Goal: Task Accomplishment & Management: Manage account settings

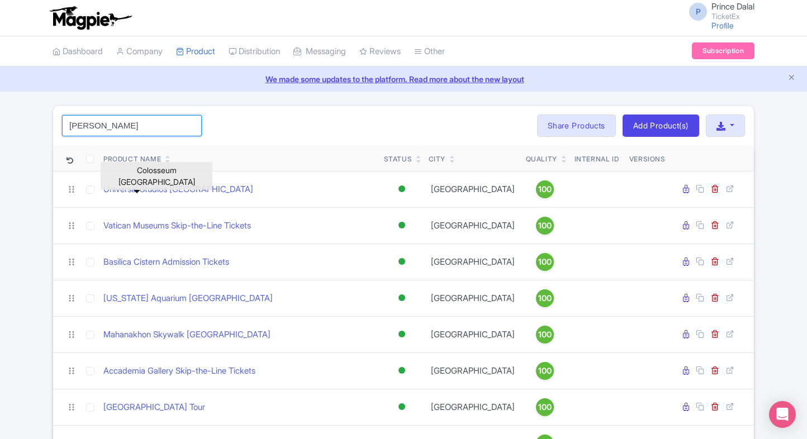
click at [152, 124] on input "holl" at bounding box center [132, 125] width 140 height 21
click at [294, 111] on div "Search Bulk Actions Delete Add to Collection Share Products Add to Collection C…" at bounding box center [403, 126] width 700 height 40
click at [791, 79] on icon "Close announcement" at bounding box center [791, 77] width 8 height 8
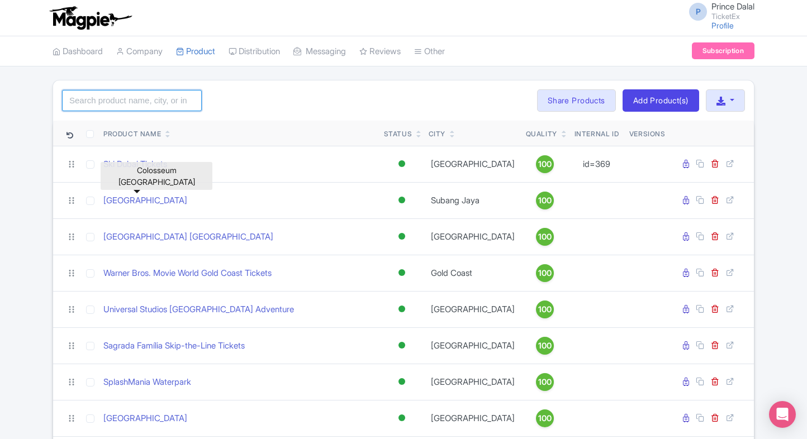
click at [152, 97] on input "search" at bounding box center [132, 100] width 140 height 21
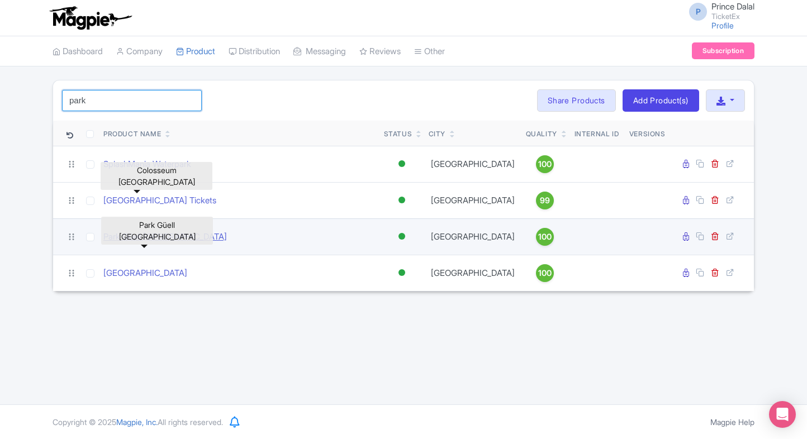
type input "park"
click at [125, 244] on link "Park Güell Barcelona" at bounding box center [164, 237] width 123 height 13
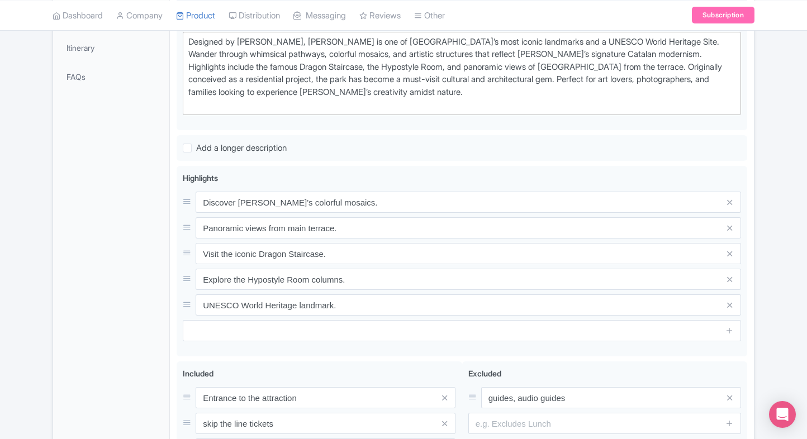
scroll to position [312, 0]
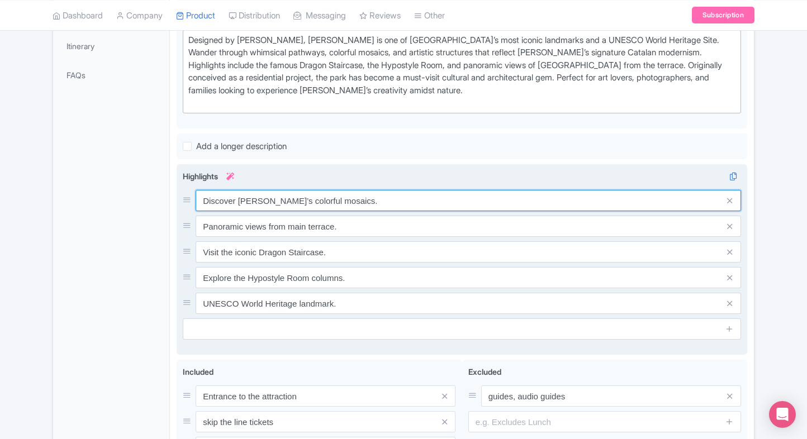
click at [313, 196] on input "Discover Gaudí’s colorful mosaics." at bounding box center [468, 200] width 545 height 21
paste input "Gaudí’s colorful masterpiece"
type input "Gaudí’s colorful masterpiece"
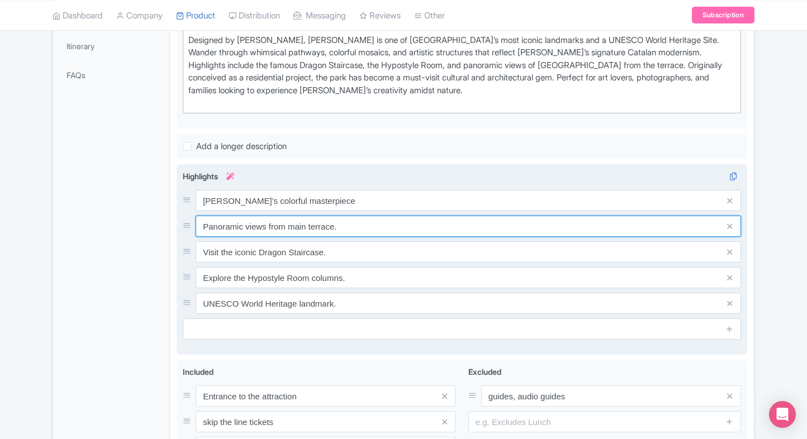
click at [308, 216] on input "Panoramic views from main terrace." at bounding box center [468, 226] width 545 height 21
paste input "Iconic mosaic lizard statue"
type input "Iconic mosaic lizard statue"
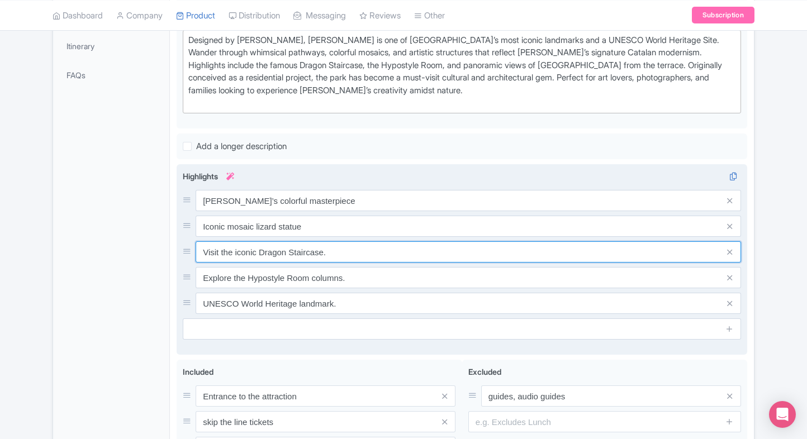
click at [313, 258] on input "Visit the iconic Dragon Staircase." at bounding box center [468, 251] width 545 height 21
paste input "Unique Modernist architecture"
type input "Unique Modernist architecture"
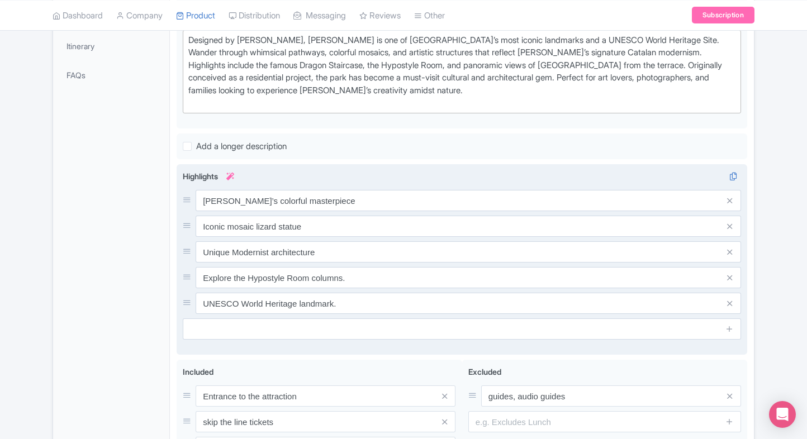
drag, startPoint x: 318, startPoint y: 263, endPoint x: 296, endPoint y: 280, distance: 27.9
click at [296, 280] on div "Gaudí’s colorful masterpiece Iconic mosaic lizard statue Unique Modernist archi…" at bounding box center [462, 252] width 558 height 124
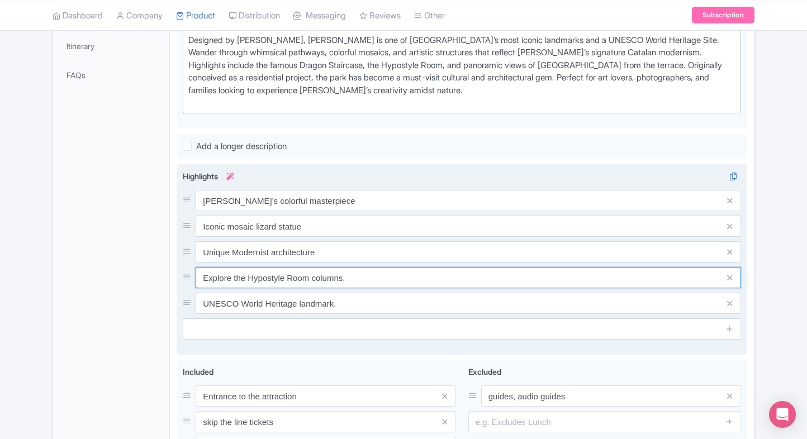
click at [296, 280] on input "Explore the Hypostyle Room columns." at bounding box center [468, 277] width 545 height 21
paste input "Stunning views of Barcelona"
type input "Stunning views of Barcelona"
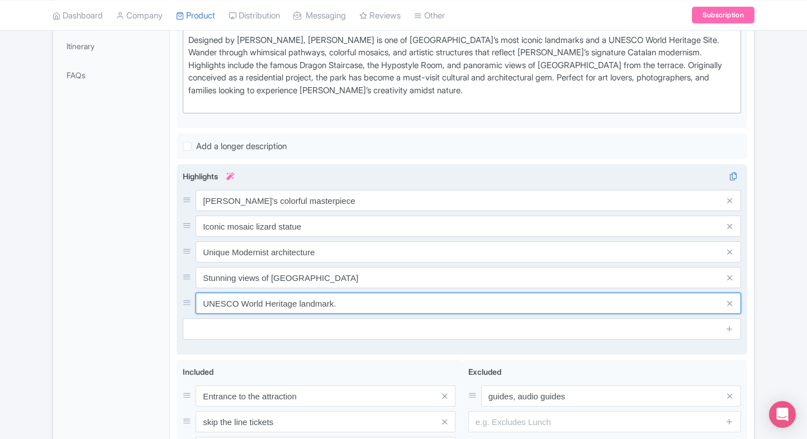
click at [321, 296] on input "UNESCO World Heritage landmark." at bounding box center [468, 303] width 545 height 21
paste input "Artistic UNESCO World Heritage"
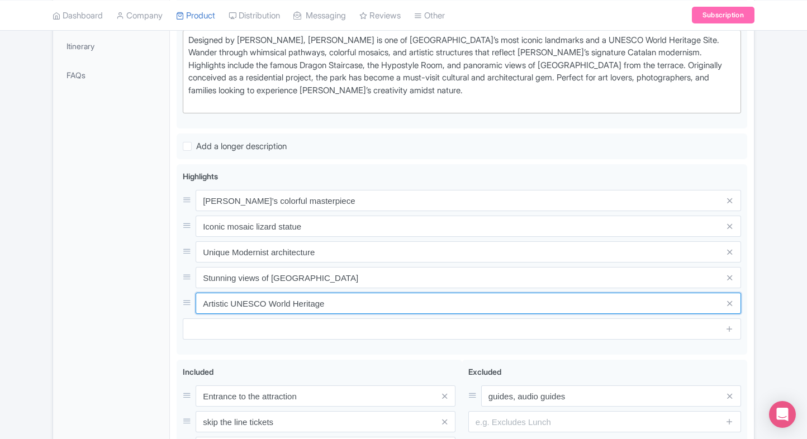
type input "Artistic UNESCO World Heritage"
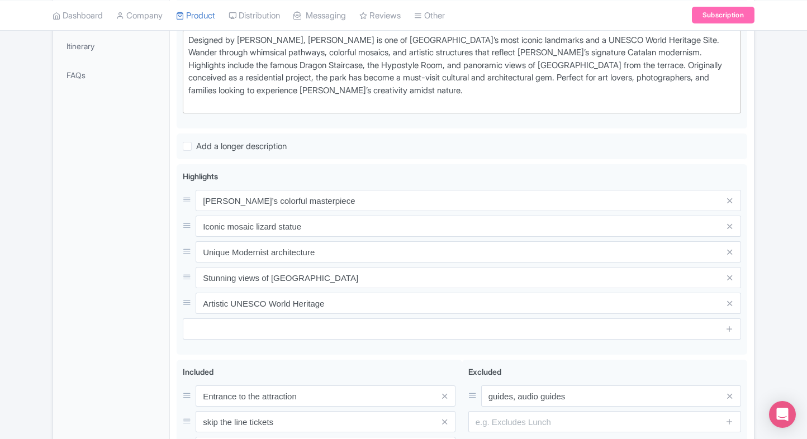
click at [81, 336] on div "General Booking Info Locations Settings Pricing Gallery Itinerary FAQs" at bounding box center [111, 201] width 117 height 689
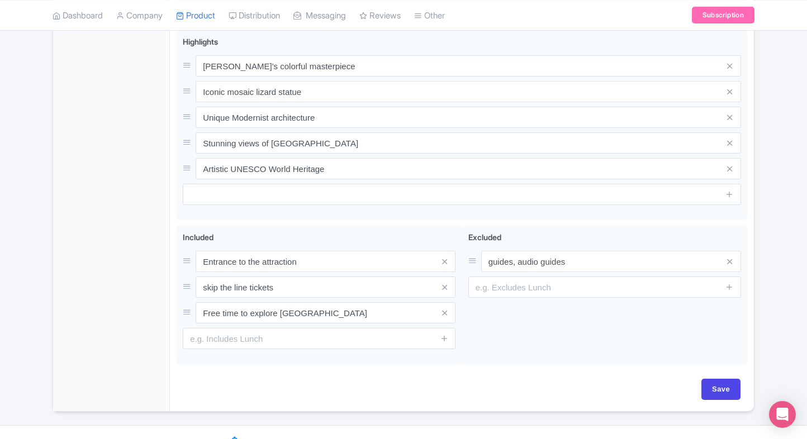
scroll to position [450, 0]
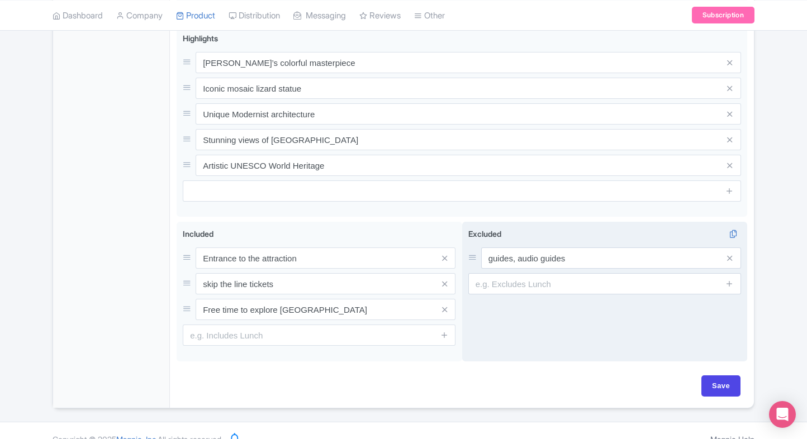
click at [740, 358] on div "Excluded i guides, audio guides" at bounding box center [604, 292] width 285 height 140
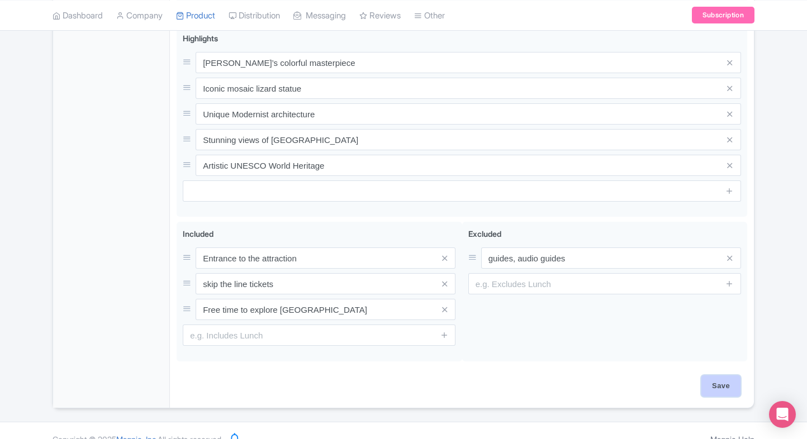
click at [719, 377] on input "Save" at bounding box center [720, 385] width 39 height 21
type input "Saving..."
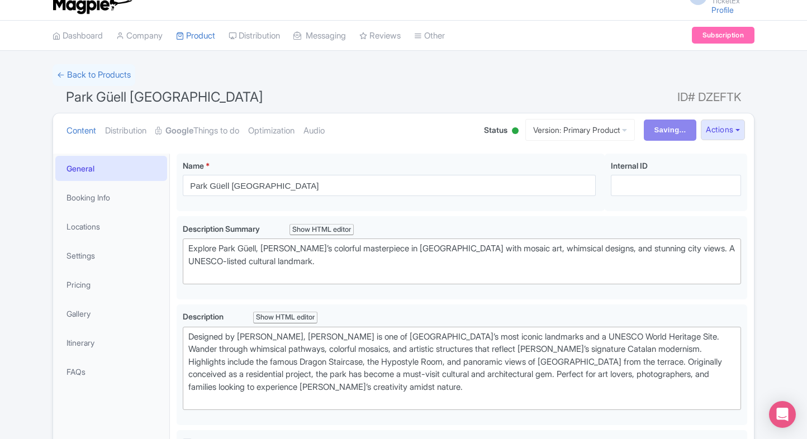
scroll to position [0, 0]
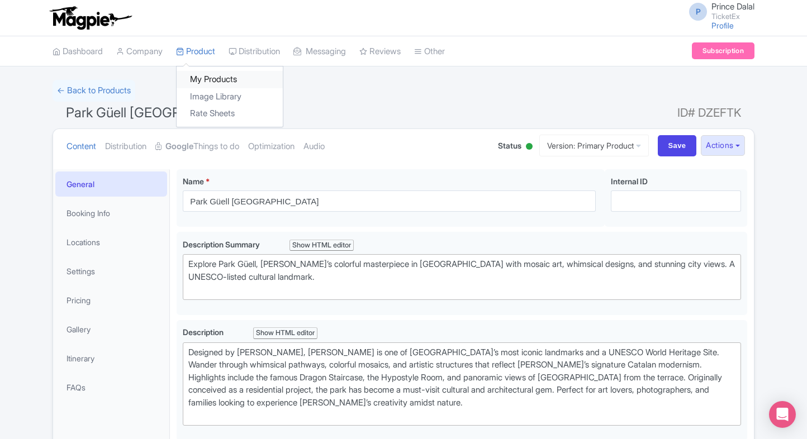
click at [201, 83] on link "My Products" at bounding box center [230, 79] width 106 height 17
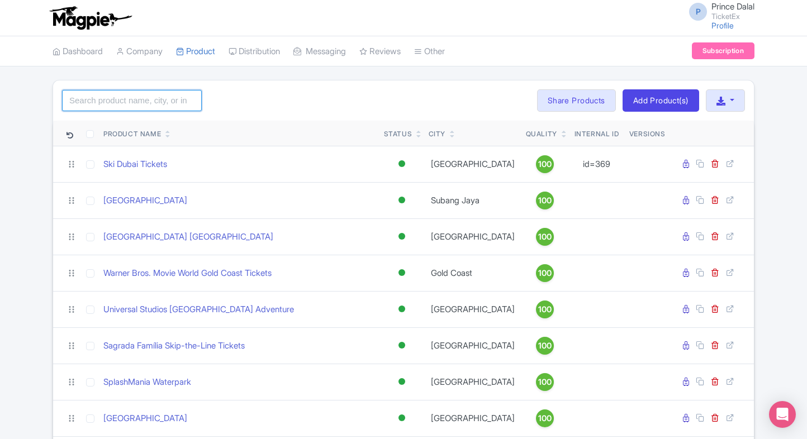
click at [143, 95] on input "search" at bounding box center [132, 100] width 140 height 21
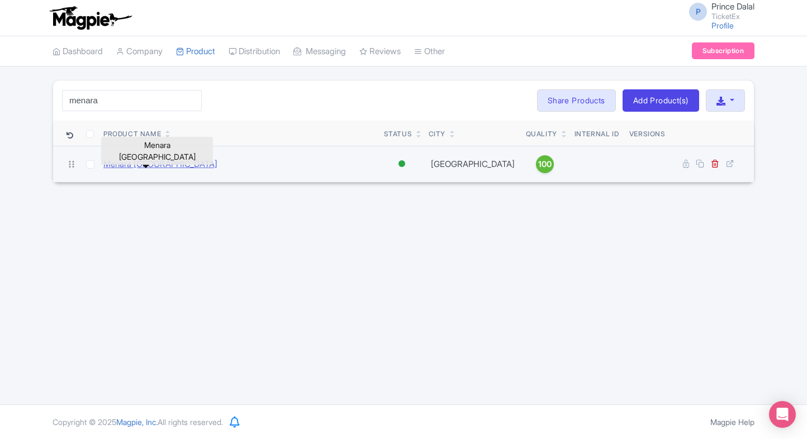
click at [134, 161] on link "Menara Kuala Lumpur" at bounding box center [160, 164] width 114 height 13
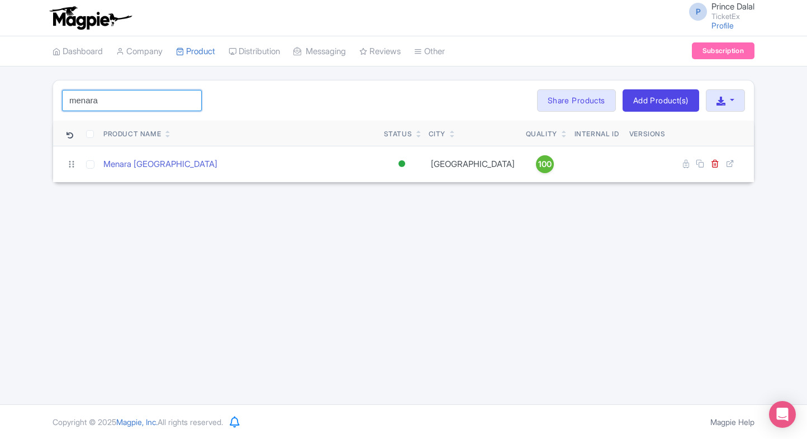
click at [129, 104] on input "menara" at bounding box center [132, 100] width 140 height 21
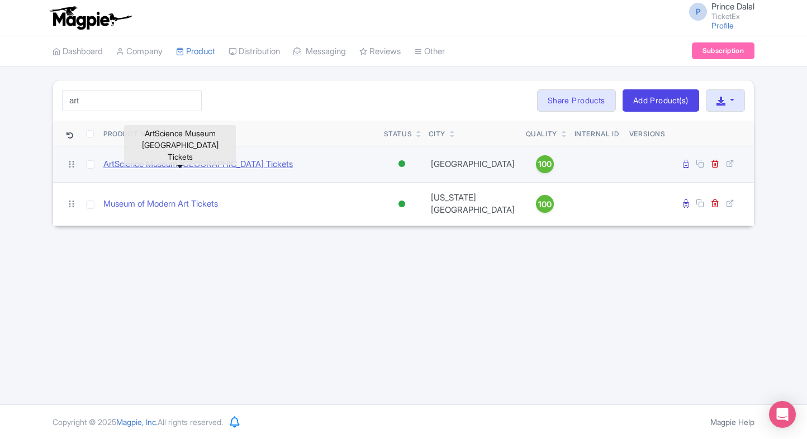
click at [137, 160] on link "ArtScience Museum Singapore Tickets" at bounding box center [197, 164] width 189 height 13
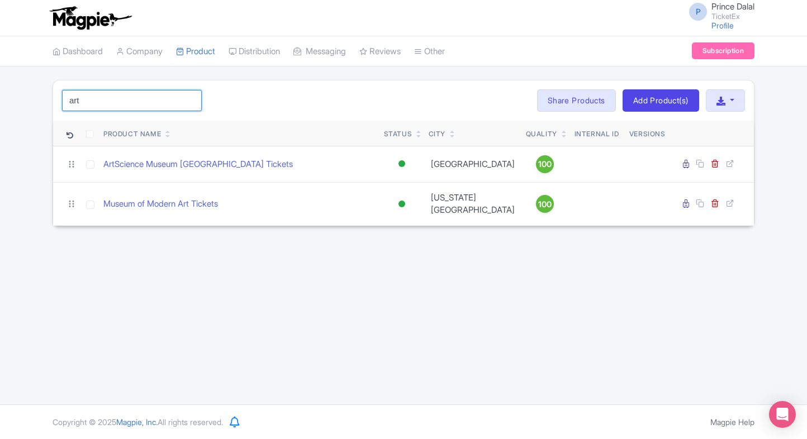
click at [127, 101] on input "art" at bounding box center [132, 100] width 140 height 21
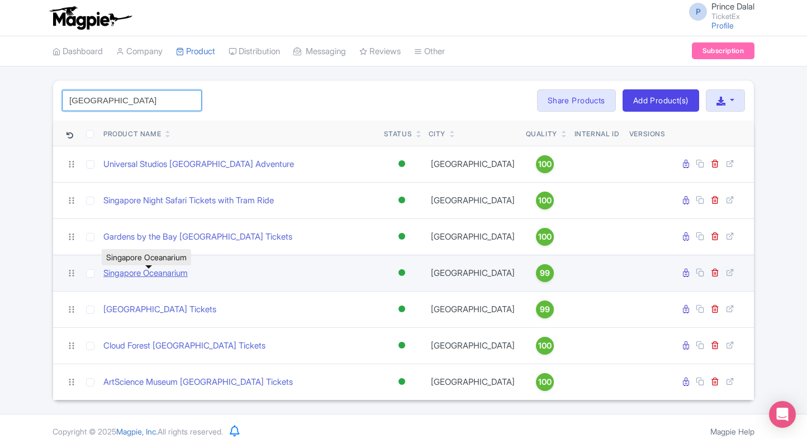
type input "singapore"
click at [128, 278] on link "Singapore Oceanarium" at bounding box center [145, 273] width 84 height 13
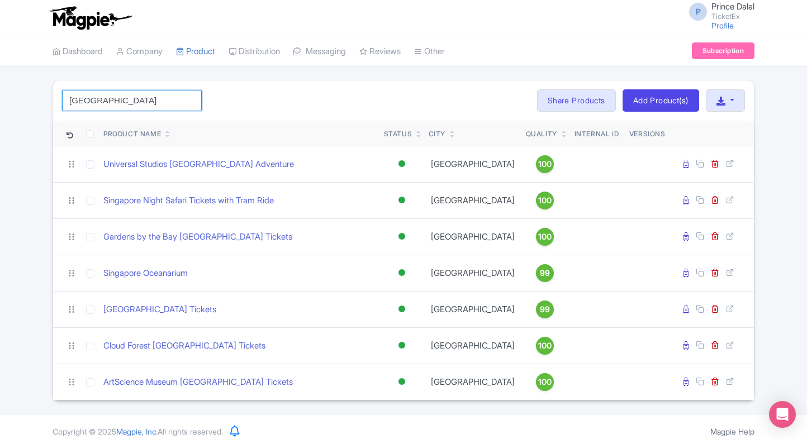
click at [112, 106] on input "singapore" at bounding box center [132, 100] width 140 height 21
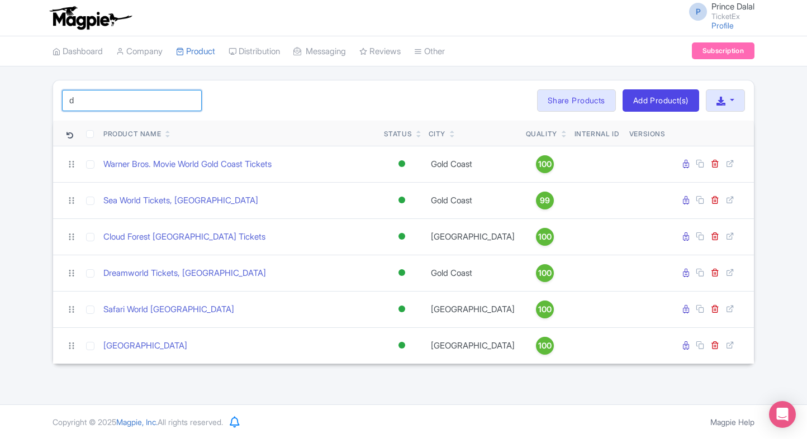
type input "d orsa"
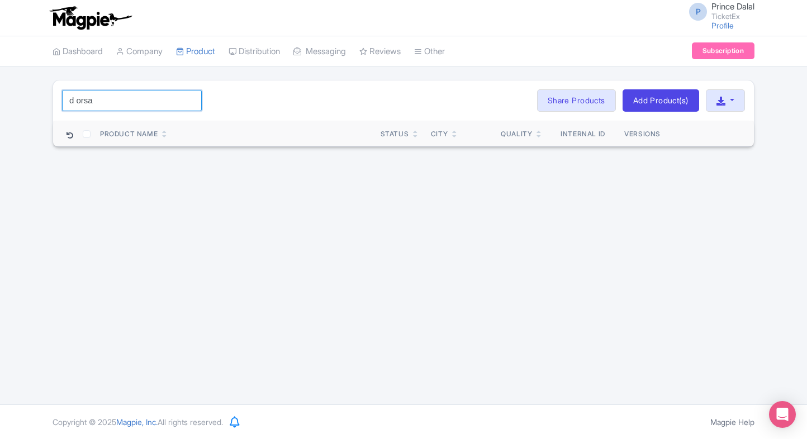
click at [134, 98] on input "d orsa" at bounding box center [132, 100] width 140 height 21
type input "m"
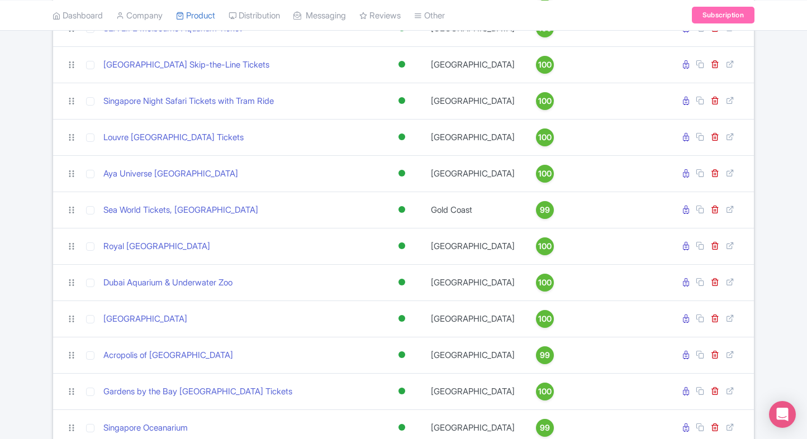
scroll to position [464, 0]
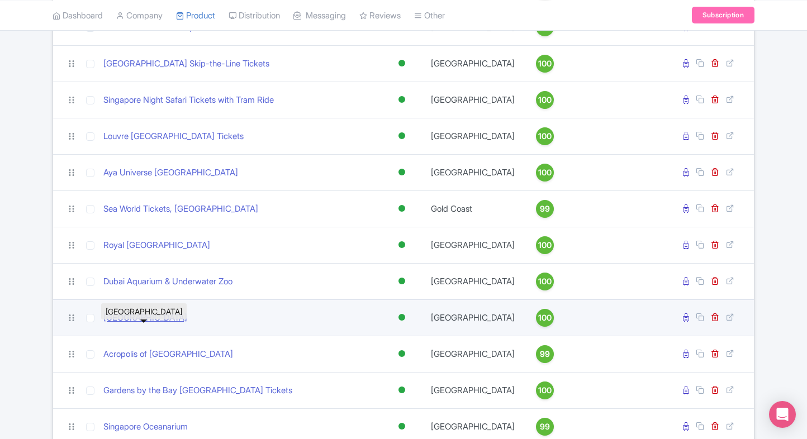
click at [175, 325] on link "[GEOGRAPHIC_DATA]" at bounding box center [145, 318] width 84 height 13
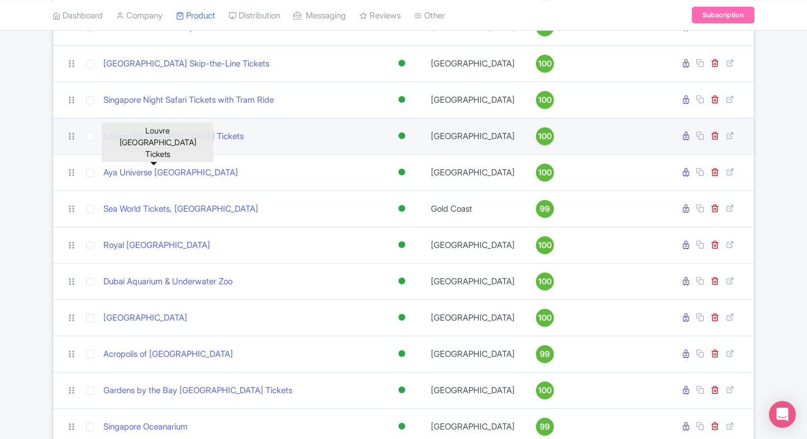
scroll to position [0, 0]
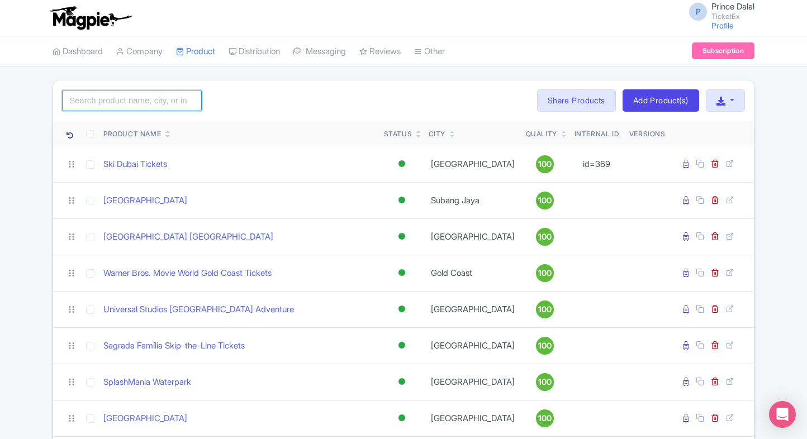
click at [140, 103] on input "search" at bounding box center [132, 100] width 140 height 21
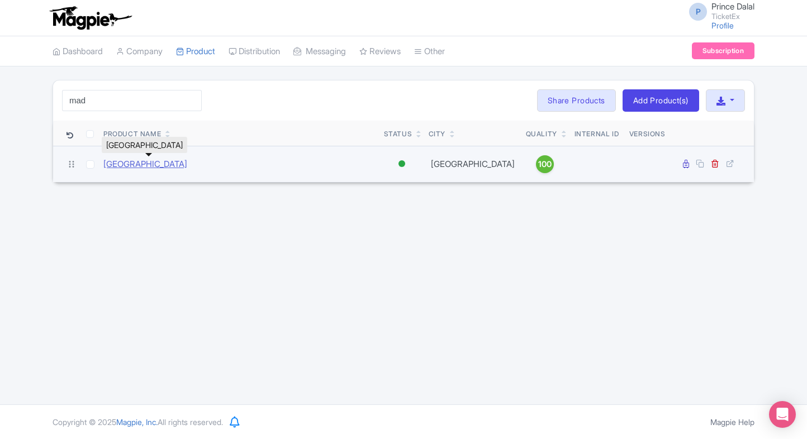
click at [145, 165] on link "Royal Palace of Madrid" at bounding box center [145, 164] width 84 height 13
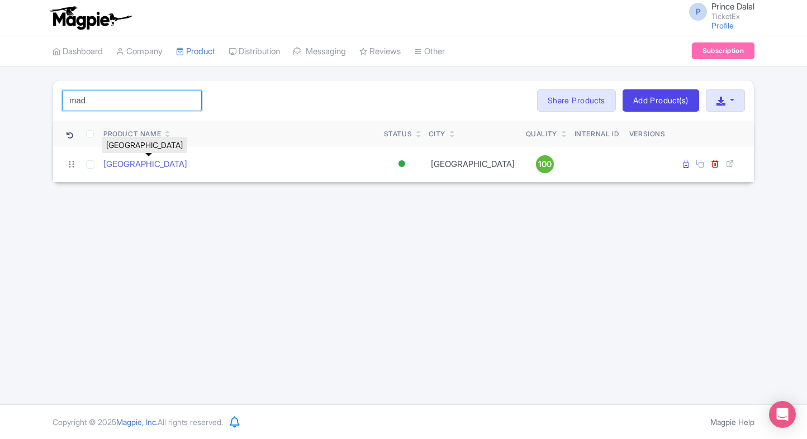
click at [127, 98] on input "mad" at bounding box center [132, 100] width 140 height 21
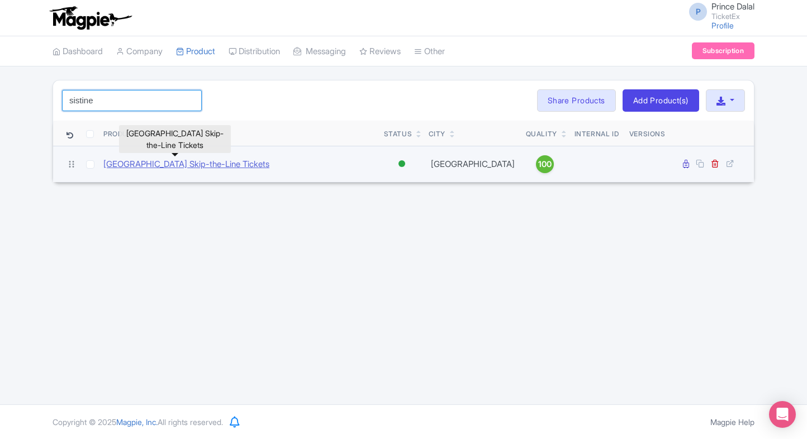
type input "sistine"
click at [144, 165] on link "Sistine Chapel Skip-the-Line Tickets" at bounding box center [186, 164] width 166 height 13
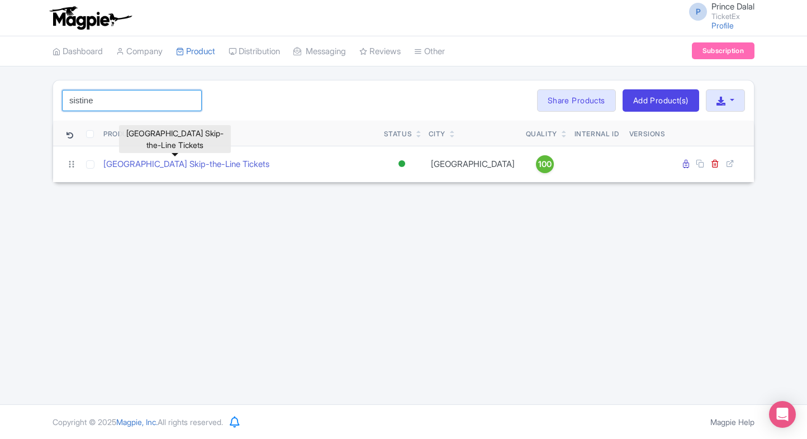
click at [101, 98] on input "sistine" at bounding box center [132, 100] width 140 height 21
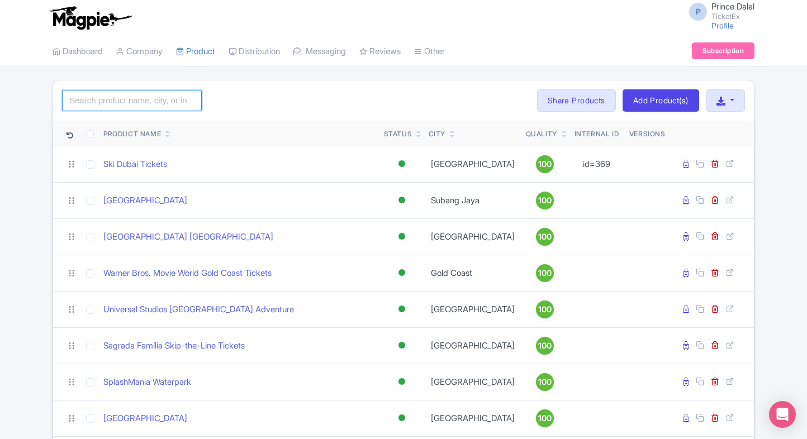
click at [173, 106] on input "search" at bounding box center [132, 100] width 140 height 21
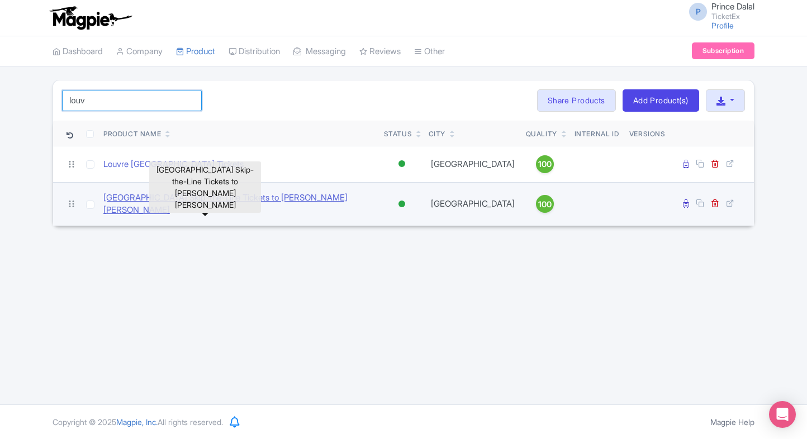
type input "louv"
click at [177, 193] on link "[GEOGRAPHIC_DATA] Skip-the-Line Tickets to [PERSON_NAME] [PERSON_NAME]" at bounding box center [238, 204] width 271 height 25
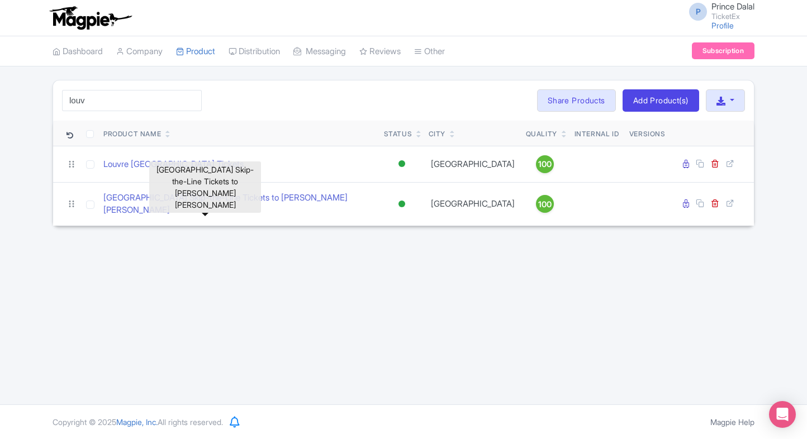
click at [109, 113] on div "louv Search Bulk Actions Delete Add to Collection Share Products Add to Collect…" at bounding box center [403, 100] width 700 height 40
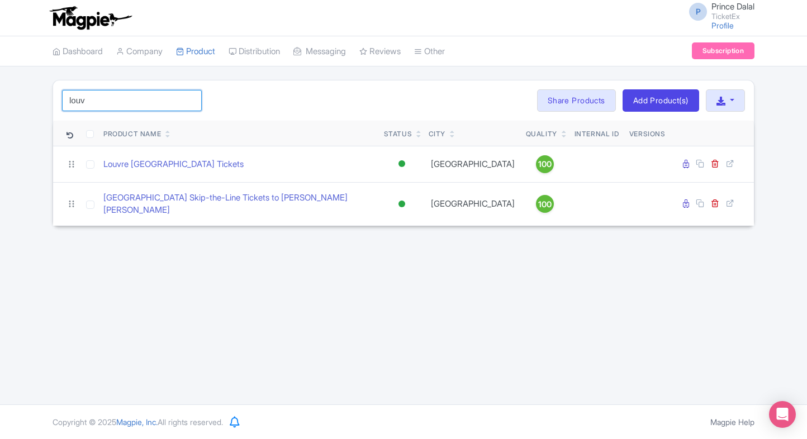
drag, startPoint x: 109, startPoint y: 113, endPoint x: 98, endPoint y: 93, distance: 22.8
click at [98, 93] on div "louv Search Bulk Actions Delete Add to Collection Share Products Add to Collect…" at bounding box center [403, 100] width 700 height 40
click at [98, 93] on input "louv" at bounding box center [132, 100] width 140 height 21
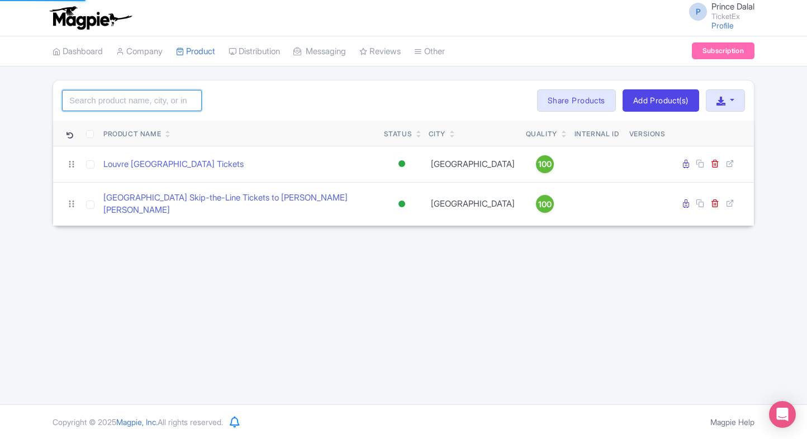
click at [158, 106] on input "search" at bounding box center [132, 100] width 140 height 21
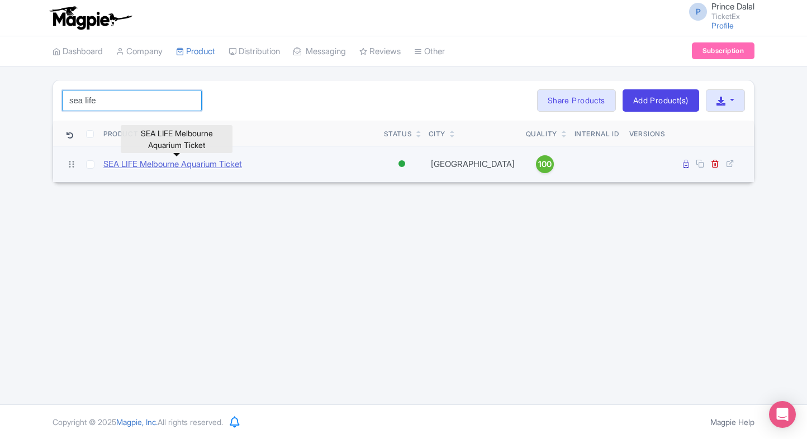
type input "sea life"
click at [177, 158] on link "SEA LIFE Melbourne Aquarium Ticket" at bounding box center [172, 164] width 139 height 13
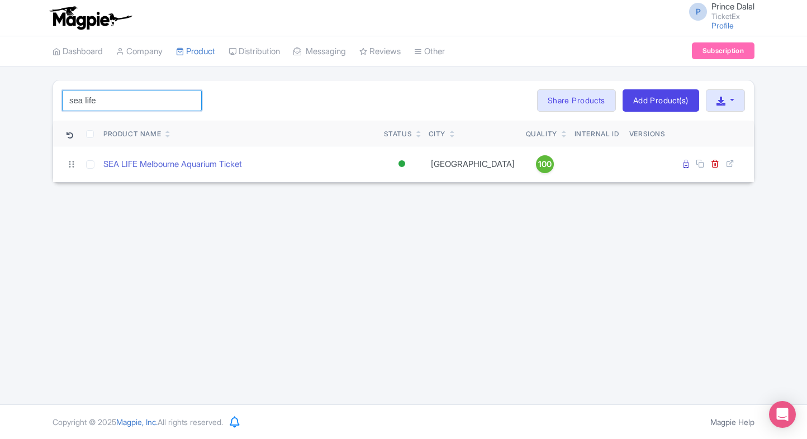
click at [136, 102] on input "sea life" at bounding box center [132, 100] width 140 height 21
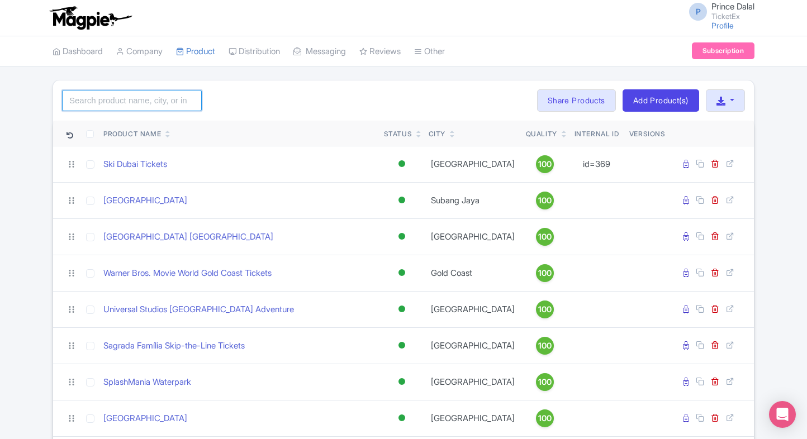
click at [101, 94] on input "search" at bounding box center [132, 100] width 140 height 21
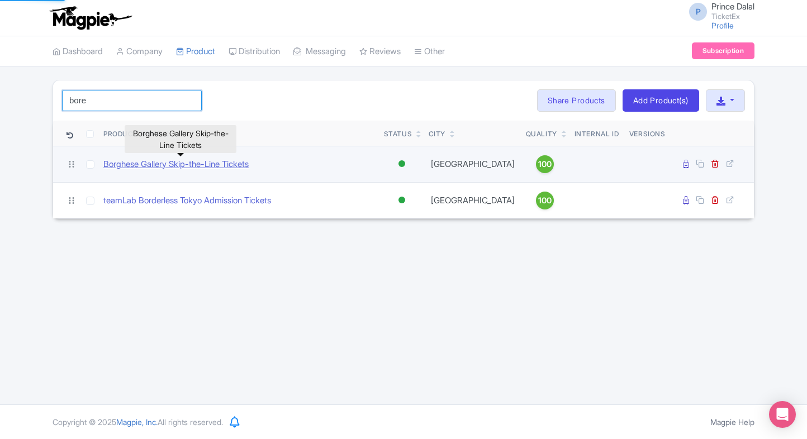
type input "bore"
click at [147, 167] on link "Borghese Gallery Skip-the-Line Tickets" at bounding box center [175, 164] width 145 height 13
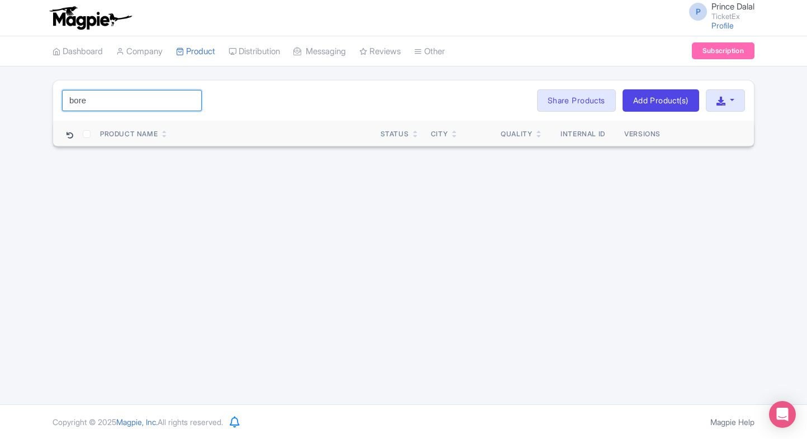
click at [107, 99] on input "bore" at bounding box center [132, 100] width 140 height 21
drag, startPoint x: 107, startPoint y: 99, endPoint x: 20, endPoint y: 107, distance: 87.5
click at [20, 107] on div "bore Search Bulk Actions Delete Add to Collection Share Products Add to Collect…" at bounding box center [403, 113] width 807 height 67
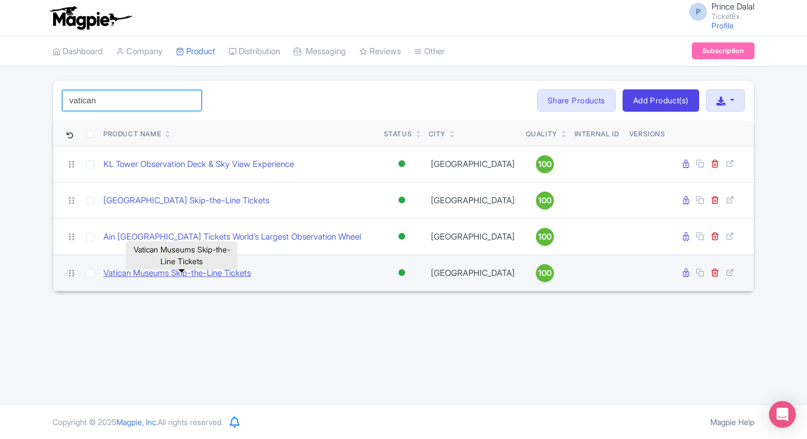
type input "vatican"
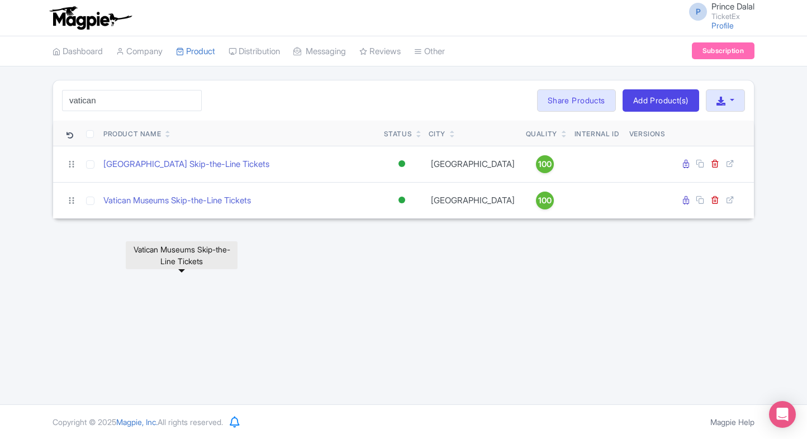
click at [124, 280] on div "P Prince Dalal TicketEx Profile Users Settings Sign out Dashboard Company Produ…" at bounding box center [403, 202] width 807 height 404
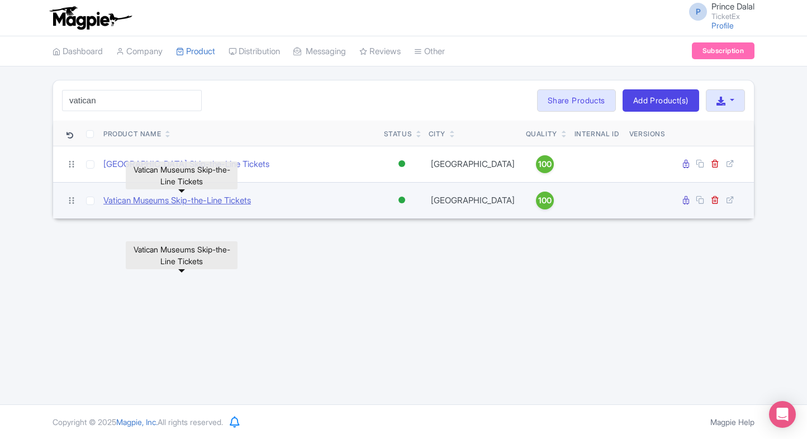
click at [168, 199] on link "Vatican Museums Skip-the-Line Tickets" at bounding box center [176, 200] width 147 height 13
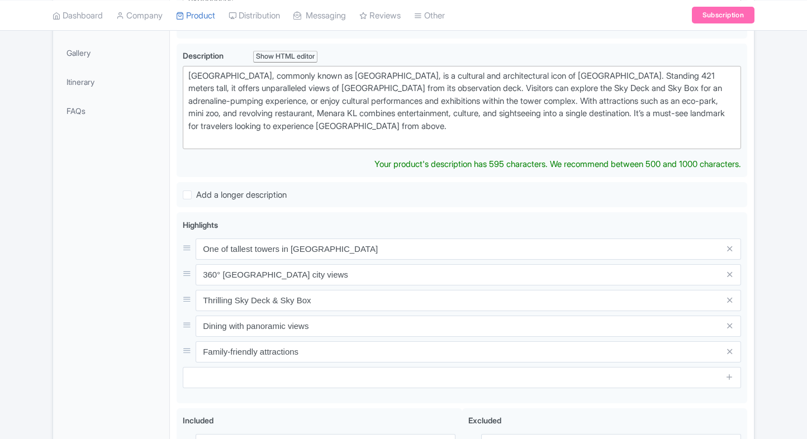
type trix-editor "<div>[GEOGRAPHIC_DATA], commonly known as [GEOGRAPHIC_DATA], is a cultural and …"
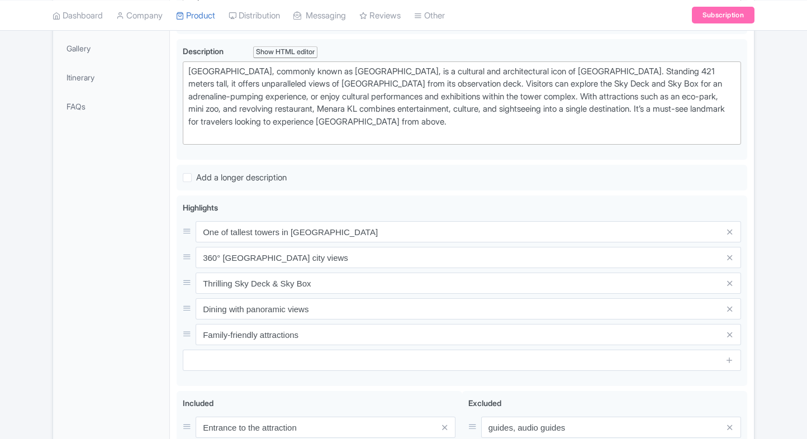
scroll to position [282, 0]
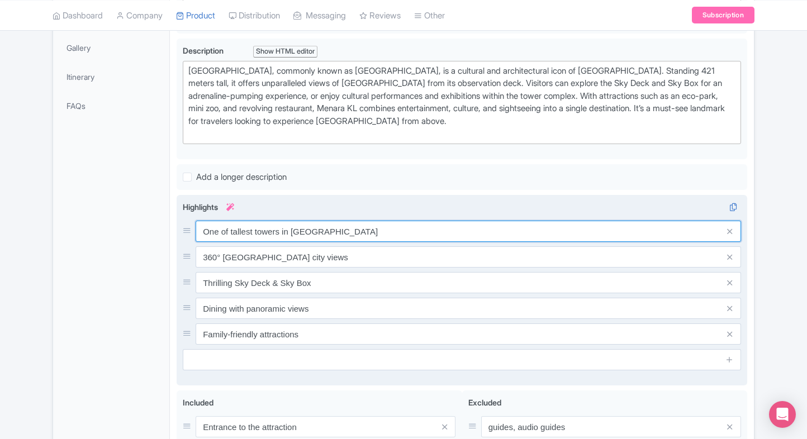
click at [314, 231] on input "One of tallest towers in [GEOGRAPHIC_DATA]" at bounding box center [468, 231] width 545 height 21
paste input "Panoramic views of [GEOGRAPHIC_DATA]"
type input "Panoramic views of [GEOGRAPHIC_DATA]"
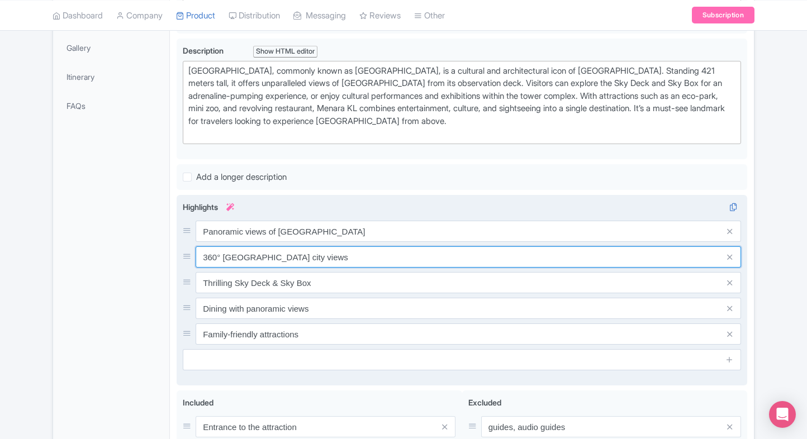
click at [316, 246] on input "360° Kuala Lumpur city views" at bounding box center [468, 256] width 545 height 21
paste input "One of the world’s tallest tower"
type input "One of the world’s tallest towers"
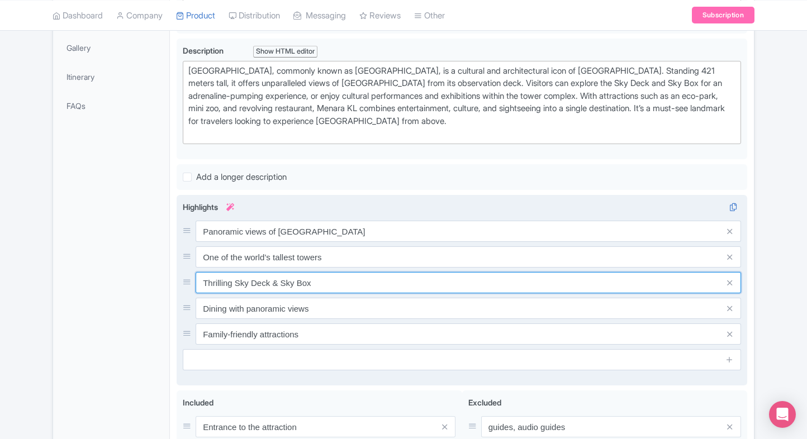
click at [283, 277] on input "Thrilling Sky Deck & Sky Box" at bounding box center [468, 282] width 545 height 21
paste input "Observation deck city views"
type input "Observation deck city views"
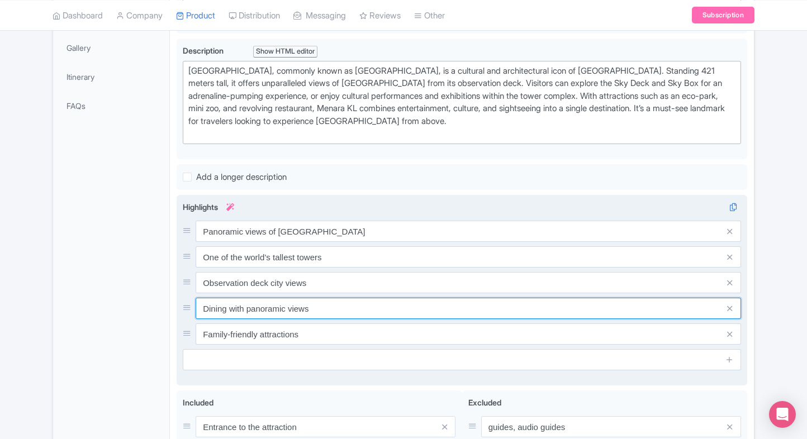
click at [302, 302] on input "Dining with panoramic views" at bounding box center [468, 308] width 545 height 21
paste input "Sky deck & glass box thrill"
type input "Sky deck & glass box thrills"
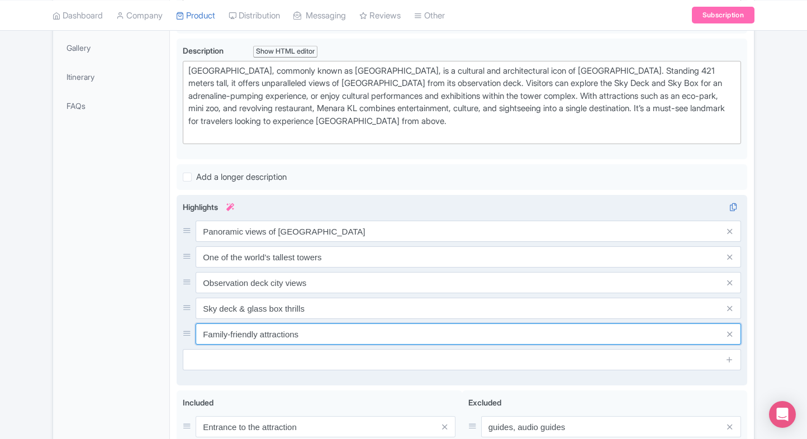
click at [299, 333] on input "Family-friendly attractions" at bounding box center [468, 333] width 545 height 21
paste input "Cultural performances & shows"
paste input "text"
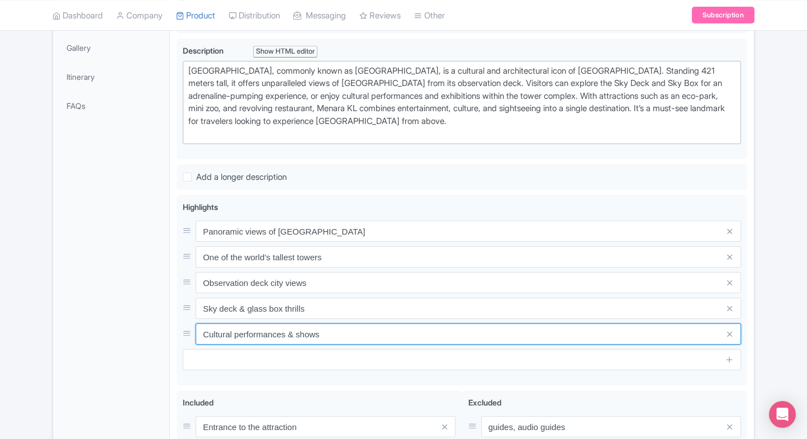
type input "Cultural performances & shows"
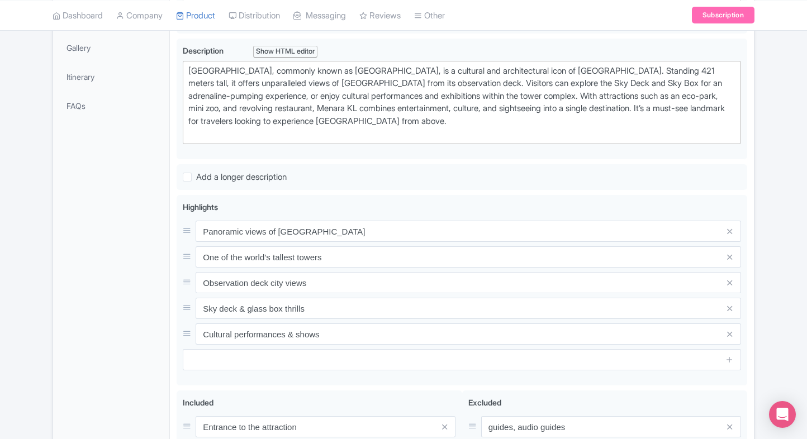
click at [119, 339] on div "General Booking Info Locations Settings Pricing Gallery Itinerary FAQs" at bounding box center [111, 232] width 117 height 689
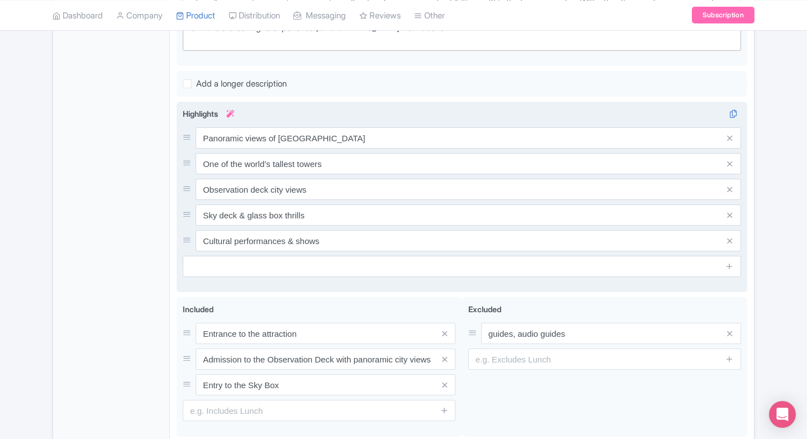
scroll to position [464, 0]
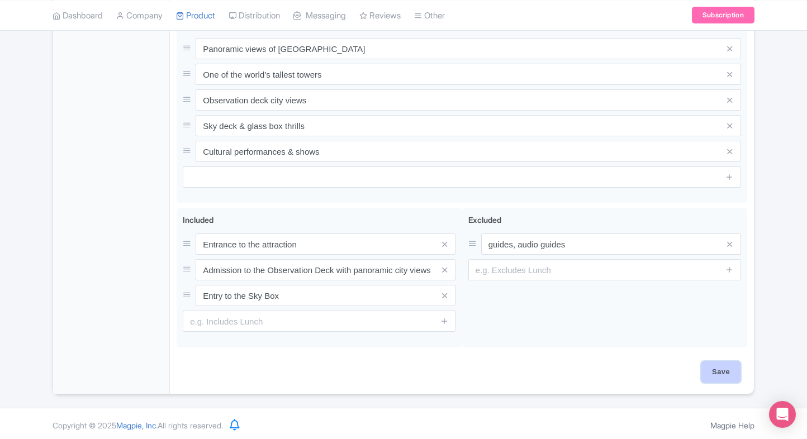
click at [712, 364] on input "Save" at bounding box center [720, 371] width 39 height 21
type input "Saving..."
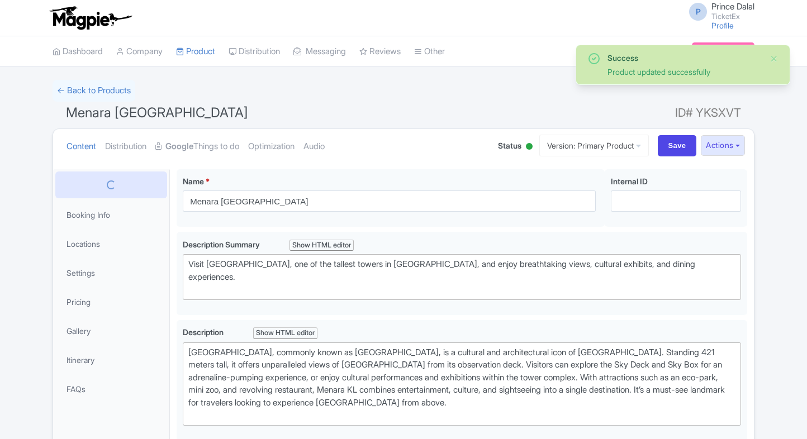
scroll to position [169, 0]
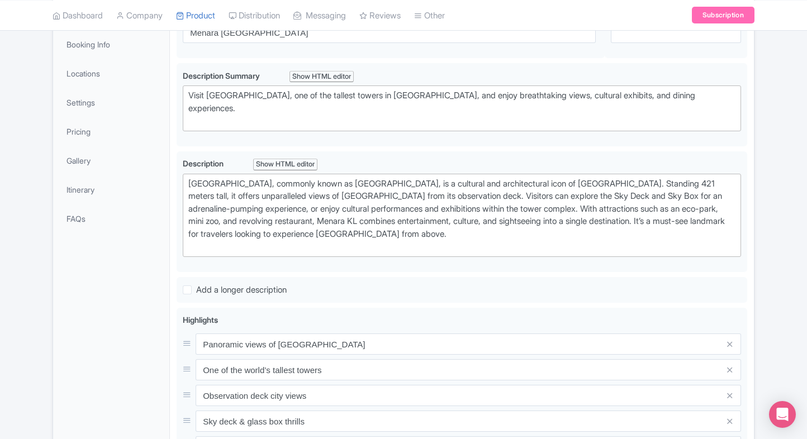
click at [768, 99] on div "Success Product updated successfully ← Back to Products Menara [GEOGRAPHIC_DATA…" at bounding box center [403, 296] width 807 height 770
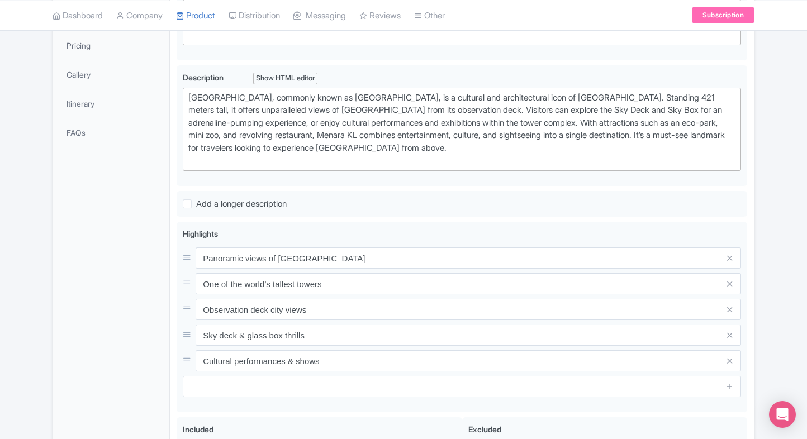
scroll to position [0, 0]
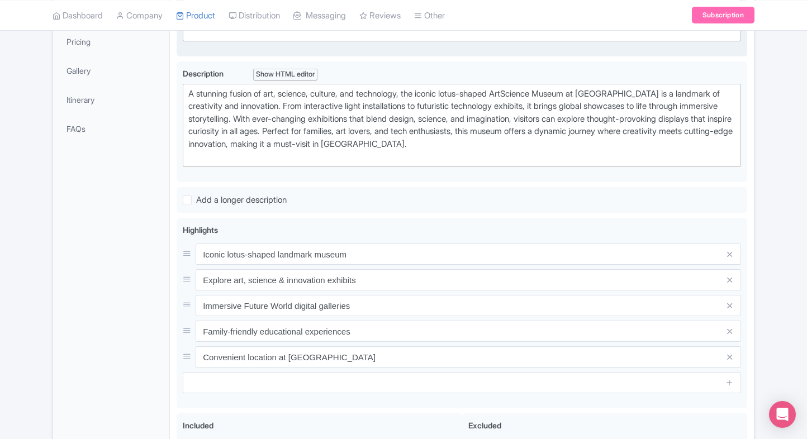
scroll to position [277, 0]
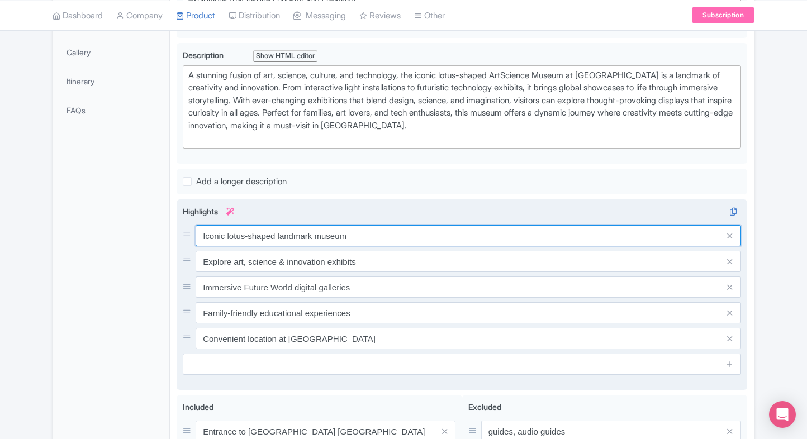
click at [297, 237] on input "Iconic lotus-shaped landmark museum" at bounding box center [468, 235] width 545 height 21
paste input "text"
type input "Iconic lotus-shaped landmark"
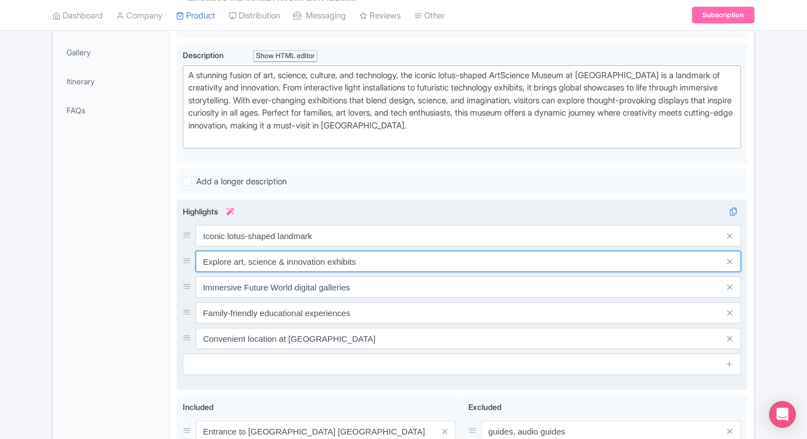
click at [316, 255] on input "Explore art, science & innovation exhibits" at bounding box center [468, 261] width 545 height 21
paste input "Immersive digital art display"
type input "Immersive digital art displays"
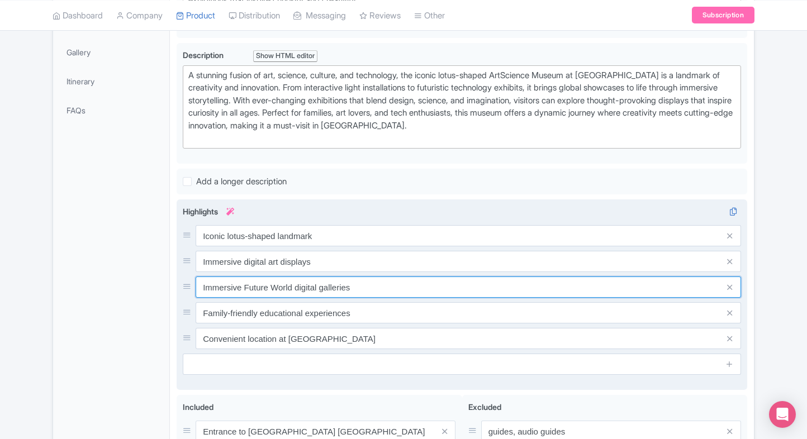
click at [272, 287] on input "Immersive Future World digital galleries" at bounding box center [468, 287] width 545 height 21
paste input "Futuristic interactive exhibit"
type input "Futuristic interactive exhibits"
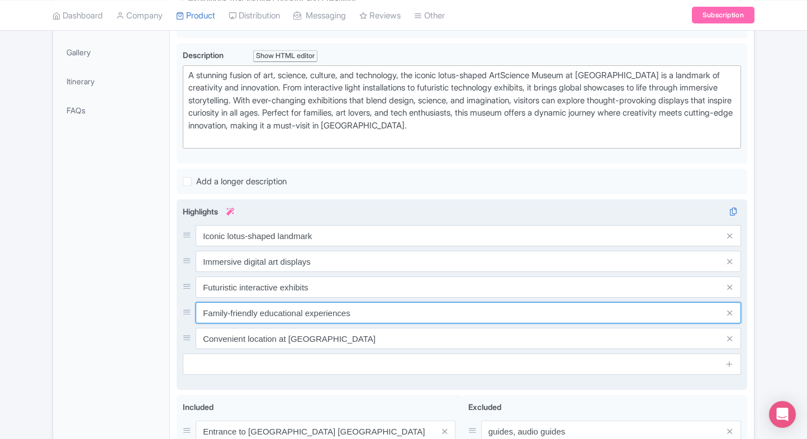
click at [288, 311] on input "Family-friendly educational experiences" at bounding box center [468, 312] width 545 height 21
paste input "World-class traveling exhibition"
type input "World-class traveling exhibitions"
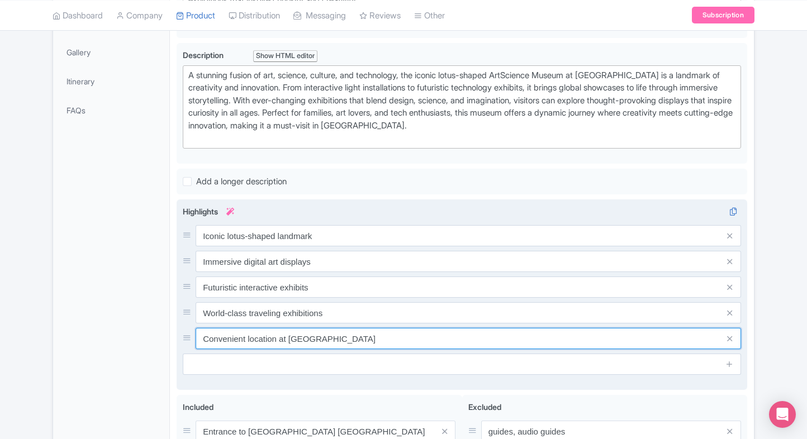
click at [307, 341] on input "Convenient location at Marina Bay Sands" at bounding box center [468, 338] width 545 height 21
paste input "Family-friendly learning space"
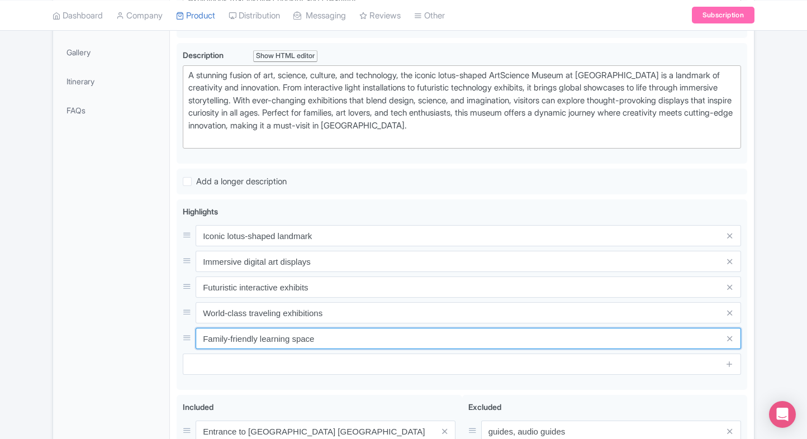
type input "Family-friendly learning space"
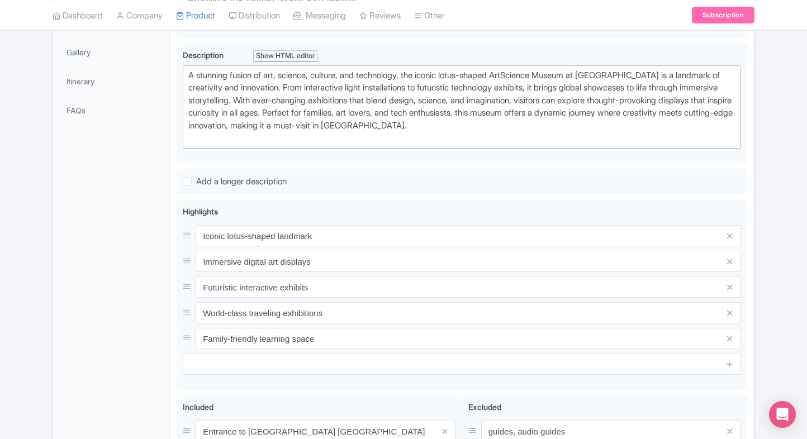
click at [136, 335] on div "General Booking Info Locations Settings Pricing Gallery Itinerary FAQs" at bounding box center [111, 236] width 117 height 689
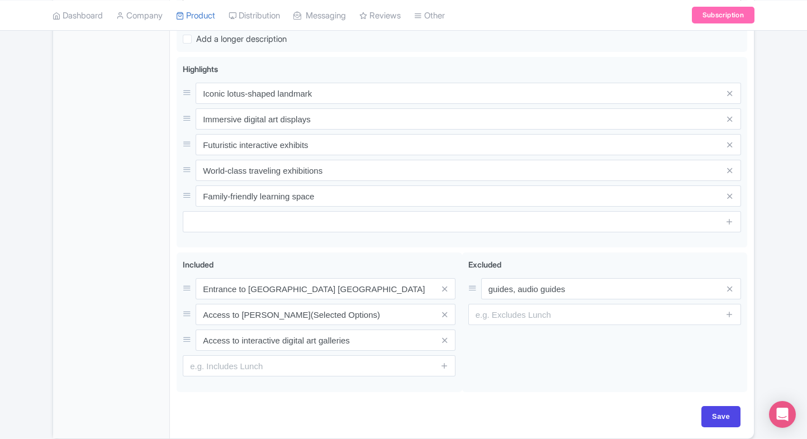
scroll to position [464, 0]
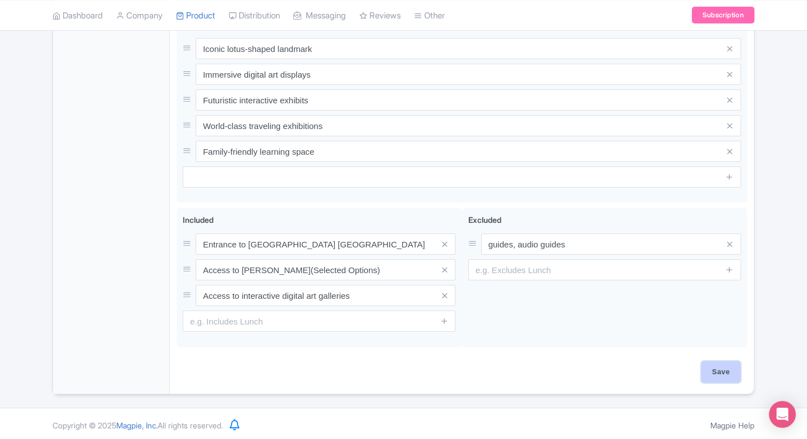
click at [711, 371] on input "Save" at bounding box center [720, 371] width 39 height 21
type input "Saving..."
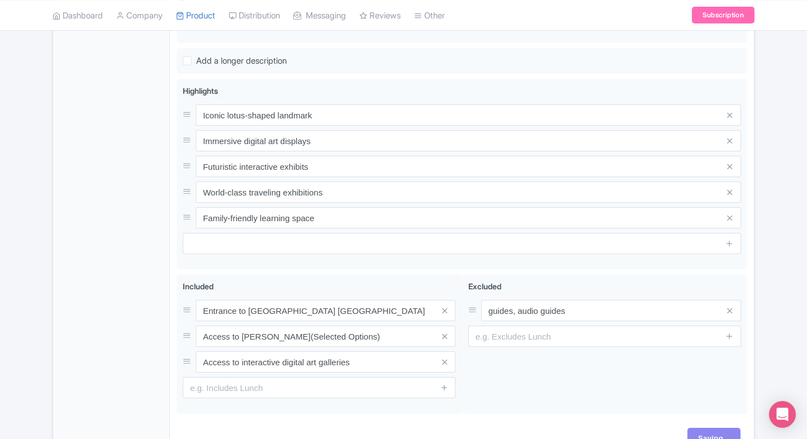
scroll to position [390, 0]
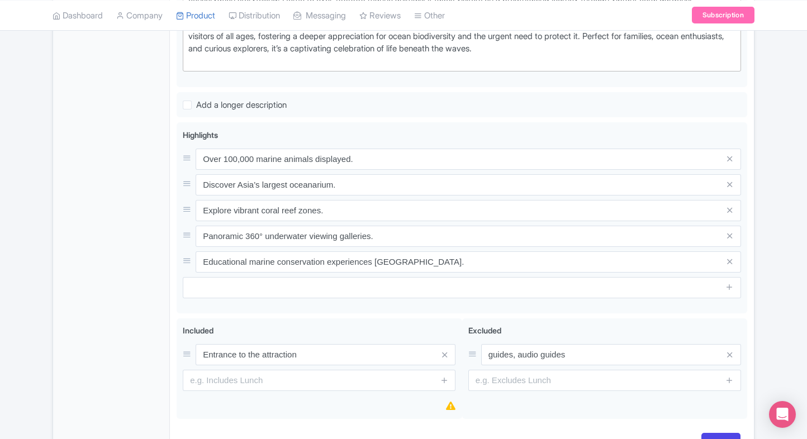
scroll to position [368, 0]
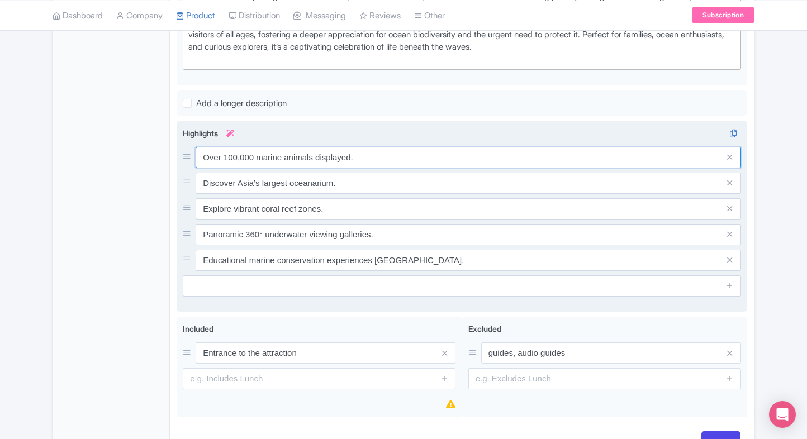
click at [368, 159] on input "Over 100,000 marine animals displayed." at bounding box center [468, 157] width 545 height 21
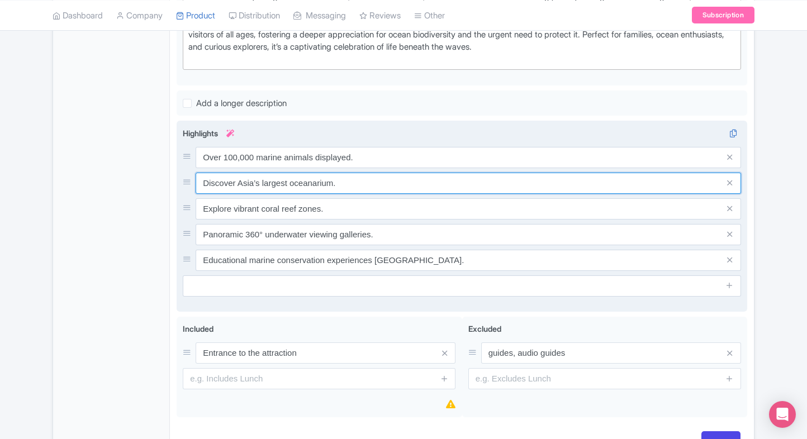
click at [315, 179] on input "Discover Asia’s largest oceanarium." at bounding box center [468, 183] width 545 height 21
paste input "Immersive underwater tunnels"
type input "Immersive underwater tunnels"
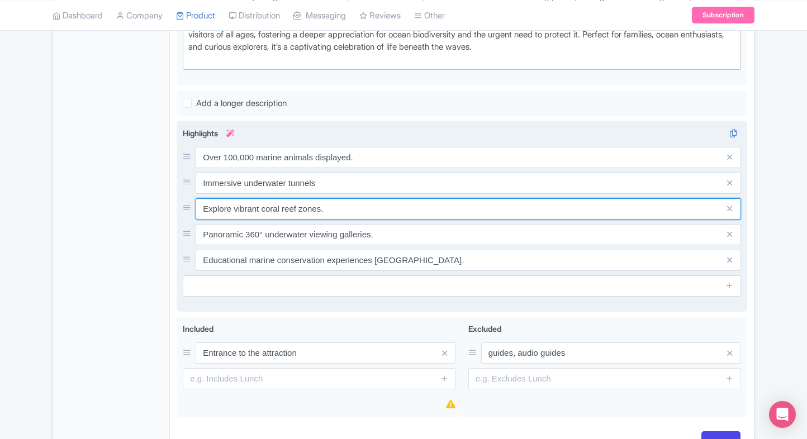
click at [337, 201] on input "Explore vibrant coral reef zones." at bounding box center [468, 208] width 545 height 21
paste input "Rare deep-sea creatures view"
type input "Rare deep-sea creatures view"
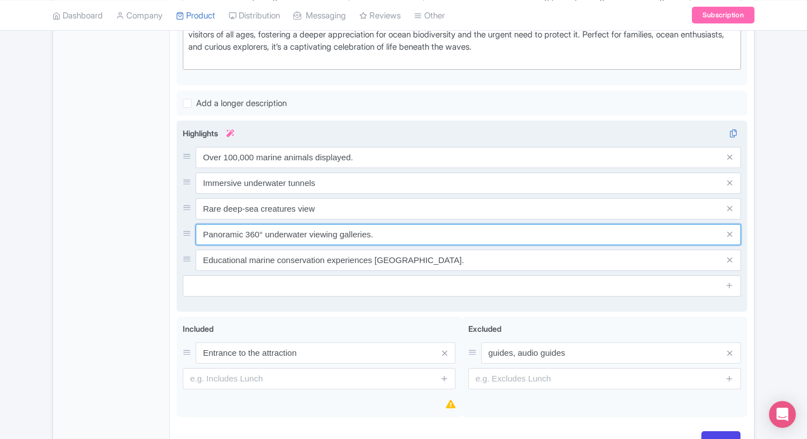
click at [321, 231] on input "Panoramic 360° underwater viewing galleries." at bounding box center [468, 234] width 545 height 21
paste input "Educational marine experiences"
type input "Educational marine experiences"
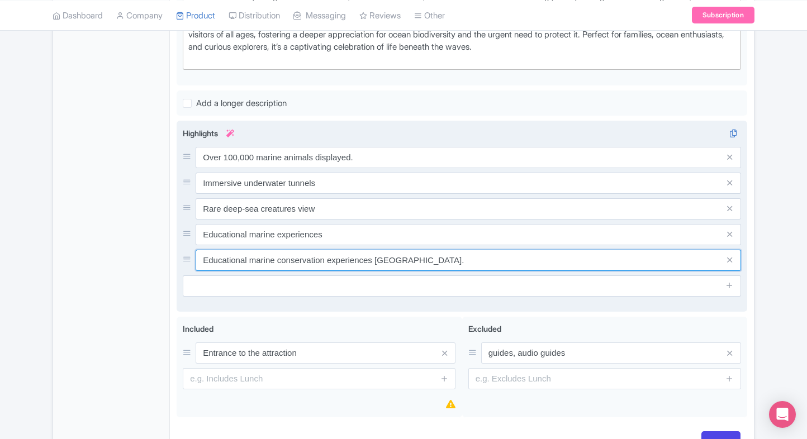
click at [322, 256] on input "Educational marine conservation experiences [GEOGRAPHIC_DATA]." at bounding box center [468, 260] width 545 height 21
paste input "World-class aquarium design"
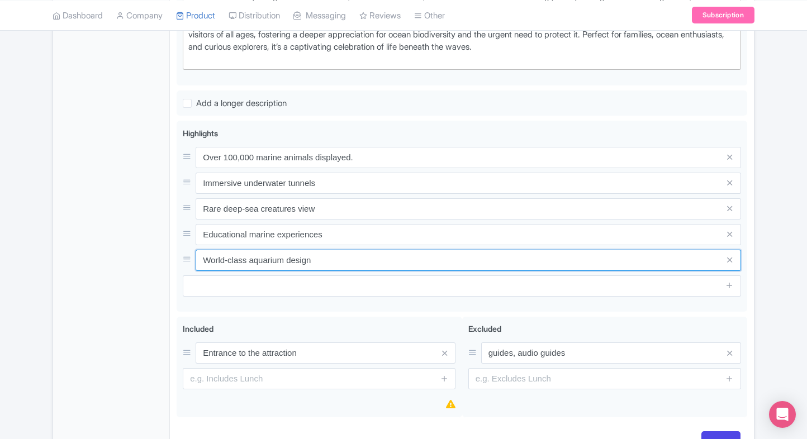
type input "World-class aquarium design"
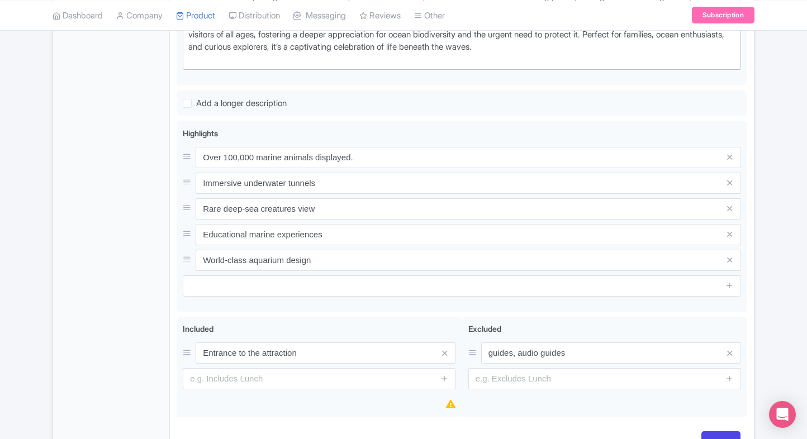
click at [143, 259] on div "General Booking Info Locations Settings Pricing Gallery Itinerary FAQs" at bounding box center [111, 132] width 117 height 662
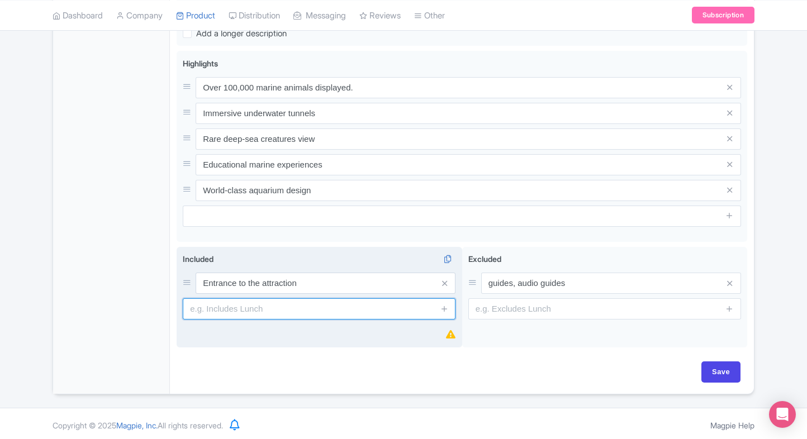
click at [319, 309] on input "text" at bounding box center [319, 308] width 273 height 21
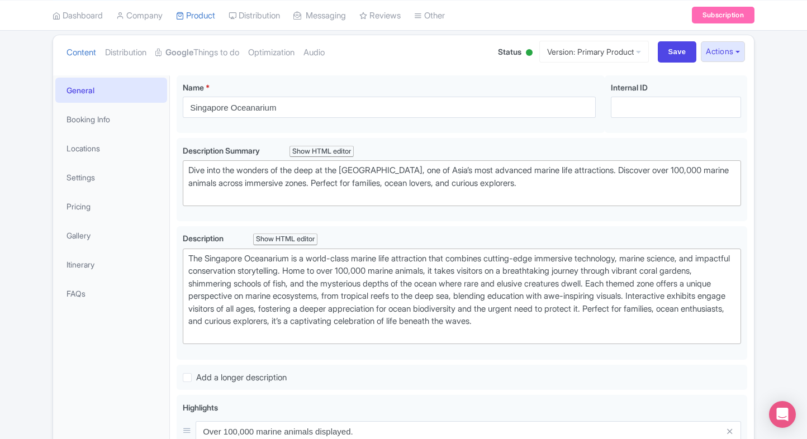
scroll to position [42, 0]
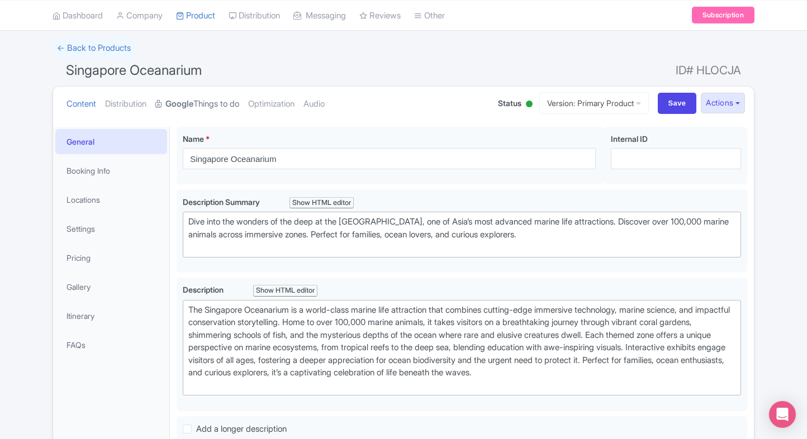
click at [210, 103] on link "Google Things to do" at bounding box center [197, 104] width 84 height 35
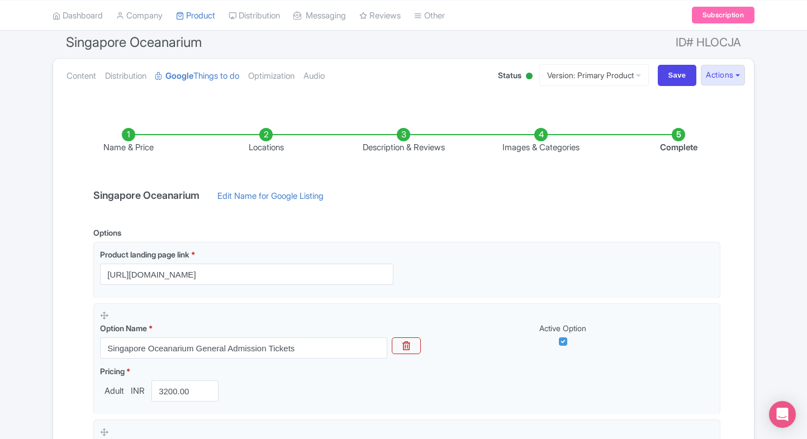
scroll to position [0, 0]
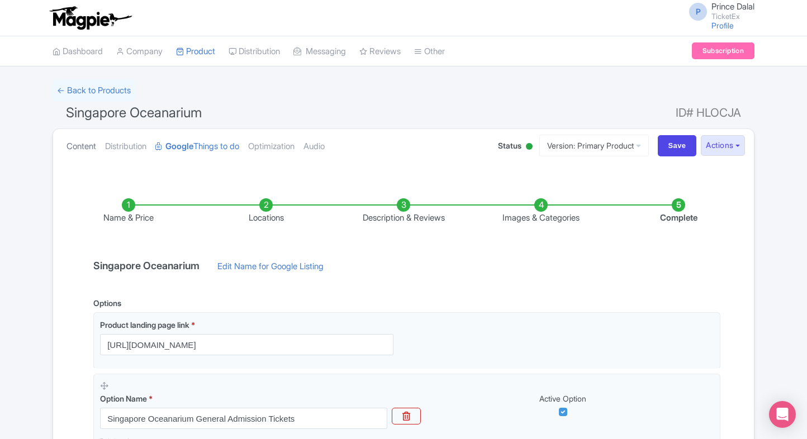
click at [90, 154] on link "Content" at bounding box center [81, 146] width 30 height 35
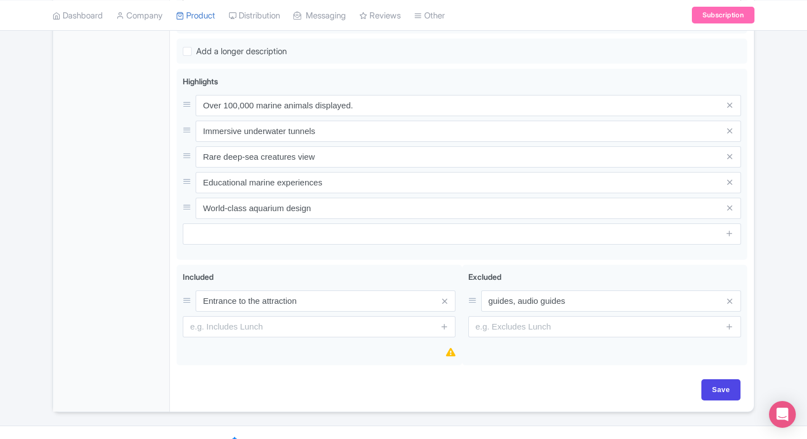
scroll to position [421, 0]
click at [716, 389] on input "Save" at bounding box center [720, 388] width 39 height 21
type input "Saving..."
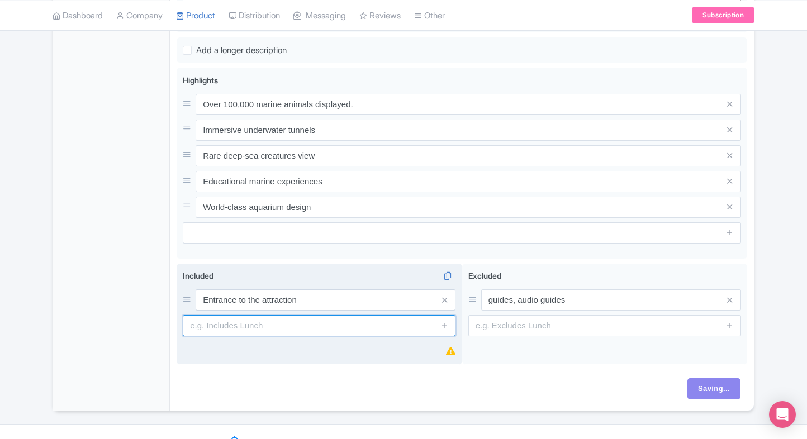
click at [297, 323] on input "text" at bounding box center [319, 325] width 273 height 21
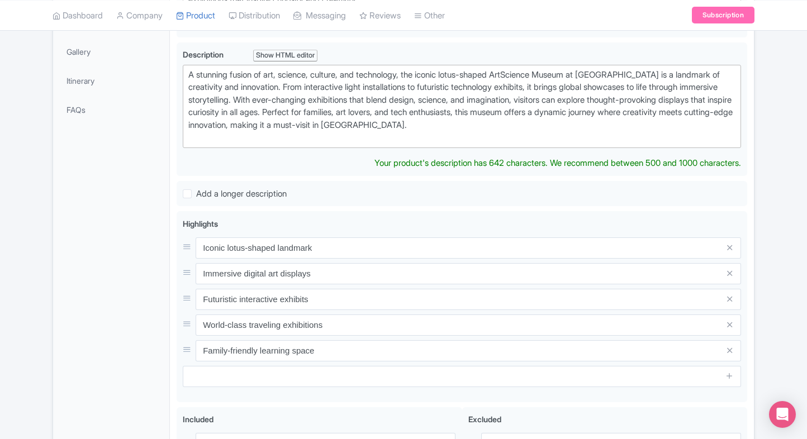
scroll to position [277, 0]
type trix-editor "<div>A stunning fusion of art, science, culture, and technology, the iconic lot…"
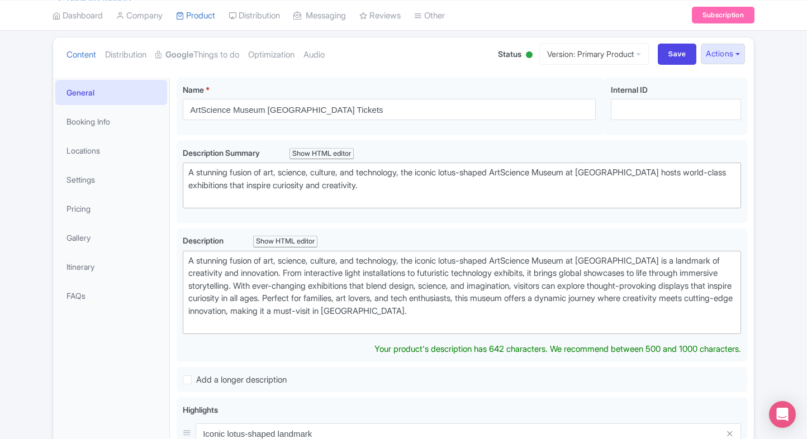
scroll to position [0, 0]
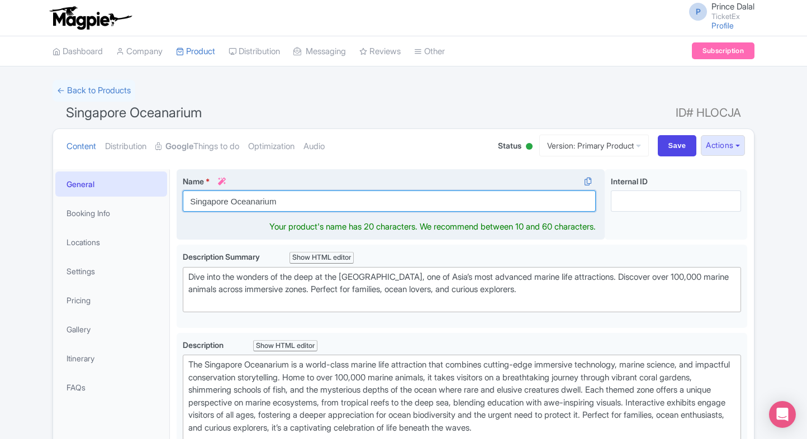
drag, startPoint x: 289, startPoint y: 205, endPoint x: 185, endPoint y: 209, distance: 104.0
click at [185, 209] on input "Singapore Oceanarium" at bounding box center [389, 200] width 413 height 21
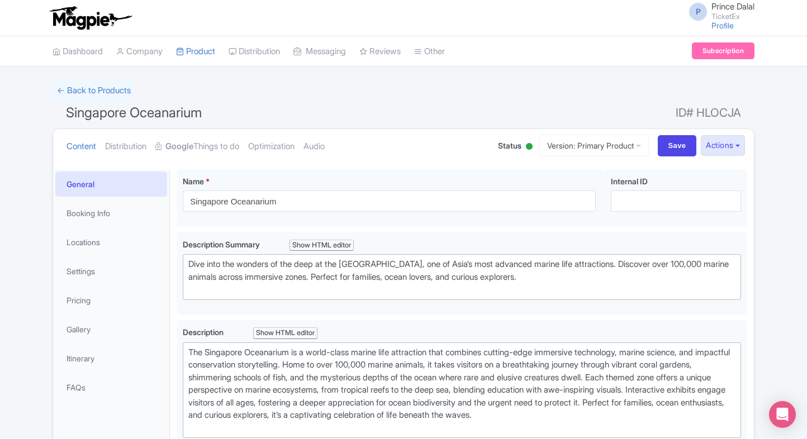
click at [167, 235] on li "Locations" at bounding box center [111, 242] width 116 height 30
click at [184, 139] on link "Google Things to do" at bounding box center [197, 146] width 84 height 35
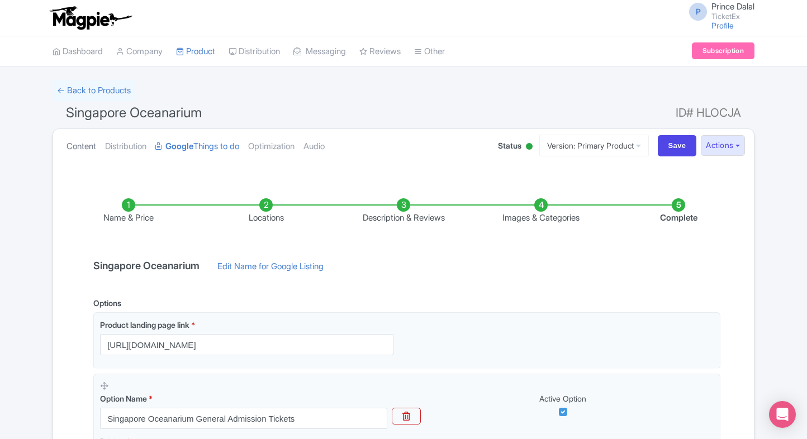
click at [75, 142] on link "Content" at bounding box center [81, 146] width 30 height 35
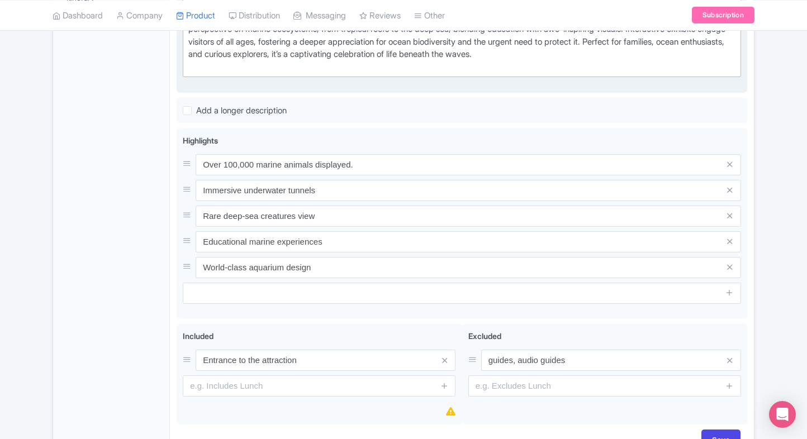
scroll to position [429, 0]
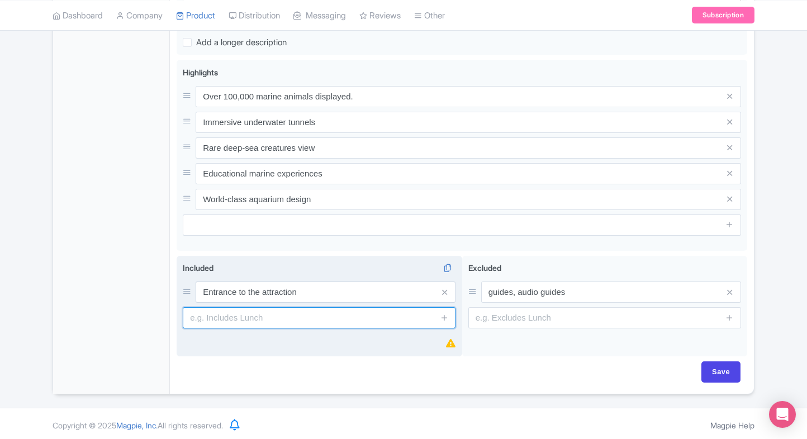
paste input "Opportunity to enjoy panoramic viewing panels for a 180-degree underwater exper…"
click at [269, 317] on input "text" at bounding box center [319, 317] width 273 height 21
type input "Opportunity to enjoy panoramic viewing panels for a 180-degree underwater exper…"
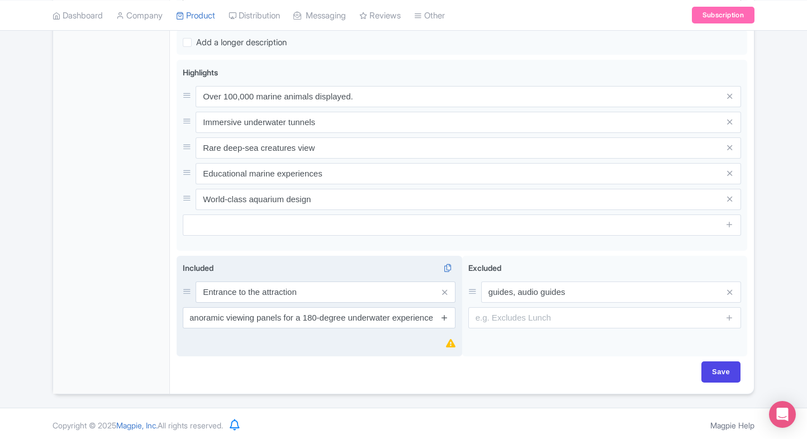
scroll to position [0, 0]
click at [445, 314] on icon at bounding box center [444, 317] width 8 height 8
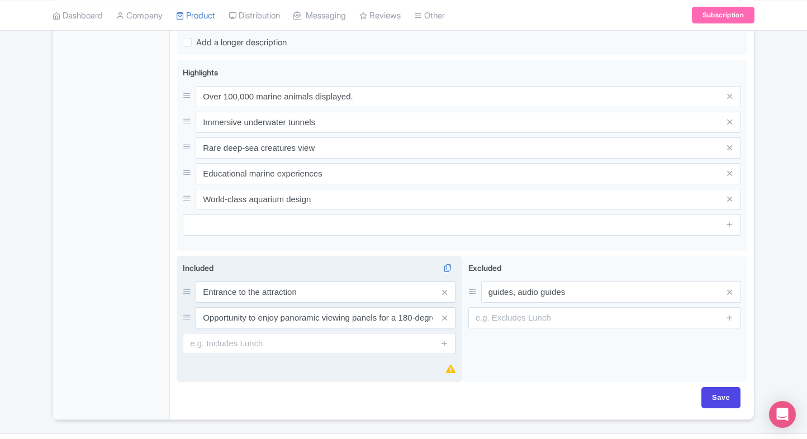
click at [313, 341] on input "text" at bounding box center [319, 343] width 273 height 21
paste input "Entry to interactive zones with educational exhibits on marine life and ocean c…"
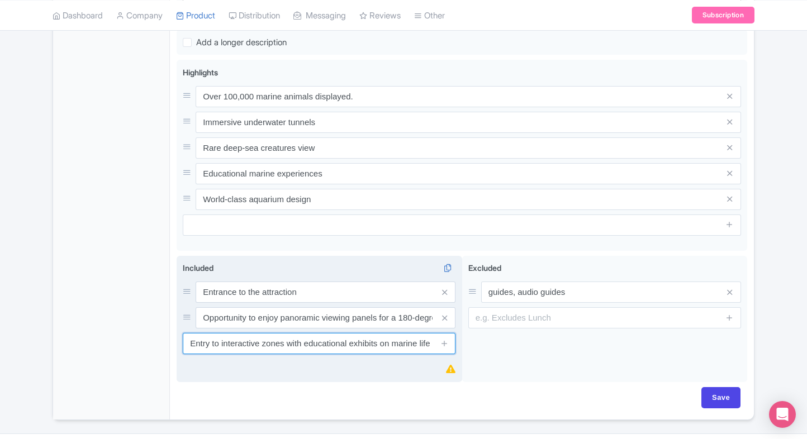
scroll to position [0, 88]
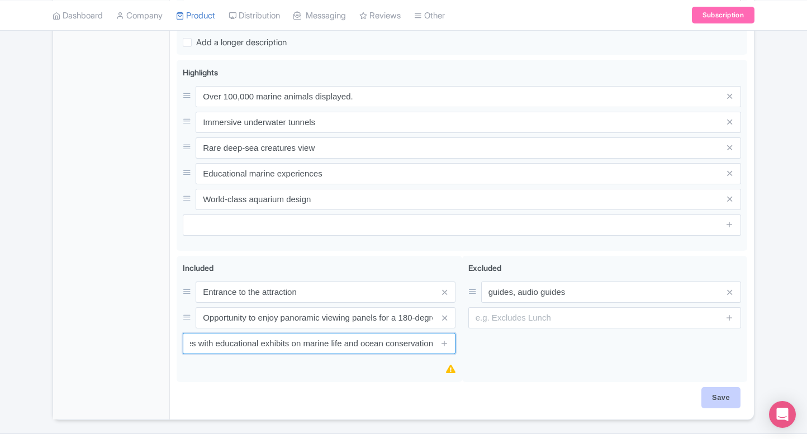
type input "Entry to interactive zones with educational exhibits on marine life and ocean c…"
click at [715, 387] on input "Save" at bounding box center [720, 397] width 39 height 21
type input "Saving..."
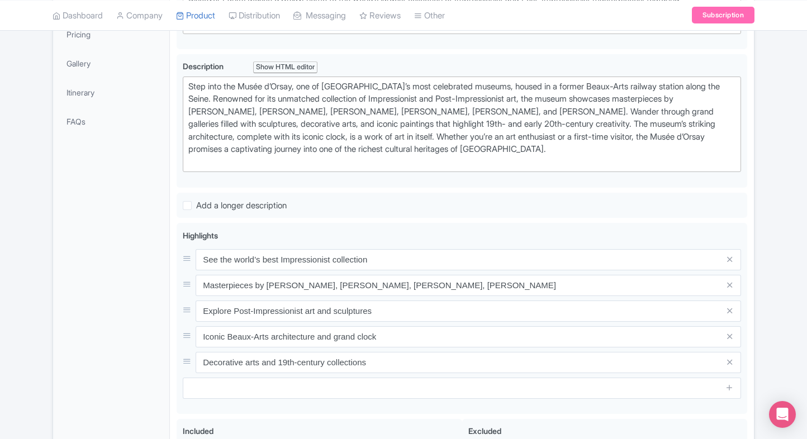
scroll to position [271, 0]
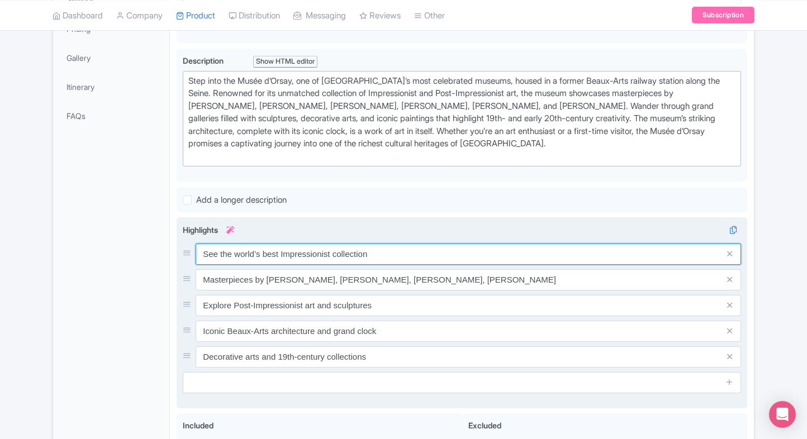
click at [368, 244] on input "See the world’s best Impressionist collection" at bounding box center [468, 254] width 545 height 21
paste input "Masterpieces of Impressionism"
type input "Masterpieces of Impressionism"
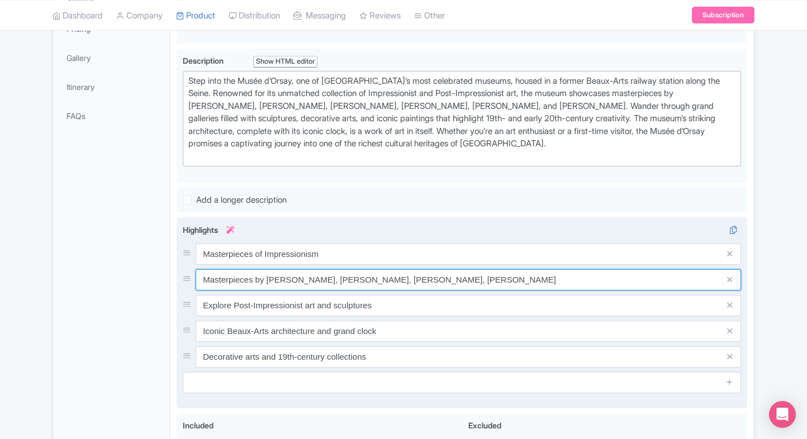
click at [322, 279] on input "Masterpieces by Monet, Van Gogh, Renoir, Degas" at bounding box center [468, 279] width 545 height 21
paste input "Famous works by Monet & Van Gogh"
type input "Famous works by Monet & Van Gogh"
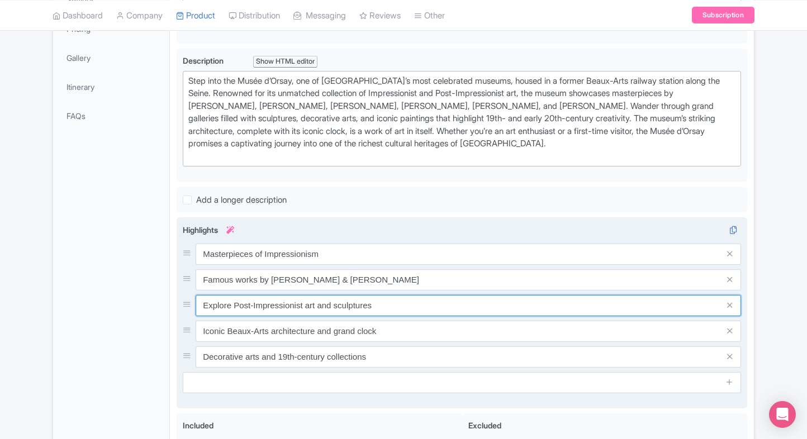
click at [351, 306] on input "Explore Post-Impressionist art and sculptures" at bounding box center [468, 305] width 545 height 21
paste input "Stunning Beaux-Arts architecture"
type input "Stunning Beaux-Arts architecture"
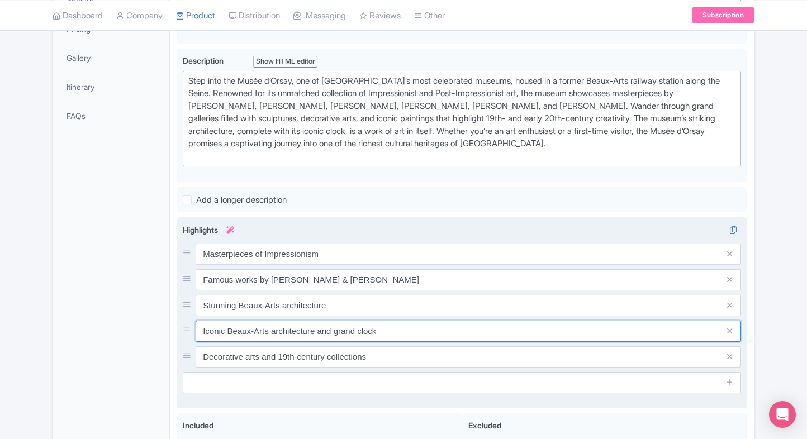
click at [275, 333] on input "Iconic Beaux-Arts architecture and grand clock" at bounding box center [468, 331] width 545 height 21
paste input "giant clock viewpoint"
type input "Iconic giant clock viewpoint"
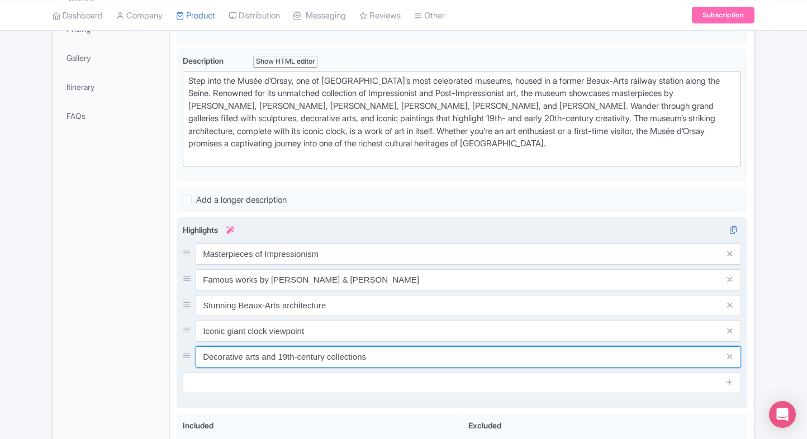
click at [301, 352] on input "Decorative arts and 19th-century collections" at bounding box center [468, 356] width 545 height 21
paste input "Wide 19th-century art collection"
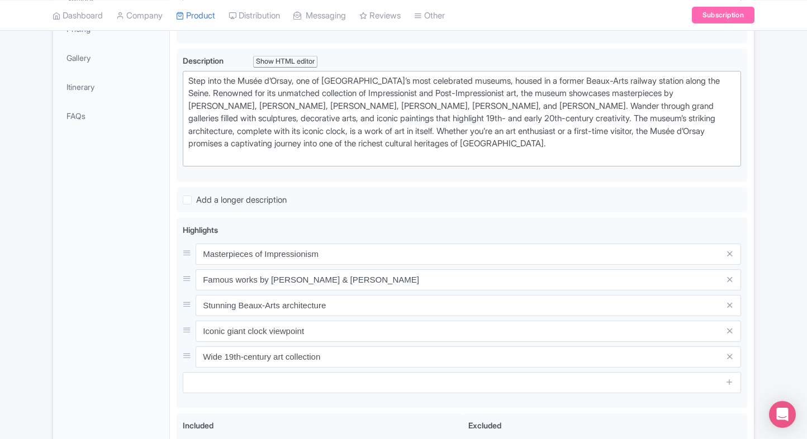
click at [121, 316] on div "General Booking Info Locations Settings Pricing Gallery Itinerary FAQs" at bounding box center [111, 248] width 117 height 701
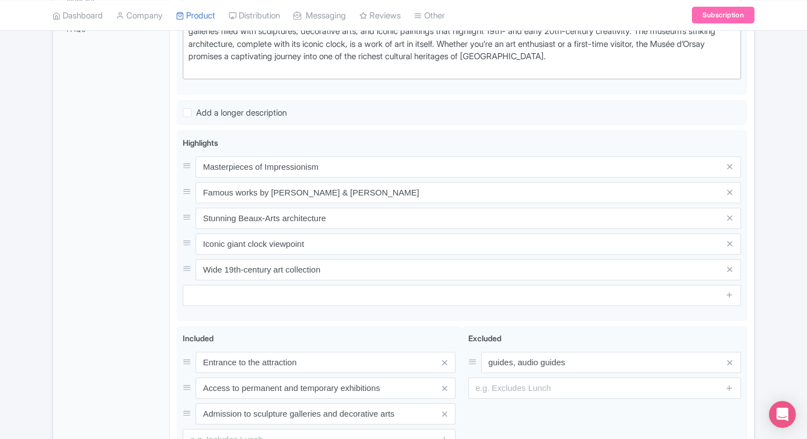
scroll to position [363, 0]
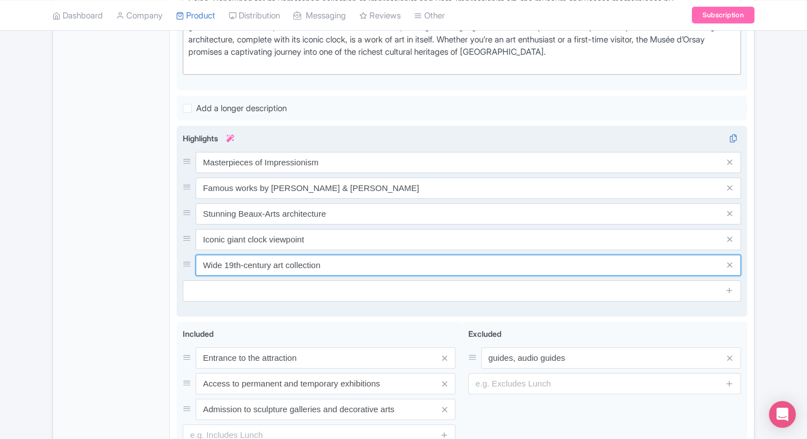
click at [340, 260] on input "Wide 19th-century art collection" at bounding box center [468, 265] width 545 height 21
paste input "UNESCO-listed cultural gem"
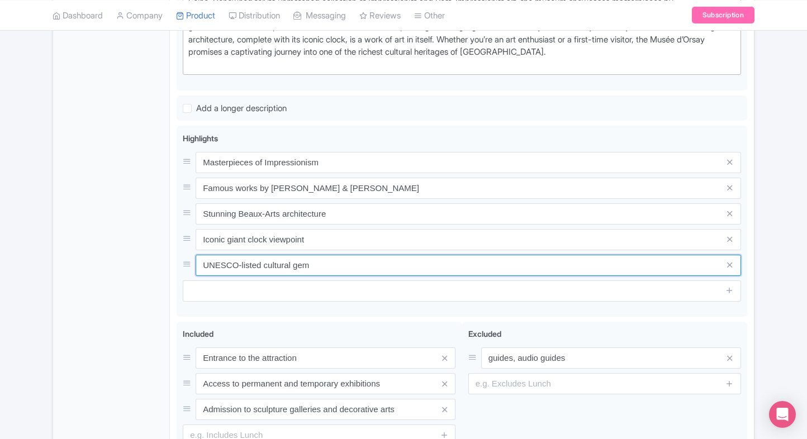
type input "UNESCO-listed cultural gem"
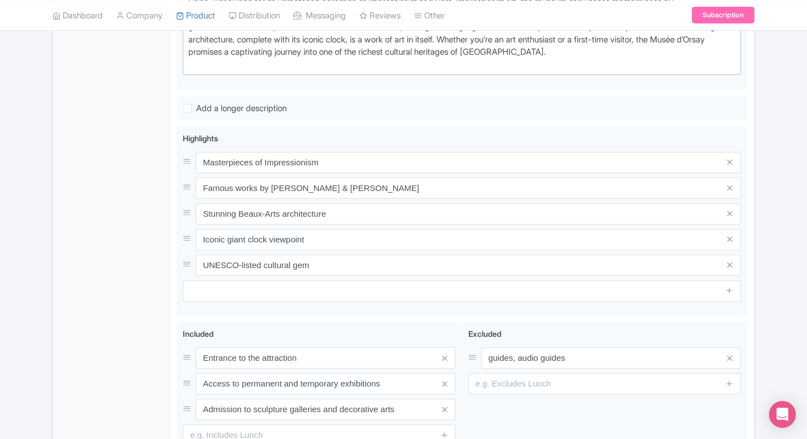
click at [165, 306] on div "General Booking Info Locations Settings Pricing Gallery Itinerary FAQs" at bounding box center [111, 156] width 117 height 701
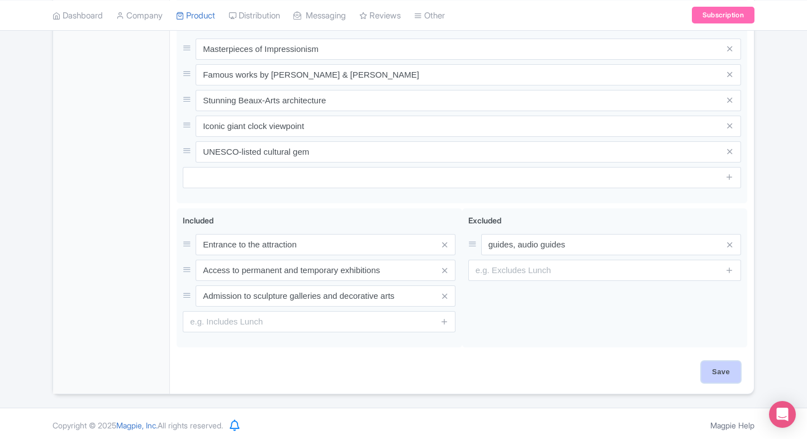
click at [701, 372] on input "Save" at bounding box center [720, 371] width 39 height 21
type input "Saving..."
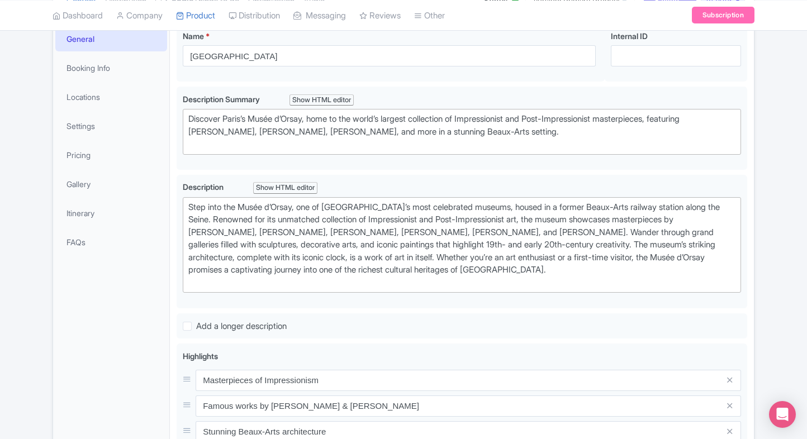
scroll to position [145, 0]
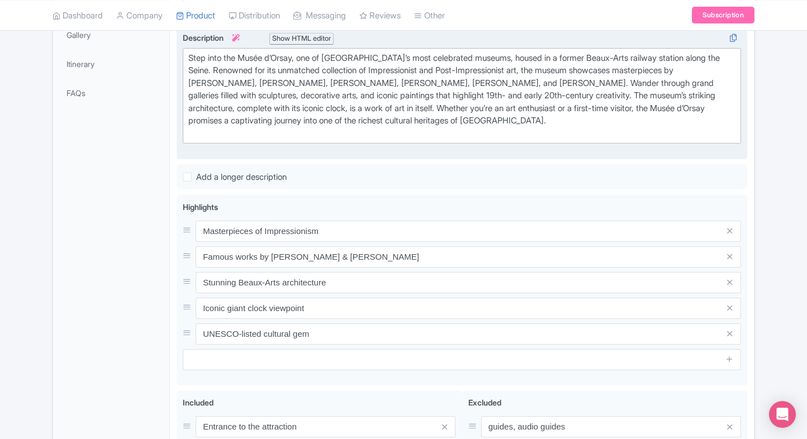
scroll to position [294, 0]
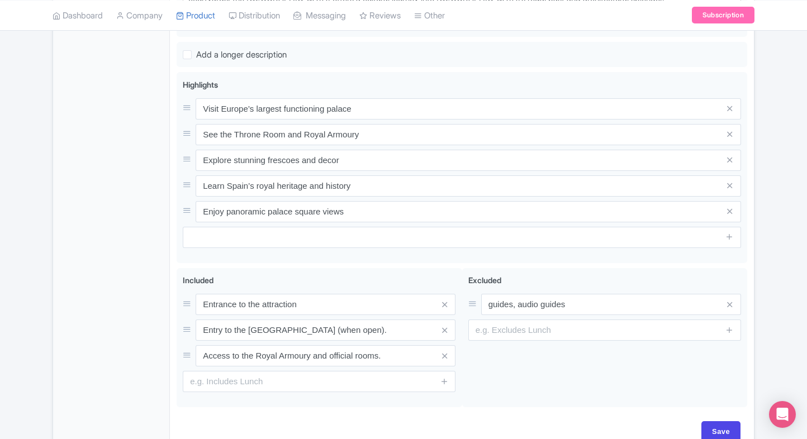
scroll to position [364, 0]
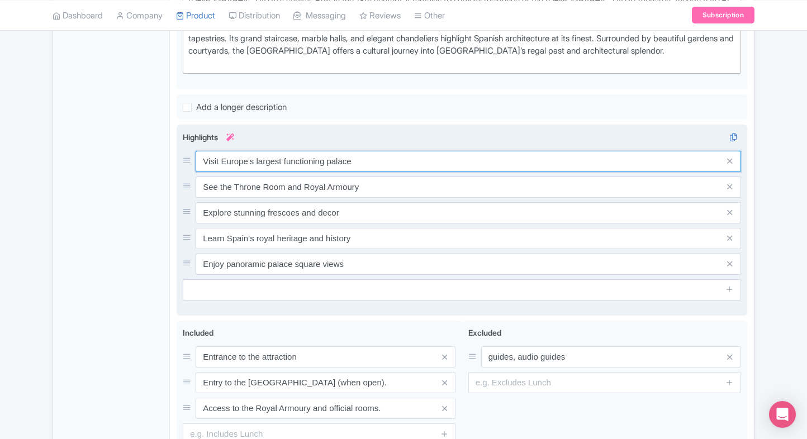
click at [284, 158] on input "Visit Europe’s largest functioning palace" at bounding box center [468, 161] width 545 height 21
paste input "Official Spanish royal residen"
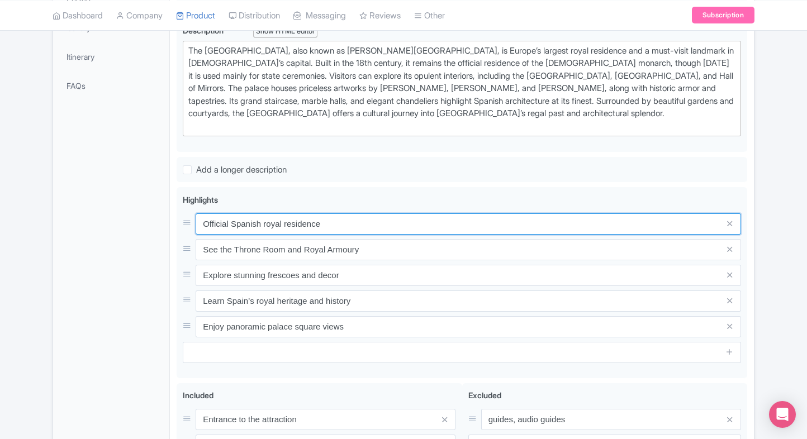
scroll to position [306, 0]
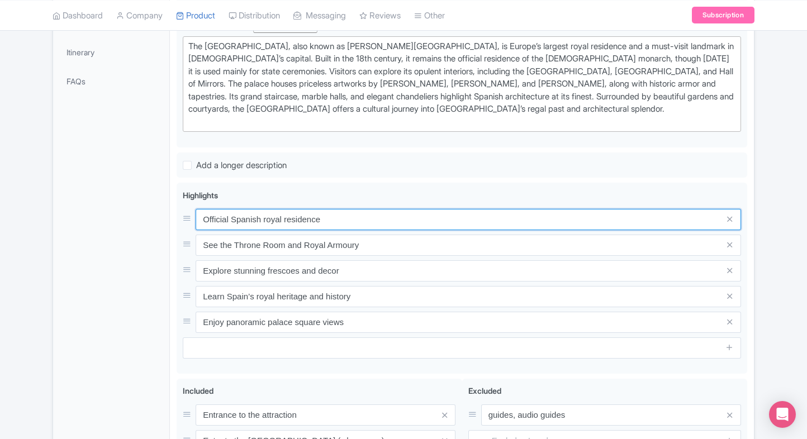
type input "Official Spanish royal residence"
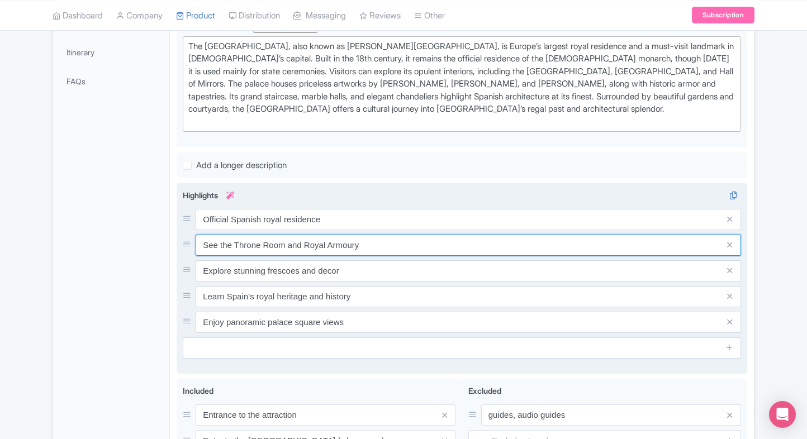
click at [285, 241] on input "See the Throne Room and Royal Armoury" at bounding box center [468, 245] width 545 height 21
paste input "Magnificent baroque architecture"
type input "Magnificent baroque architecture"
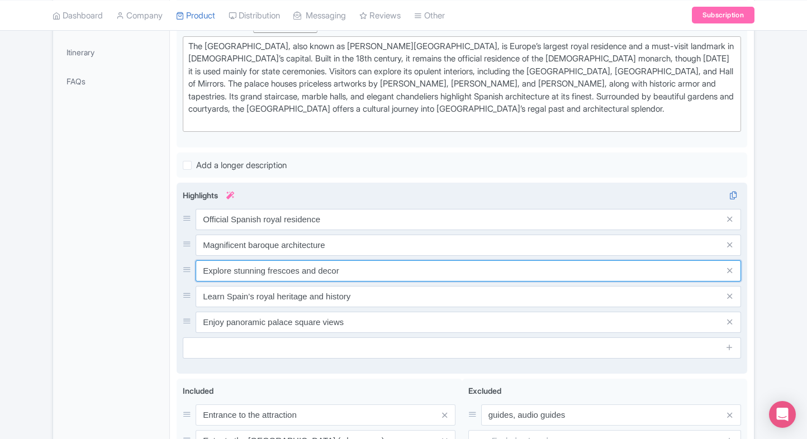
click at [288, 276] on input "Explore stunning frescoes and decor" at bounding box center [468, 270] width 545 height 21
paste input "Lavish interior royal chambers"
type input "Lavish interior royal chambers"
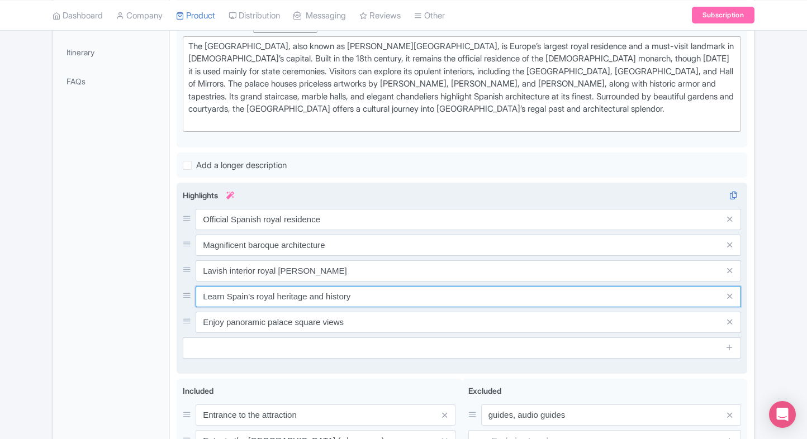
click at [314, 294] on input "Learn Spain’s royal heritage and history" at bounding box center [468, 296] width 545 height 21
paste input "Changing of the Guard ceremon"
type input "Changing of the Guard ceremony"
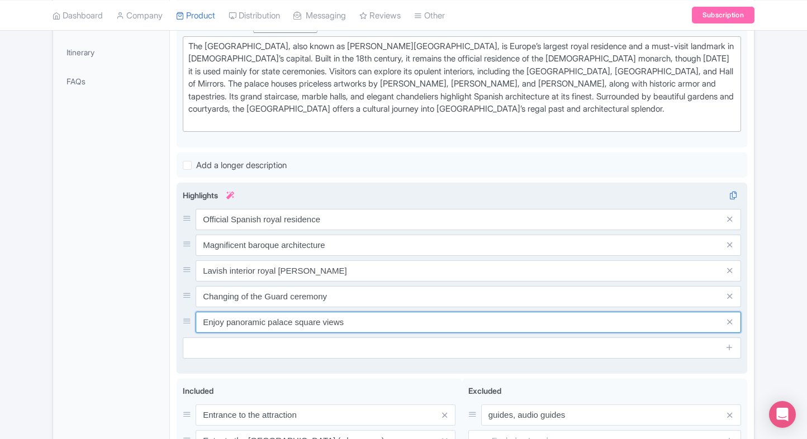
click at [305, 314] on input "Enjoy panoramic palace square views" at bounding box center [468, 322] width 545 height 21
paste input "Impressive art & historic relic"
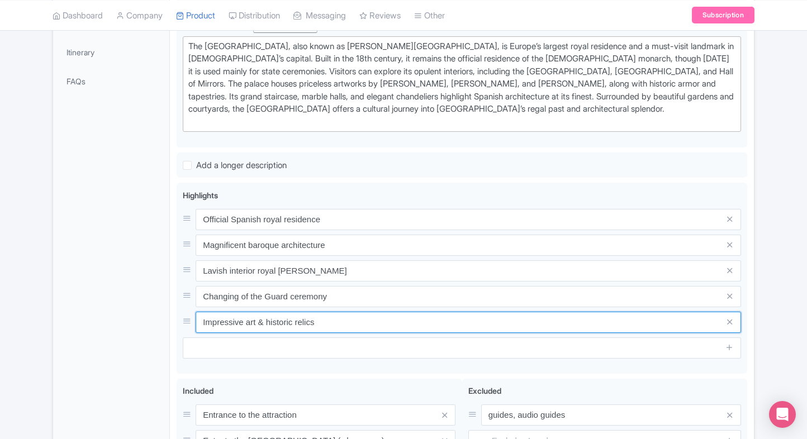
type input "Impressive art & historic relics"
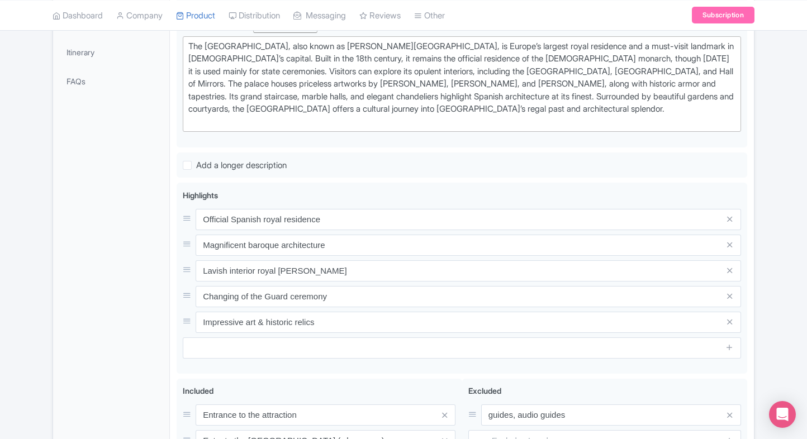
click at [103, 364] on div "General Booking Info Locations Settings Pricing Gallery Itinerary FAQs" at bounding box center [111, 213] width 117 height 701
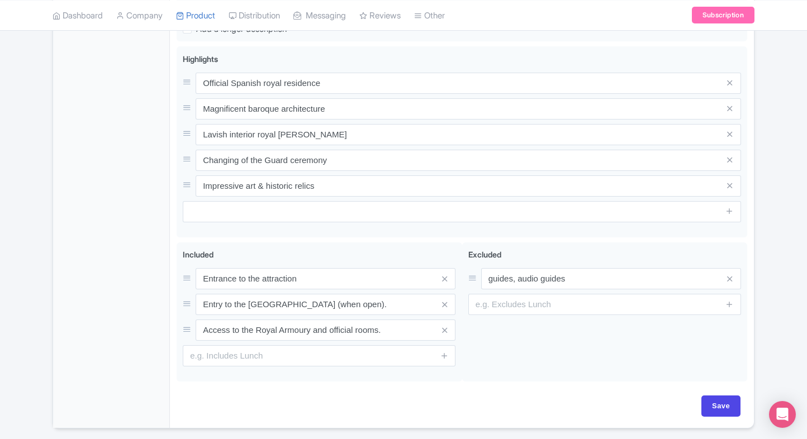
scroll to position [476, 0]
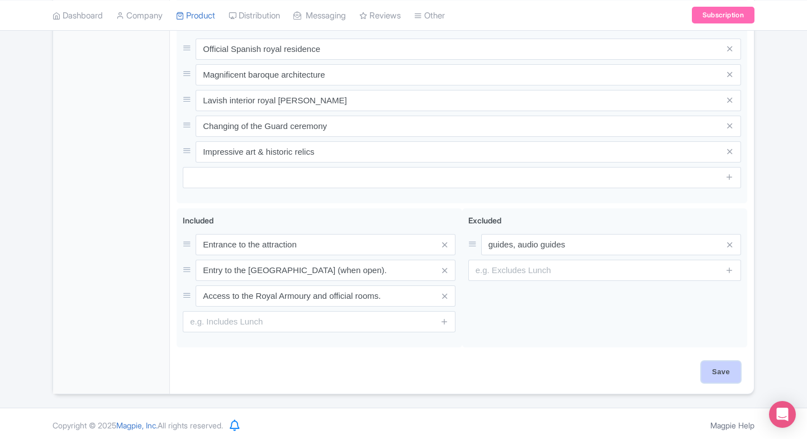
click at [723, 366] on input "Save" at bounding box center [720, 371] width 39 height 21
type input "Saving..."
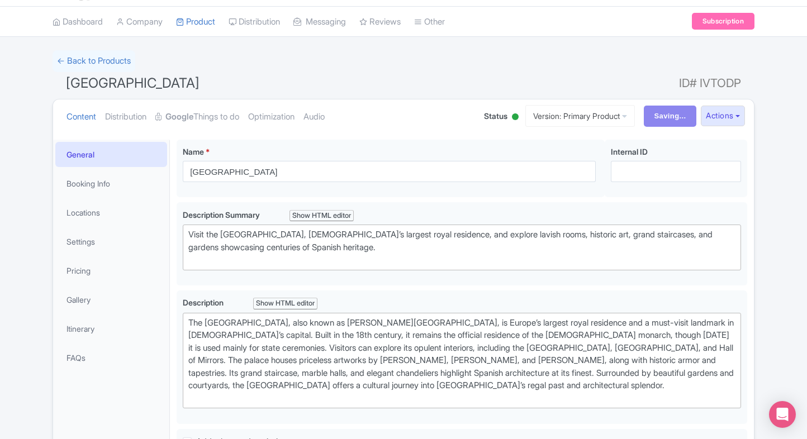
scroll to position [0, 0]
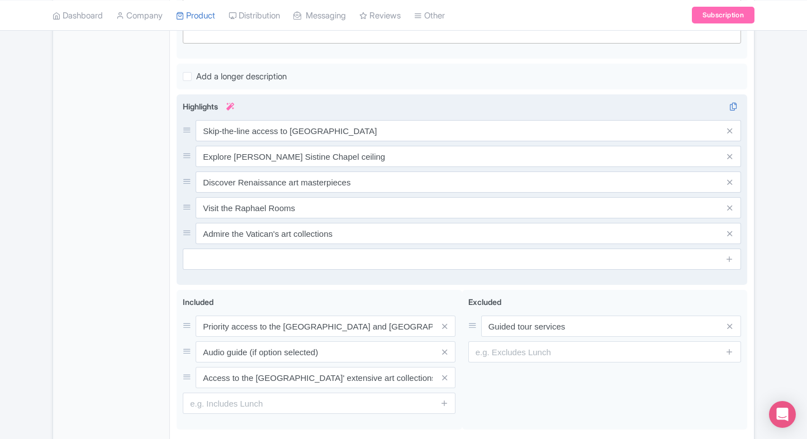
scroll to position [384, 0]
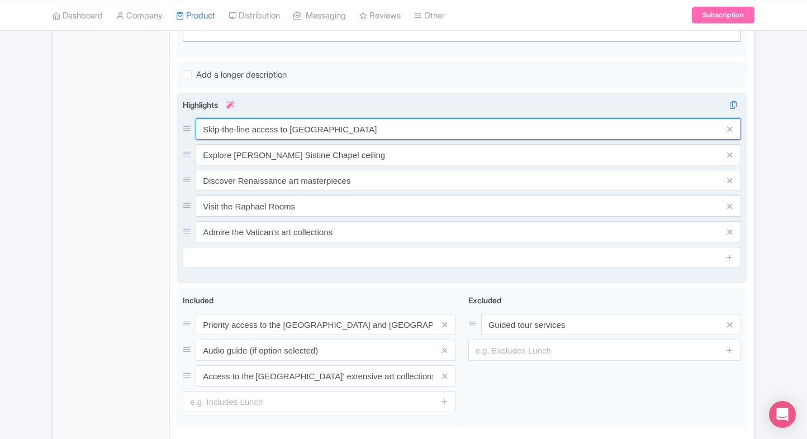
click at [378, 124] on input "Skip-the-line access to [GEOGRAPHIC_DATA]" at bounding box center [468, 128] width 545 height 21
paste input "Marvel at [PERSON_NAME] ceiling"
type input "Marvel at [PERSON_NAME] ceiling"
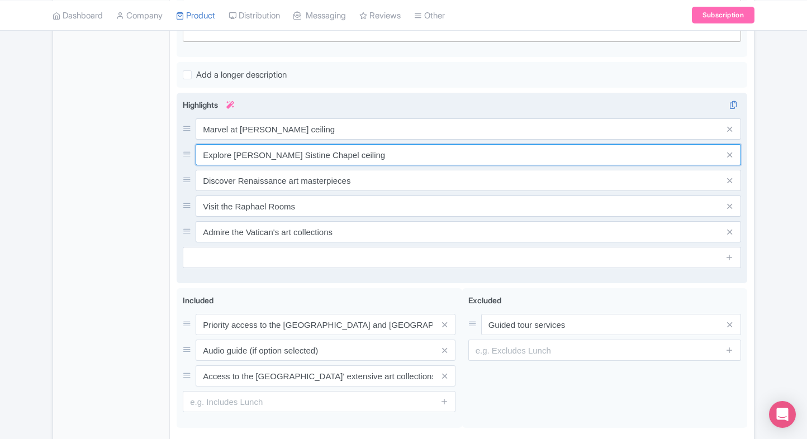
click at [352, 155] on input "Explore [PERSON_NAME] Sistine Chapel ceiling" at bounding box center [468, 154] width 545 height 21
paste input "Iconic fresco of The Last Judgment"
type input "Iconic fresco of The Last Judgment"
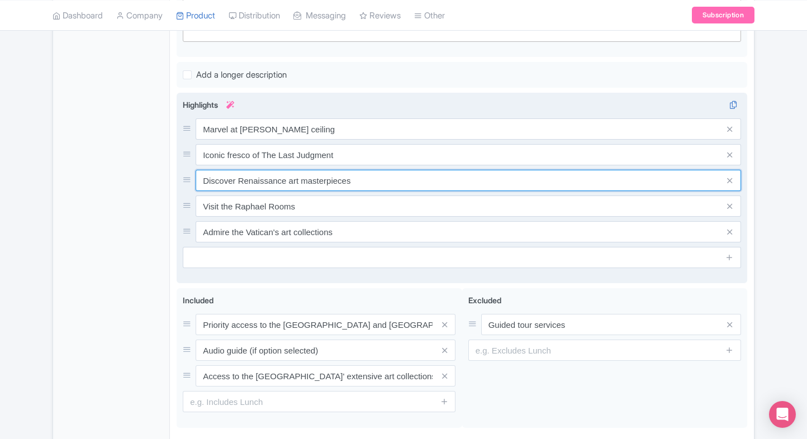
click at [311, 177] on input "Discover Renaissance art masterpieces" at bounding box center [468, 180] width 545 height 21
paste input "Fast-track Vatican entry"
type input "Fast-track Vatican entry"
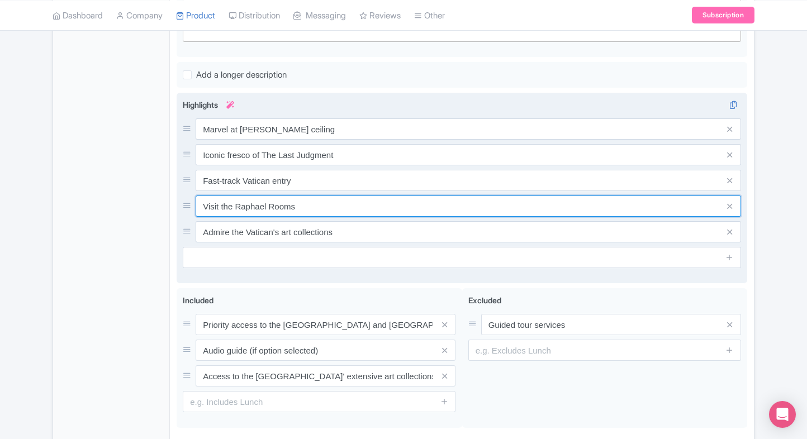
click at [330, 213] on input "Visit the Raphael Rooms" at bounding box center [468, 206] width 545 height 21
paste input "Important Renaissance masterpiece"
type input "Important Renaissance masterpiece"
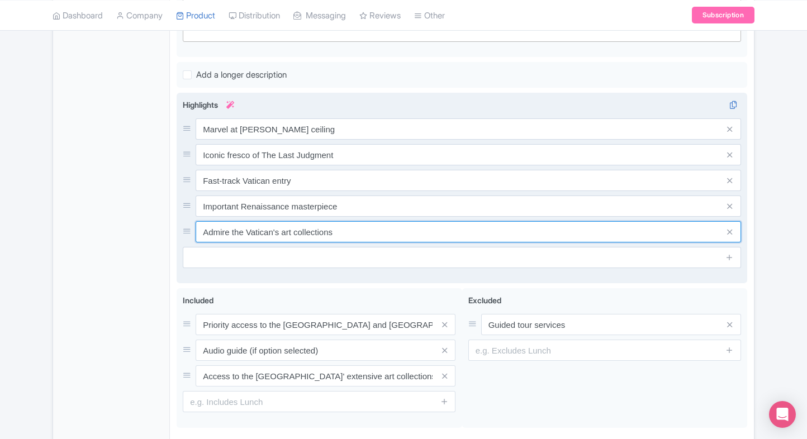
click at [351, 233] on input "Admire the Vatican's art collections" at bounding box center [468, 231] width 545 height 21
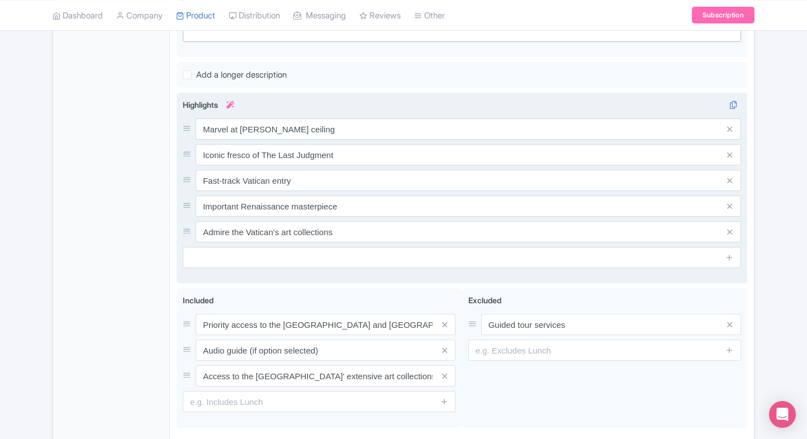
click at [351, 233] on input "Admire the Vatican's art collections" at bounding box center [468, 231] width 545 height 21
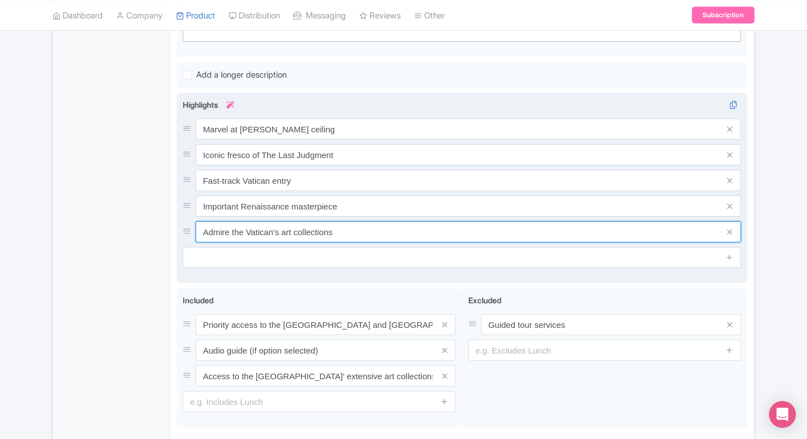
paste input "Must-see Vatican attraction"
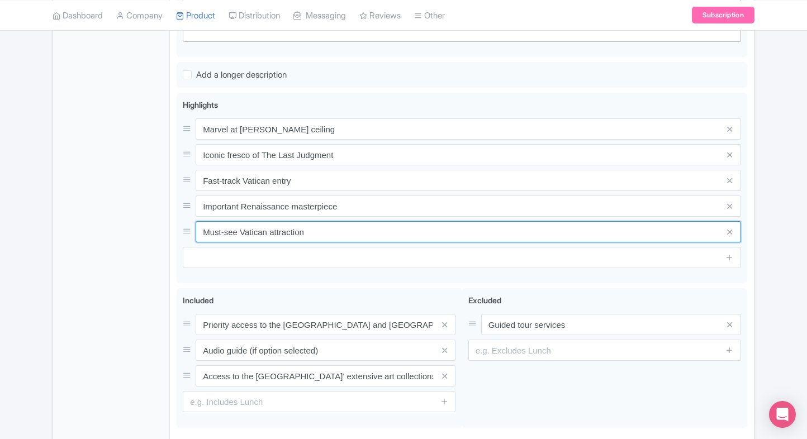
type input "Must-see Vatican attraction"
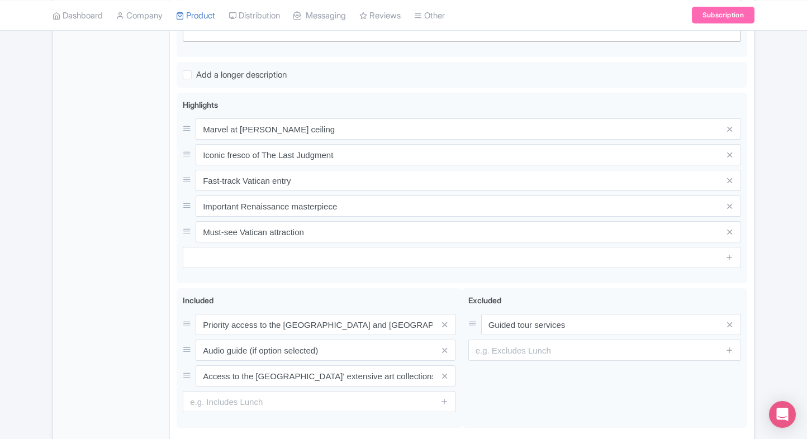
click at [156, 262] on div "General Booking Info Locations Settings Pricing Gallery Itinerary FAQs" at bounding box center [111, 129] width 117 height 689
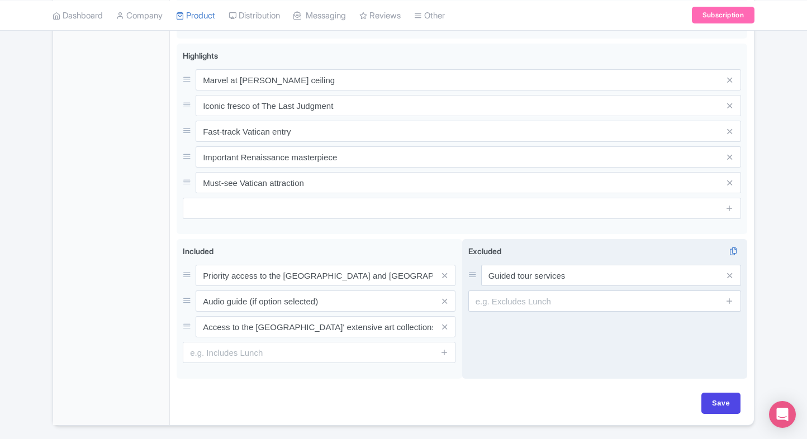
scroll to position [464, 0]
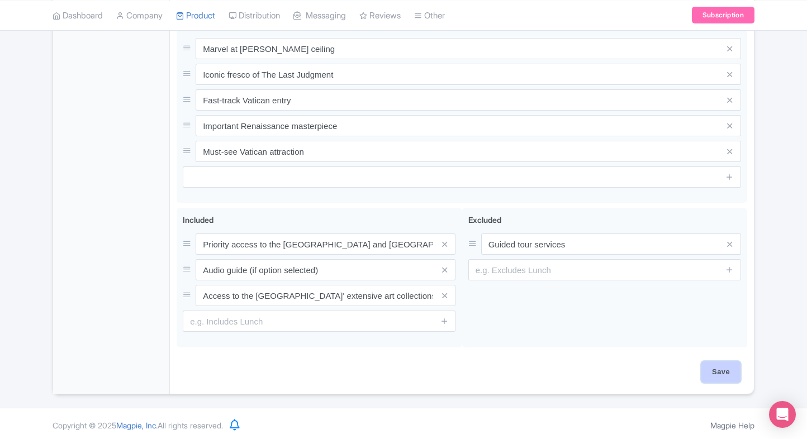
click at [728, 375] on input "Save" at bounding box center [720, 371] width 39 height 21
type input "Saving..."
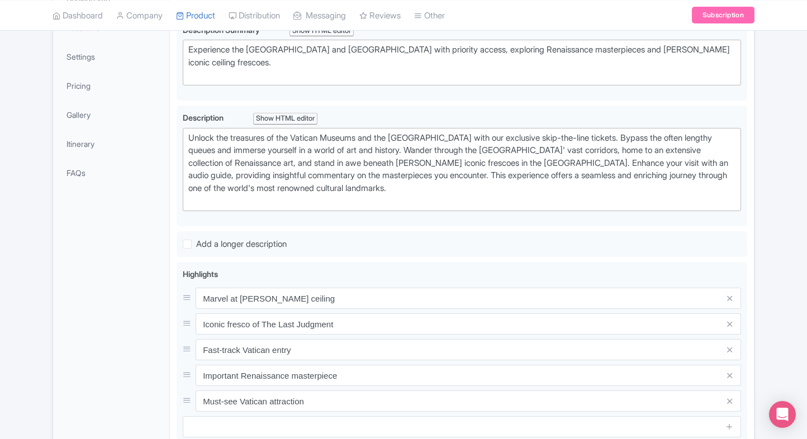
scroll to position [0, 0]
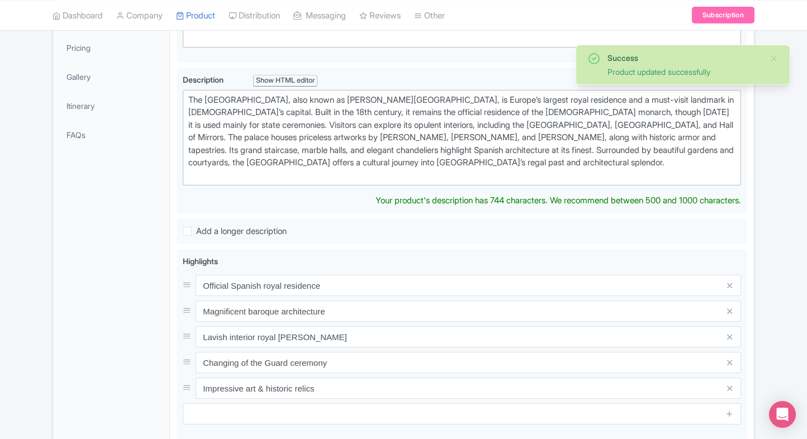
scroll to position [22, 0]
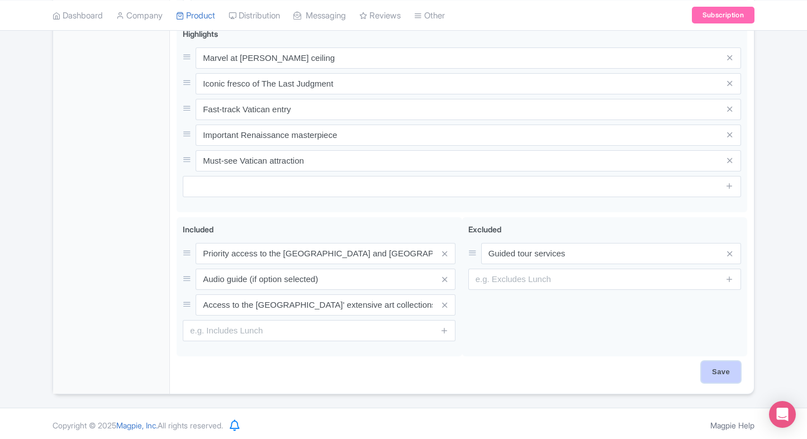
scroll to position [455, 0]
click at [712, 361] on input "Save" at bounding box center [720, 371] width 39 height 21
type input "Saving..."
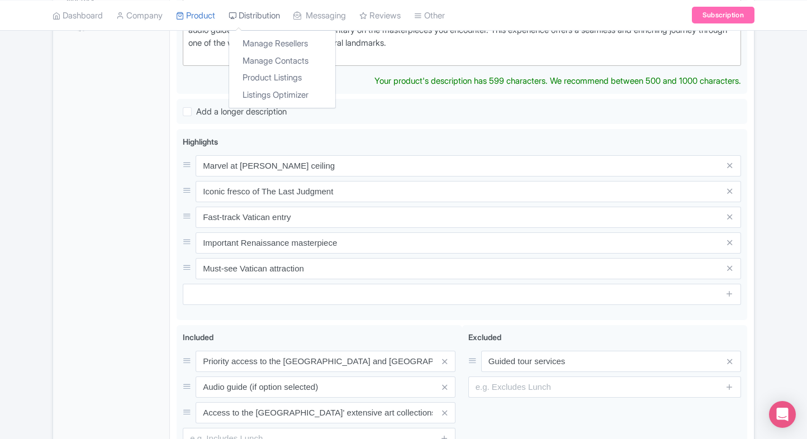
scroll to position [358, 0]
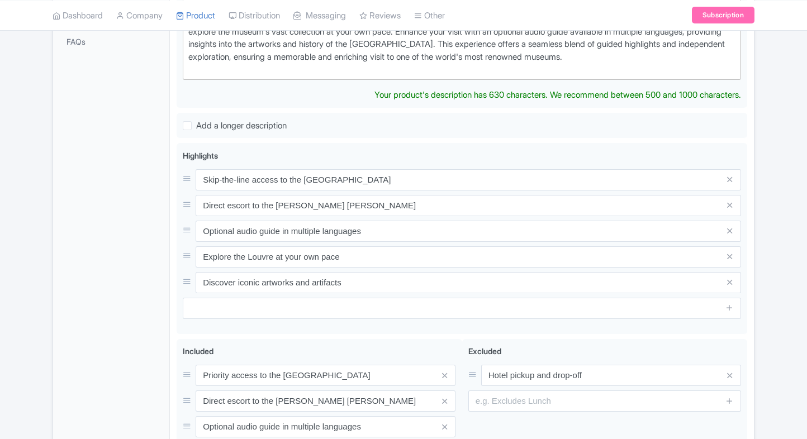
scroll to position [346, 0]
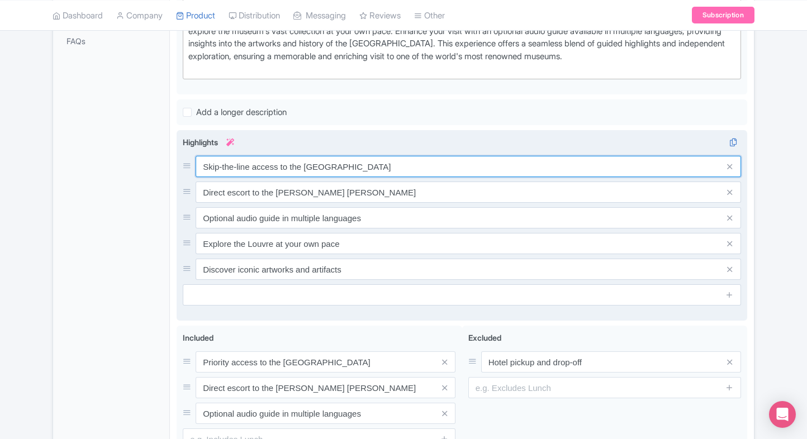
click at [351, 183] on div "Skip-the-line access to the [GEOGRAPHIC_DATA] Direct escort to the [PERSON_NAME…" at bounding box center [462, 218] width 558 height 124
paste input "Home to [PERSON_NAME] [PERSON_NAME]"
type input "Home to [PERSON_NAME] [PERSON_NAME]"
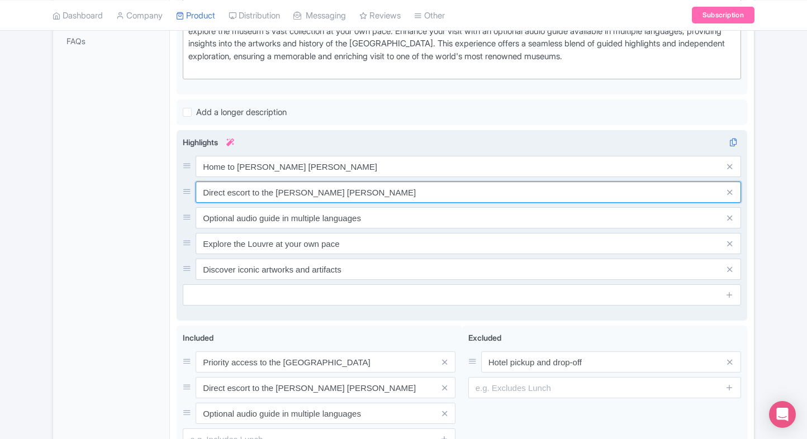
click at [342, 196] on input "Direct escort to the [PERSON_NAME] [PERSON_NAME]" at bounding box center [468, 192] width 545 height 21
paste input "World’s most visited museum"
type input "World’s most visited museum"
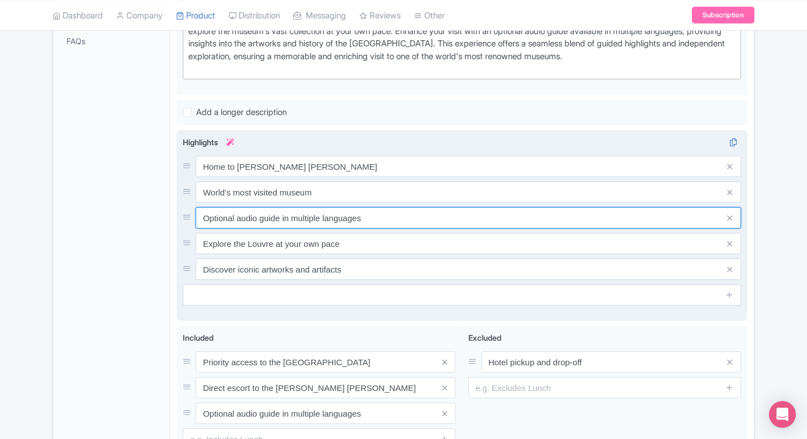
click at [295, 218] on input "Optional audio guide in multiple languages" at bounding box center [468, 217] width 545 height 21
paste input "Thousands of art masterpiec"
type input "Thousands of art masterpieces"
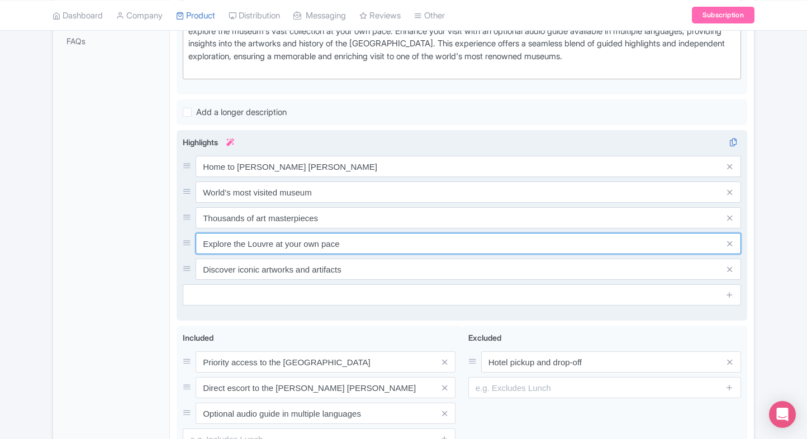
click at [317, 233] on input "Explore the Louvre at your own pace" at bounding box center [468, 243] width 545 height 21
paste input "Iconic glass pyramid design"
type input "Iconic glass pyramid design"
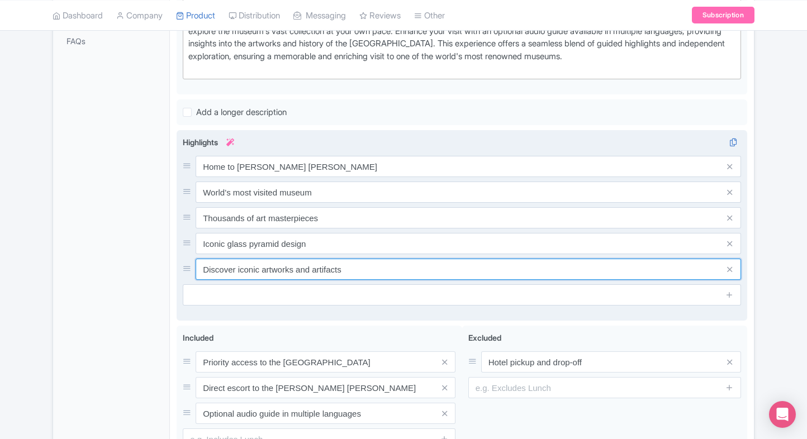
click at [306, 271] on input "Discover iconic artworks and artifacts" at bounding box center [468, 269] width 545 height 21
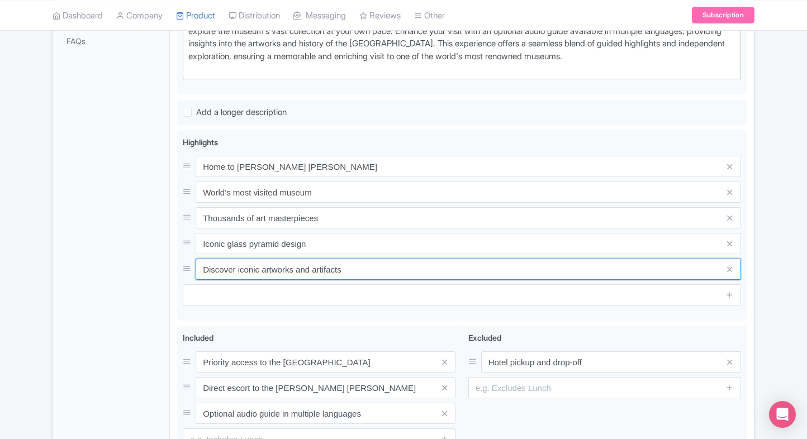
paste input "Guided tour options available"
type input "Guided tour options available"
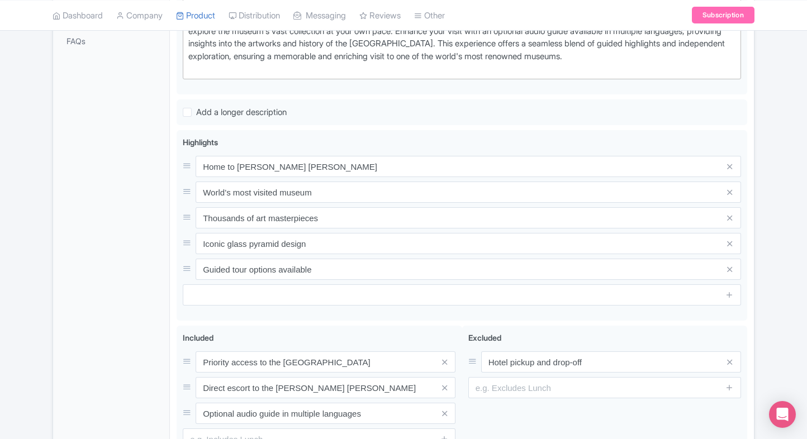
click at [137, 318] on div "General Booking Info Locations Settings Pricing Gallery Itinerary FAQs" at bounding box center [111, 167] width 117 height 689
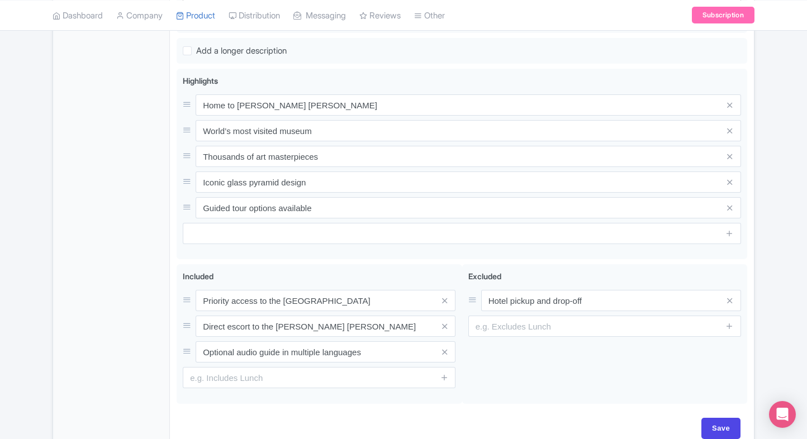
scroll to position [464, 0]
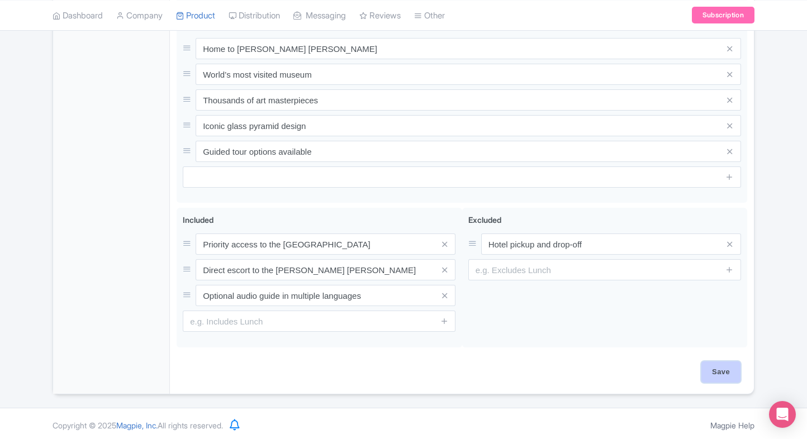
click at [716, 372] on input "Save" at bounding box center [720, 371] width 39 height 21
type input "Saving..."
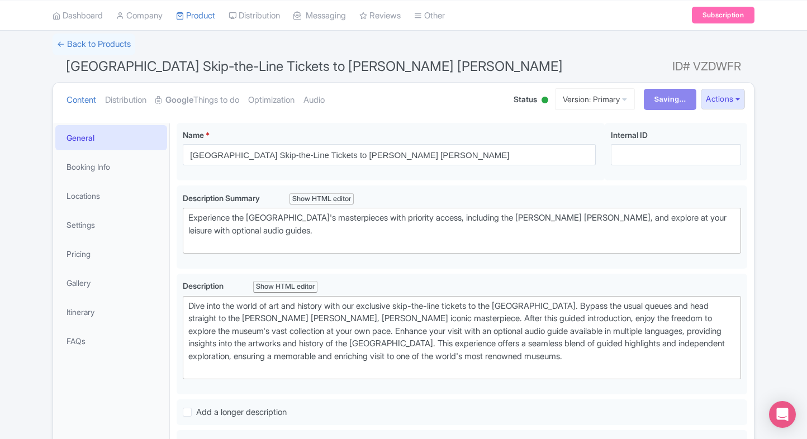
scroll to position [0, 0]
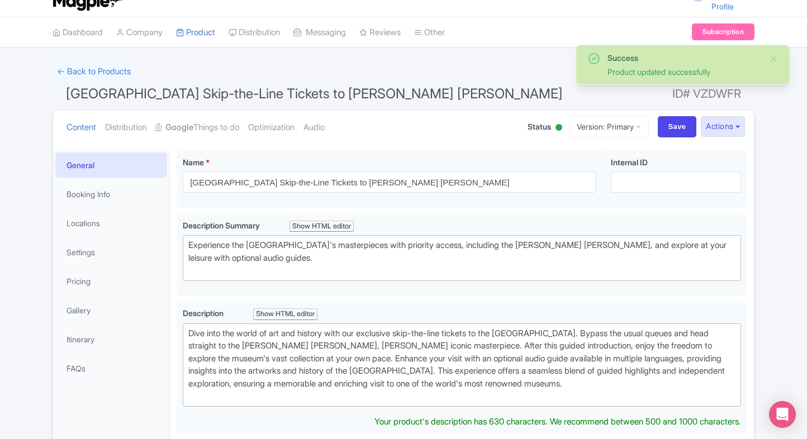
scroll to position [18, 0]
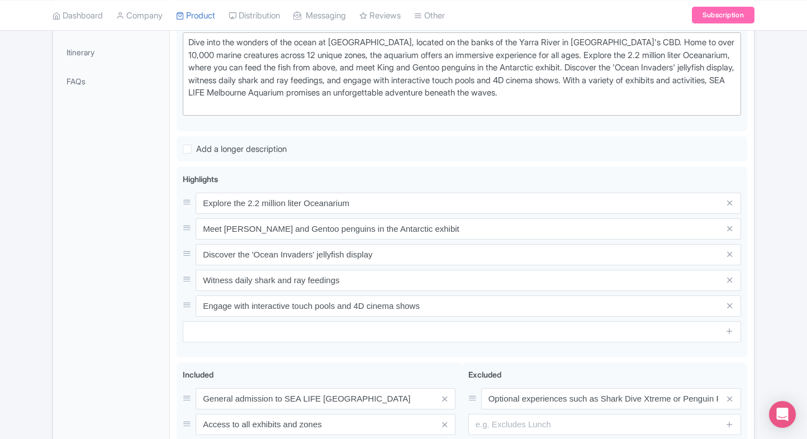
scroll to position [309, 0]
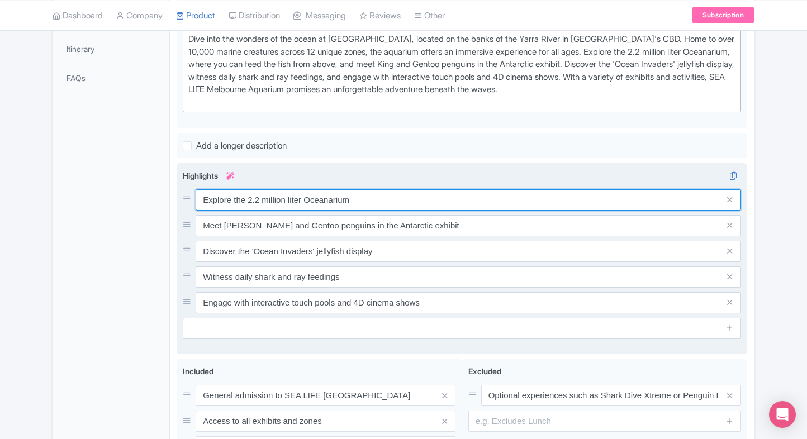
click at [296, 199] on input "Explore the 2.2 million liter Oceanarium" at bounding box center [468, 199] width 545 height 21
paste input "Southern Ocean habitats"
type input "Explore Southern Ocean habitats"
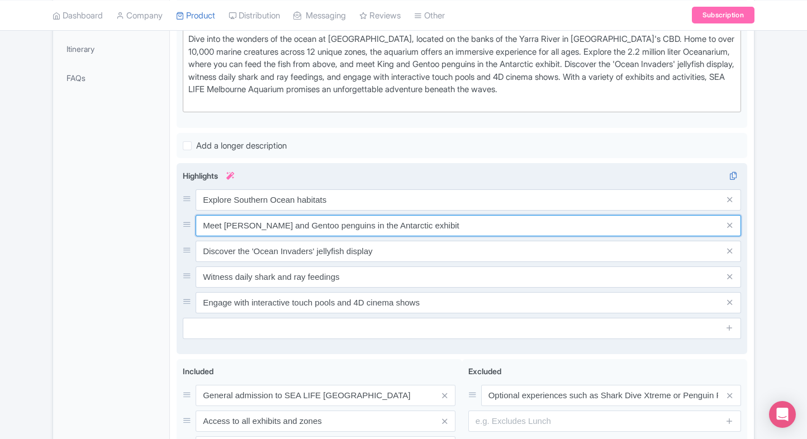
click at [294, 231] on input "Meet [PERSON_NAME] and Gentoo penguins in the Antarctic exhibit" at bounding box center [468, 225] width 545 height 21
paste input "Penguin Playground experience"
type input "Penguin Playground experience"
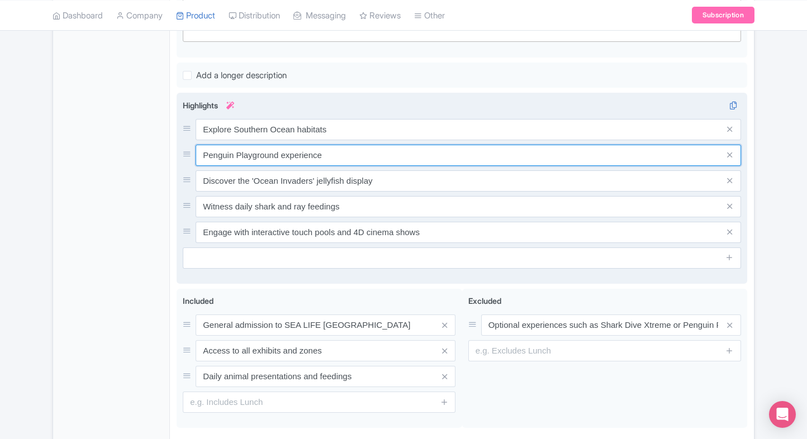
scroll to position [386, 0]
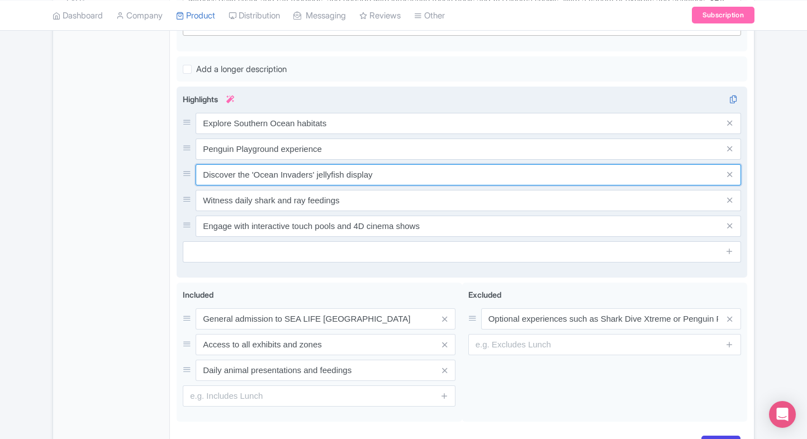
click at [362, 185] on input "Discover the 'Ocean Invaders' jellyfish display" at bounding box center [468, 174] width 545 height 21
paste input "Immersive underwater tunnels"
type input "Immersive underwater tunnels"
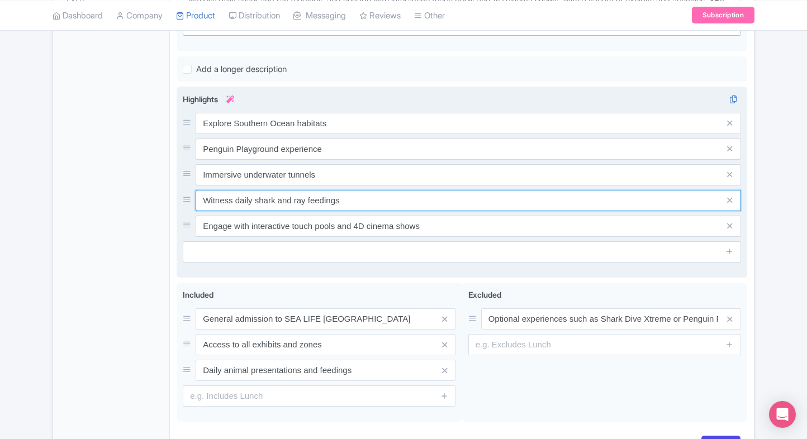
click at [346, 206] on input "Witness daily shark and ray feedings" at bounding box center [468, 200] width 545 height 21
paste input "de variety of marine specie"
type input "Wide variety of marine species"
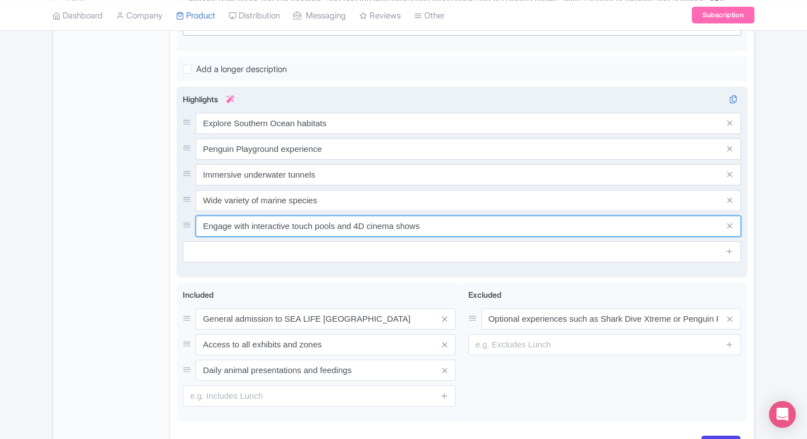
click at [328, 232] on input "Engage with interactive touch pools and 4D cinema shows" at bounding box center [468, 226] width 545 height 21
paste input "Fun & educational exhibit"
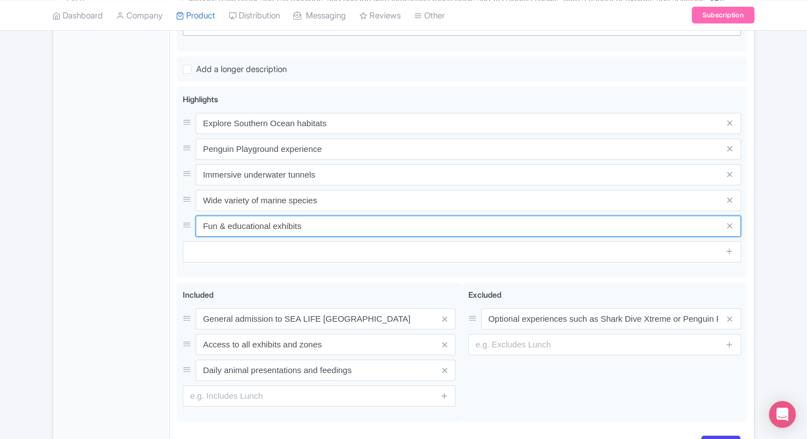
type input "Fun & educational exhibits"
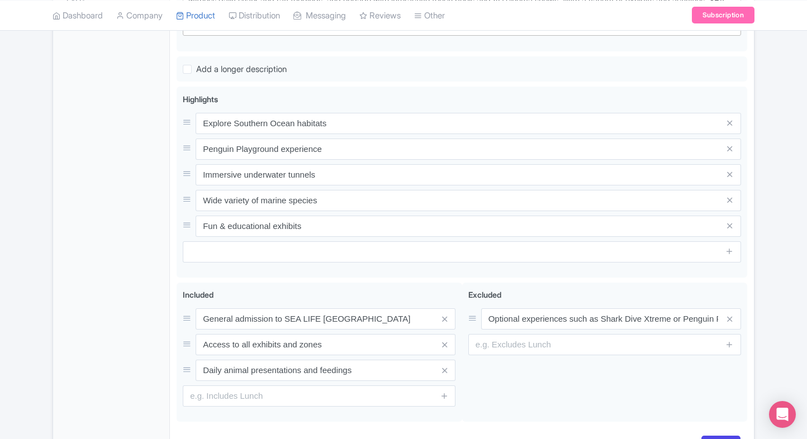
click at [147, 264] on div "General Booking Info Locations Settings Pricing Gallery Itinerary FAQs" at bounding box center [111, 125] width 117 height 685
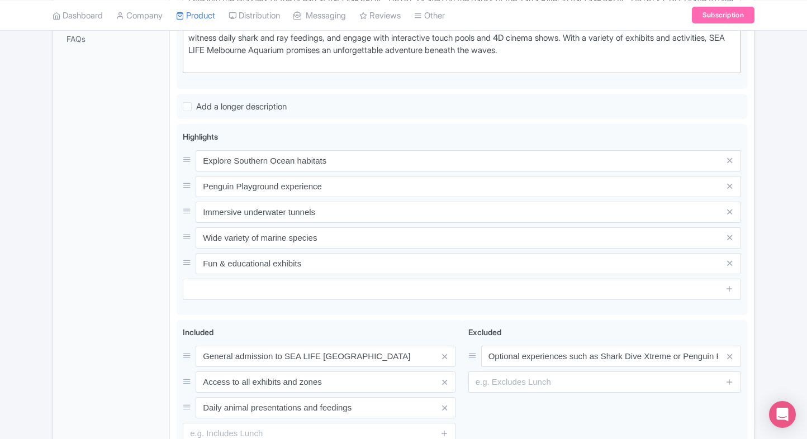
scroll to position [464, 0]
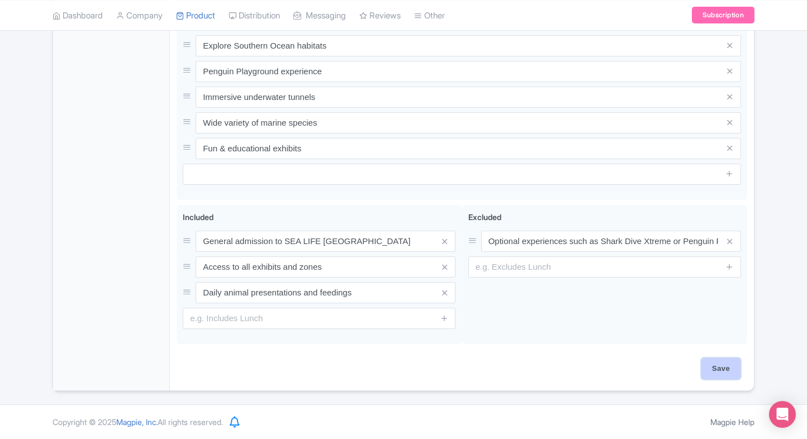
click at [712, 373] on input "Save" at bounding box center [720, 368] width 39 height 21
type input "Saving..."
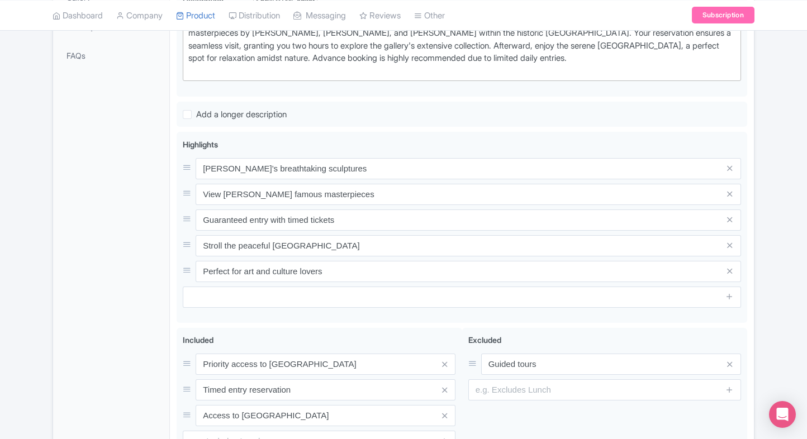
scroll to position [345, 0]
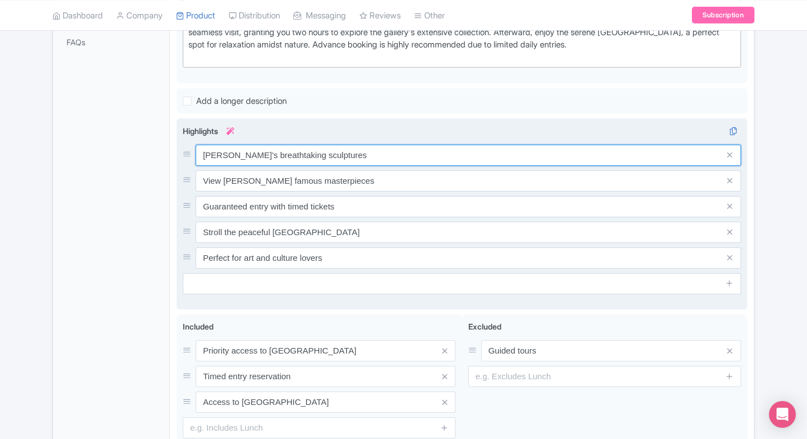
click at [298, 149] on input "[PERSON_NAME]’s breathtaking sculptures" at bounding box center [468, 155] width 545 height 21
paste input "Masterpieces by [PERSON_NAME] & [PERSON_NAME]"
type input "Masterpieces by [PERSON_NAME] & [PERSON_NAME]"
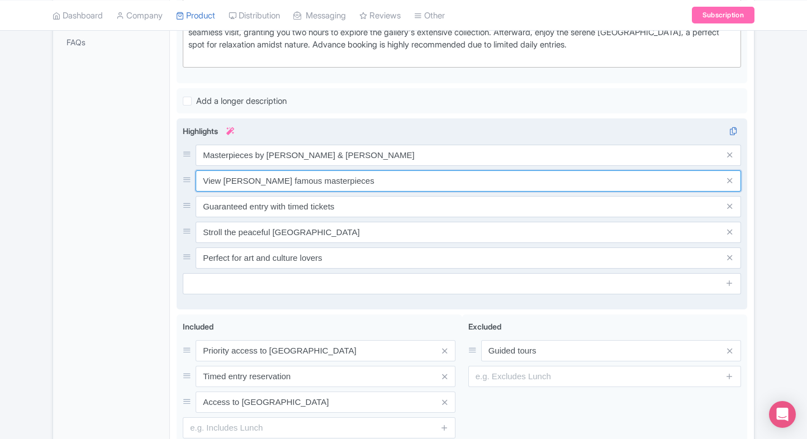
click at [375, 173] on input "View Caravaggio’s famous masterpieces" at bounding box center [468, 180] width 545 height 21
paste input "Intimate art museum in a villa"
type input "Intimate art museum in a villa"
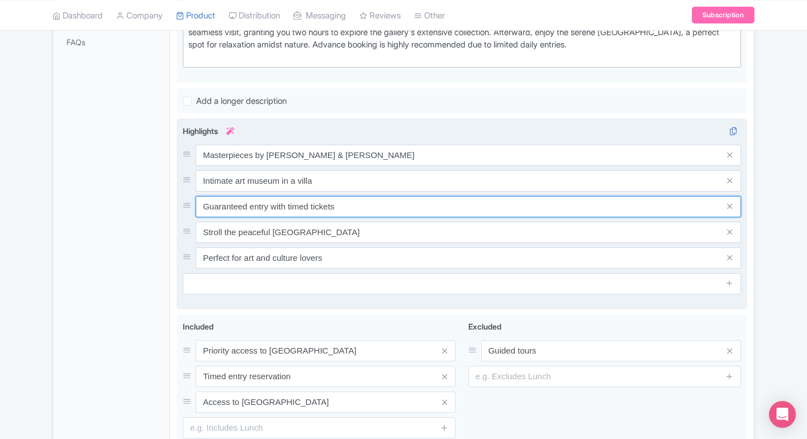
click at [344, 198] on input "Guaranteed entry with timed tickets" at bounding box center [468, 206] width 545 height 21
paste input "Skip-the-line guaranteed acces"
type input "Skip-the-line guaranteed access"
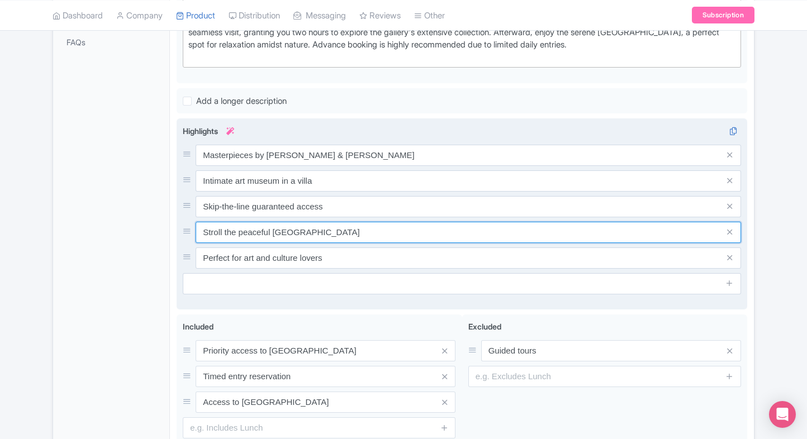
click at [316, 222] on input "Stroll the peaceful Borghese Gardens" at bounding box center [468, 232] width 545 height 21
paste input "Beautiful Borghese gardens nearby"
type input "Beautiful Borghese gardens nearby"
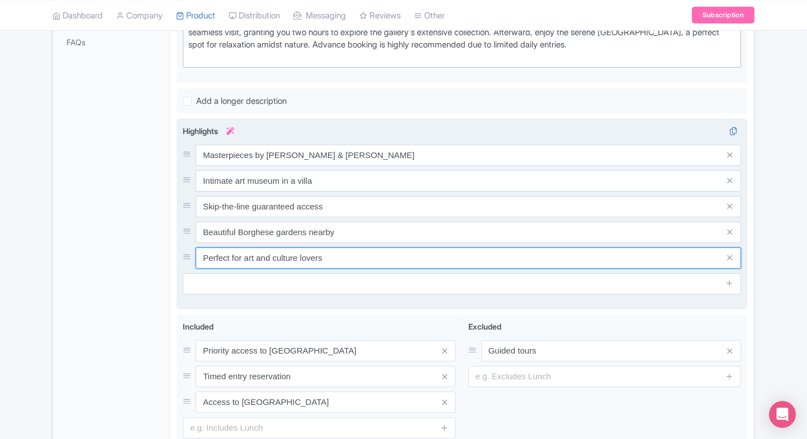
click at [344, 263] on input "Perfect for art and culture lovers" at bounding box center [468, 257] width 545 height 21
paste input "Renaissance & Baroque treasure"
type input "Renaissance & Baroque treasures"
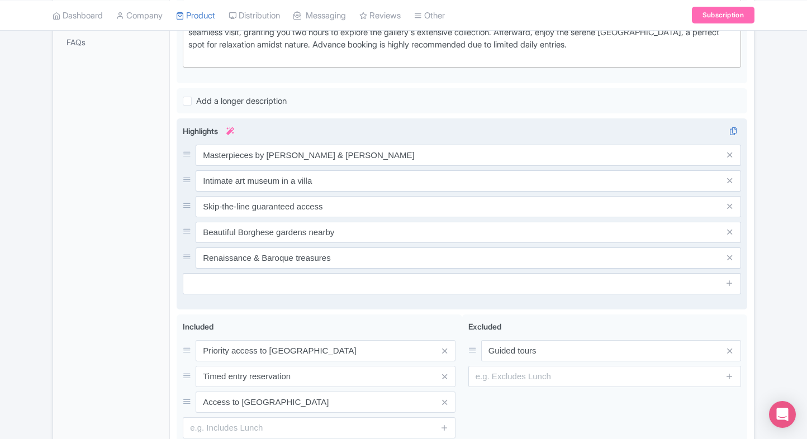
click at [179, 271] on div "Admire Bernini’s breathtaking sculptures View Caravaggio’s famous masterpieces …" at bounding box center [462, 213] width 570 height 191
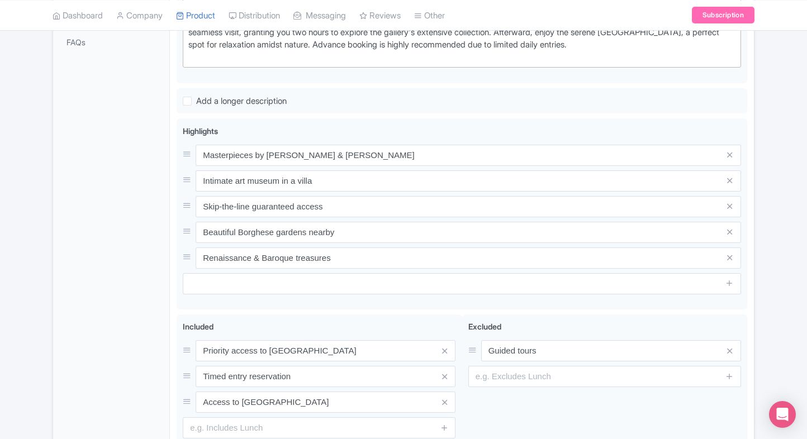
click at [157, 286] on div "General Booking Info Locations Settings Pricing Gallery Itinerary FAQs" at bounding box center [111, 162] width 117 height 676
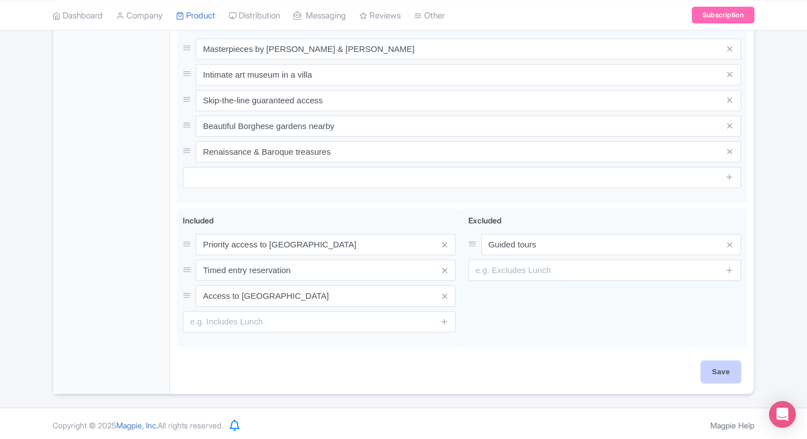
click at [728, 367] on input "Save" at bounding box center [720, 371] width 39 height 21
type input "Saving..."
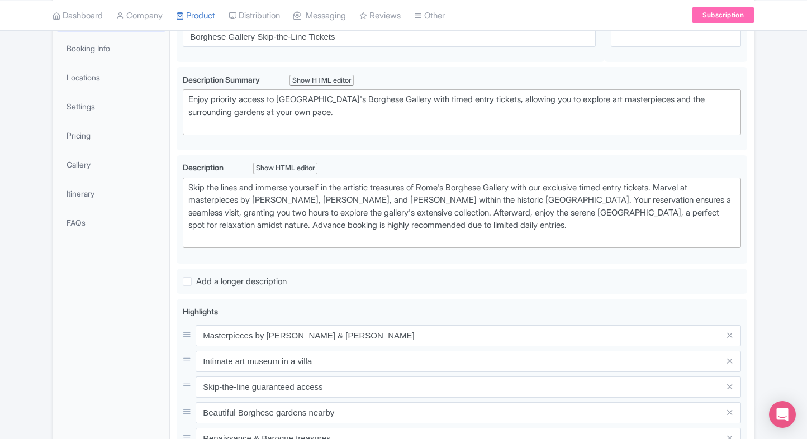
scroll to position [0, 0]
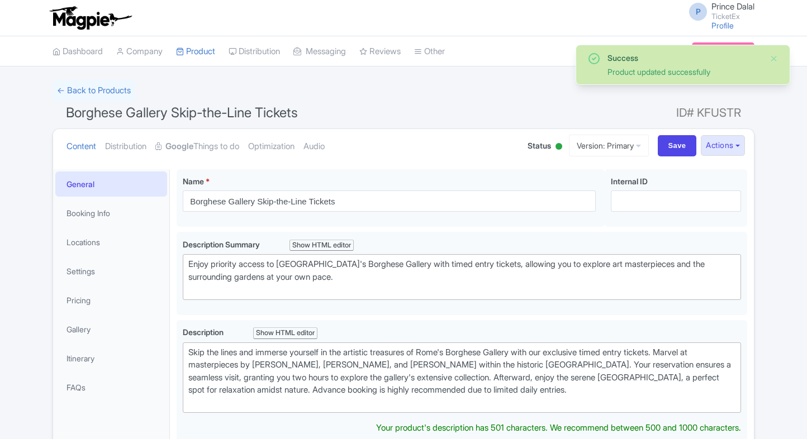
scroll to position [169, 0]
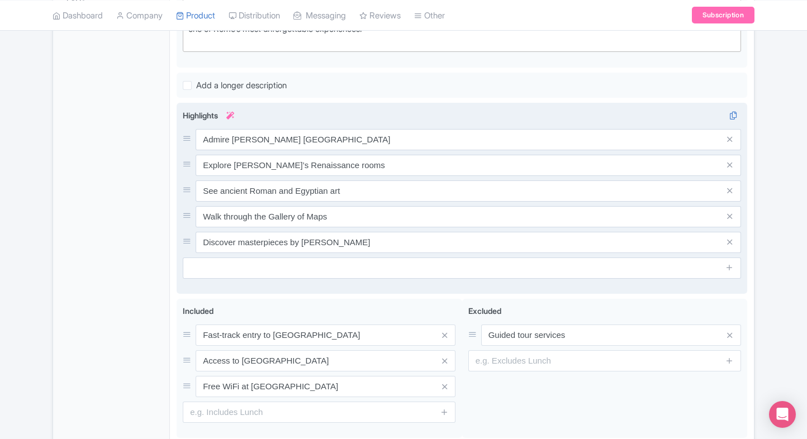
scroll to position [393, 0]
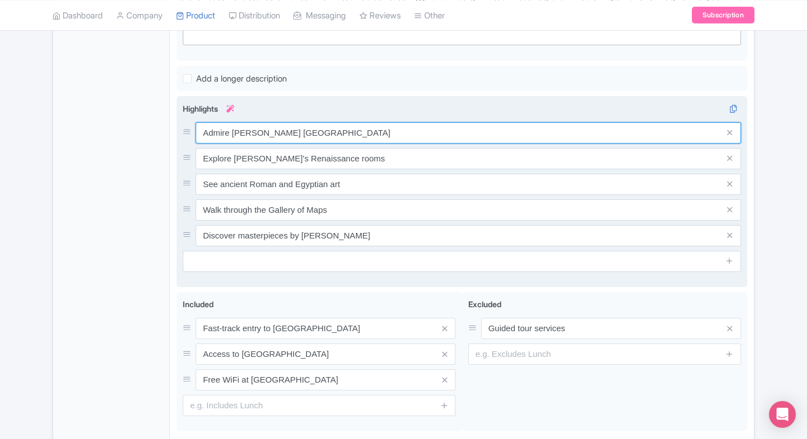
click at [287, 135] on input "Admire Michelangelo’s Sistine Chapel" at bounding box center [468, 132] width 545 height 21
paste input "World’s largest art collection"
type input "World’s largest art collection"
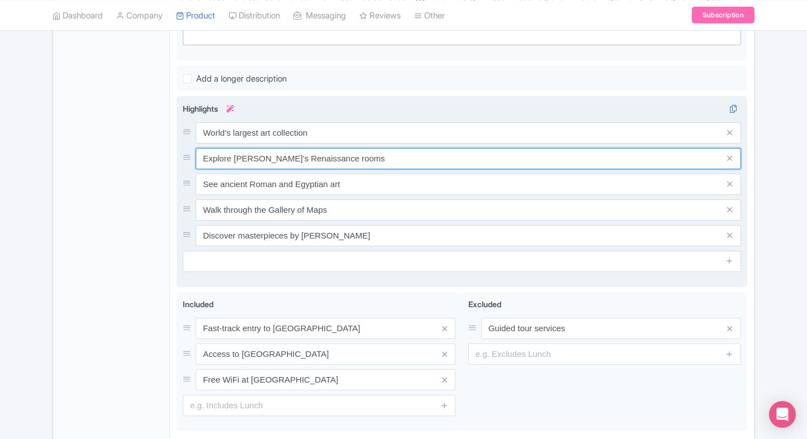
click at [372, 151] on input "Explore Raphael’s Renaissance rooms" at bounding box center [468, 158] width 545 height 21
paste input "Home to Sistine Chapel frescoe"
type input "Home to Sistine Chapel frescoes"
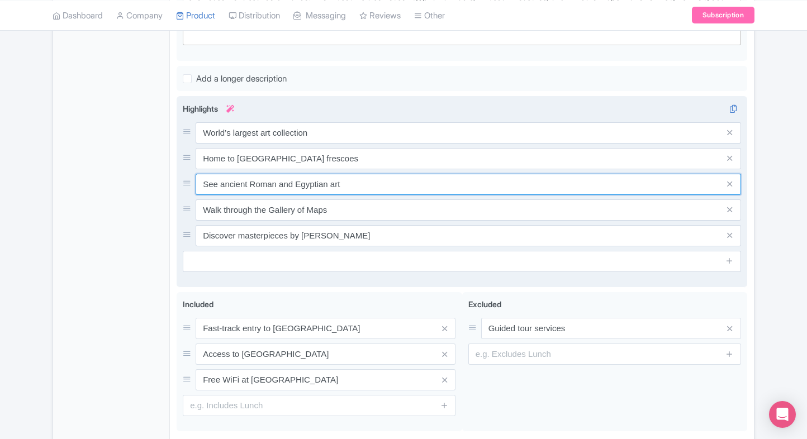
click at [390, 182] on input "See ancient Roman and Egyptian art" at bounding box center [468, 184] width 545 height 21
paste input "Ancient sculptures & maps halls"
type input "Ancient sculptures & maps halls"
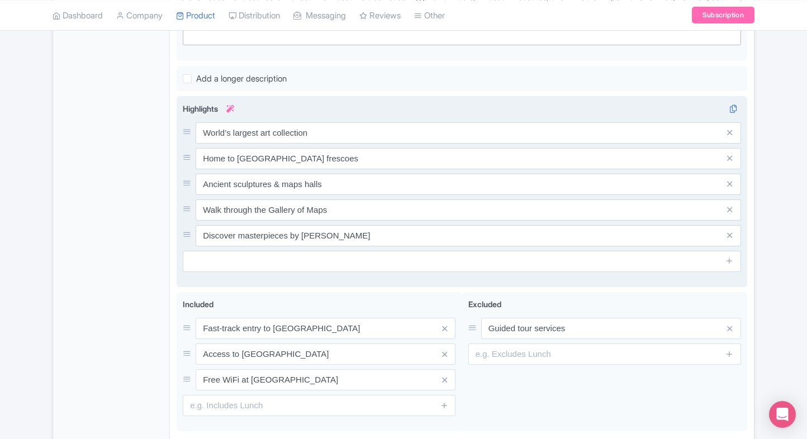
click at [366, 218] on div "World’s largest art collection Home to Sistine Chapel frescoes Ancient sculptur…" at bounding box center [462, 184] width 558 height 124
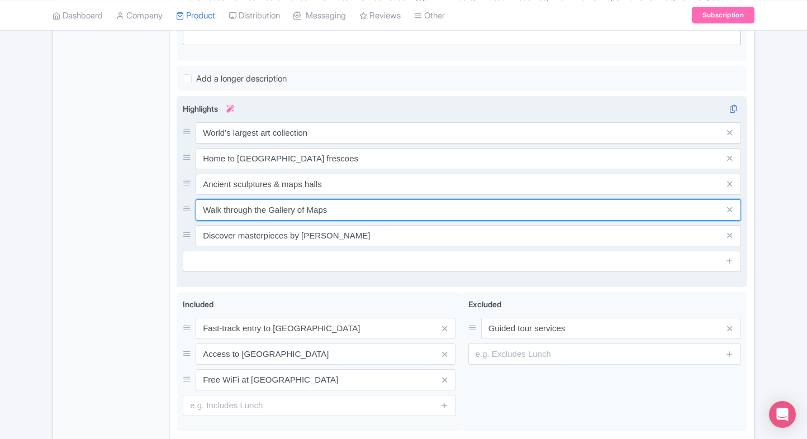
click at [349, 213] on input "Walk through the Gallery of Maps" at bounding box center [468, 209] width 545 height 21
paste input "Iconic Raphael Rooms artwork"
type input "Iconic Raphael Rooms artwork"
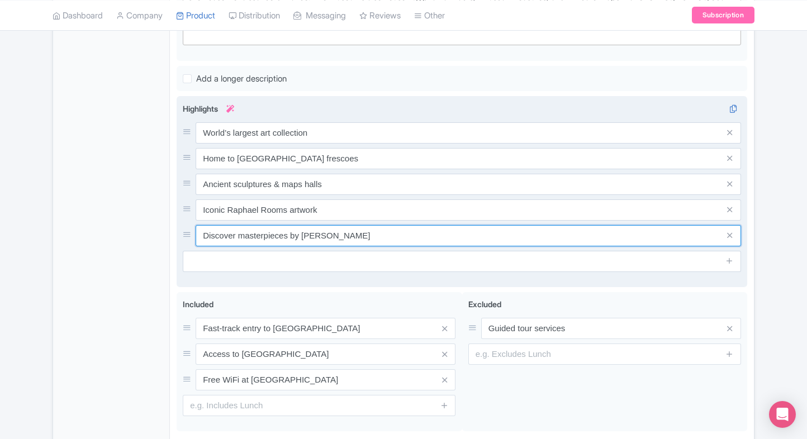
click at [358, 239] on input "Discover masterpieces by Caravaggio" at bounding box center [468, 235] width 545 height 21
paste input "UNESCO World Heritage complex"
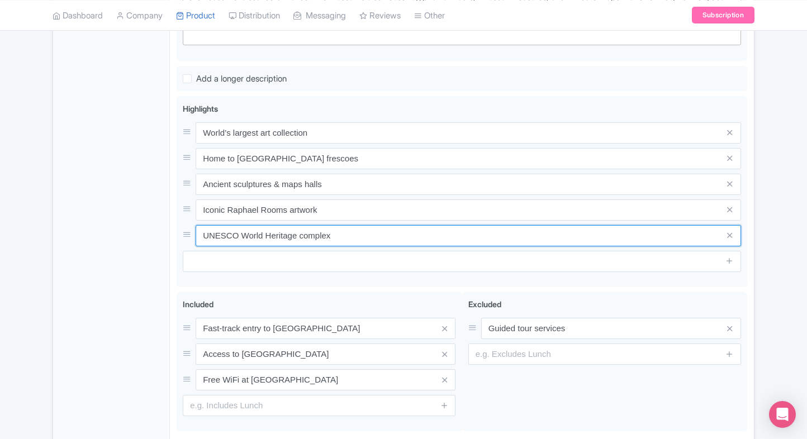
type input "UNESCO World Heritage complex"
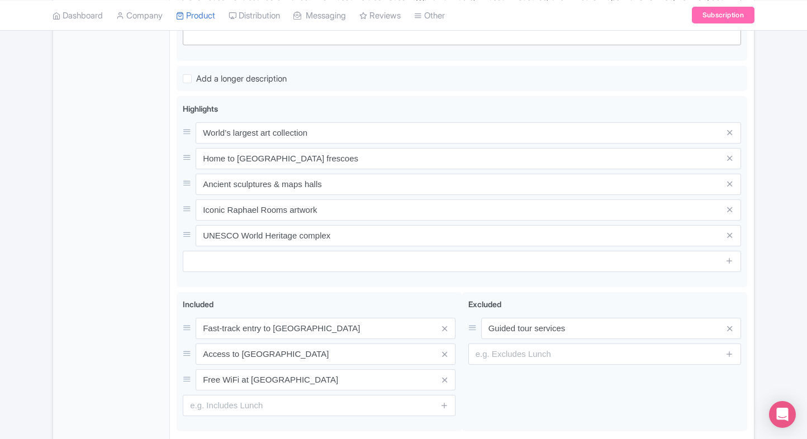
click at [112, 296] on div "General Booking Info Locations Settings Pricing Gallery Itinerary FAQs" at bounding box center [111, 127] width 117 height 701
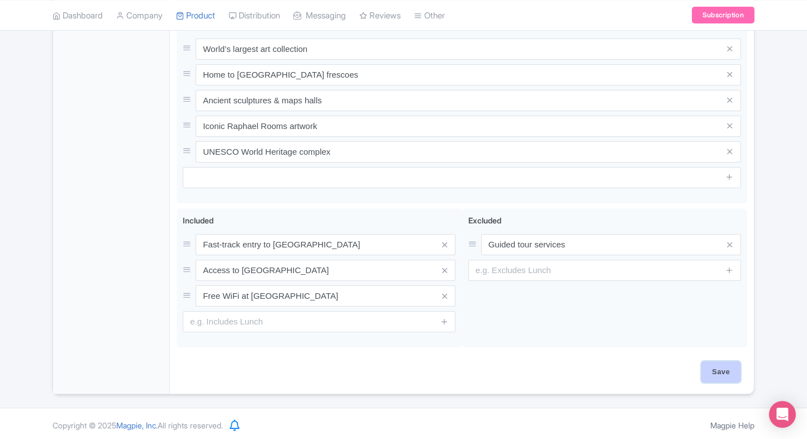
click at [717, 361] on input "Save" at bounding box center [720, 371] width 39 height 21
type input "Saving..."
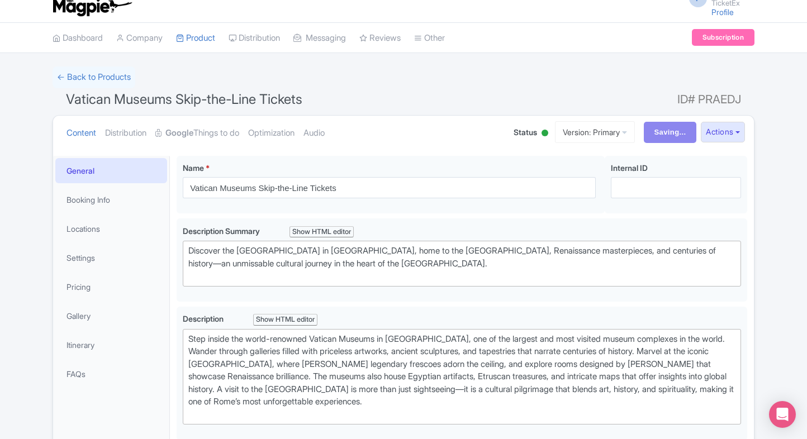
scroll to position [0, 0]
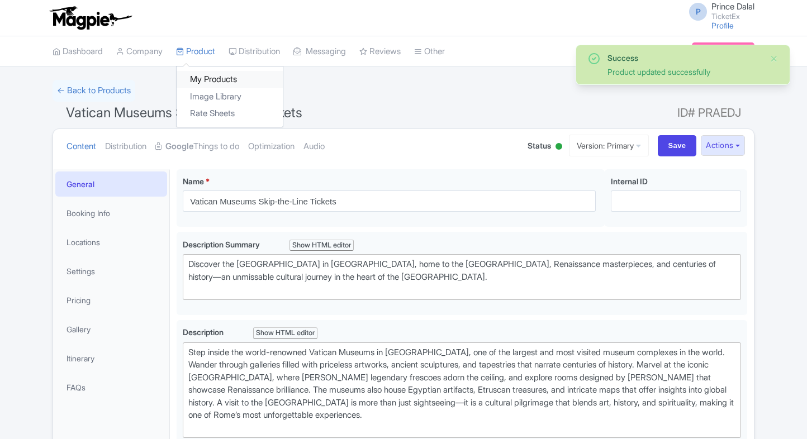
click at [208, 74] on link "My Products" at bounding box center [230, 79] width 106 height 17
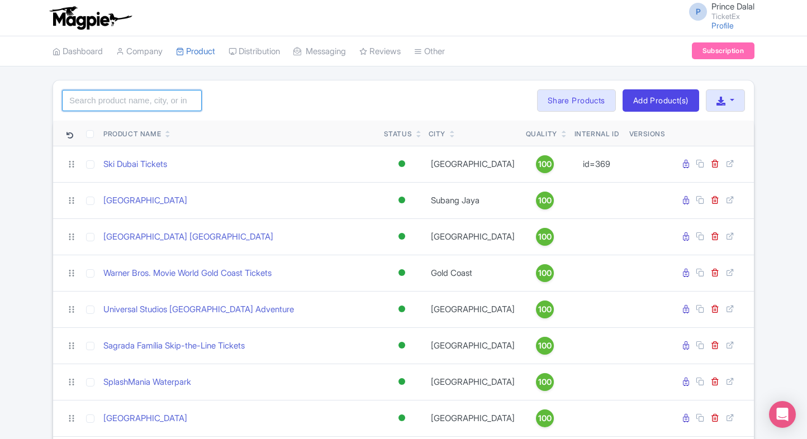
click at [135, 98] on input "search" at bounding box center [132, 100] width 140 height 21
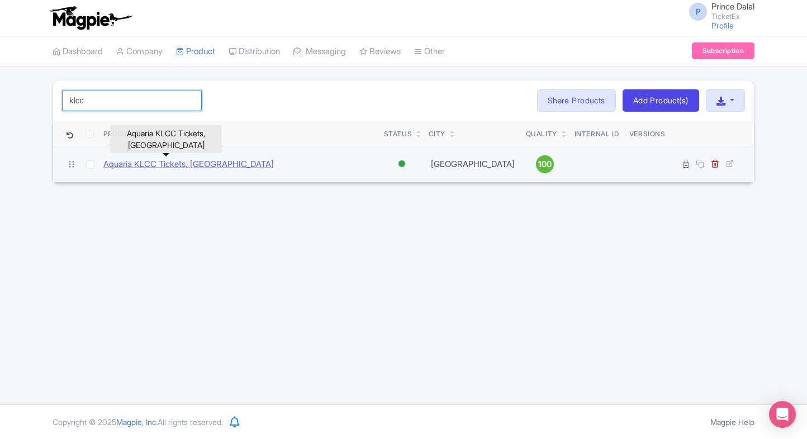
type input "klcc"
click at [155, 164] on link "Aquaria KLCC Tickets, [GEOGRAPHIC_DATA]" at bounding box center [188, 164] width 170 height 13
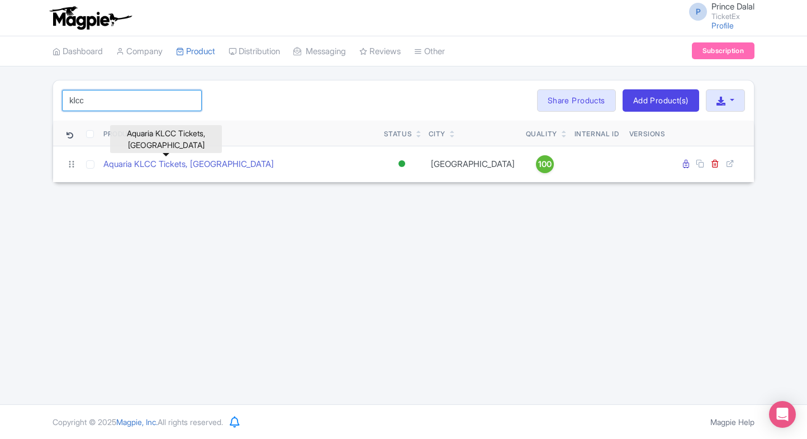
click at [125, 103] on input "klcc" at bounding box center [132, 100] width 140 height 21
click at [139, 103] on input "search" at bounding box center [132, 100] width 140 height 21
click at [139, 92] on input "search" at bounding box center [132, 100] width 140 height 21
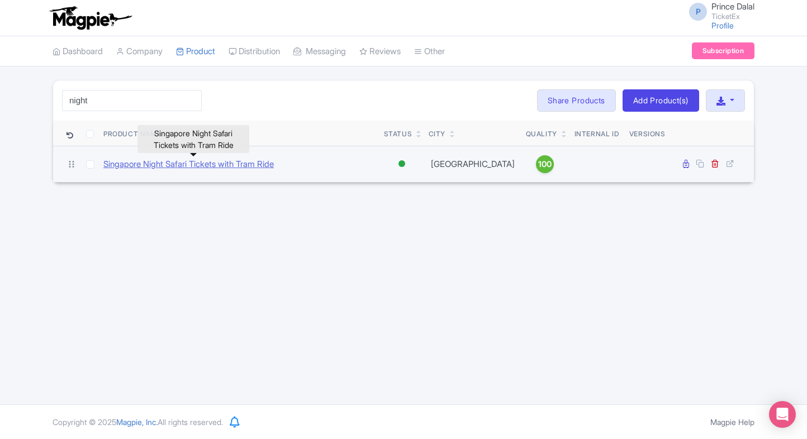
click at [185, 169] on link "Singapore Night Safari Tickets with Tram Ride" at bounding box center [188, 164] width 170 height 13
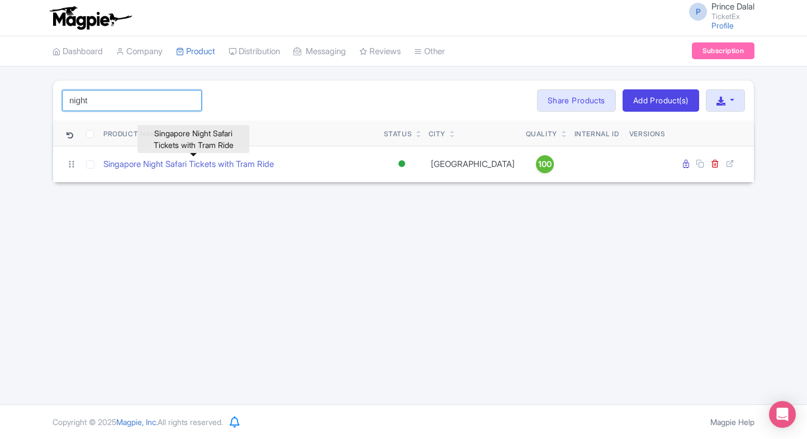
click at [108, 106] on input "night" at bounding box center [132, 100] width 140 height 21
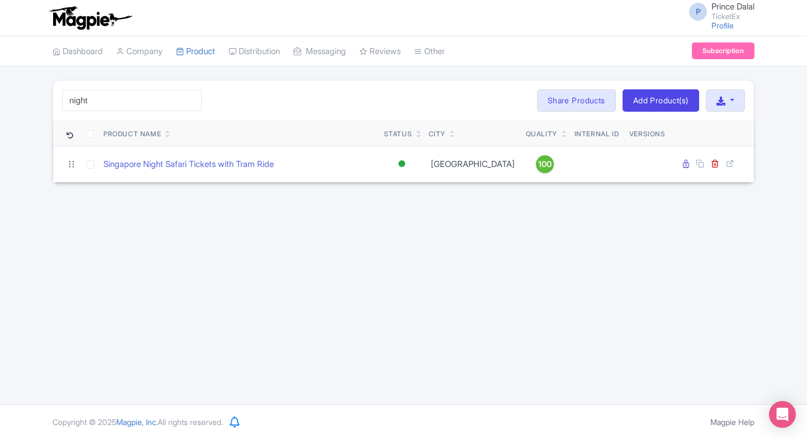
click at [12, 94] on div "night Search Bulk Actions [GEOGRAPHIC_DATA] Add to Collection Share Products Ad…" at bounding box center [403, 131] width 807 height 103
click at [131, 93] on input "night" at bounding box center [132, 100] width 140 height 21
click at [42, 122] on div "louv Search Bulk Actions [GEOGRAPHIC_DATA] Add to Collection Share Products Add…" at bounding box center [403, 131] width 807 height 103
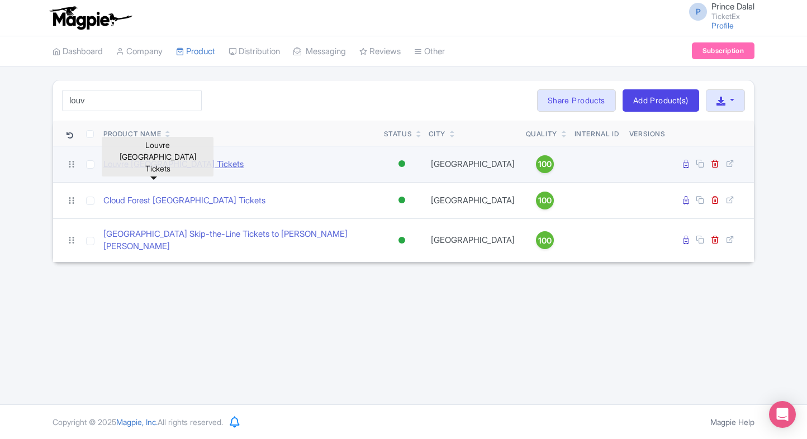
click at [172, 169] on link "Louvre [GEOGRAPHIC_DATA] Tickets" at bounding box center [173, 164] width 140 height 13
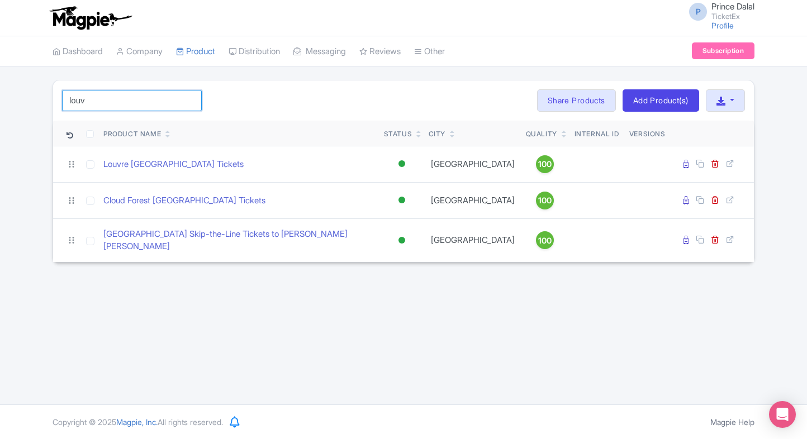
click at [159, 90] on input "louv" at bounding box center [132, 100] width 140 height 21
type input "\"
click at [145, 106] on input "search" at bounding box center [132, 100] width 140 height 21
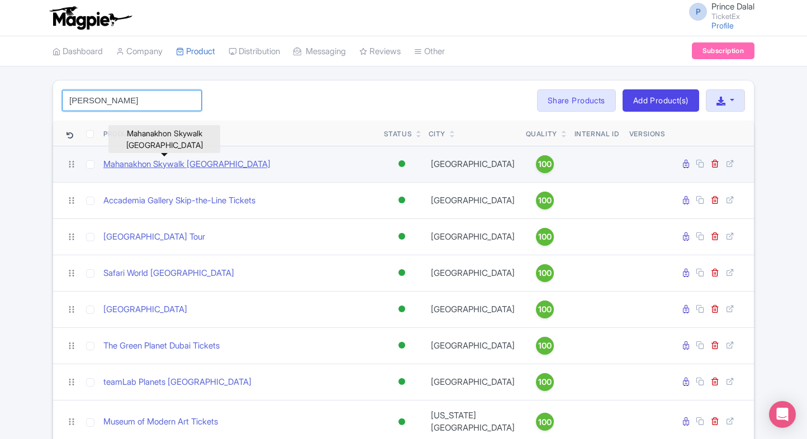
type input "[PERSON_NAME]"
click at [159, 166] on link "Mahanakhon Skywalk [GEOGRAPHIC_DATA]" at bounding box center [186, 164] width 167 height 13
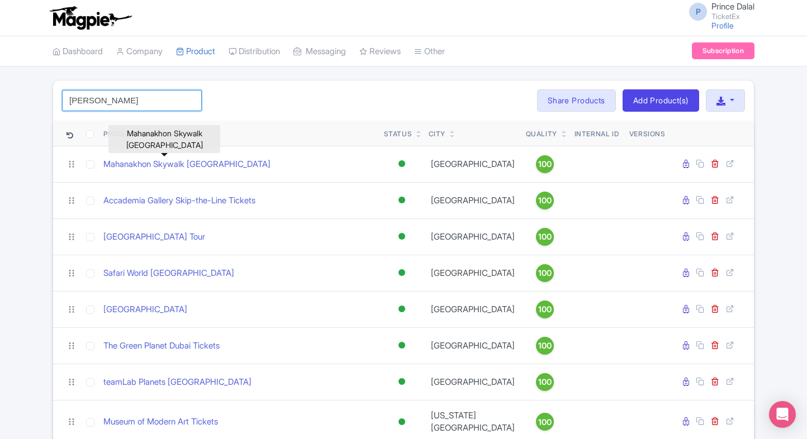
click at [166, 98] on input "[PERSON_NAME]" at bounding box center [132, 100] width 140 height 21
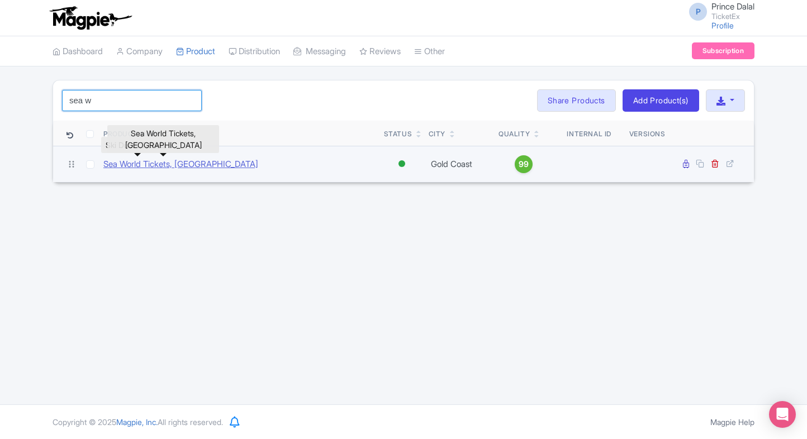
type input "sea w"
click at [121, 161] on link "Sea World Tickets, [GEOGRAPHIC_DATA]" at bounding box center [180, 164] width 155 height 13
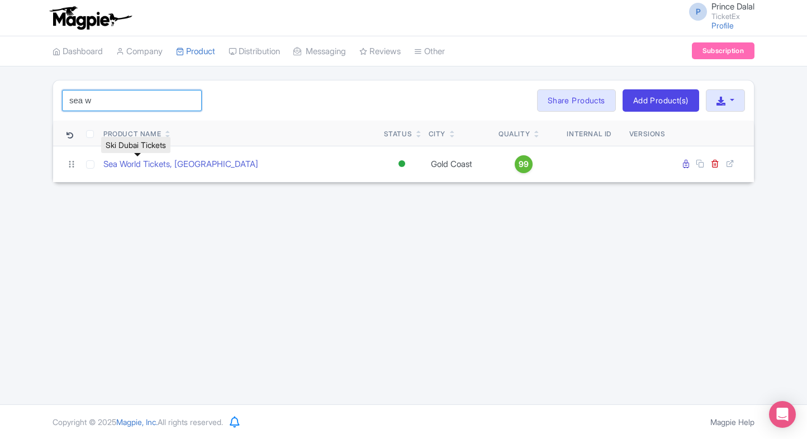
click at [107, 100] on input "sea w" at bounding box center [132, 100] width 140 height 21
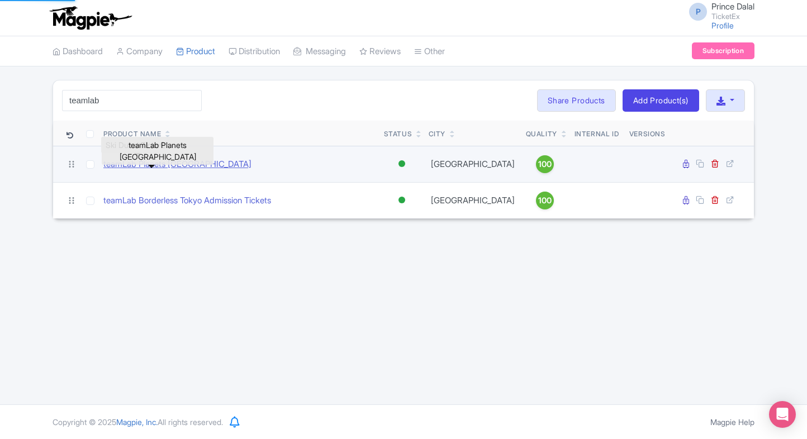
click at [132, 159] on link "teamLab Planets [GEOGRAPHIC_DATA]" at bounding box center [177, 164] width 148 height 13
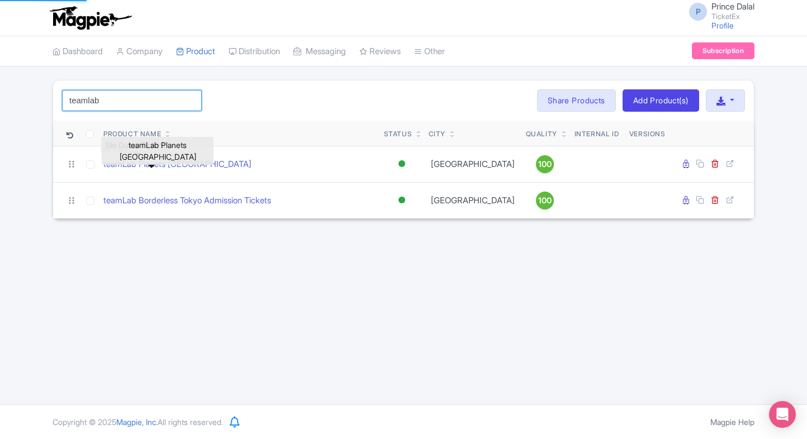
click at [132, 90] on input "teamlab" at bounding box center [132, 100] width 140 height 21
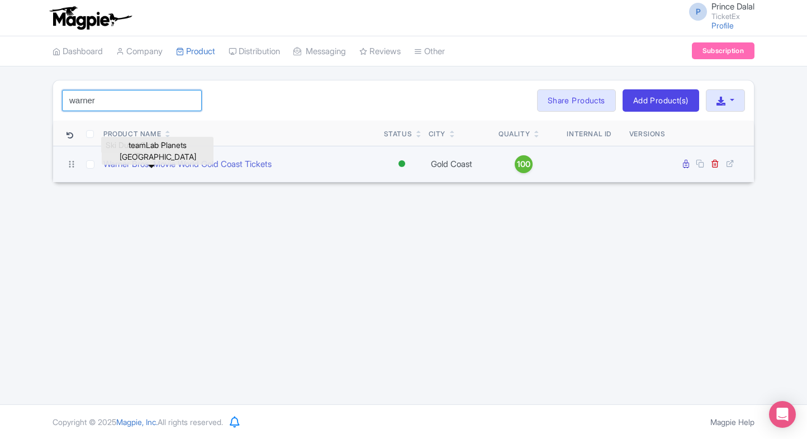
type input "warner"
click at [165, 170] on td "Warner Bros. Movie World Gold Coast Tickets" at bounding box center [239, 164] width 280 height 36
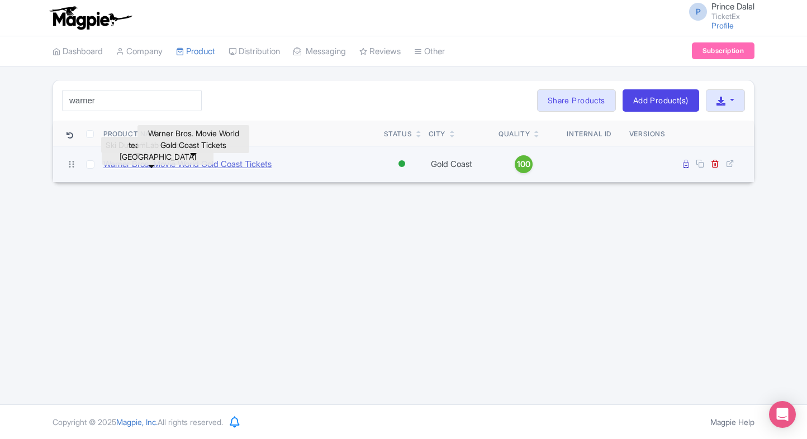
click at [192, 159] on link "Warner Bros. Movie World Gold Coast Tickets" at bounding box center [187, 164] width 168 height 13
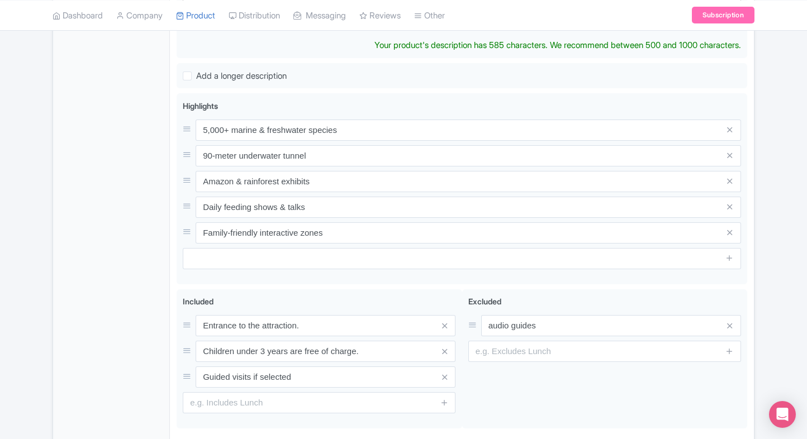
scroll to position [395, 0]
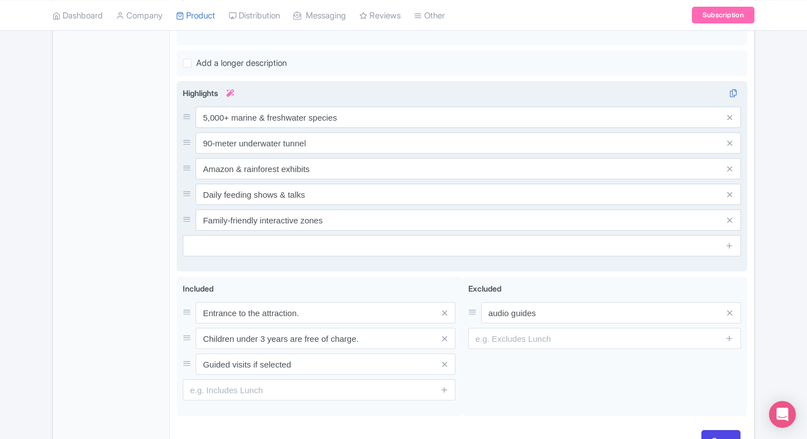
click at [322, 127] on div "5,000+ marine & freshwater species 90-meter underwater tunnel Amazon & rainfore…" at bounding box center [462, 169] width 558 height 124
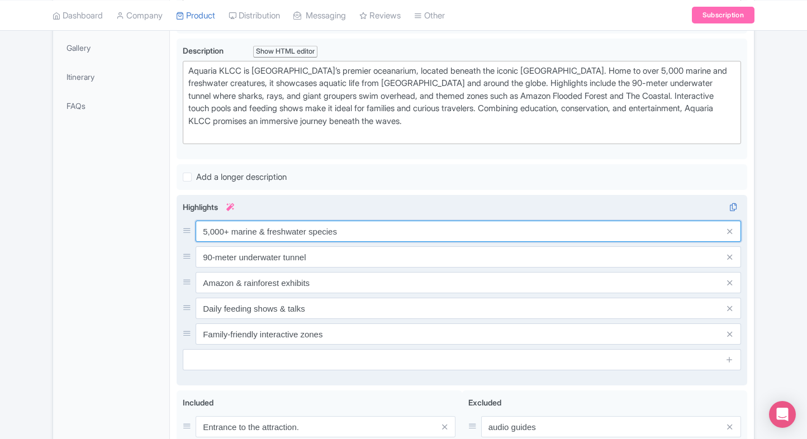
scroll to position [284, 0]
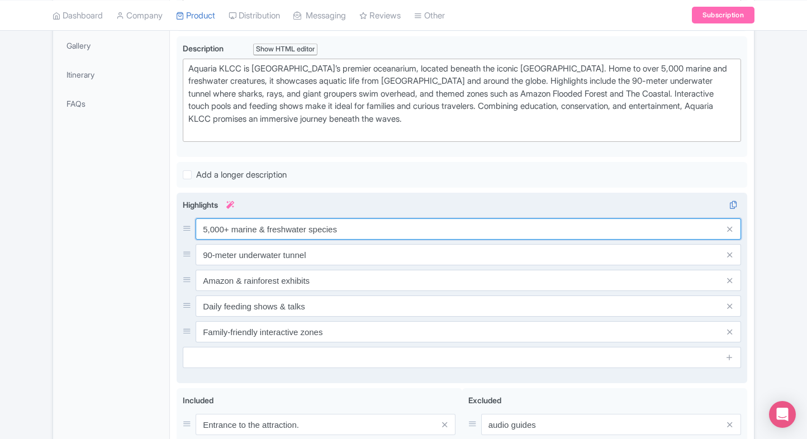
click at [321, 228] on input "5,000+ marine & freshwater species" at bounding box center [468, 228] width 545 height 21
paste input "Malaysia’s top aquarium attraction"
type input "Malaysia’s top aquarium attraction"
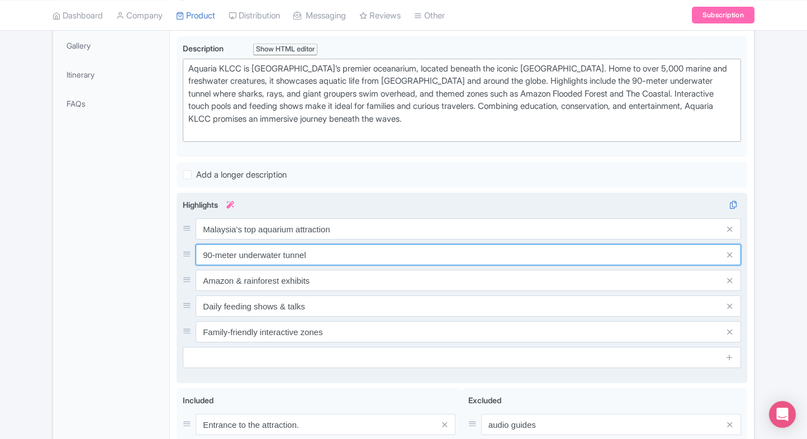
click at [340, 249] on input "90-meter underwater tunnel" at bounding box center [468, 254] width 545 height 21
paste input "Over 5,000 marine creatures"
type input "Over 5,000 marine creatures"
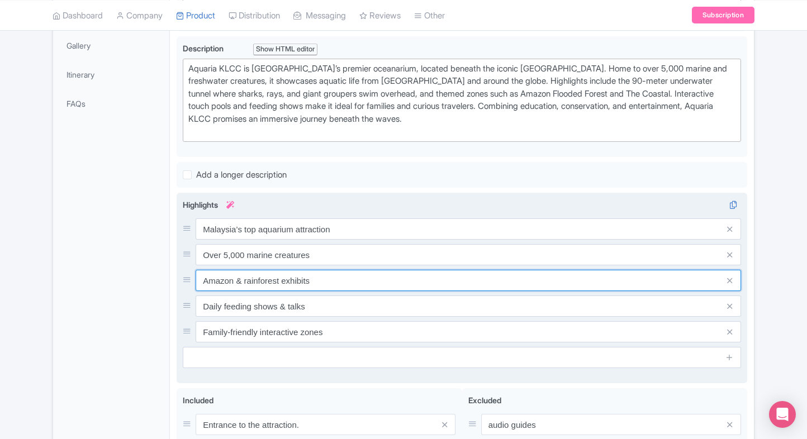
click at [288, 282] on input "Amazon & rainforest exhibits" at bounding box center [468, 280] width 545 height 21
paste input "Walk through immersive tunnel"
type input "Walk through immersive tunnel"
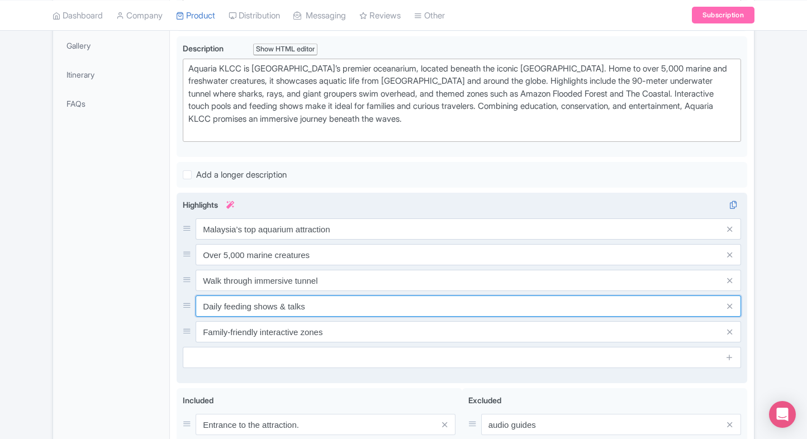
click at [288, 302] on input "Daily feeding shows & talks" at bounding box center [468, 305] width 545 height 21
paste input "Interactive touch pools for kid"
type input "Interactive touch pools for kids"
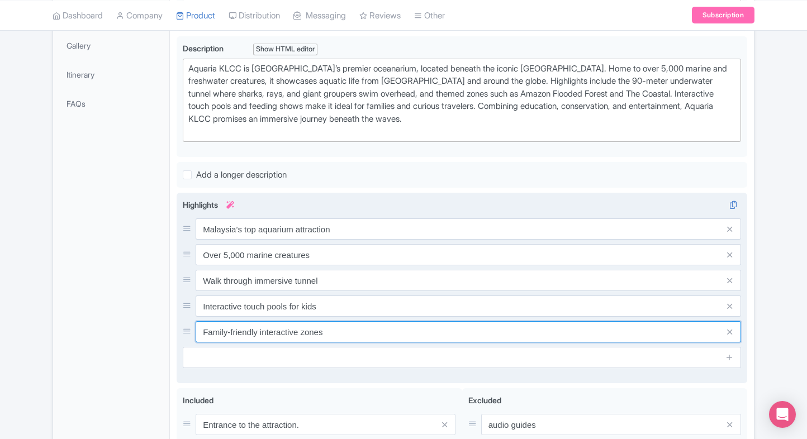
click at [288, 325] on input "Family-friendly interactive zones" at bounding box center [468, 331] width 545 height 21
paste input "Near Petronas Twin Tower"
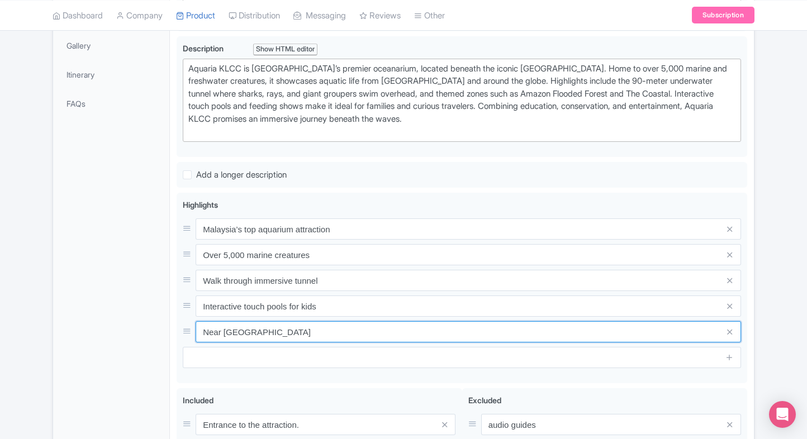
type input "Near Petronas Twin Towers"
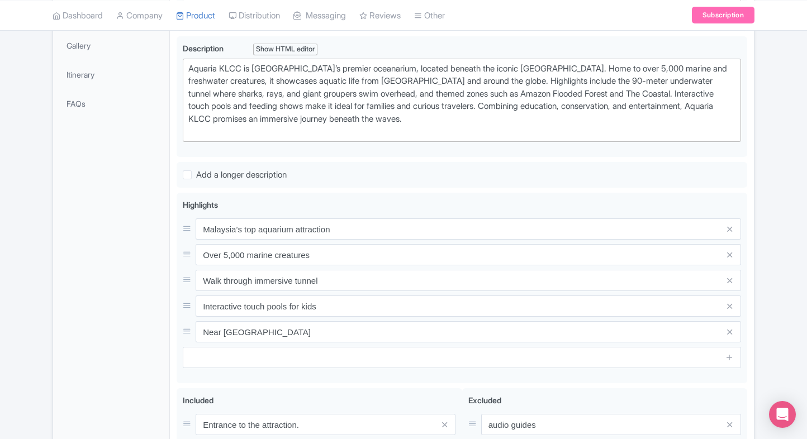
click at [134, 322] on div "General Booking Info Locations Settings Pricing Gallery Itinerary FAQs" at bounding box center [111, 229] width 117 height 689
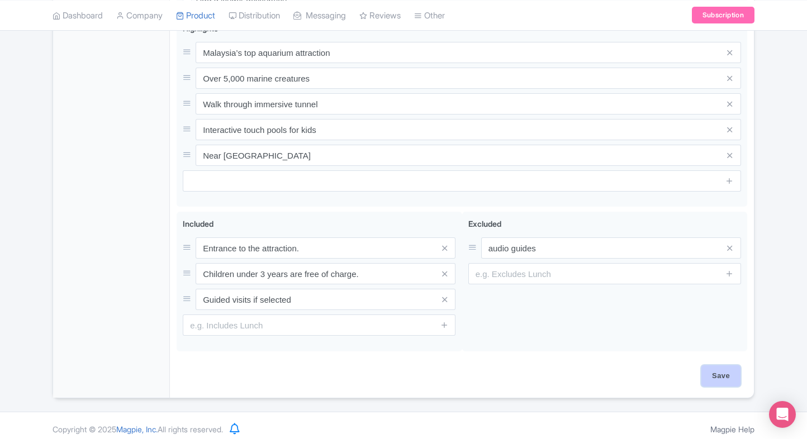
click at [723, 374] on input "Save" at bounding box center [720, 375] width 39 height 21
type input "Saving..."
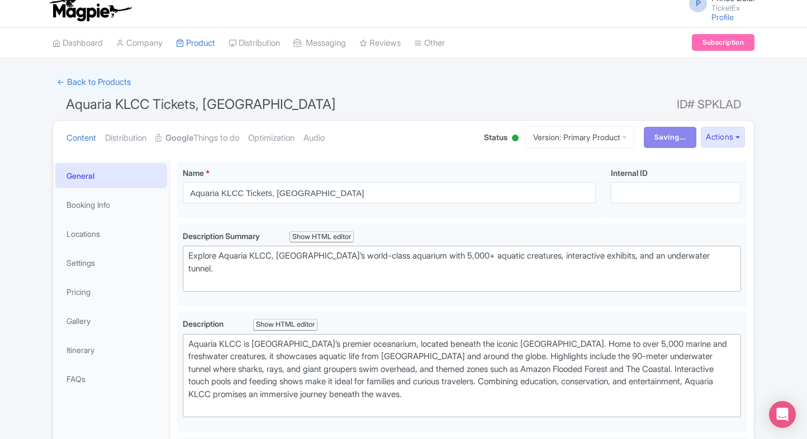
scroll to position [0, 0]
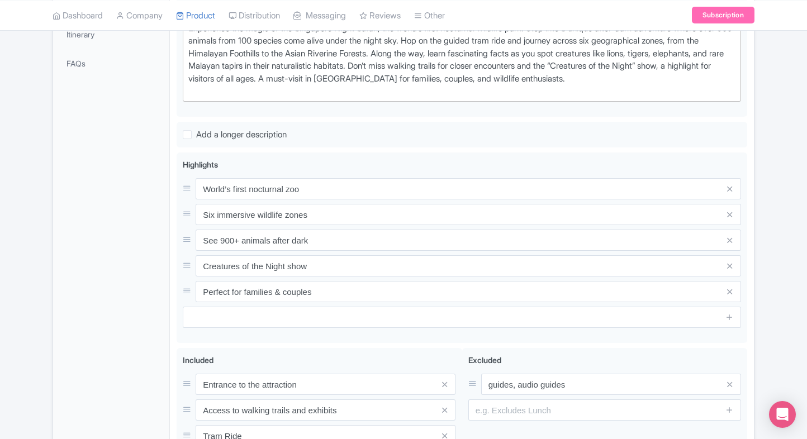
scroll to position [325, 0]
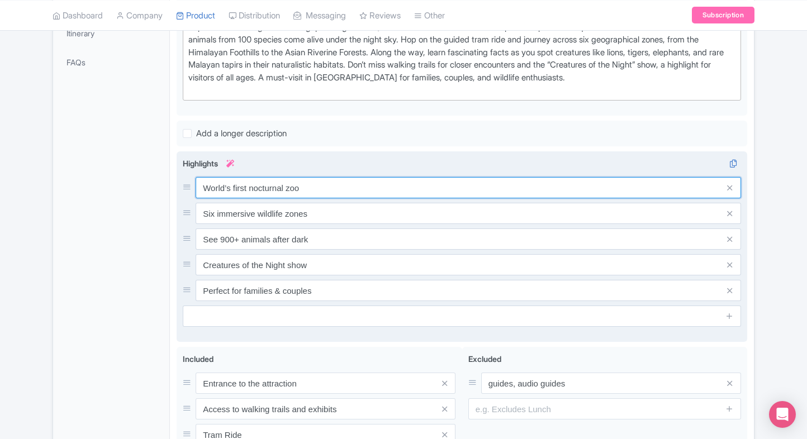
click at [303, 184] on input "World’s first nocturnal zoo" at bounding box center [468, 187] width 545 height 21
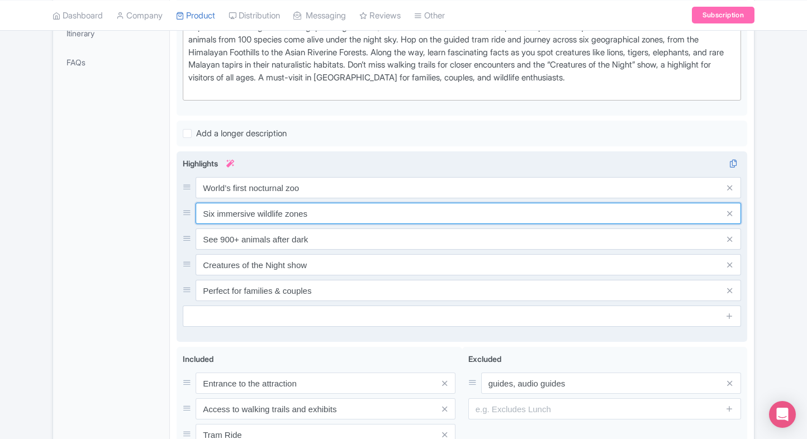
click at [312, 213] on input "Six immersive wildlife zones" at bounding box center [468, 213] width 545 height 21
paste input "Guided tram ride through habitat"
type input "Guided tram ride through habitats"
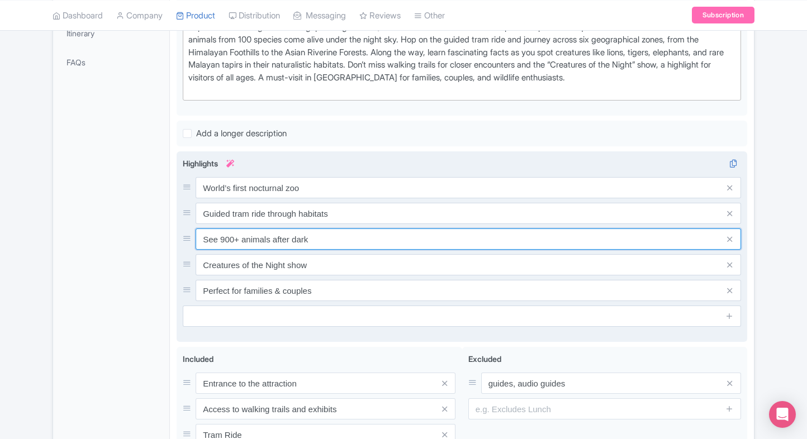
click at [274, 233] on input "See 900+ animals after dark" at bounding box center [468, 238] width 545 height 21
paste input "pot tigers, lions & leopards"
type input "Spot tigers, lions & leopards"
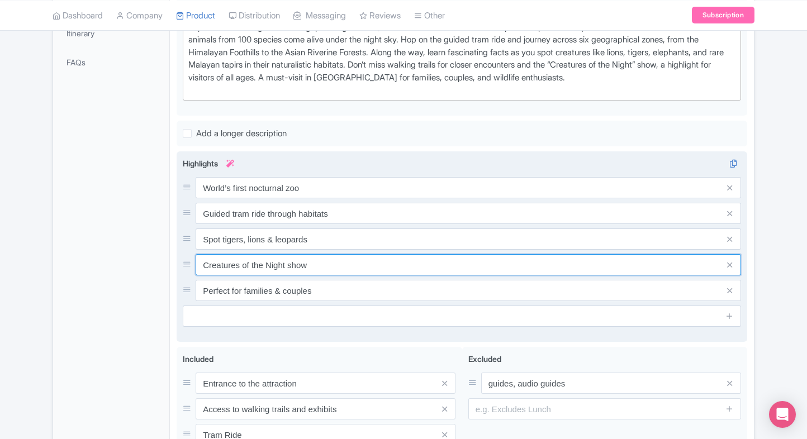
click at [283, 254] on input "Creatures of the Night show" at bounding box center [468, 264] width 545 height 21
paste input "Fire dance & cultural shows"
type input "Fire dance & cultural shows"
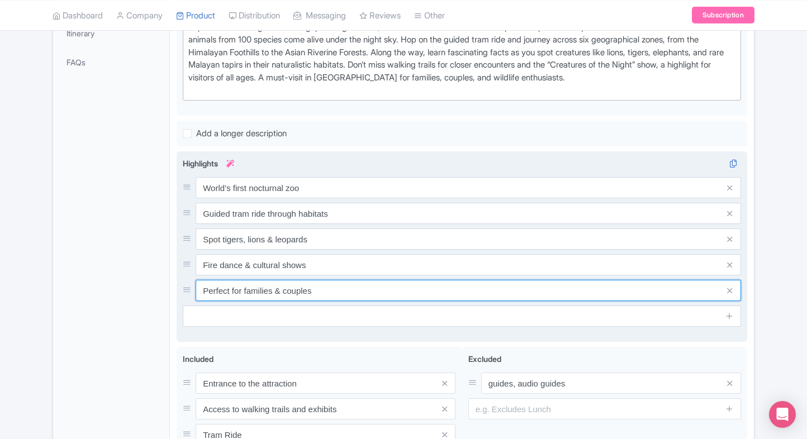
click at [293, 289] on input "Perfect for families & couples" at bounding box center [468, 290] width 545 height 21
paste input "Unique night wildlife experience"
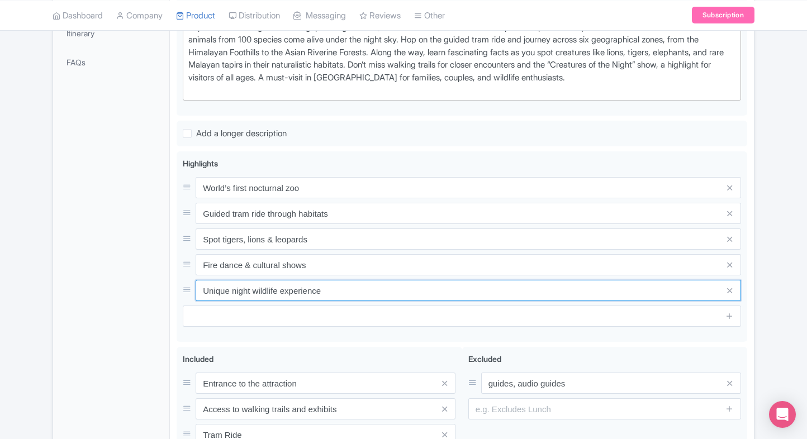
type input "Unique night wildlife experience"
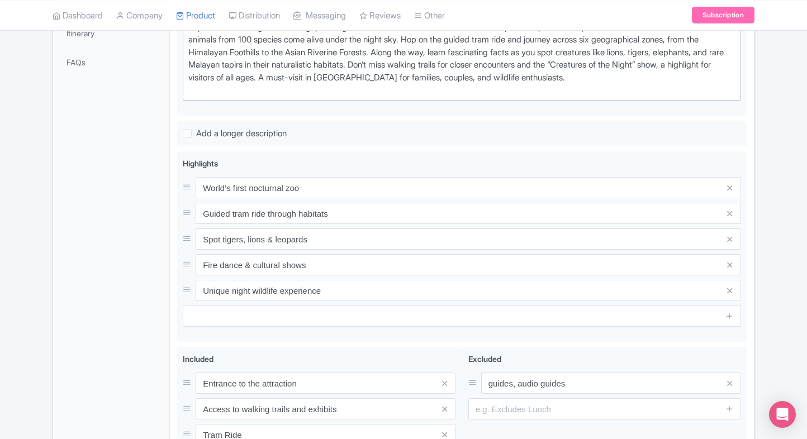
click at [73, 357] on div "General Booking Info Locations Settings Pricing Gallery Itinerary FAQs" at bounding box center [111, 188] width 117 height 689
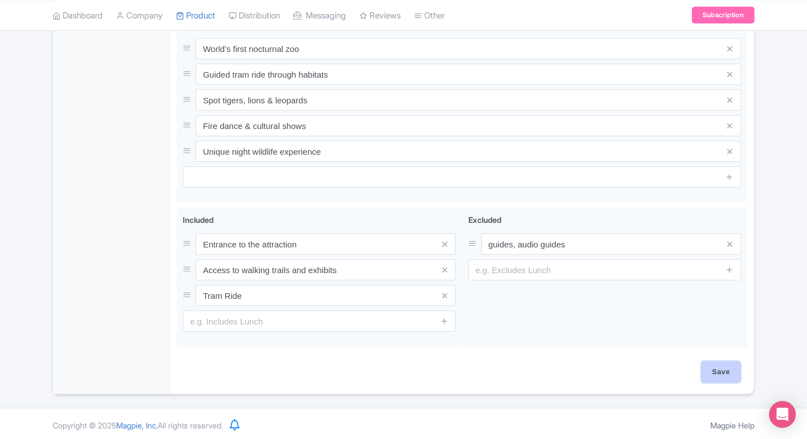
click at [737, 363] on input "Save" at bounding box center [720, 371] width 39 height 21
type input "Saving..."
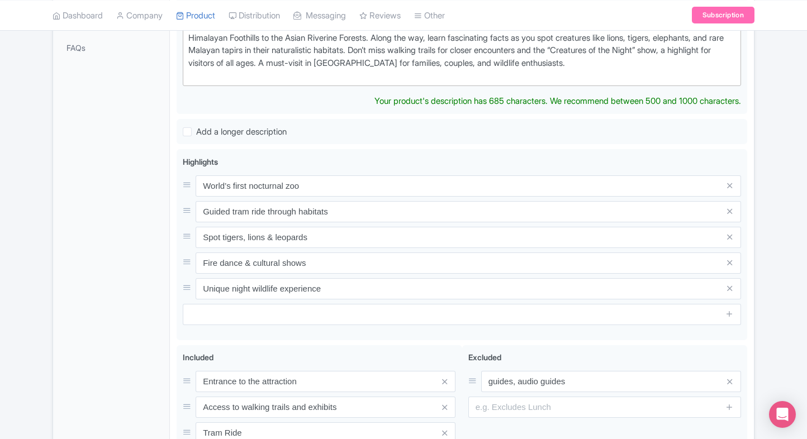
scroll to position [333, 0]
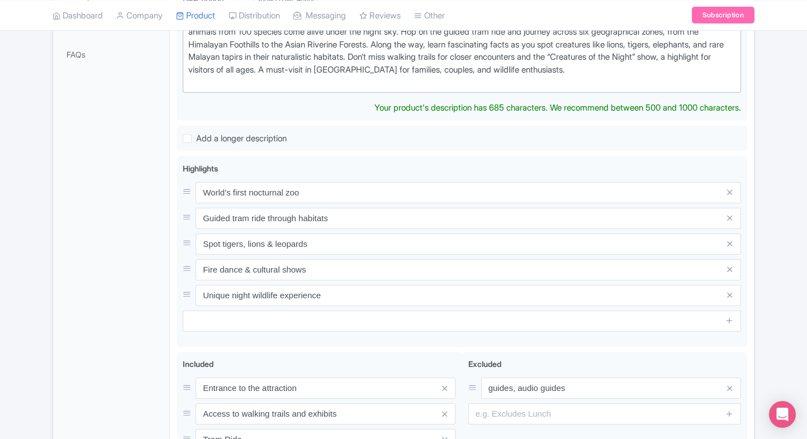
type trix-editor "<div>Experience the magic of the Singapore Night Safari, the world’s first noct…"
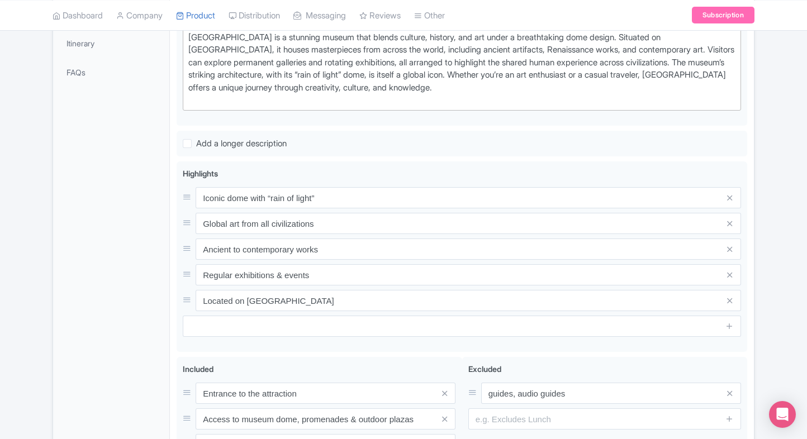
scroll to position [315, 0]
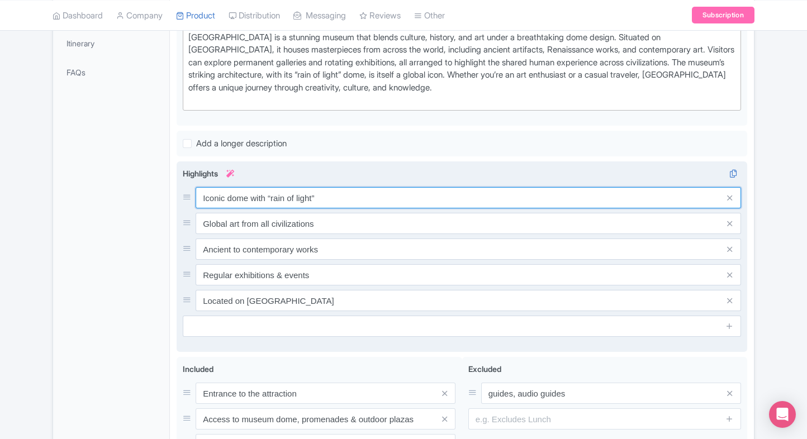
click at [412, 189] on input "Iconic dome with “rain of light”" at bounding box center [468, 197] width 545 height 21
paste input "architecture design"
type input "Iconic dome architecture design"
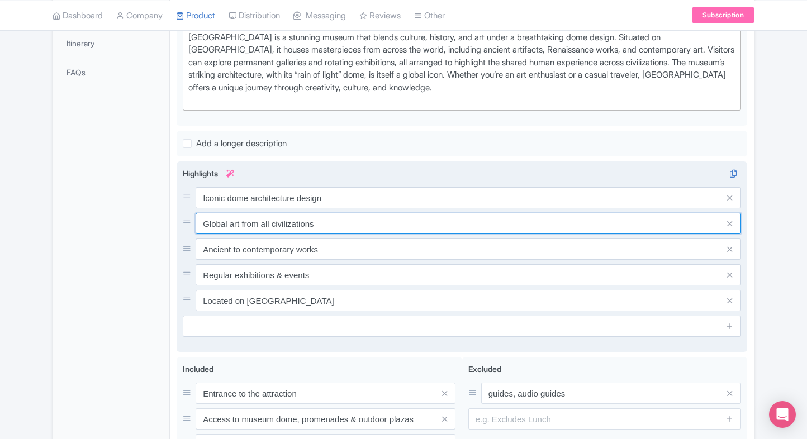
click at [286, 223] on input "Global art from all civilizations" at bounding box center [468, 223] width 545 height 21
paste input "Blend of cultures &"
type input "Blend of cultures & civilizations"
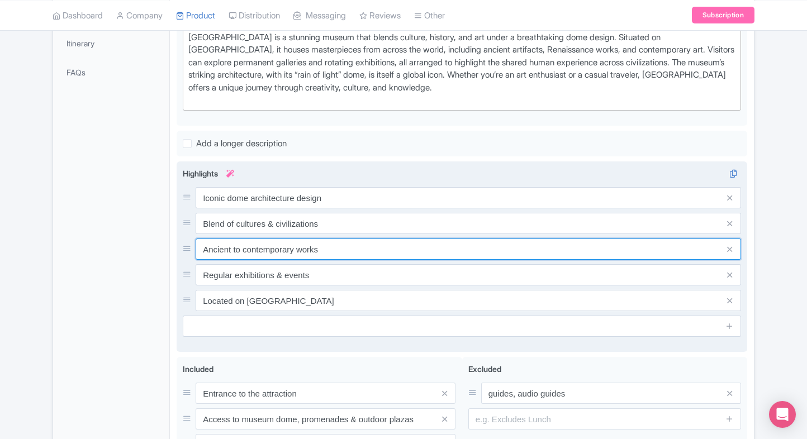
click at [305, 240] on input "Ancient to contemporary works" at bounding box center [468, 249] width 545 height 21
paste input "Masterpieces from around the world"
type input "Masterpieces from around the world"
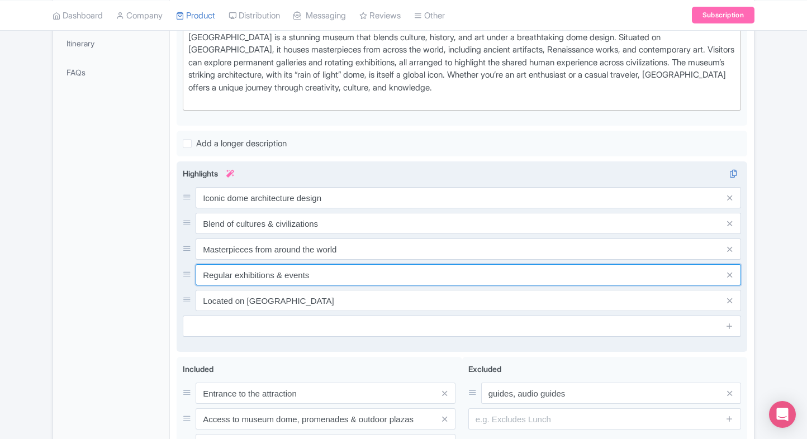
click at [306, 265] on input "Regular exhibitions & events" at bounding box center [468, 274] width 545 height 21
paste input "Stunning waterfront location"
type input "Stunning waterfront location"
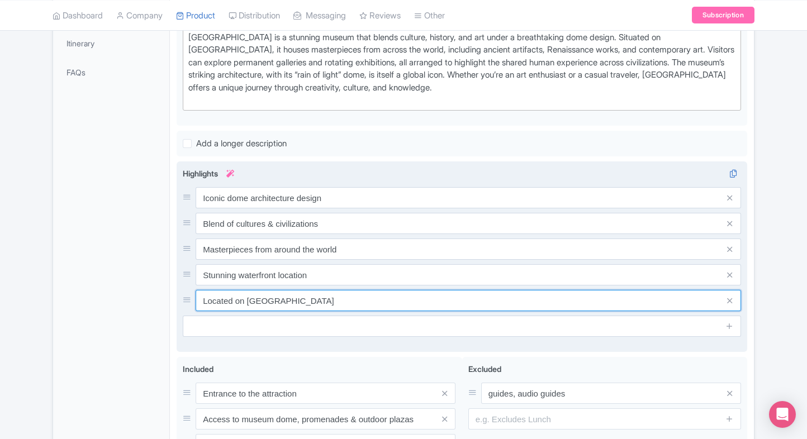
click at [298, 295] on input "Located on [GEOGRAPHIC_DATA]" at bounding box center [468, 300] width 545 height 21
paste input "Must-visit [GEOGRAPHIC_DATA] cultural site"
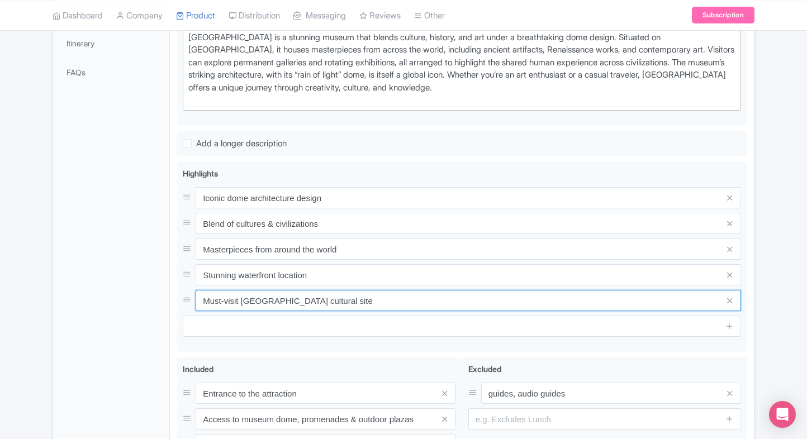
type input "Must-visit [GEOGRAPHIC_DATA] cultural site"
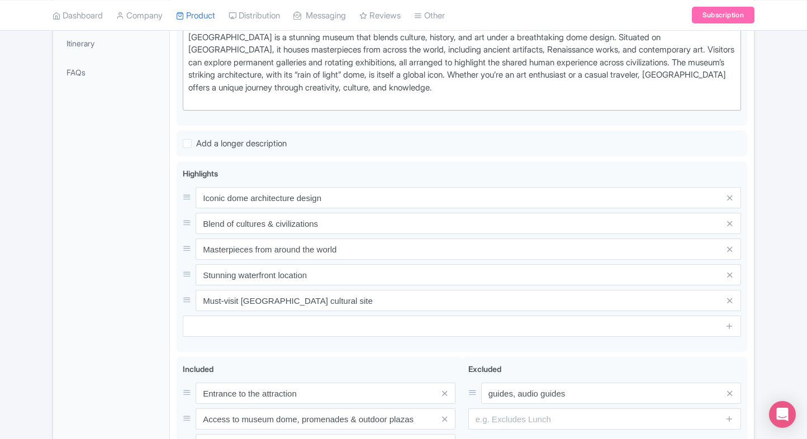
click at [54, 356] on div "General Booking Info Locations Settings Pricing Gallery Itinerary FAQs" at bounding box center [111, 198] width 117 height 689
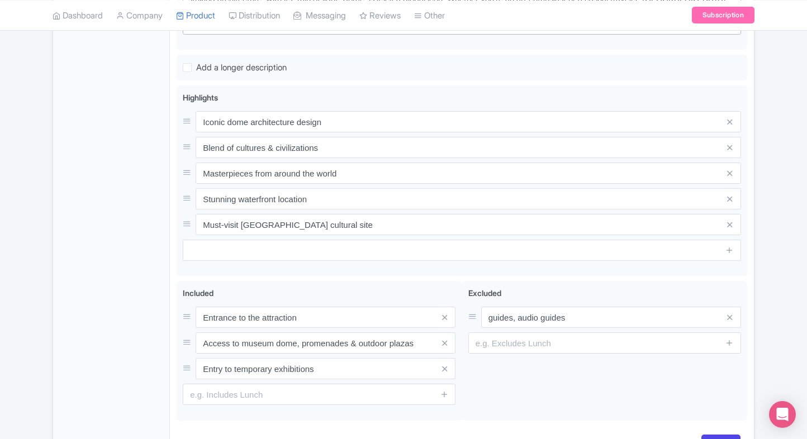
scroll to position [464, 0]
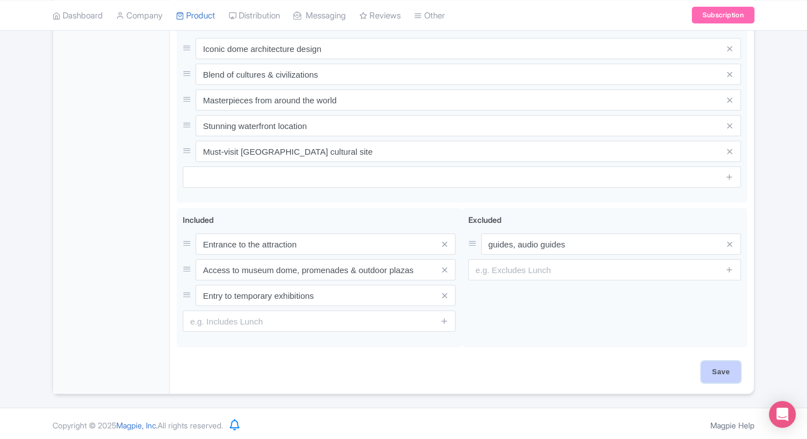
click at [716, 372] on input "Save" at bounding box center [720, 371] width 39 height 21
type input "Saving..."
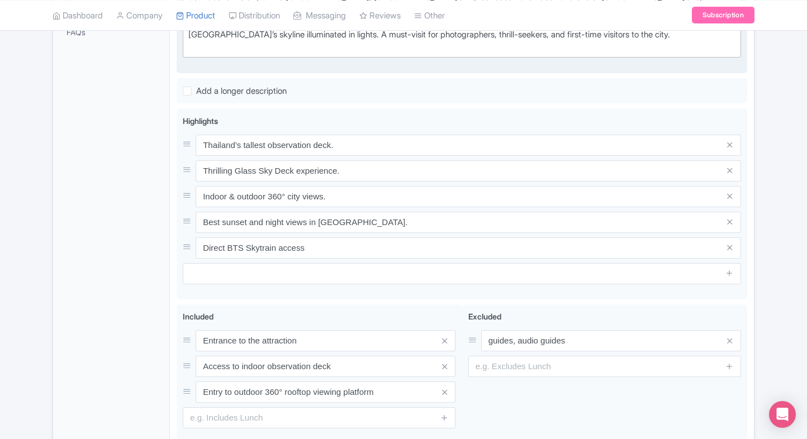
scroll to position [320, 0]
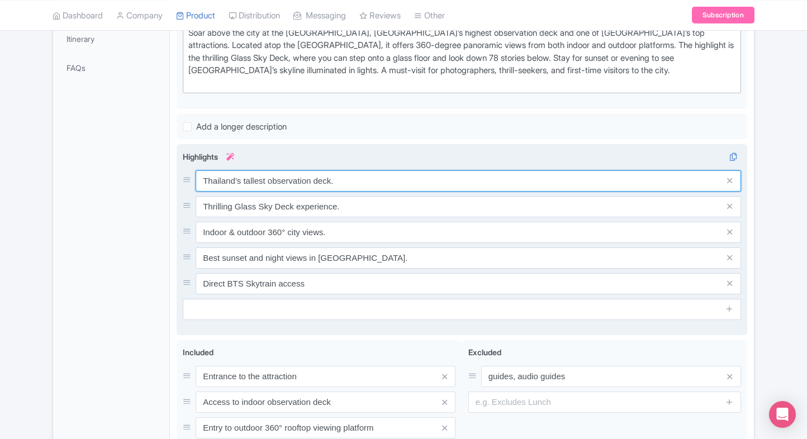
click at [324, 180] on input "Thailand’s tallest observation deck." at bounding box center [468, 180] width 545 height 21
paste input "allest observation deck in [GEOGRAPHIC_DATA]"
type input "Tallest observation deck in [GEOGRAPHIC_DATA]"
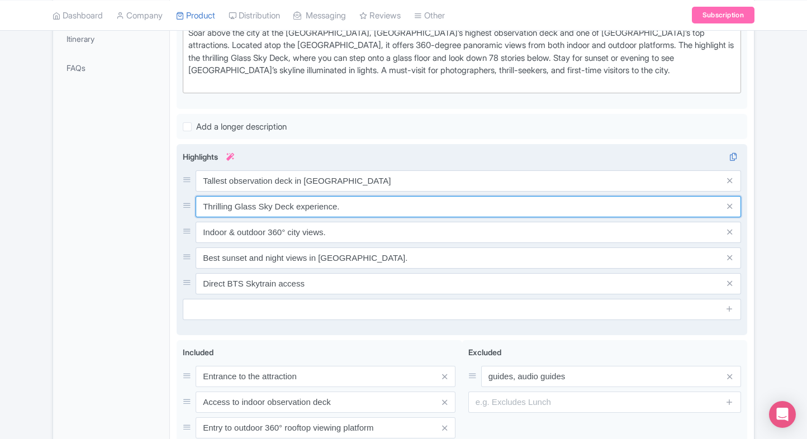
click at [359, 212] on input "Thrilling Glass Sky Deck experience." at bounding box center [468, 206] width 545 height 21
paste input "Glass floor skywalk thrill"
type input "Glass floor skywalk thrill"
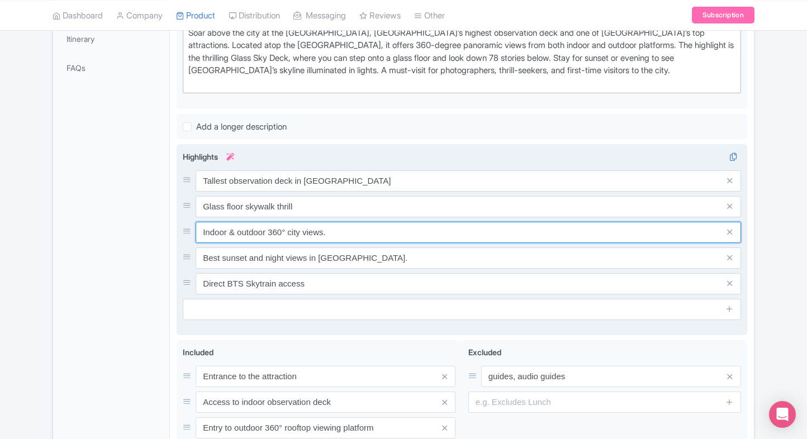
click at [312, 231] on input "Indoor & outdoor 360° city views." at bounding box center [468, 232] width 545 height 21
paste input "Stunning [GEOGRAPHIC_DATA] skyline sunsets"
type input "Stunning [GEOGRAPHIC_DATA] skyline sunsets"
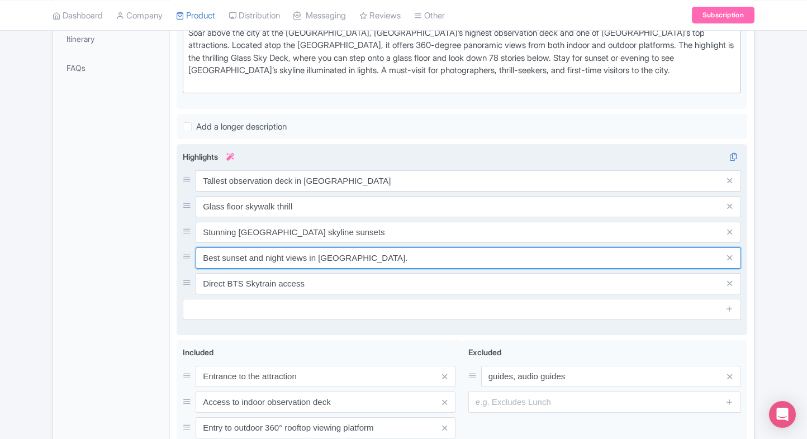
click at [342, 260] on input "Best sunset and night views in Bangkok." at bounding box center [468, 257] width 545 height 21
paste input "Iconic King Power Mahanakhon tower"
type input "Iconic King Power Mahanakhon tower"
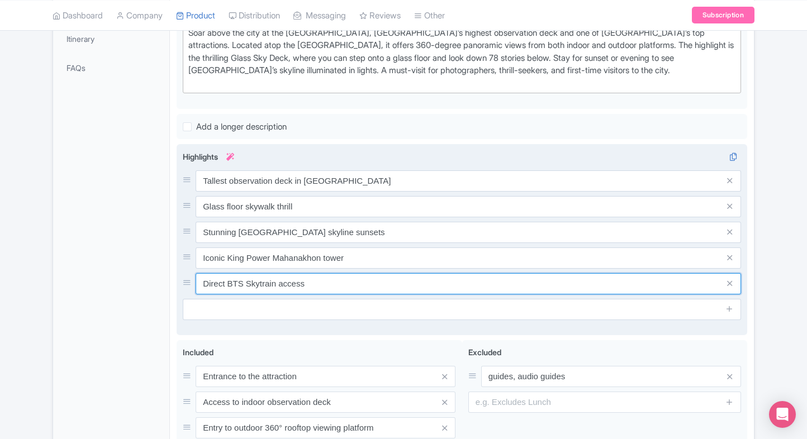
click at [278, 275] on input "Direct BTS Skytrain access" at bounding box center [468, 283] width 545 height 21
paste input "360° panoramic city view"
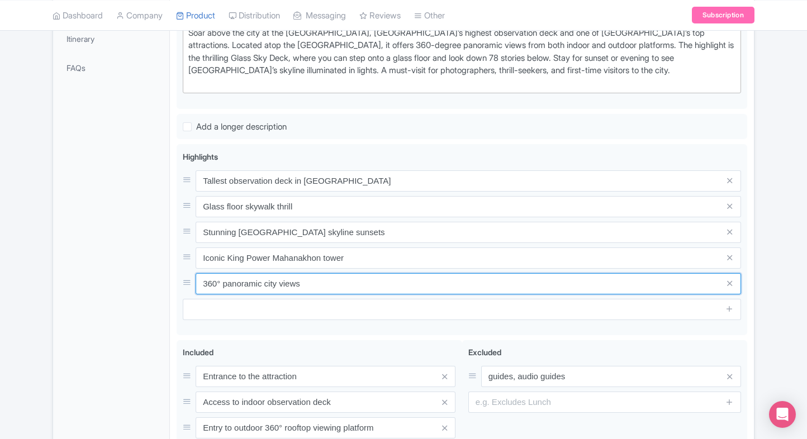
type input "360° panoramic city views"
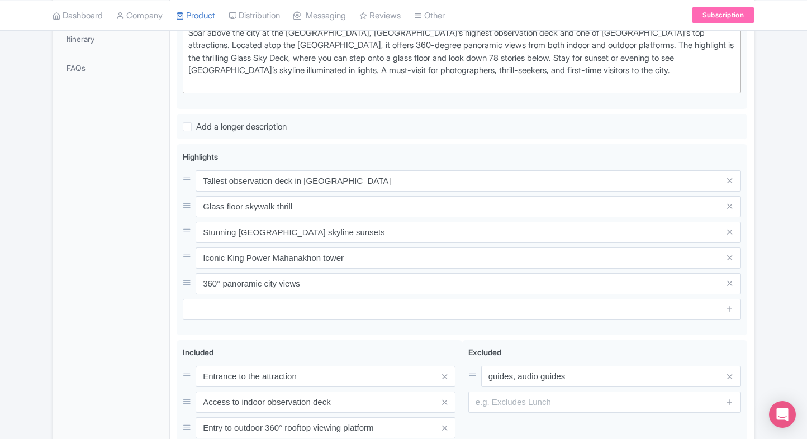
click at [124, 282] on div "General Booking Info Locations Settings Pricing Gallery Itinerary FAQs" at bounding box center [111, 188] width 117 height 676
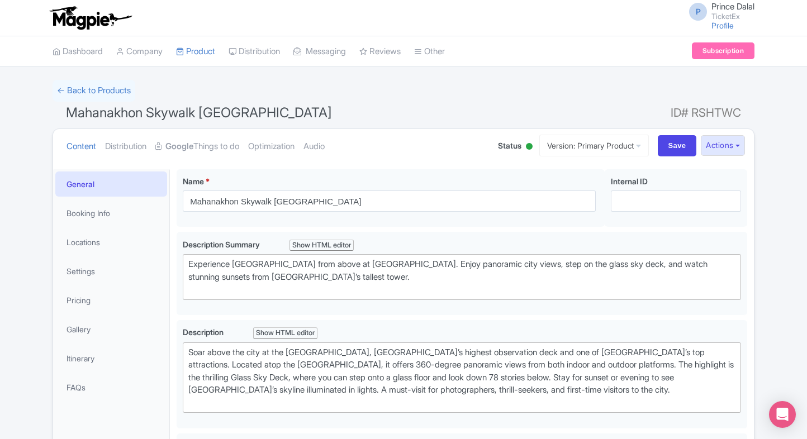
scroll to position [451, 0]
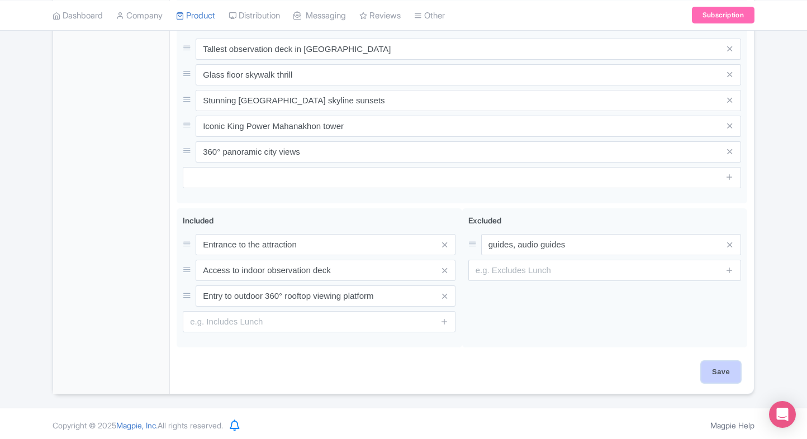
click at [711, 369] on input "Save" at bounding box center [720, 371] width 39 height 21
type input "Saving..."
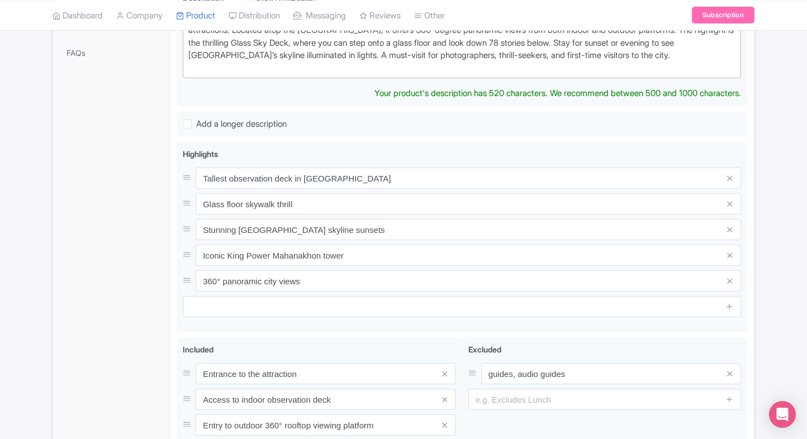
scroll to position [339, 0]
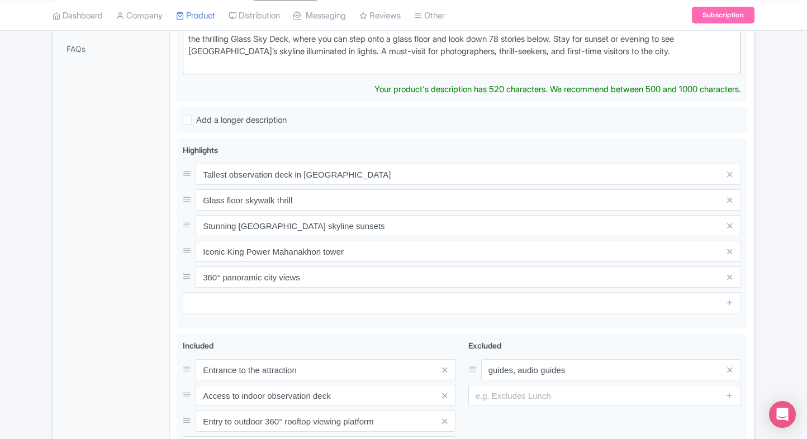
type trix-editor "<div>Soar above the city at the [GEOGRAPHIC_DATA], [GEOGRAPHIC_DATA]’s highest …"
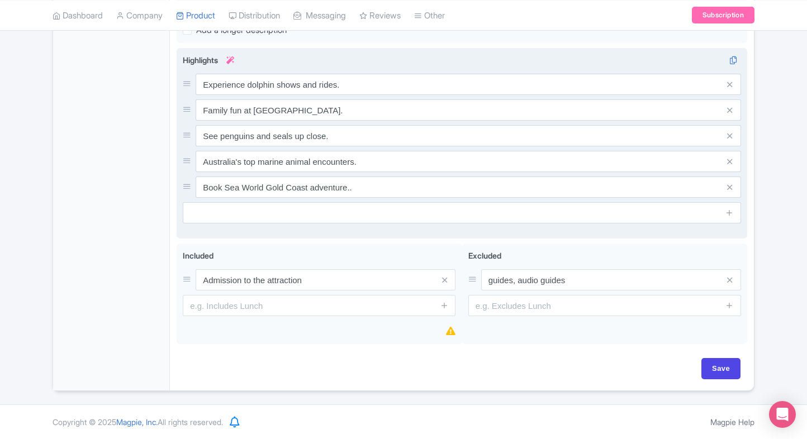
scroll to position [399, 0]
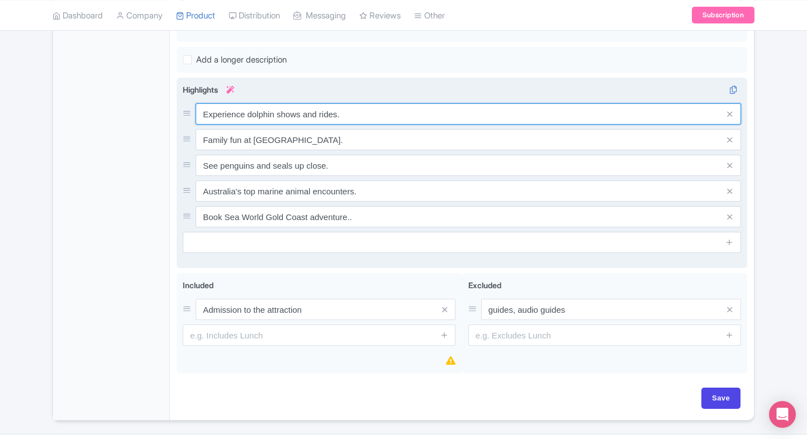
click at [279, 125] on input "Experience dolphin shows and rides." at bounding box center [468, 113] width 545 height 21
paste input "citing marine life shows"
type input "Exciting marine life shows"
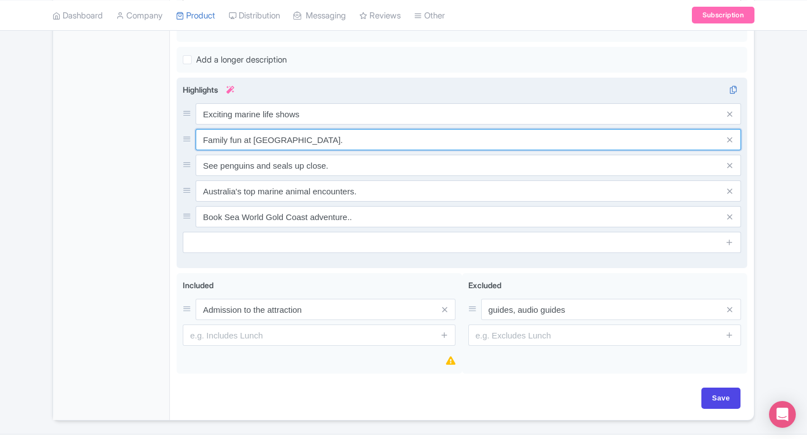
click at [342, 150] on input "Family fun at Sea World." at bounding box center [468, 139] width 545 height 21
paste input "-friendly rides & attractions"
type input "Family-friendly rides & attractions"
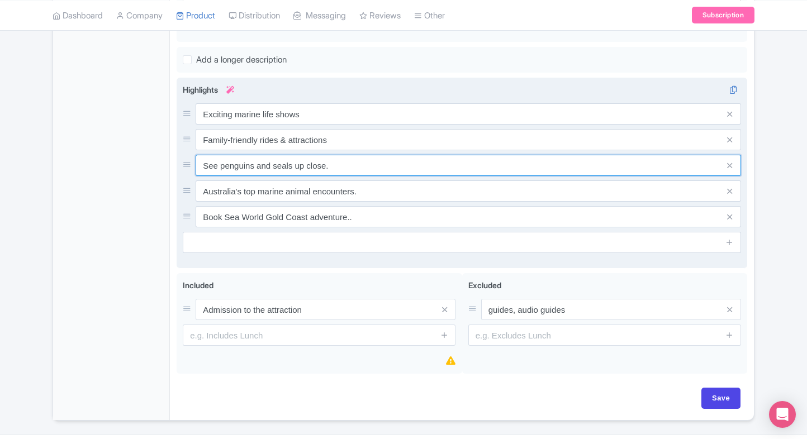
click at [344, 176] on input "See penguins and seals up close." at bounding box center [468, 165] width 545 height 21
paste input "Dolphin & seal live performances"
type input "Dolphin & seal live performances"
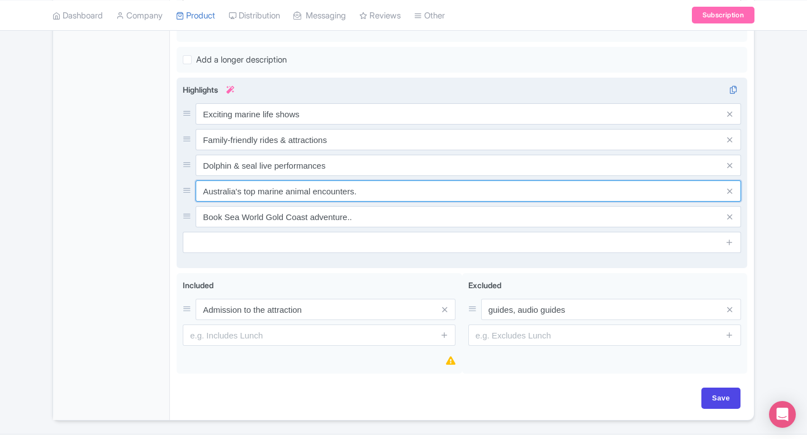
click at [376, 199] on input "Australia's top marine animal encounters." at bounding box center [468, 190] width 545 height 21
paste input "Penguin & shark encounters"
type input "Penguin & shark encounters"
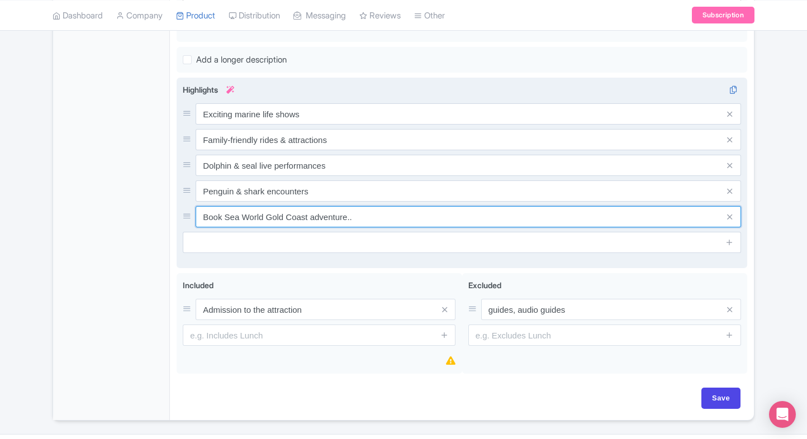
click at [357, 227] on input "Book Sea World Gold Coast adventure.." at bounding box center [468, 216] width 545 height 21
paste input "Australia’s top theme park"
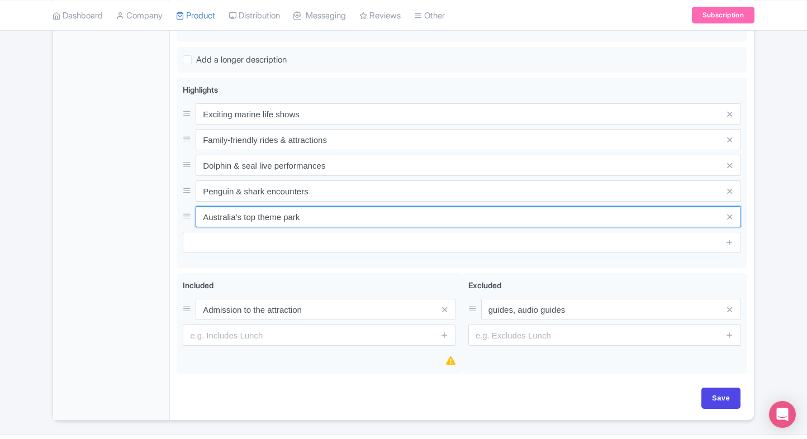
type input "Australia’s top theme park"
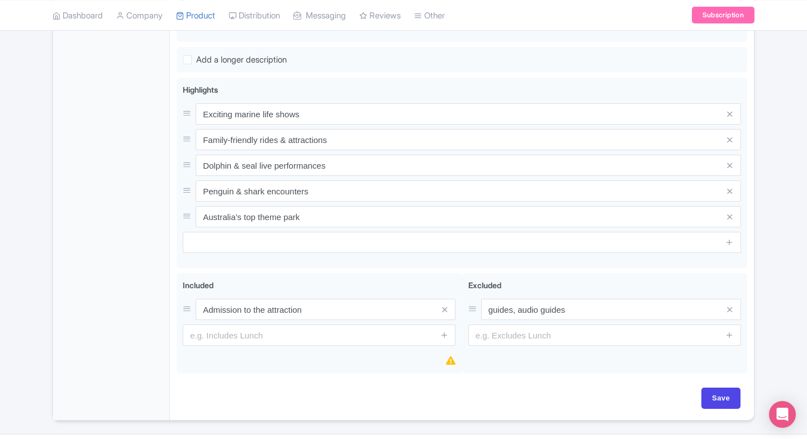
click at [125, 274] on div "General Booking Info Locations Settings Pricing Gallery Itinerary FAQs" at bounding box center [111, 95] width 117 height 650
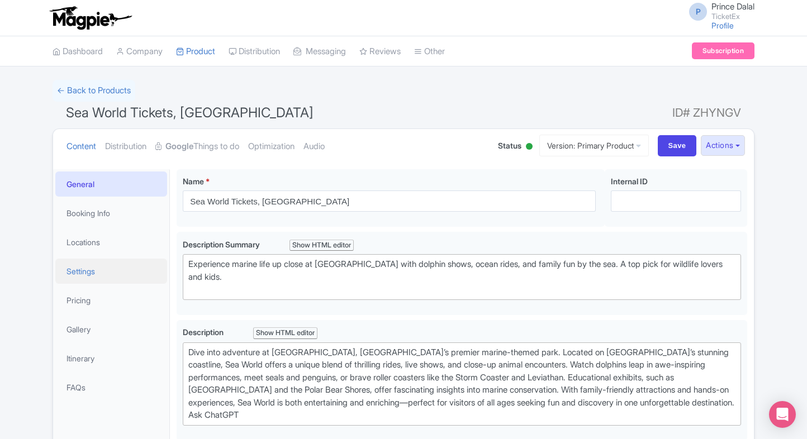
scroll to position [10, 0]
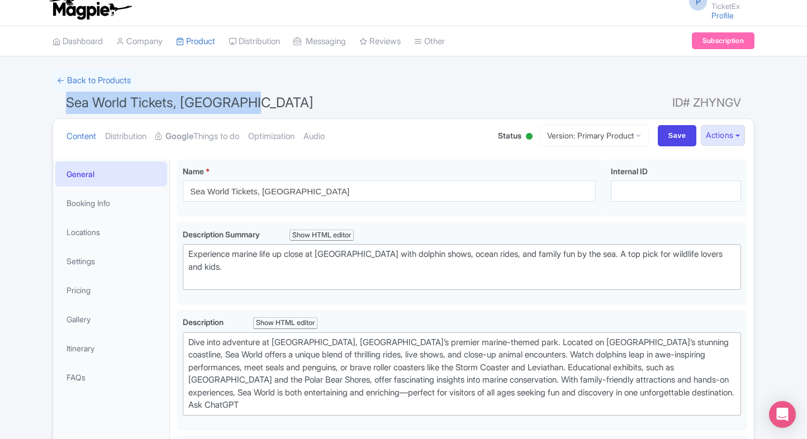
drag, startPoint x: 67, startPoint y: 102, endPoint x: 252, endPoint y: 106, distance: 184.9
click at [252, 106] on h1 "Sea World Tickets, Gold Coast ID# ZHYNGV" at bounding box center [404, 105] width 702 height 27
copy span "Sea World Tickets, Gold Coast"
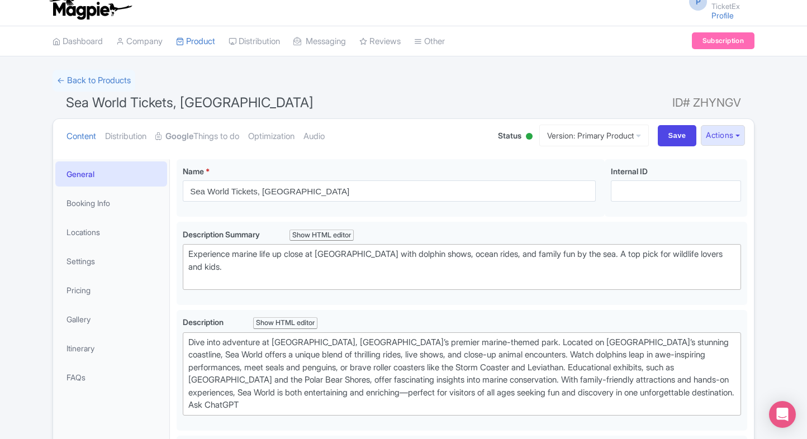
click at [22, 230] on div "← Back to Products Sea World Tickets, Gold Coast ID# ZHYNGV Content Distributio…" at bounding box center [403, 440] width 807 height 740
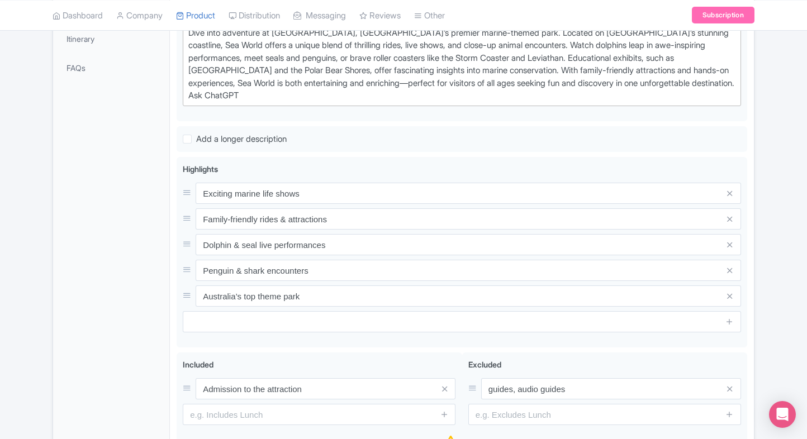
scroll to position [320, 0]
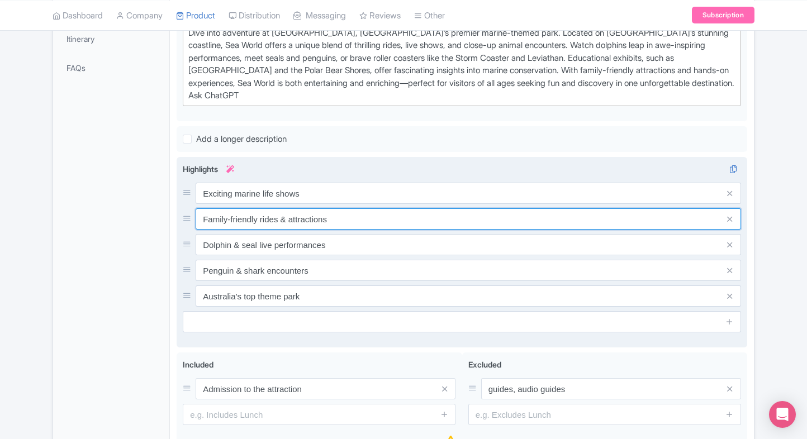
click at [302, 220] on input "Family-friendly rides & attractions" at bounding box center [468, 218] width 545 height 21
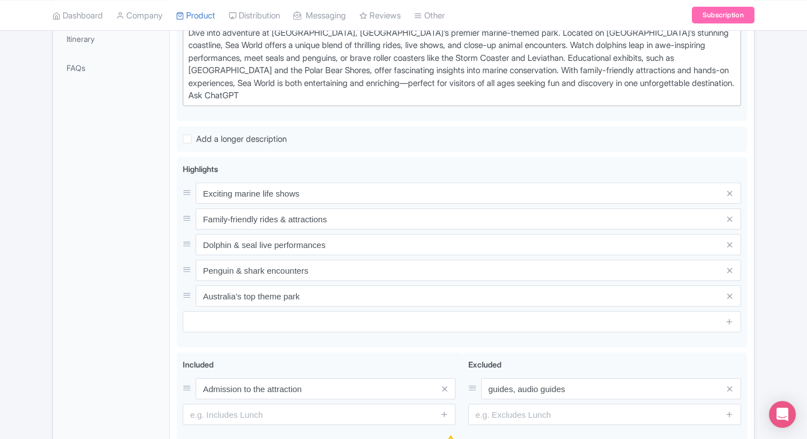
click at [120, 242] on div "General Booking Info Locations Settings Pricing Gallery Itinerary FAQs" at bounding box center [111, 175] width 117 height 650
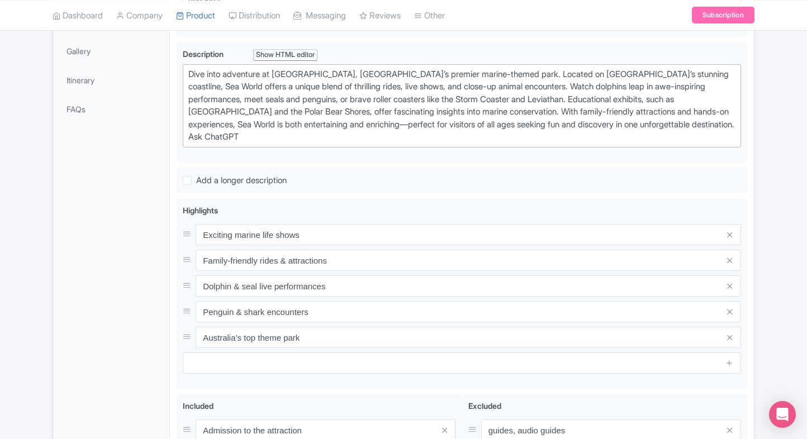
scroll to position [309, 0]
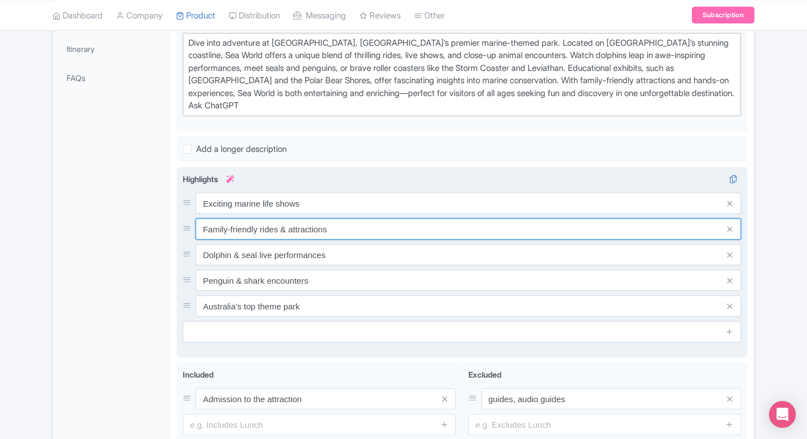
click at [359, 240] on input "Family-friendly rides & attractions" at bounding box center [468, 228] width 545 height 21
paste input "Access to marine life encounters including dolphins, seals, penguins, sharks, a…"
type input "Access to marine life encounters including dolphins, seals, penguins, sharks, a…"
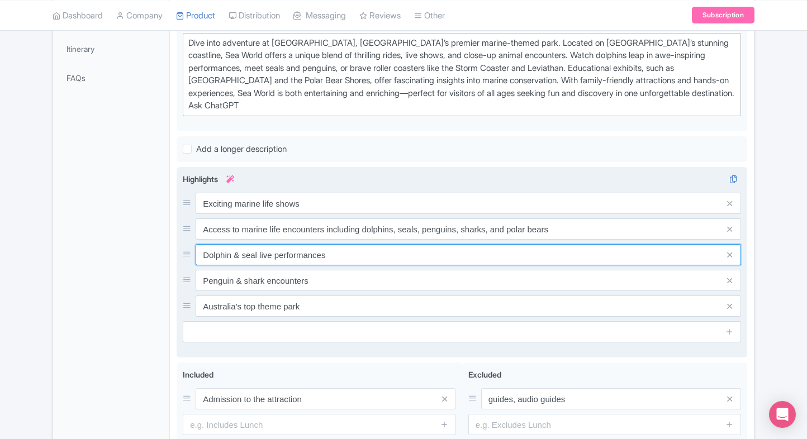
click at [312, 265] on input "Dolphin & seal live performances" at bounding box center [468, 254] width 545 height 21
paste input "Entry to themed attraction"
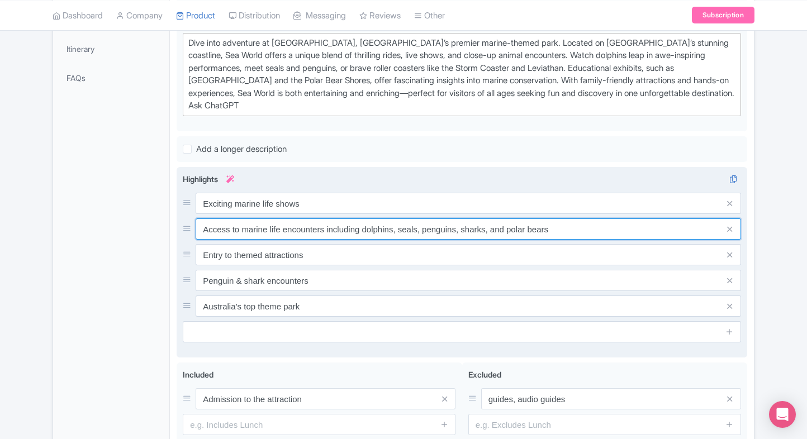
click at [559, 239] on input "Access to marine life encounters including dolphins, seals, penguins, sharks, a…" at bounding box center [468, 228] width 545 height 21
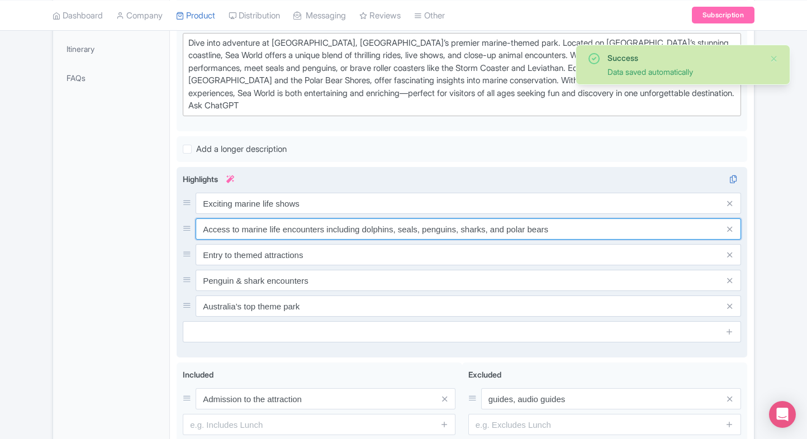
click at [559, 239] on input "Access to marine life encounters including dolphins, seals, penguins, sharks, a…" at bounding box center [468, 228] width 545 height 21
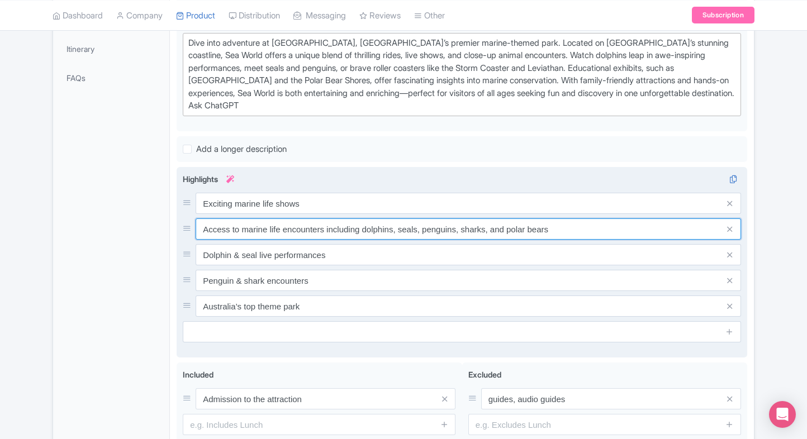
type input "Dolphin & seal live performances"
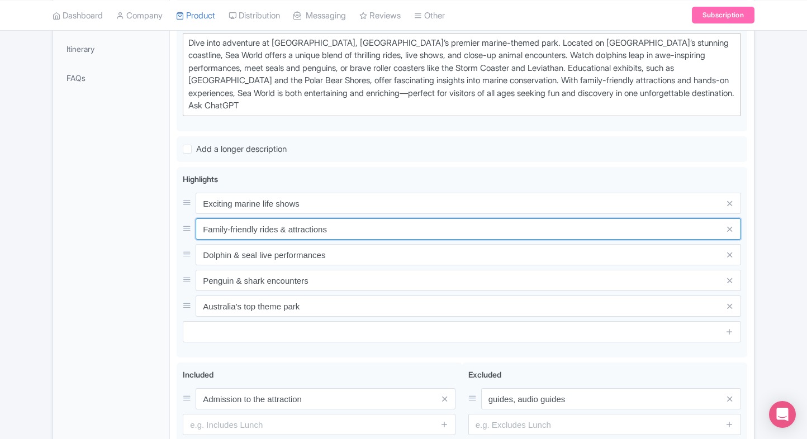
type input "Family-friendly rides & attractions"
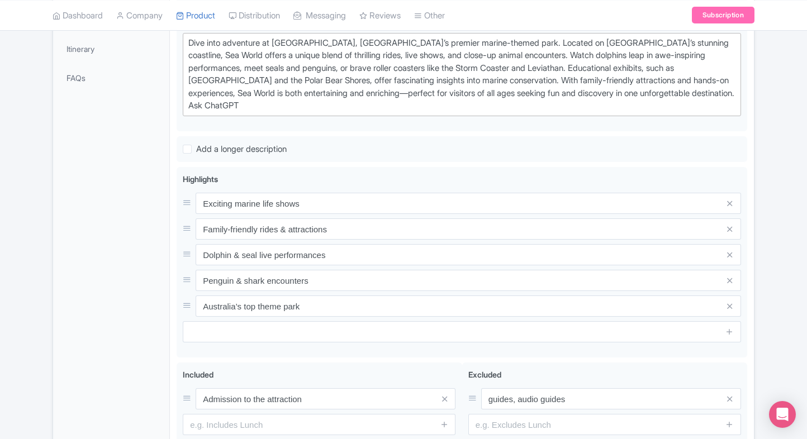
click at [162, 330] on div "General Booking Info Locations Settings Pricing Gallery Itinerary FAQs" at bounding box center [111, 185] width 117 height 650
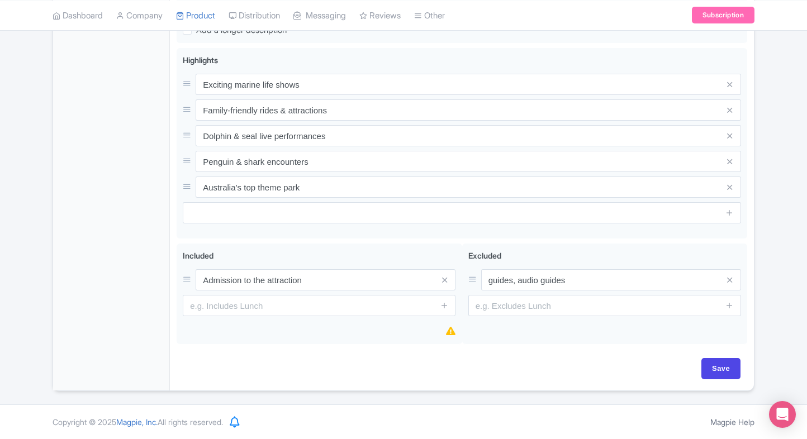
scroll to position [438, 0]
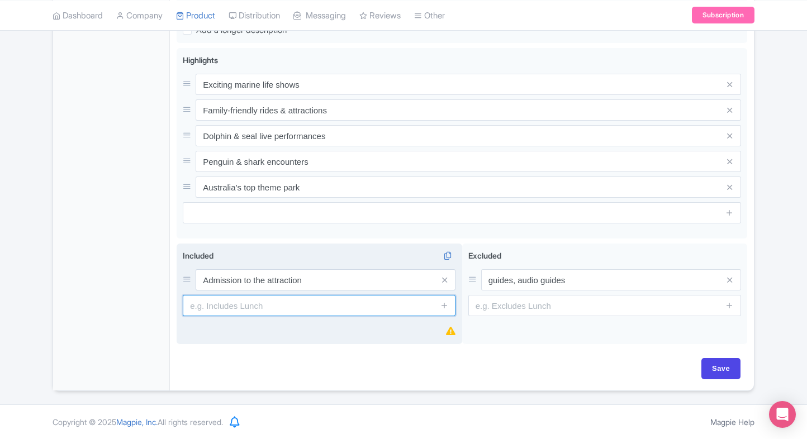
paste input "Access to daily educational presentations, stunt show"
click at [311, 313] on input "text" at bounding box center [319, 305] width 273 height 21
click at [409, 306] on input "Access to daily educational presentations, stunt show" at bounding box center [319, 305] width 273 height 21
type input "Access to daily educational presentations, stunt shows"
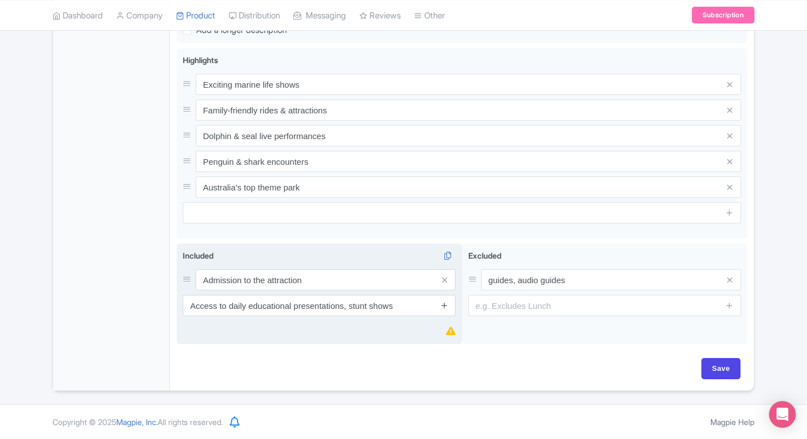
click at [442, 308] on icon at bounding box center [444, 305] width 8 height 8
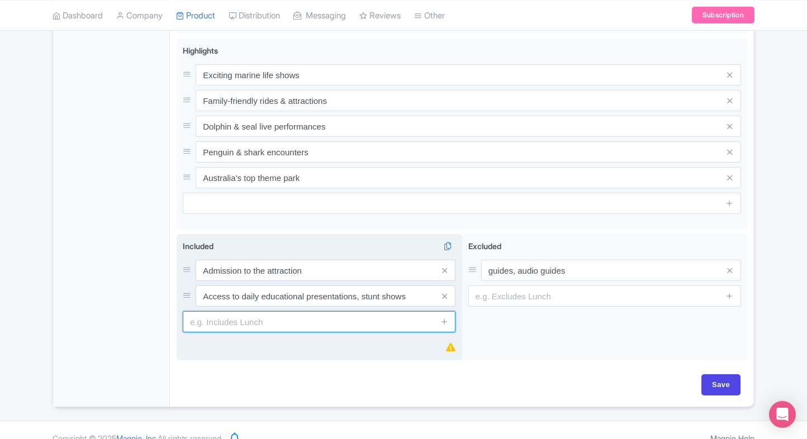
click at [302, 332] on input "text" at bounding box center [319, 321] width 273 height 21
paste input "Access to marine life encounters"
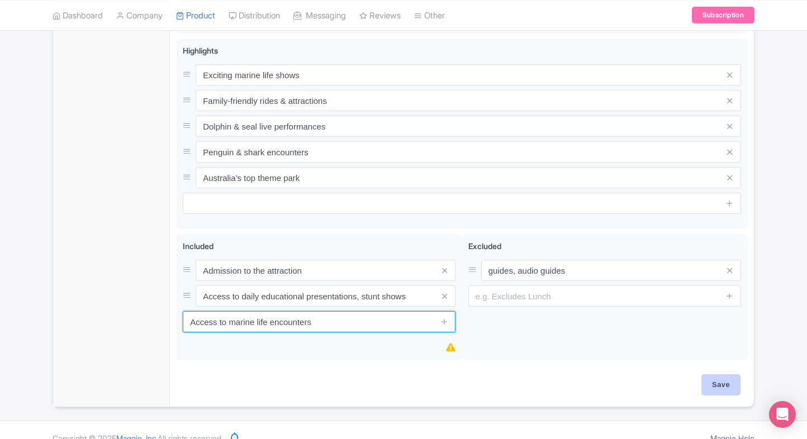
type input "Access to marine life encounters"
click at [706, 395] on input "Save" at bounding box center [720, 384] width 39 height 21
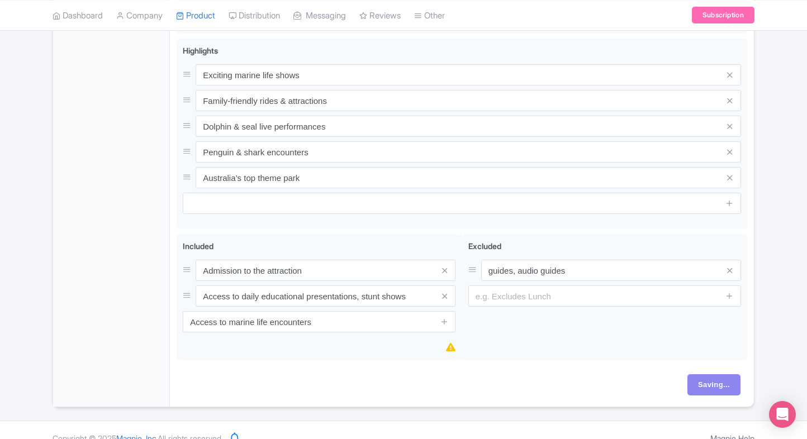
type input "Saving..."
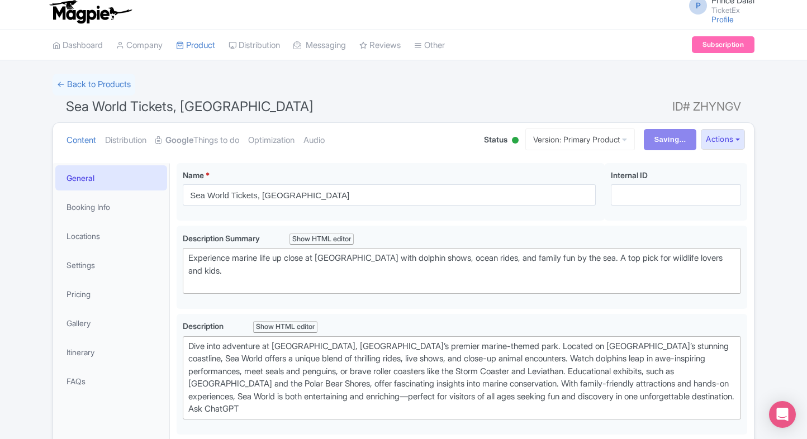
scroll to position [0, 0]
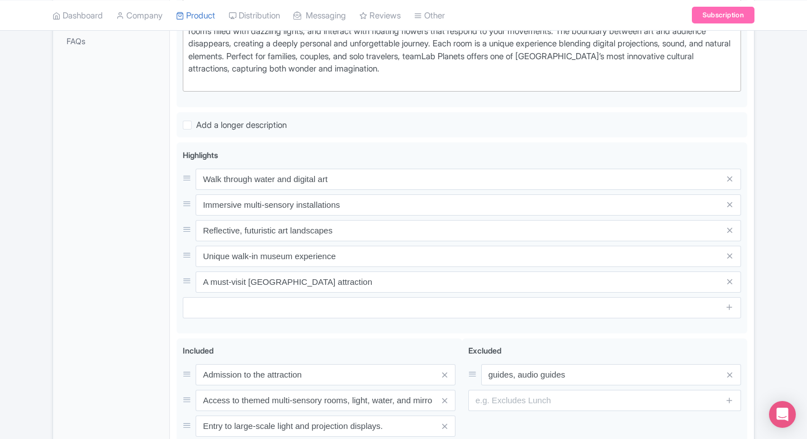
scroll to position [342, 0]
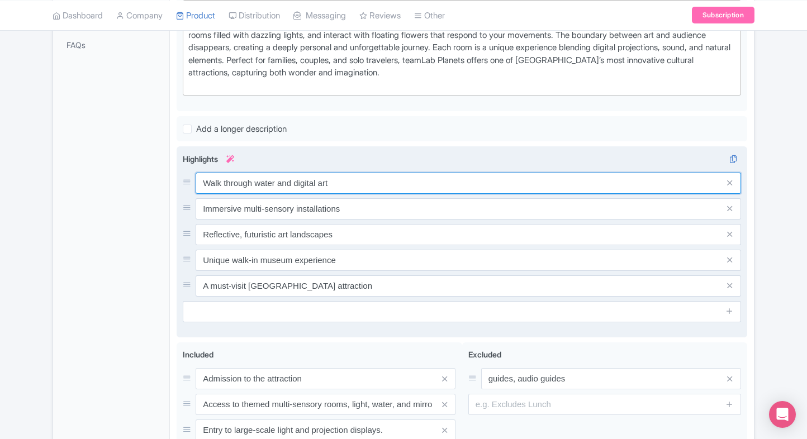
click at [241, 188] on input "Walk through water and digital art" at bounding box center [468, 183] width 545 height 21
paste input "Immersive digital art museum"
type input "Immersive digital art museum"
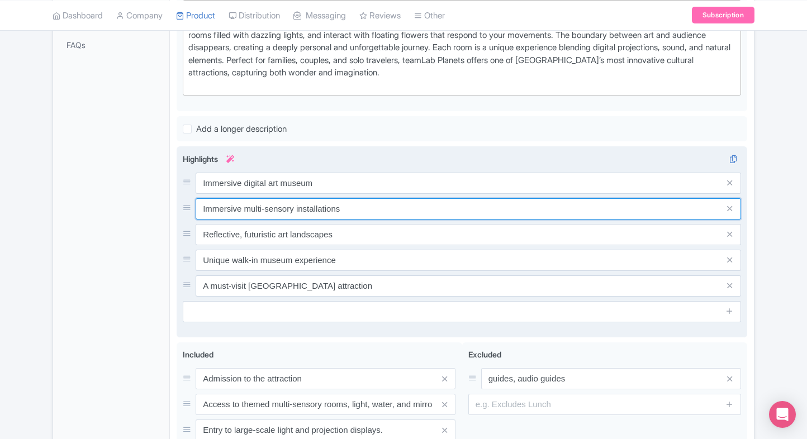
click at [307, 207] on input "Immersive multi-sensory installations" at bounding box center [468, 208] width 545 height 21
paste input "Walk through water"
type input "Walk through water installations"
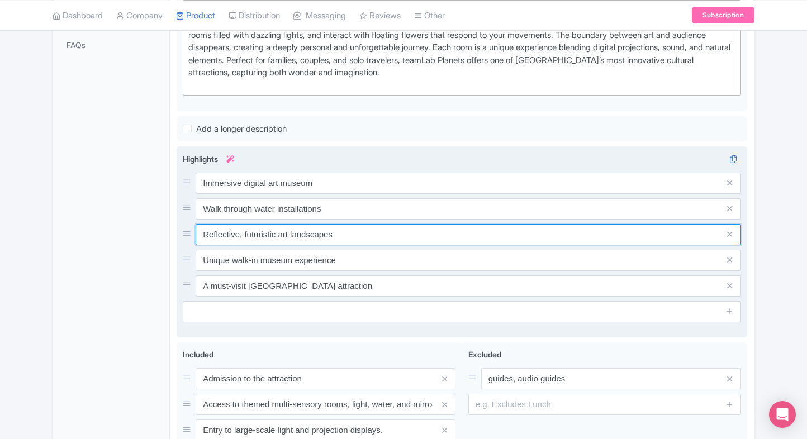
click at [276, 224] on input "Reflective, futuristic art landscapes" at bounding box center [468, 234] width 545 height 21
paste input "Interactive light & sound room"
type input "Interactive light & sound rooms"
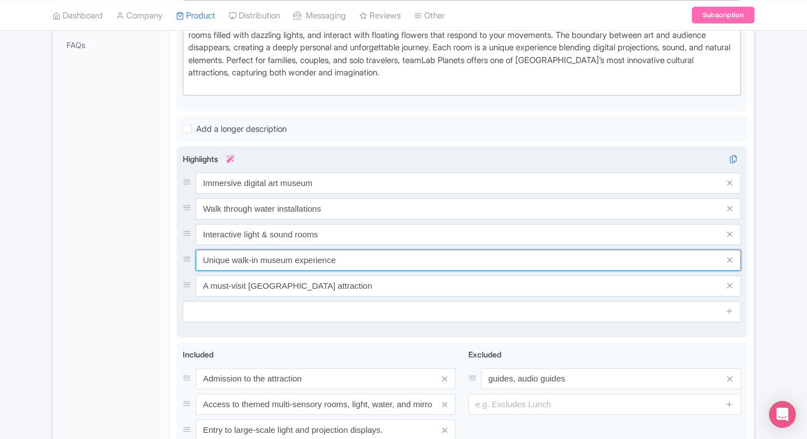
click at [307, 256] on input "Unique walk-in museum experience" at bounding box center [468, 260] width 545 height 21
paste input "Famous Tokyo art"
type input "Famous Tokyo art experience"
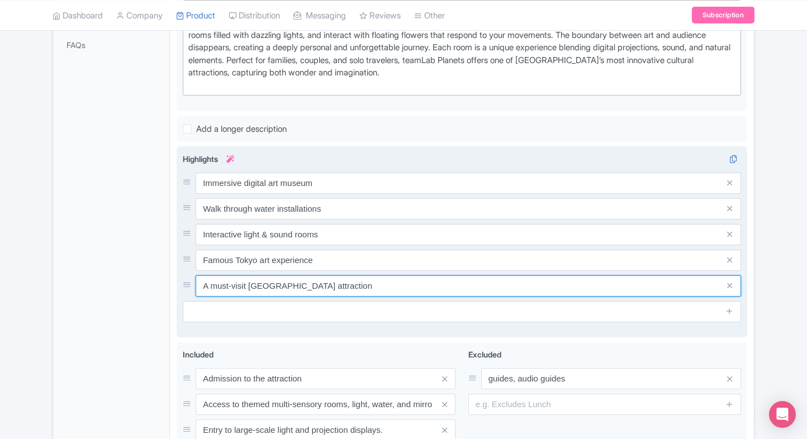
click at [302, 275] on input "A must-visit [GEOGRAPHIC_DATA] attraction" at bounding box center [468, 285] width 545 height 21
paste input "Unique Instagram-worthy exhibits"
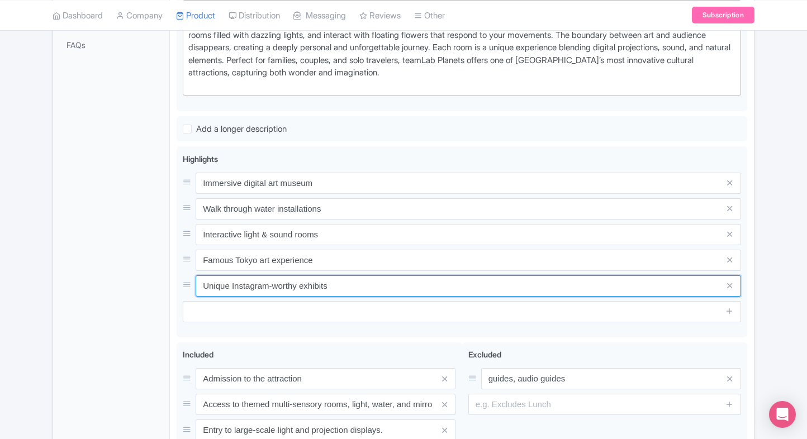
type input "Unique Instagram-worthy exhibits"
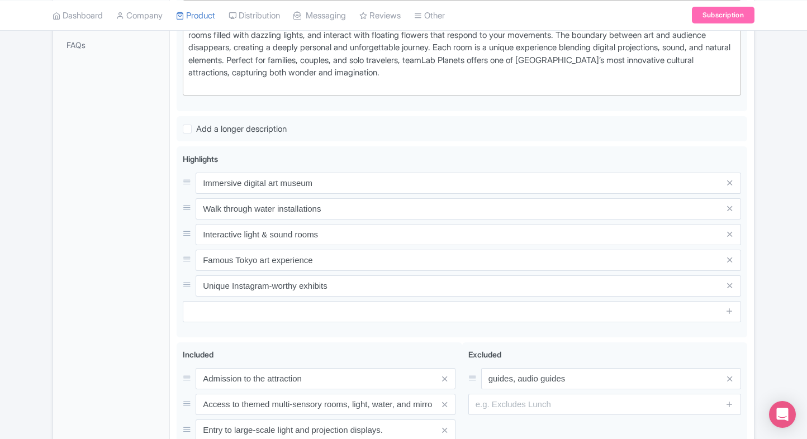
click at [56, 221] on div "General Booking Info Locations Settings Pricing Gallery Itinerary FAQs" at bounding box center [111, 177] width 117 height 701
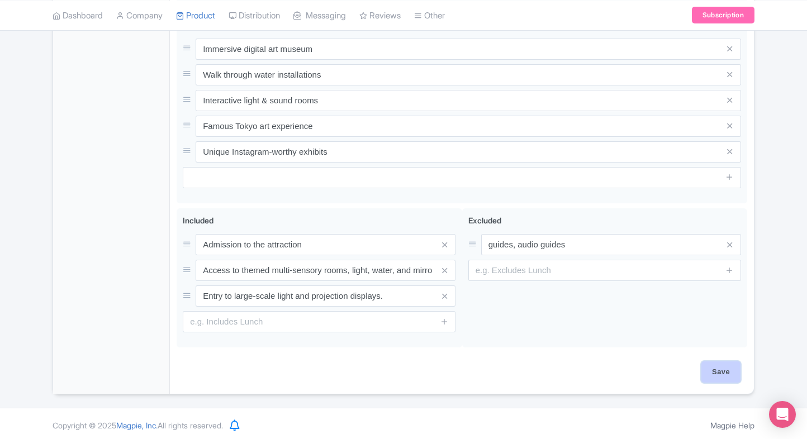
click at [724, 371] on input "Save" at bounding box center [720, 371] width 39 height 21
type input "Saving..."
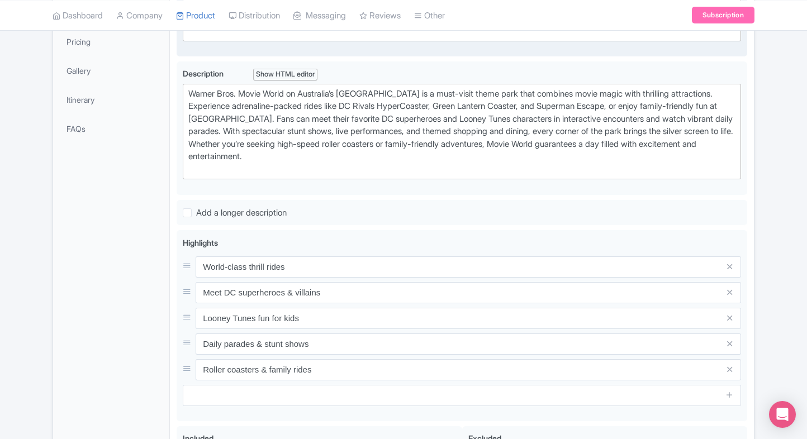
scroll to position [261, 0]
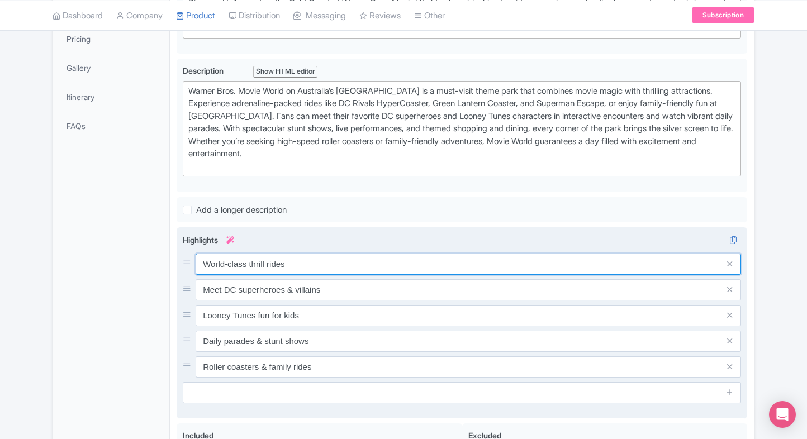
click at [276, 265] on input "World-class thrill rides" at bounding box center [468, 264] width 545 height 21
paste input "Thrilling movie-themed"
type input "Thrilling movie-themed rides"
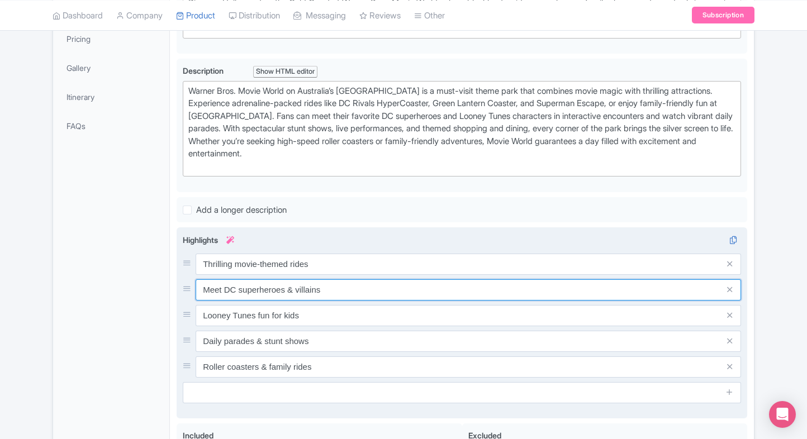
click at [304, 295] on input "Meet DC superheroes & villains" at bounding box center [468, 289] width 545 height 21
paste input "Iconic DC superheroes attractio"
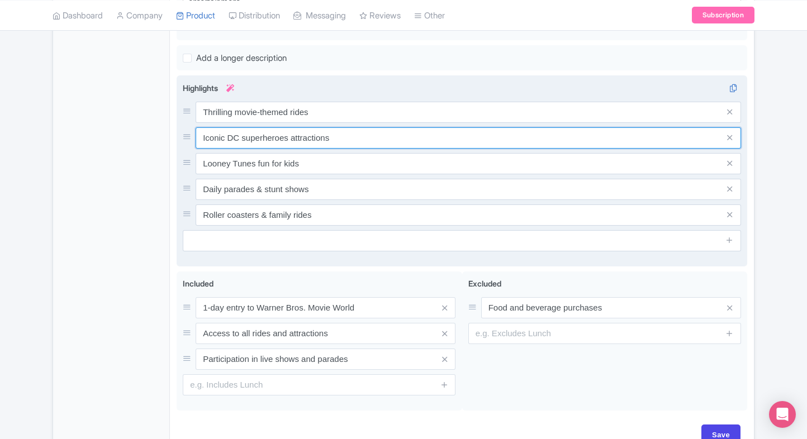
scroll to position [413, 0]
type input "Iconic DC superheroes attractions"
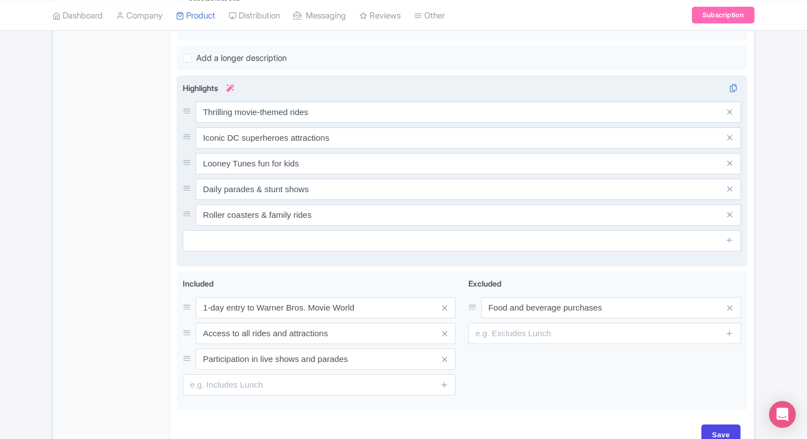
click at [299, 171] on div "Thrilling movie-themed rides Iconic DC superheroes attractions Looney Tunes fun…" at bounding box center [462, 164] width 558 height 124
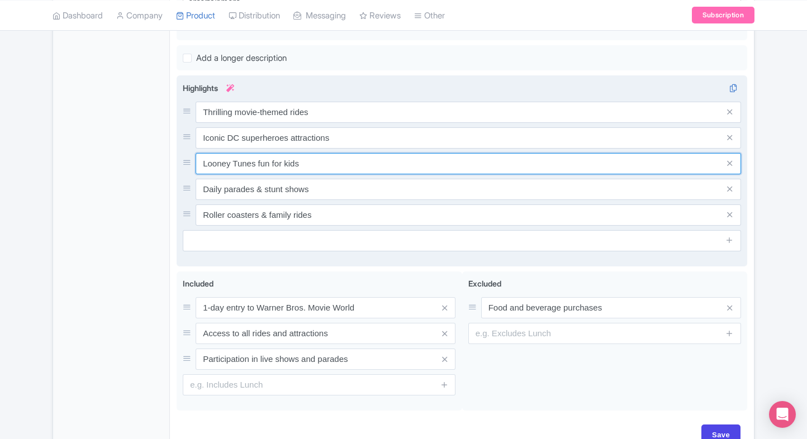
click at [313, 162] on input "Looney Tunes fun for kids" at bounding box center [468, 163] width 545 height 21
paste input "Exciting stunt shows & parade"
type input "Exciting stunt shows & parades"
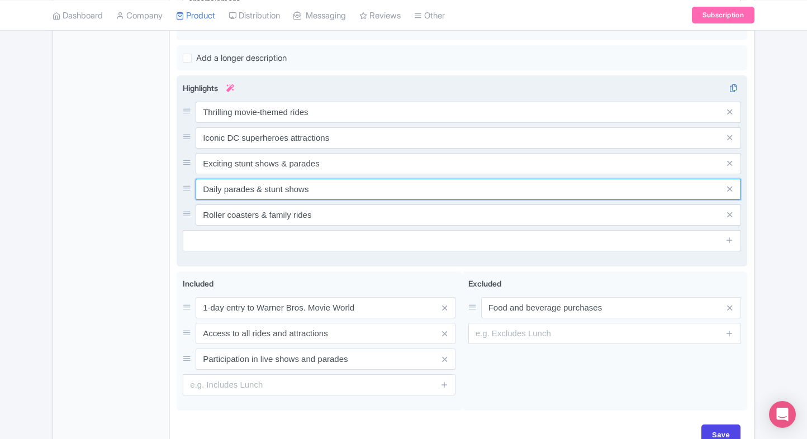
click at [288, 180] on input "Daily parades & stunt shows" at bounding box center [468, 189] width 545 height 21
paste input "Family-friendly cartoon zone"
type input "Family-friendly cartoon zone"
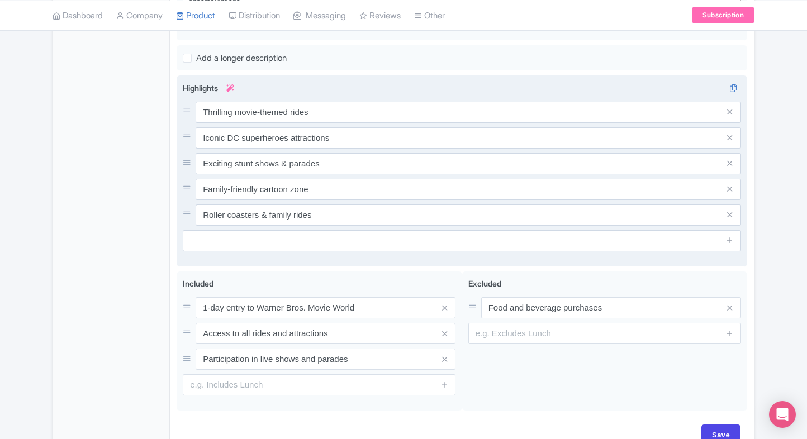
click at [364, 223] on div "Highlights i Thrilling movie-themed rides Iconic DC superheroes attractions Exc…" at bounding box center [462, 166] width 558 height 169
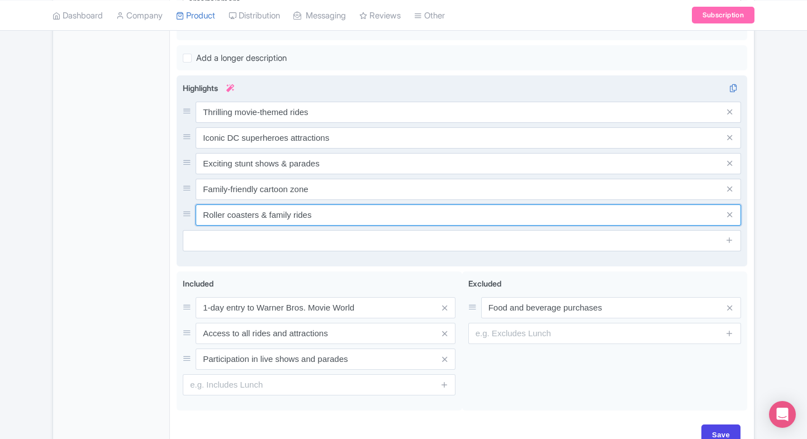
click at [341, 215] on input "Roller coasters & family rides" at bounding box center [468, 214] width 545 height 21
paste input "Meet your favorite character"
type input "Meet your favorite characters"
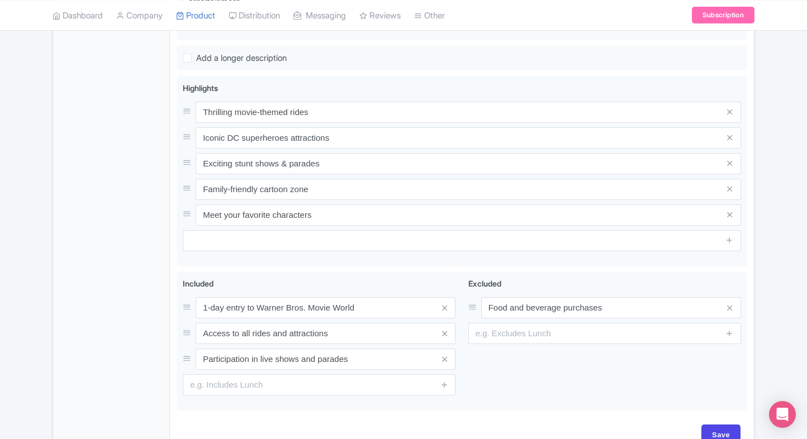
click at [771, 251] on div "← Back to Products Warner Bros. Movie World Gold Coast Tickets ID# BJTHVU Conte…" at bounding box center [403, 62] width 807 height 791
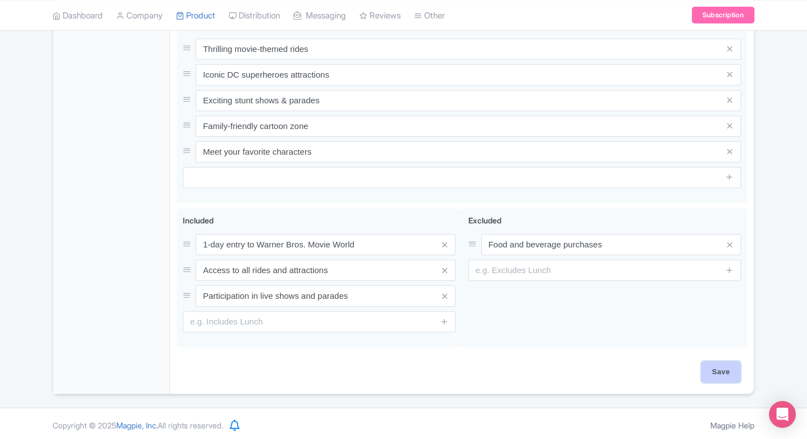
click at [722, 367] on input "Save" at bounding box center [720, 371] width 39 height 21
type input "Saving..."
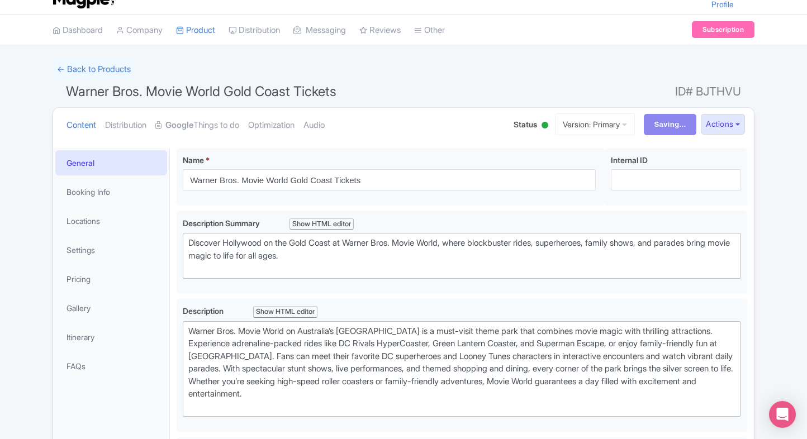
scroll to position [0, 0]
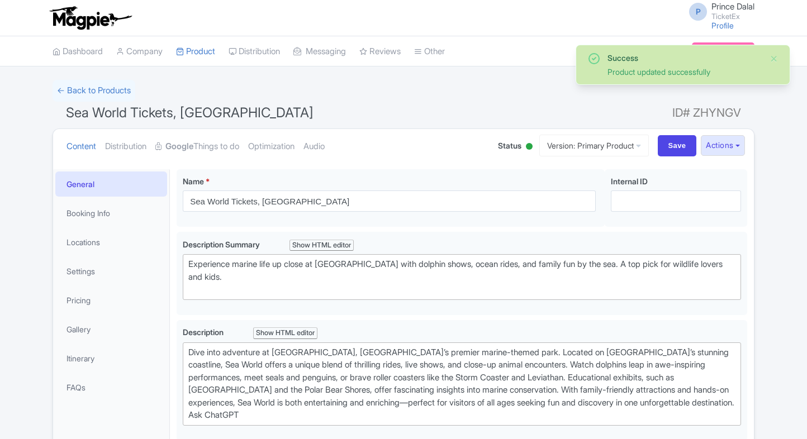
scroll to position [169, 0]
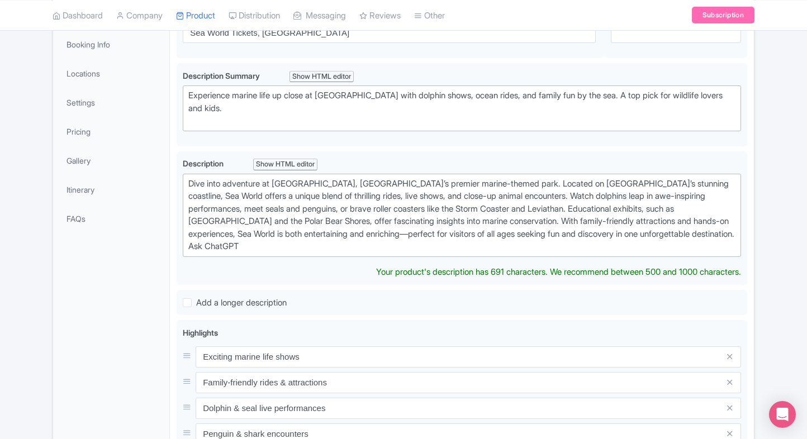
type trix-editor "<div>Dive into adventure at Sea World Gold Coast, Australia’s premier marine-th…"
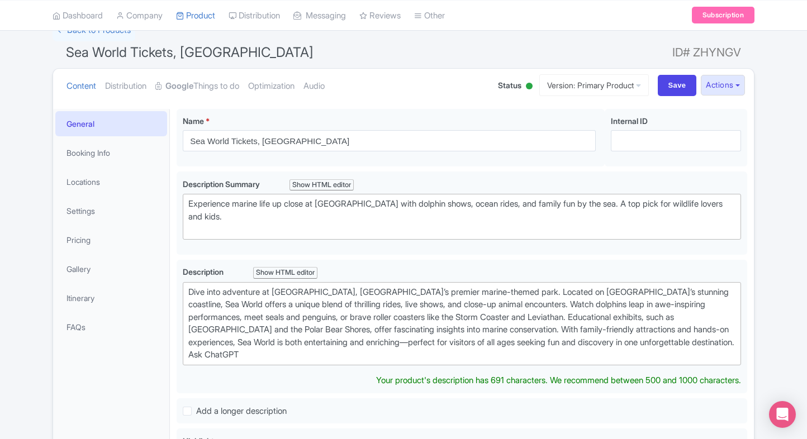
scroll to position [61, 0]
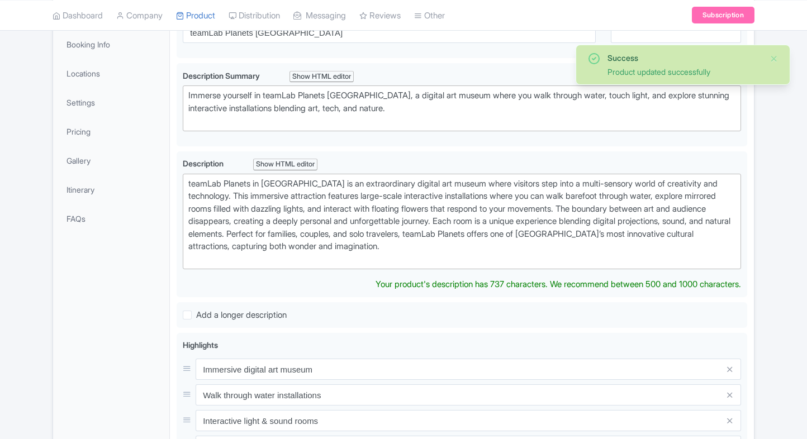
scroll to position [169, 0]
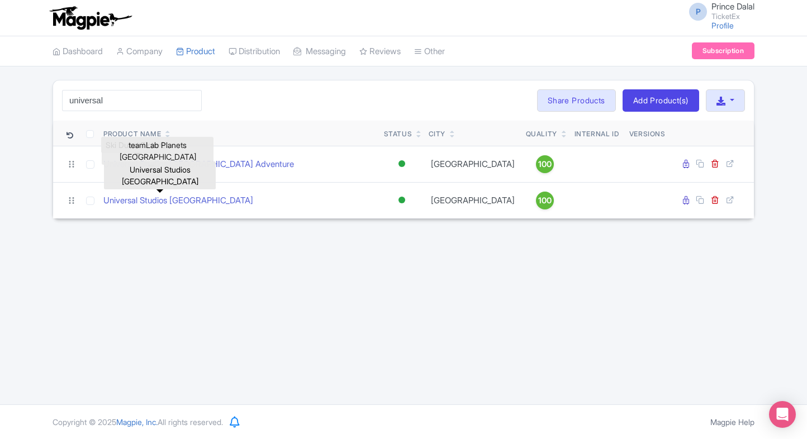
type input "universal"
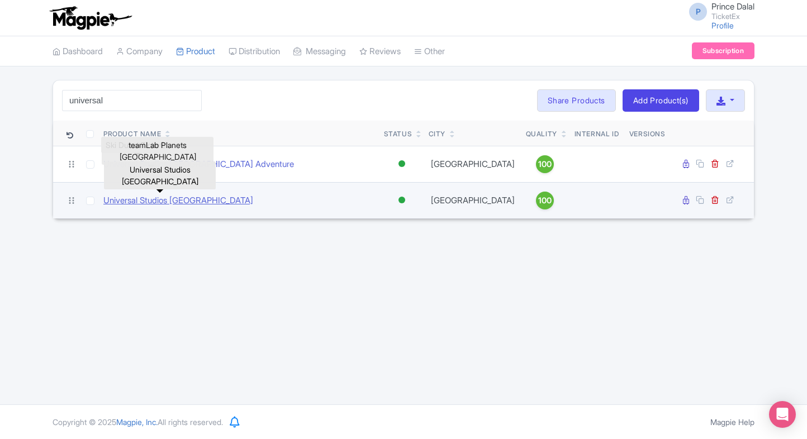
drag, startPoint x: 203, startPoint y: 197, endPoint x: 196, endPoint y: 196, distance: 7.5
click at [196, 196] on link "Universal Studios [GEOGRAPHIC_DATA]" at bounding box center [178, 200] width 150 height 13
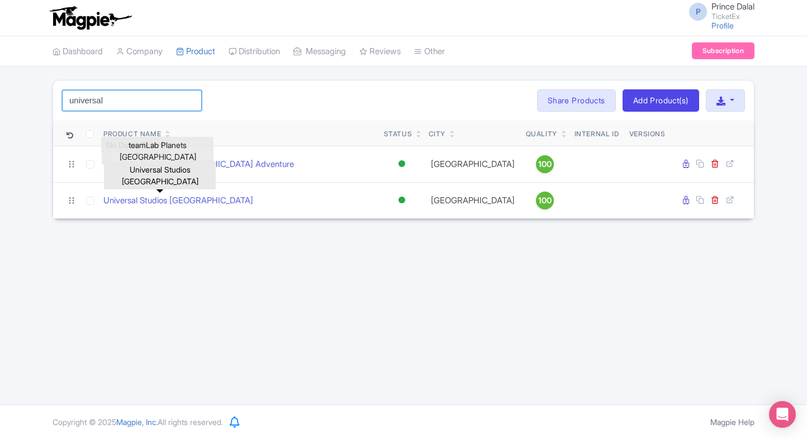
click at [133, 104] on input "universal" at bounding box center [132, 100] width 140 height 21
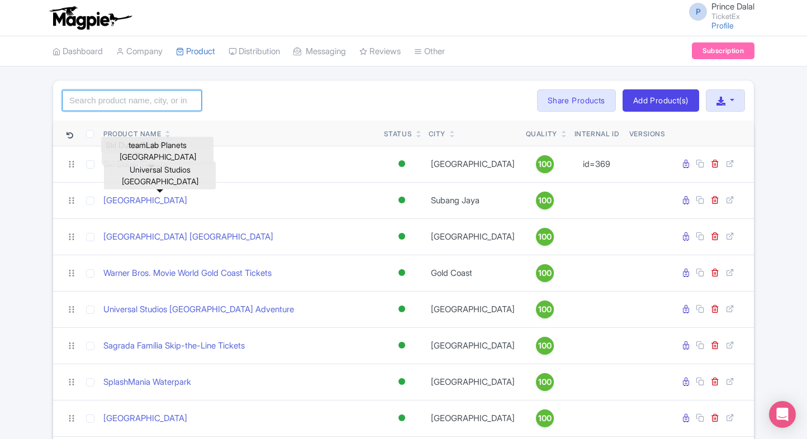
click at [116, 101] on input "search" at bounding box center [132, 100] width 140 height 21
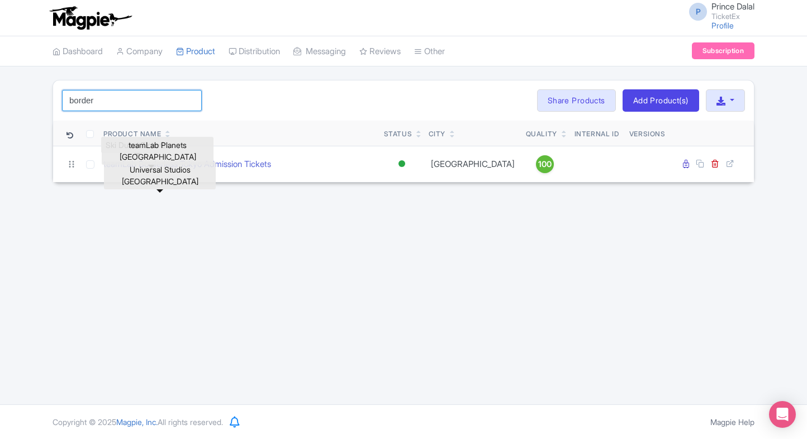
type input "border"
click at [48, 214] on div "P Prince Dalal TicketEx Profile Users Settings Sign out Dashboard Company Produ…" at bounding box center [403, 202] width 807 height 404
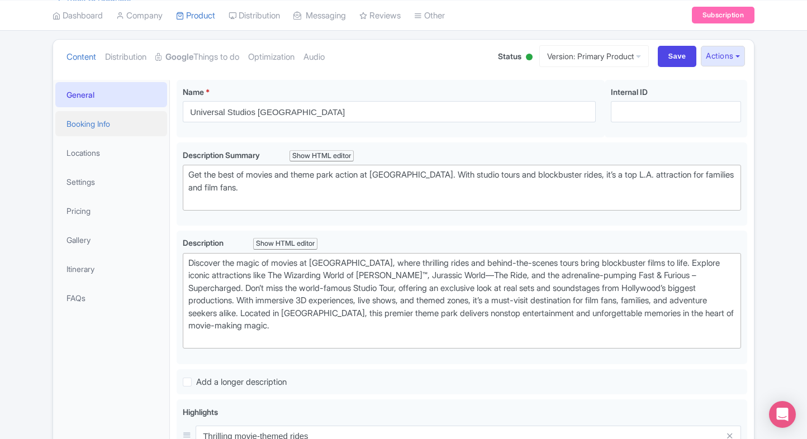
scroll to position [86, 0]
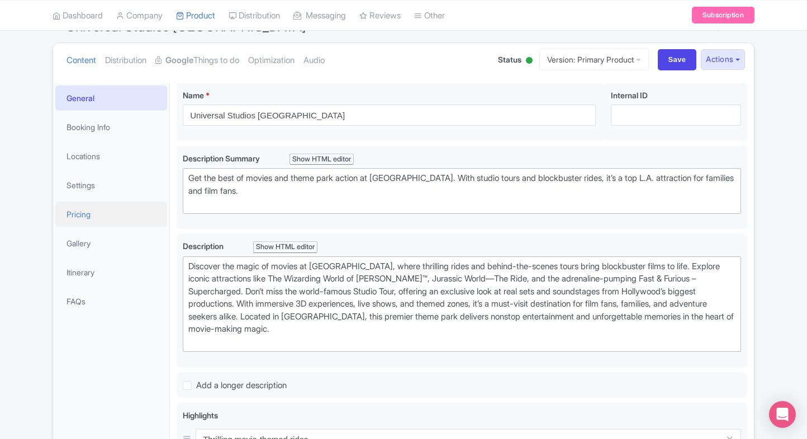
click at [74, 207] on link "Pricing" at bounding box center [111, 214] width 112 height 25
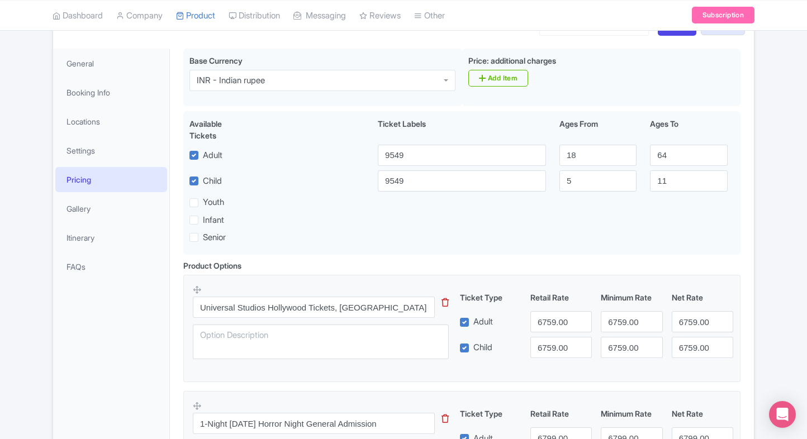
scroll to position [121, 0]
click at [551, 327] on input "6759.00" at bounding box center [560, 321] width 61 height 21
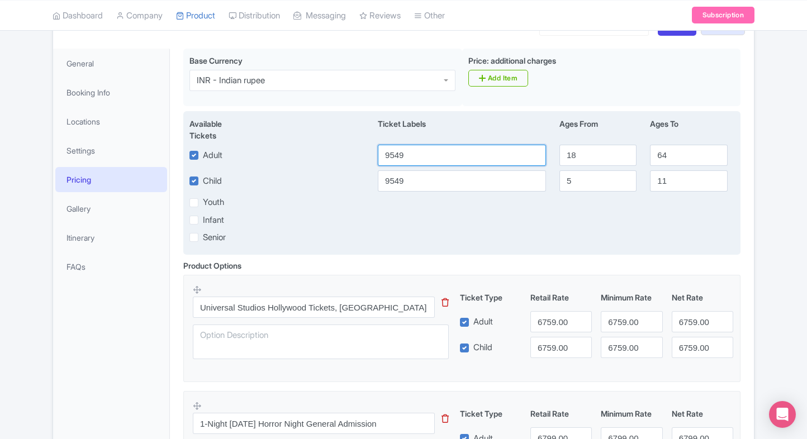
click at [418, 159] on input "9549" at bounding box center [462, 155] width 168 height 21
paste input "6759.00"
type input "6759.00"
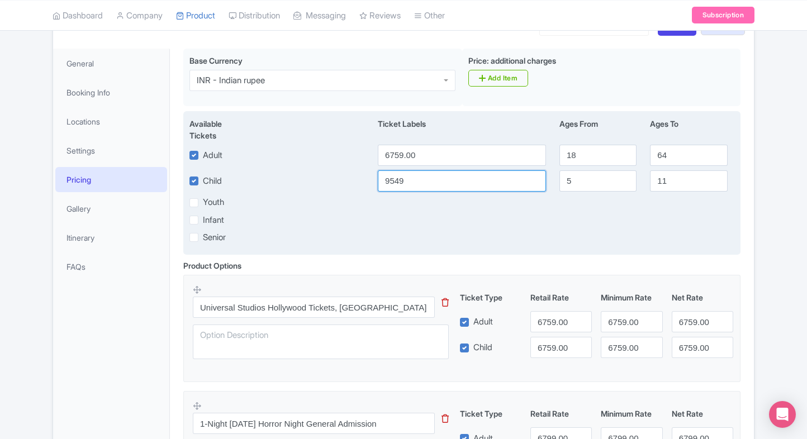
click at [403, 180] on input "9549" at bounding box center [462, 180] width 168 height 21
paste input "6759.00"
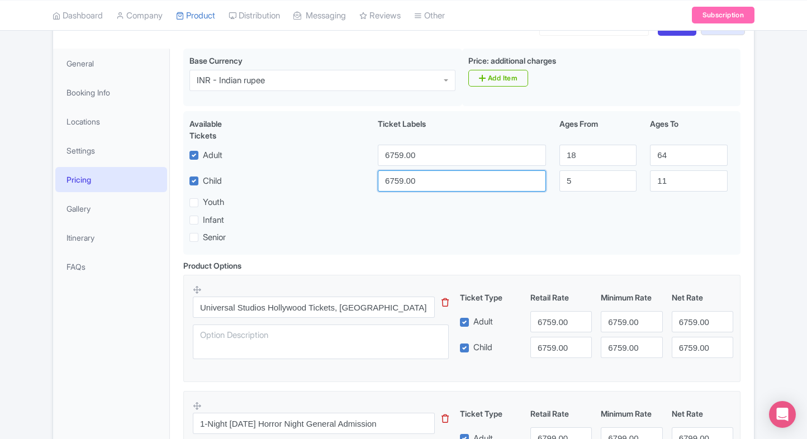
type input "6759.00"
click at [755, 163] on div "← Back to Products Universal Studios Hollywood ID# ZJKOWT Content Distribution …" at bounding box center [403, 441] width 715 height 964
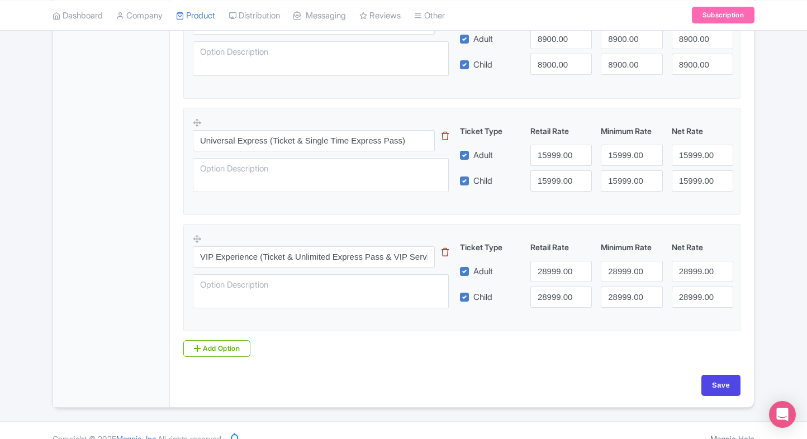
scroll to position [651, 0]
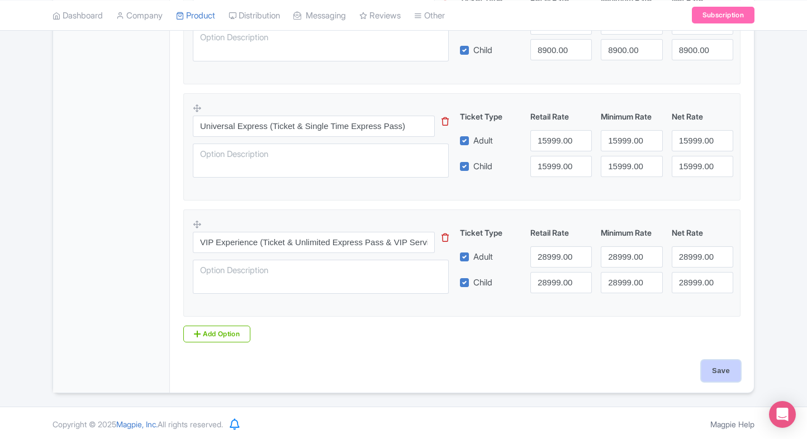
click at [723, 374] on input "Save" at bounding box center [720, 370] width 39 height 21
type input "Saving..."
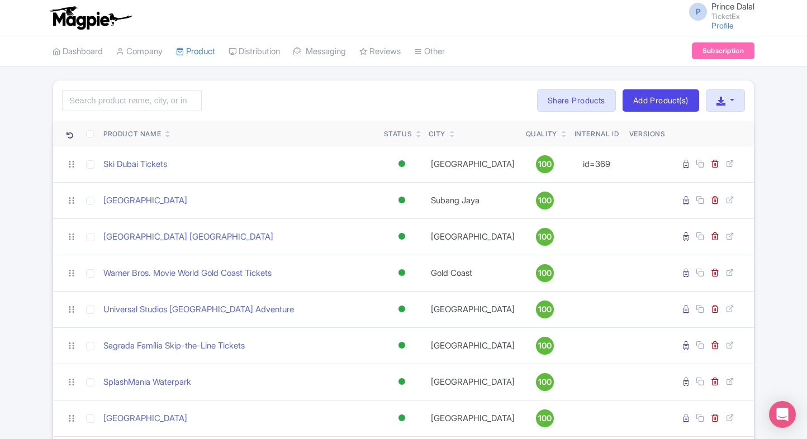
click at [116, 102] on input "search" at bounding box center [132, 100] width 140 height 21
click at [131, 106] on input "search" at bounding box center [132, 100] width 140 height 21
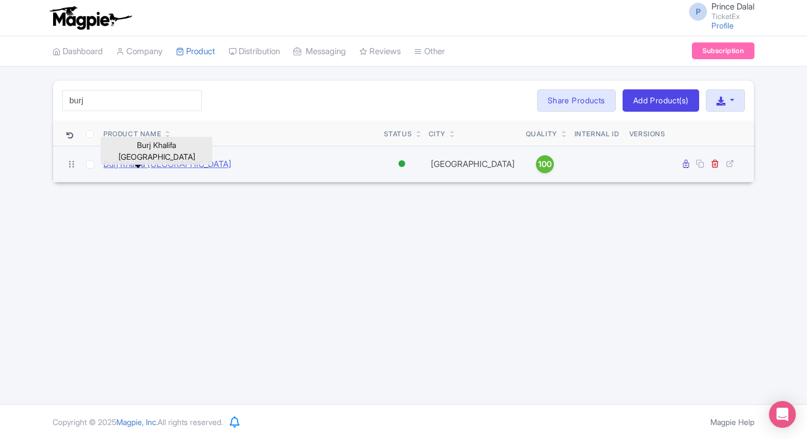
click at [145, 160] on link "Burj Khalifa [GEOGRAPHIC_DATA]" at bounding box center [167, 164] width 128 height 13
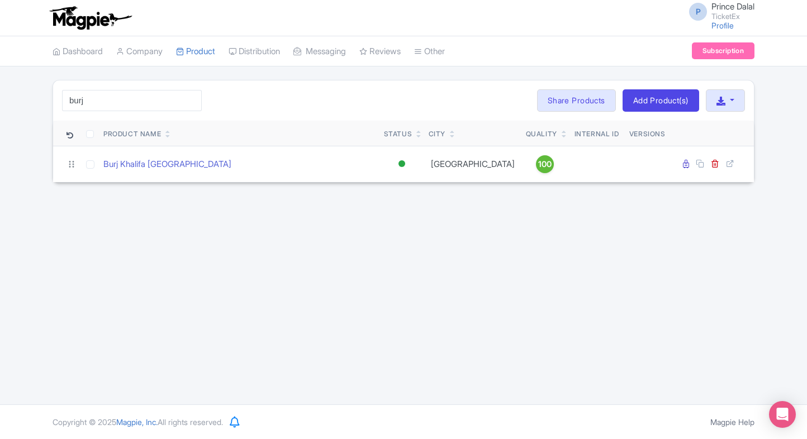
click at [31, 173] on div "burj Search Bulk Actions [GEOGRAPHIC_DATA] Add to Collection Share Products Add…" at bounding box center [403, 131] width 807 height 103
click at [123, 104] on input "burj" at bounding box center [132, 100] width 140 height 21
type input "summit"
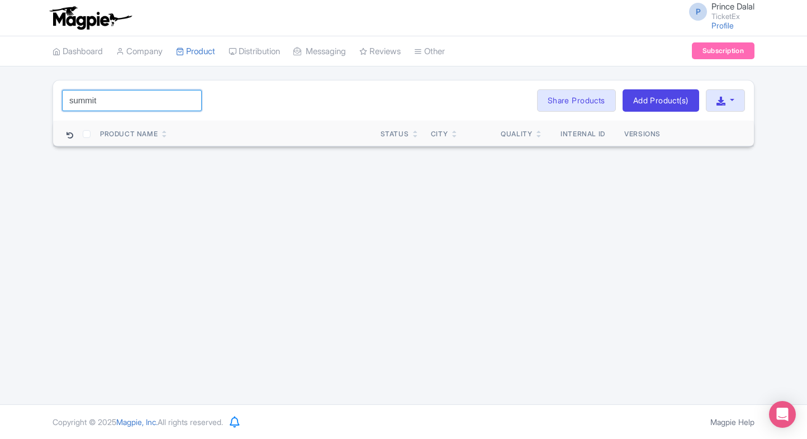
click at [118, 101] on input "summit" at bounding box center [132, 100] width 140 height 21
type input "one"
click at [118, 101] on input "one" at bounding box center [132, 100] width 140 height 21
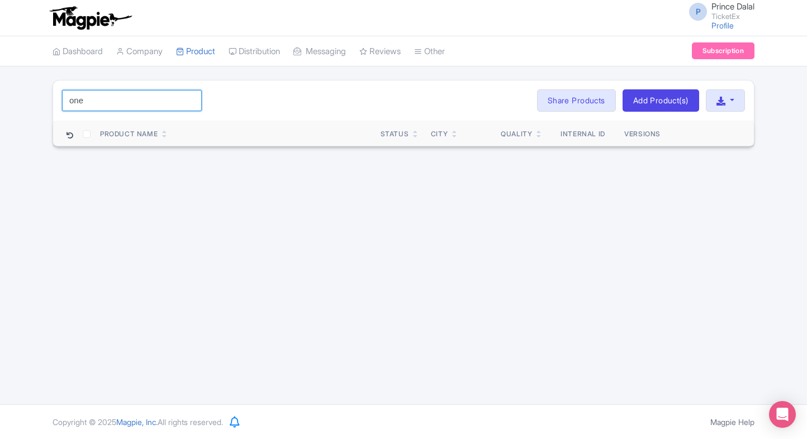
click at [118, 101] on input "one" at bounding box center [132, 100] width 140 height 21
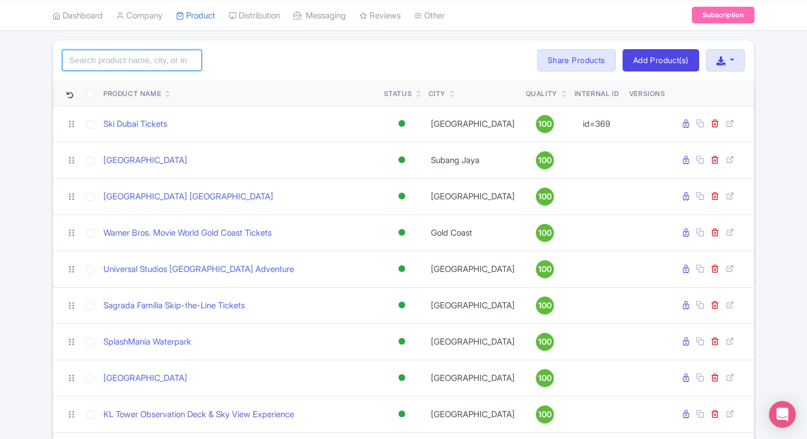
scroll to position [40, 0]
click at [106, 56] on input "search" at bounding box center [132, 60] width 140 height 21
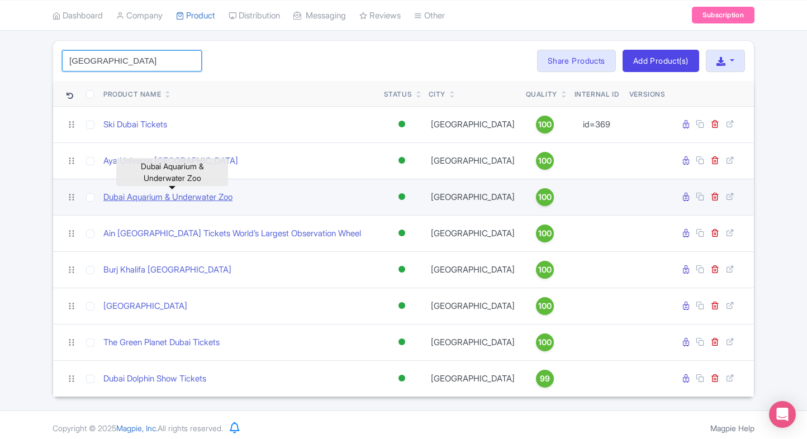
type input "dubai"
click at [136, 196] on link "Dubai Aquarium & Underwater Zoo" at bounding box center [167, 197] width 129 height 13
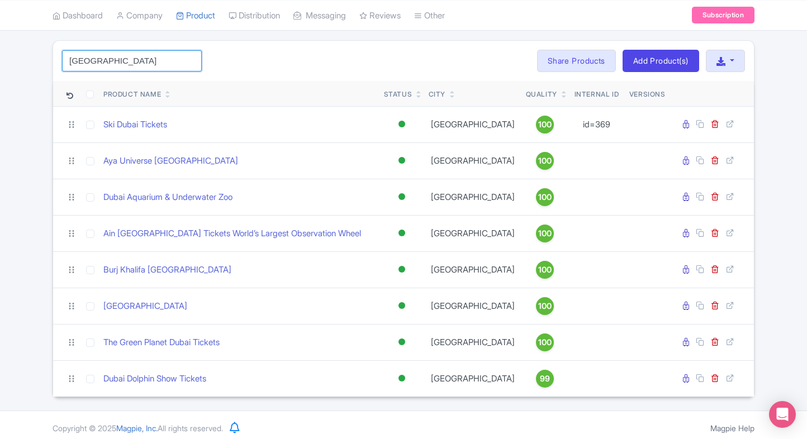
click at [99, 54] on input "dubai" at bounding box center [132, 60] width 140 height 21
click at [130, 57] on input "search" at bounding box center [132, 60] width 140 height 21
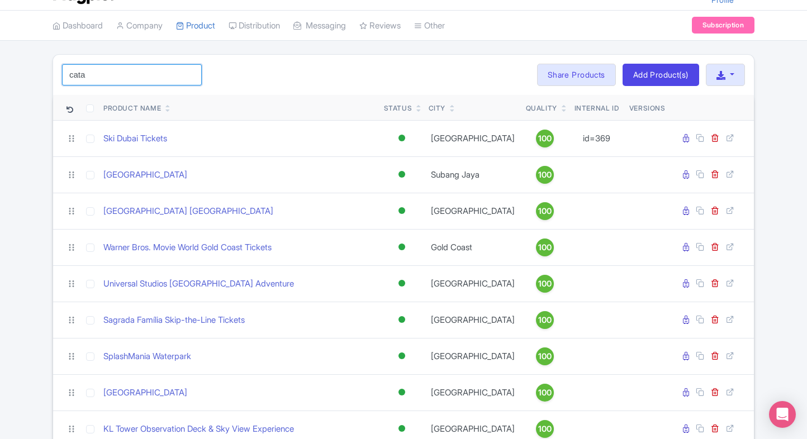
scroll to position [0, 0]
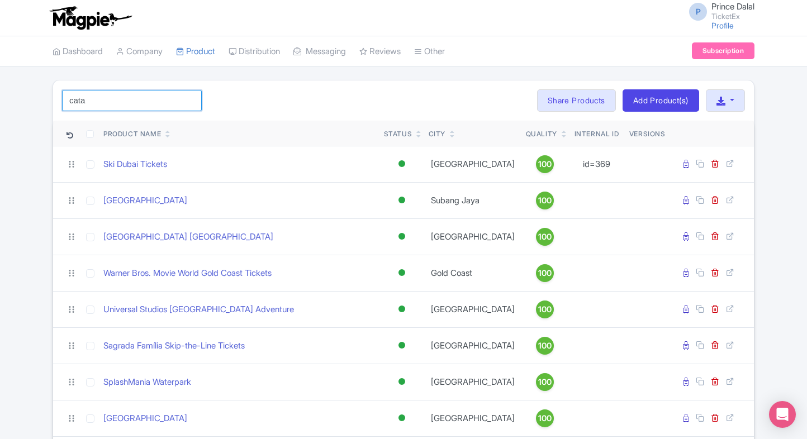
click at [120, 98] on input "cata" at bounding box center [132, 100] width 140 height 21
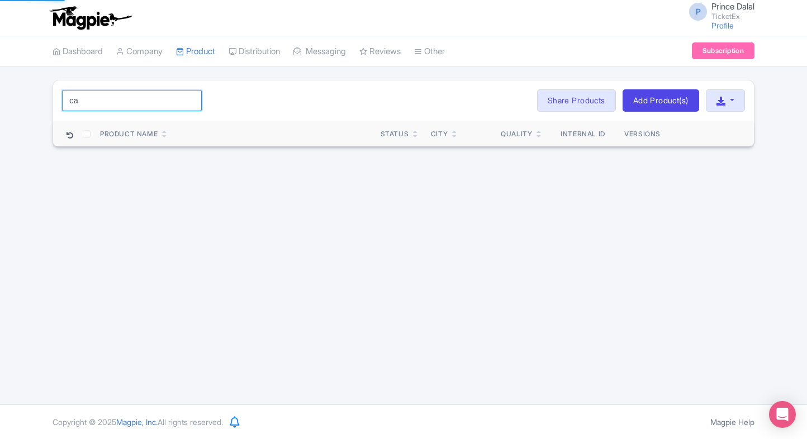
type input "c"
click at [13, 152] on div "P Prince Dalal TicketEx Profile Users Settings Sign out Dashboard Company Produ…" at bounding box center [403, 202] width 807 height 404
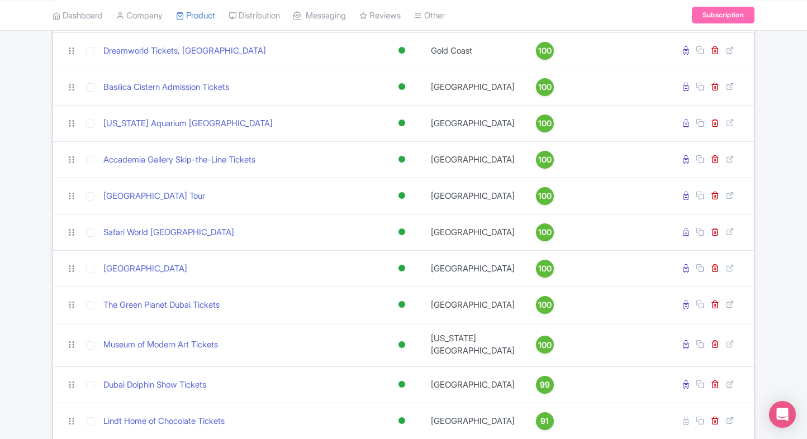
scroll to position [1065, 0]
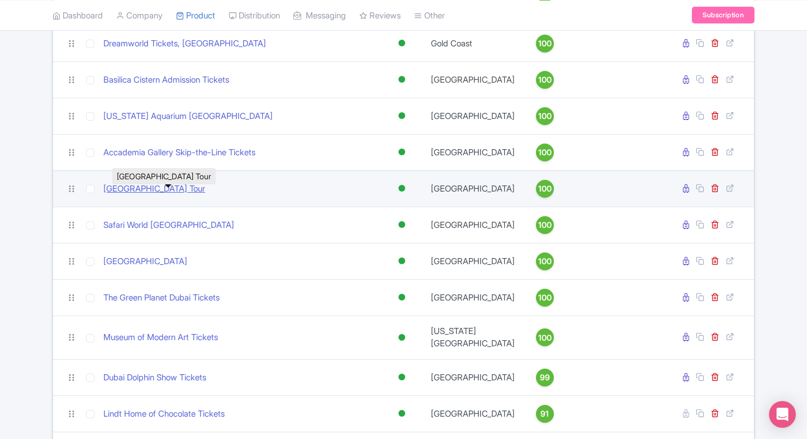
click at [144, 196] on link "Versailles Palace & Gardens Tour" at bounding box center [154, 189] width 102 height 13
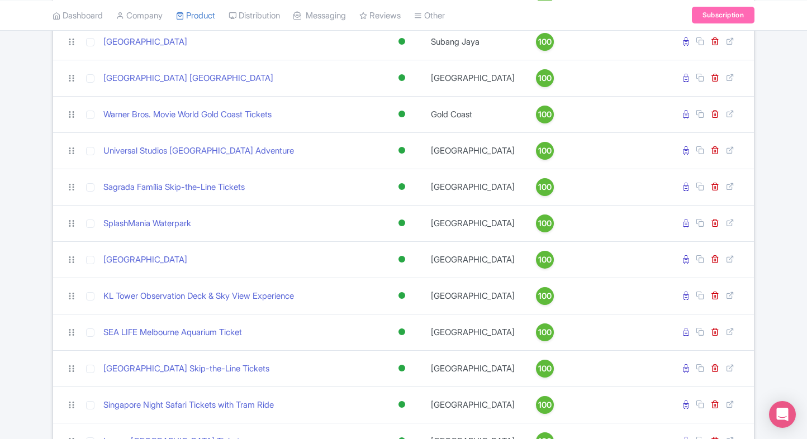
scroll to position [0, 0]
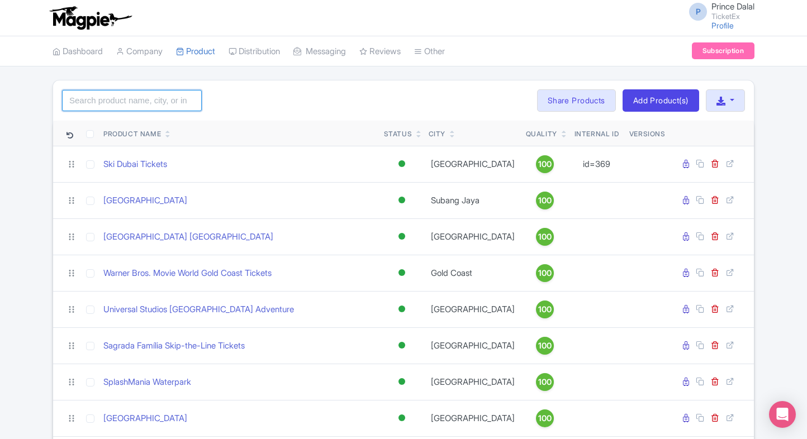
click at [107, 94] on input "search" at bounding box center [132, 100] width 140 height 21
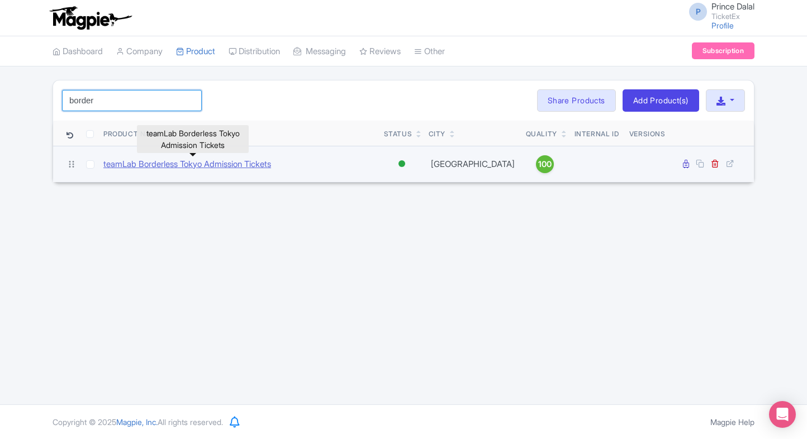
type input "border"
click at [181, 161] on link "teamLab Borderless Tokyo Admission Tickets" at bounding box center [187, 164] width 168 height 13
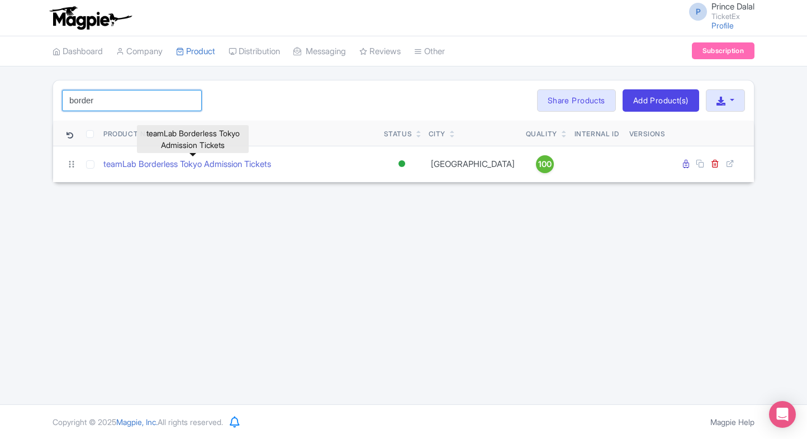
click at [143, 97] on input "border" at bounding box center [132, 100] width 140 height 21
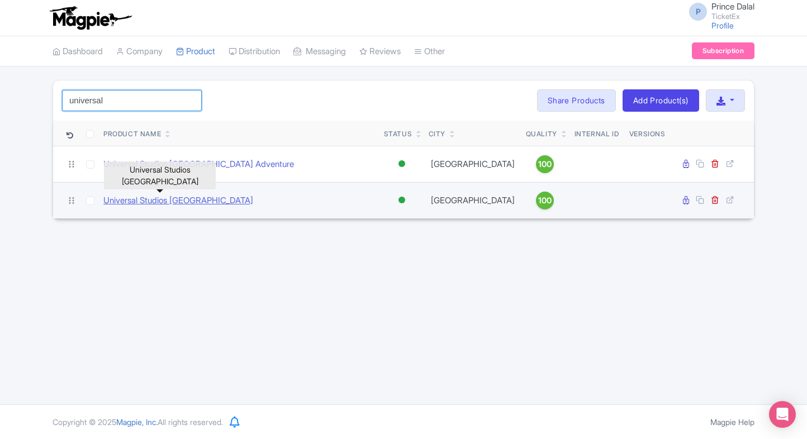
type input "universal"
click at [189, 202] on link "Universal Studios Hollywood" at bounding box center [178, 200] width 150 height 13
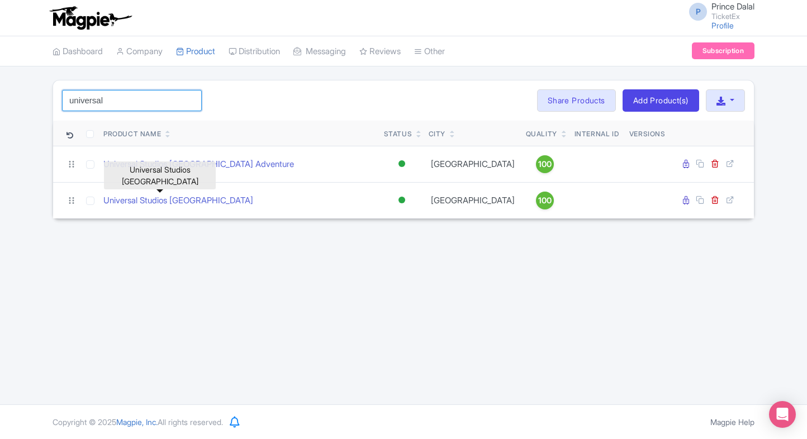
click at [144, 107] on input "universal" at bounding box center [132, 100] width 140 height 21
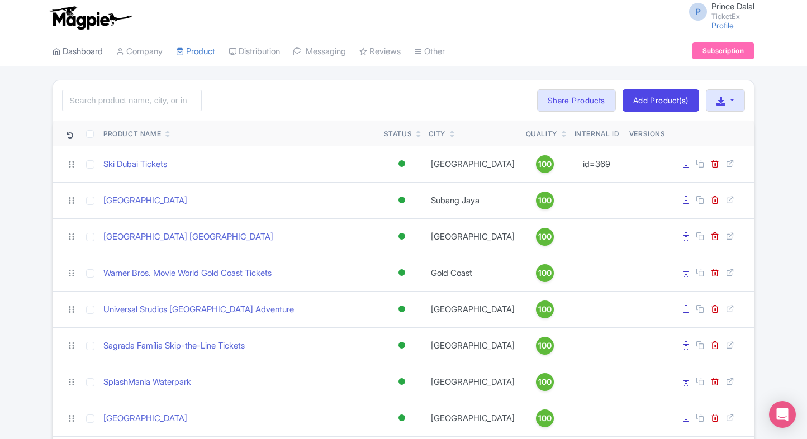
click at [77, 57] on link "Dashboard" at bounding box center [78, 51] width 50 height 31
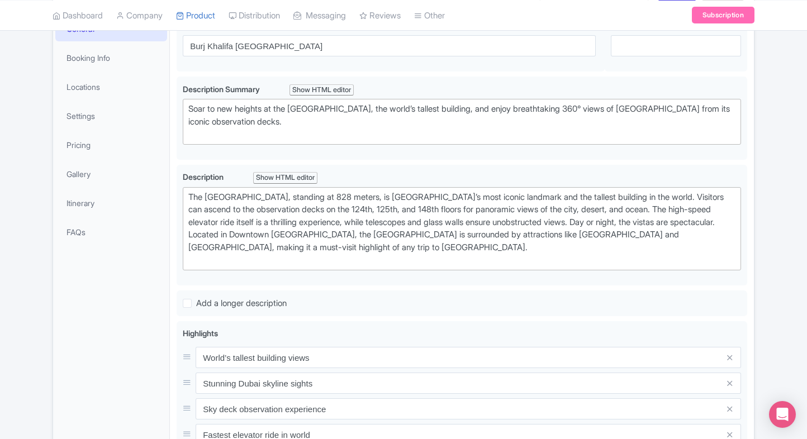
scroll to position [150, 0]
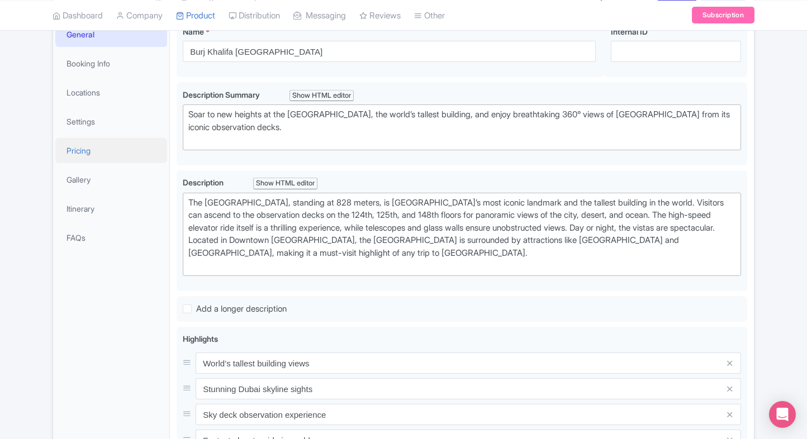
click at [107, 154] on link "Pricing" at bounding box center [111, 150] width 112 height 25
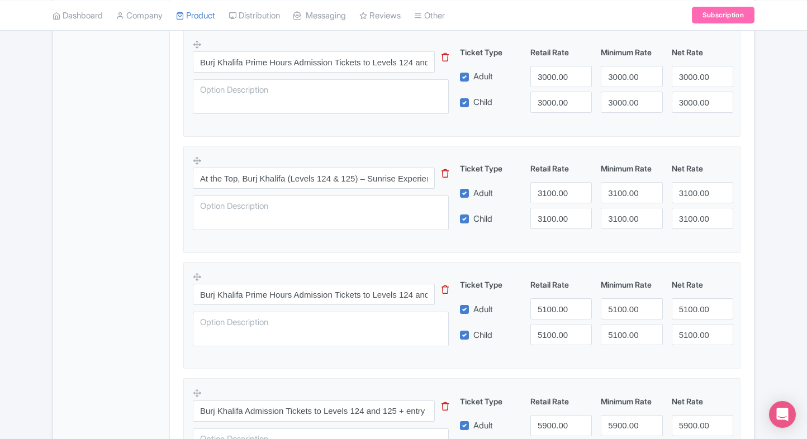
scroll to position [0, 0]
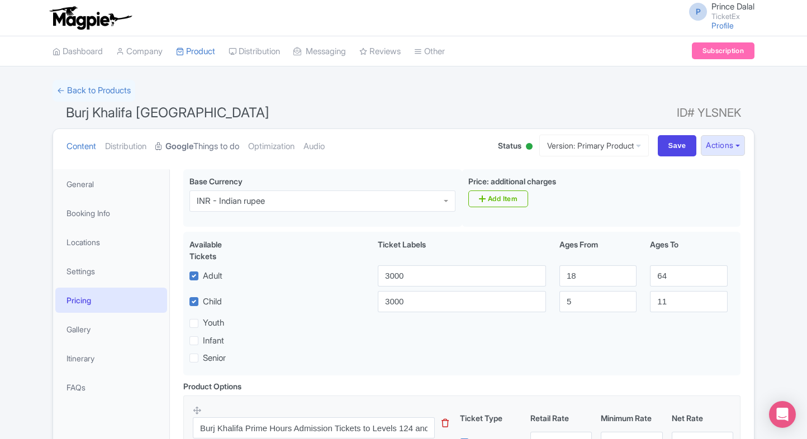
click at [192, 143] on strong "Google" at bounding box center [179, 146] width 28 height 13
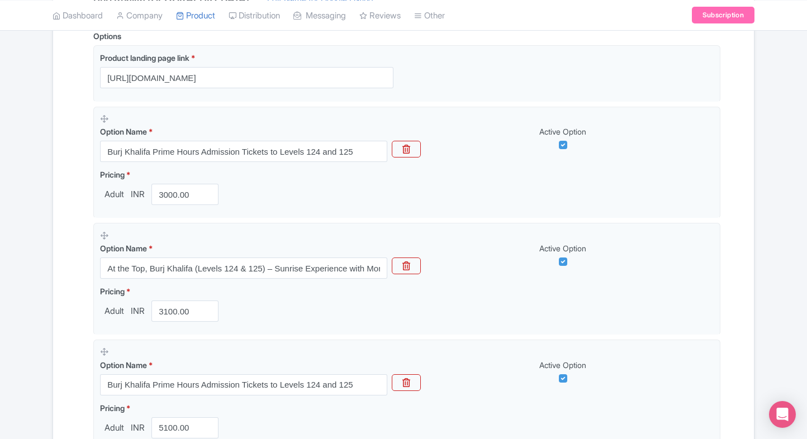
scroll to position [266, 0]
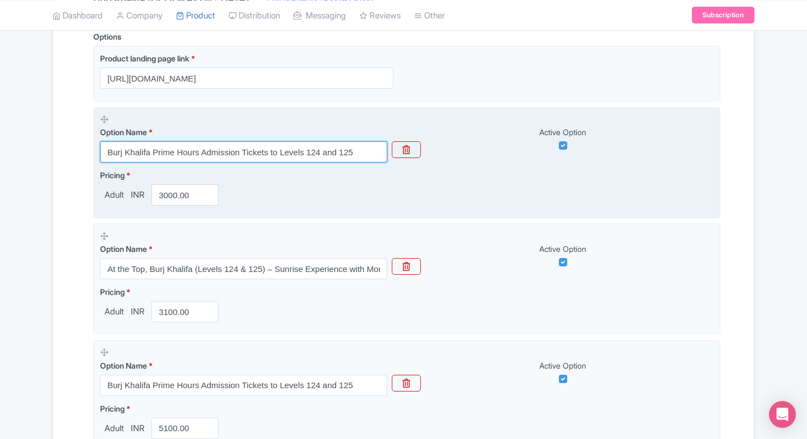
click at [206, 155] on input "Burj Khalifa Prime Hours Admission Tickets to Levels 124 and 125" at bounding box center [243, 151] width 287 height 21
paste input "Burj Khalifa Non"
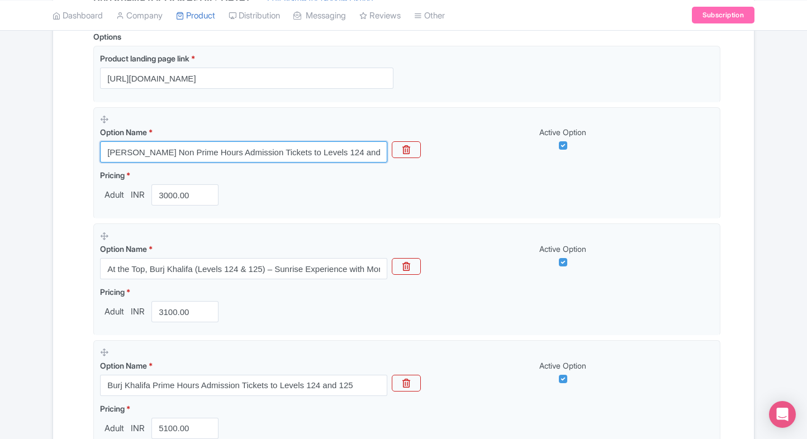
type input "[PERSON_NAME] Non Prime Hours Admission Tickets to Levels 124 and 125"
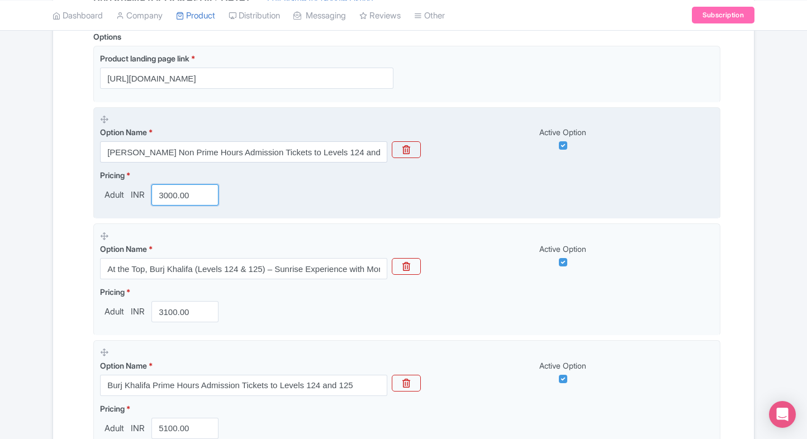
click at [170, 199] on input "3000.00" at bounding box center [184, 194] width 67 height 21
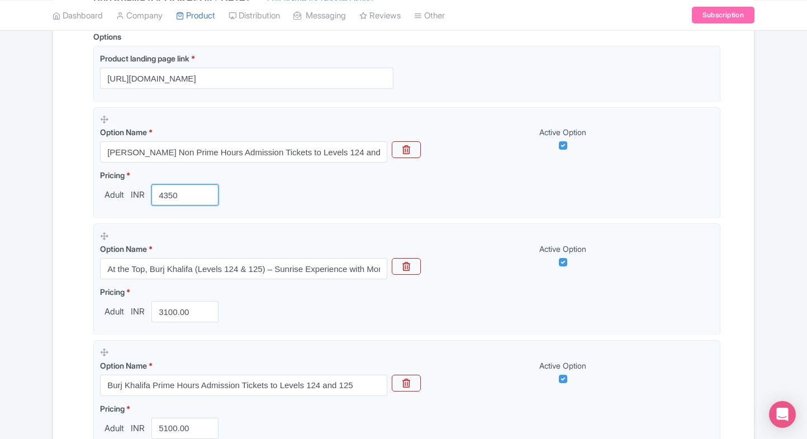
type input "4350"
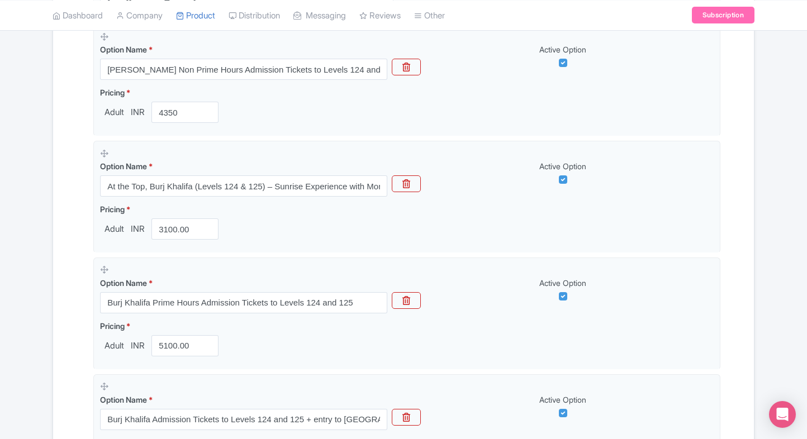
scroll to position [351, 0]
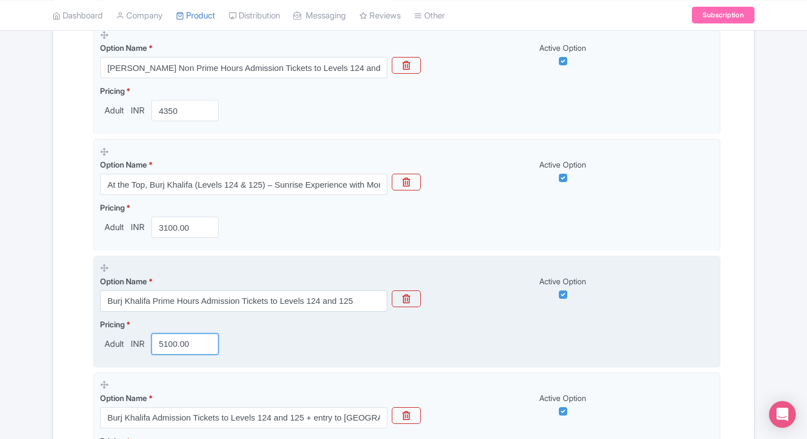
click at [172, 336] on input "5100.00" at bounding box center [184, 343] width 67 height 21
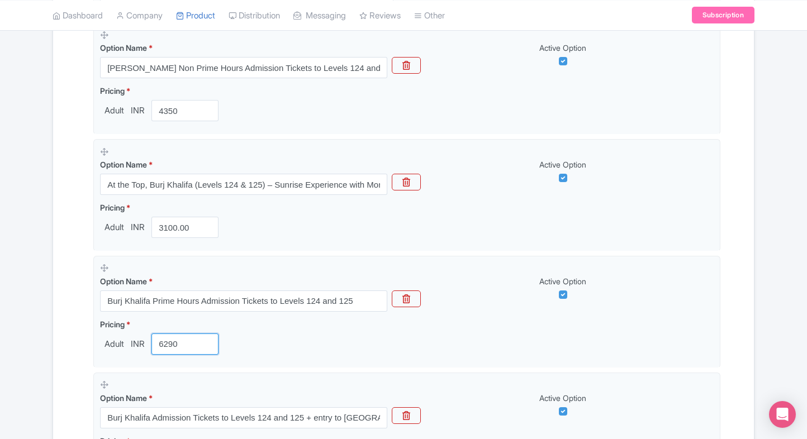
type input "6290"
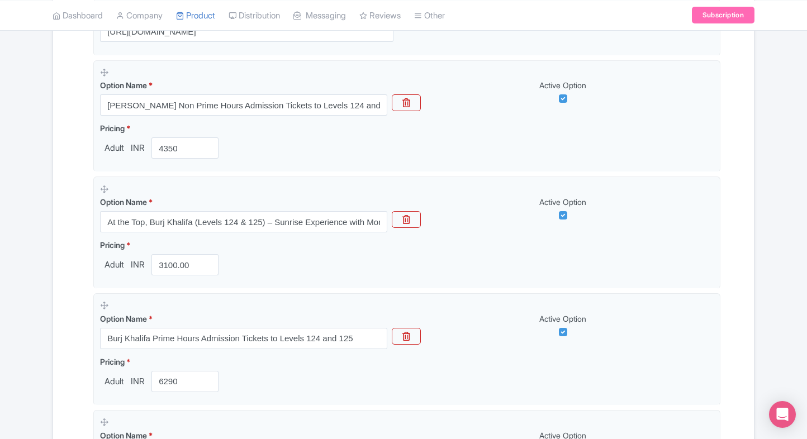
scroll to position [320, 0]
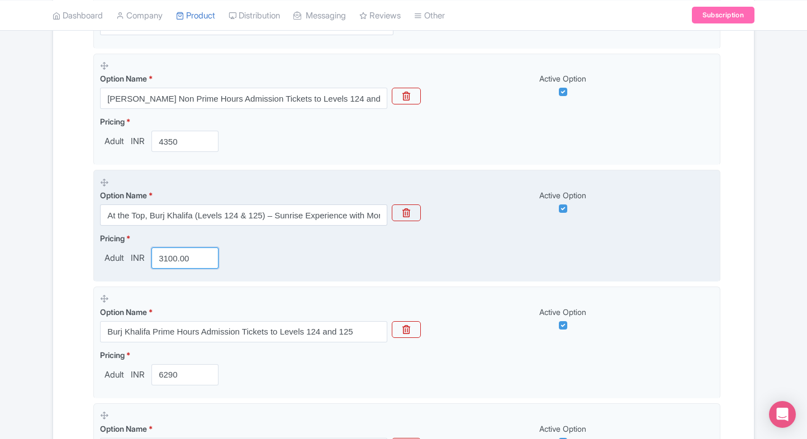
click at [177, 259] on input "3100.00" at bounding box center [184, 257] width 67 height 21
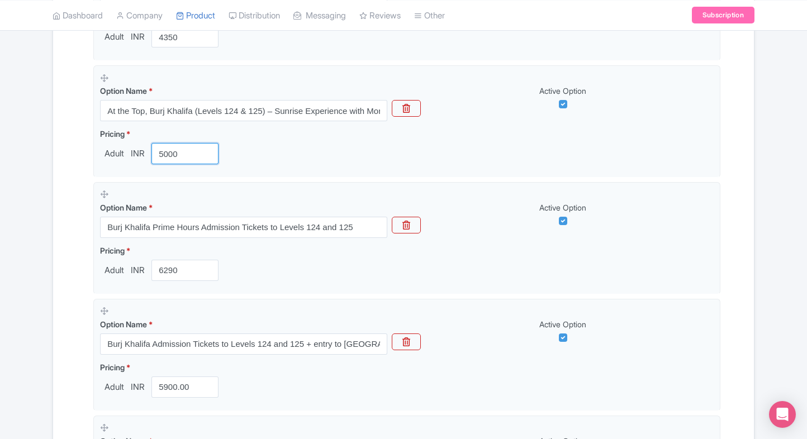
scroll to position [427, 0]
type input "5000"
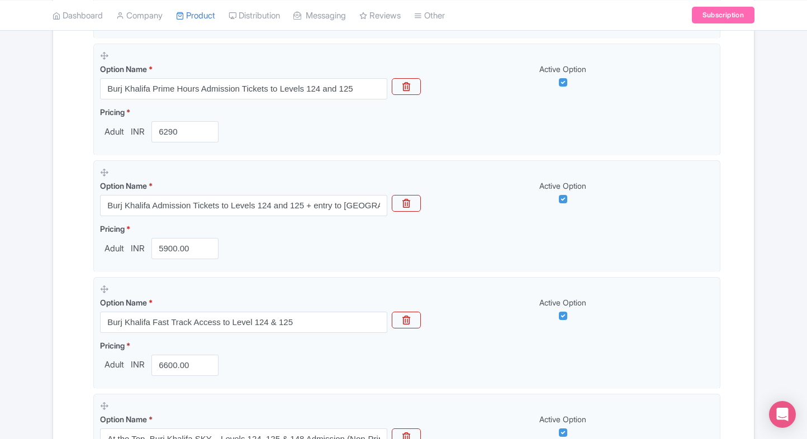
scroll to position [565, 0]
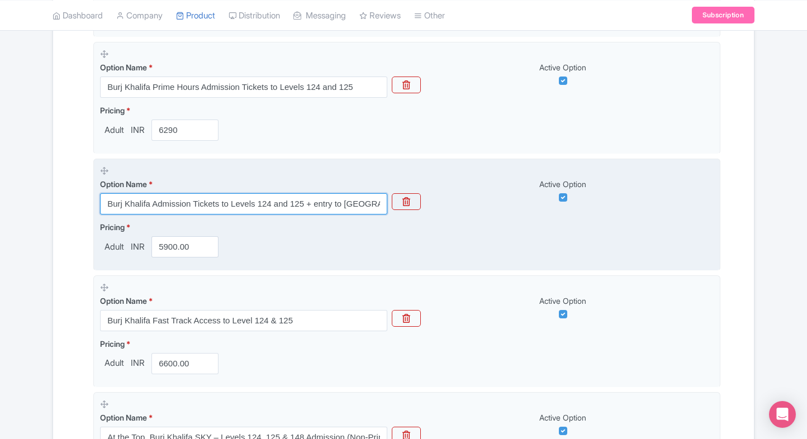
click at [352, 193] on input "Burj Khalifa Admission Tickets to Levels 124 and 125 + entry to Creek Park" at bounding box center [243, 203] width 287 height 21
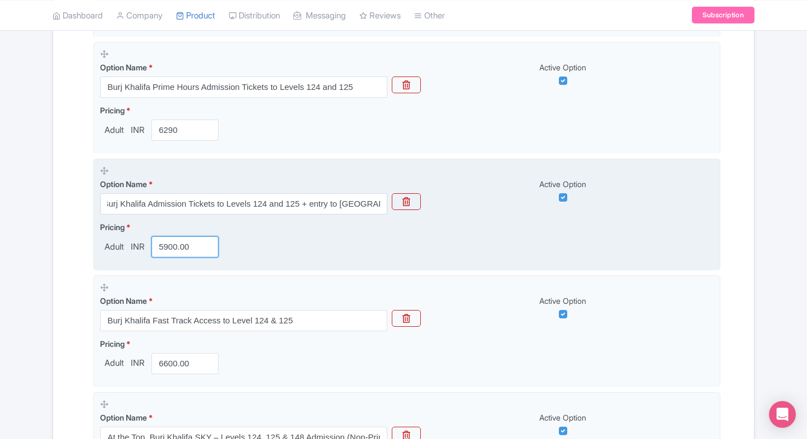
scroll to position [0, 0]
click at [197, 250] on input "5900.00" at bounding box center [184, 246] width 67 height 21
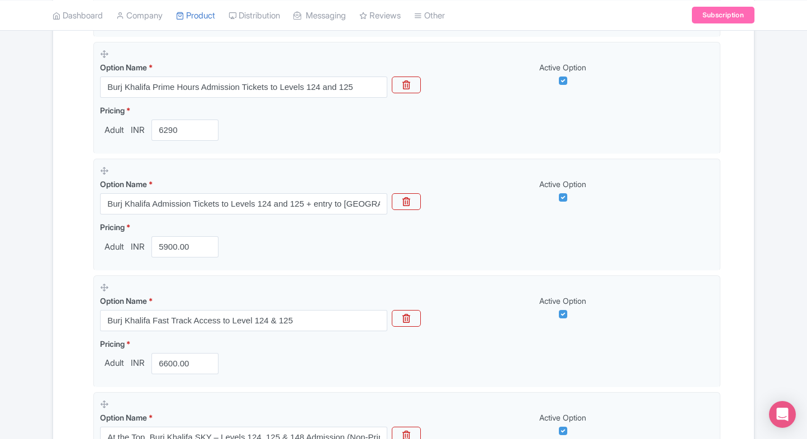
click at [17, 274] on div "← Back to Products Burj Khalifa Dubai ID# YLSNEK Content Distribution Google Th…" at bounding box center [403, 296] width 807 height 1562
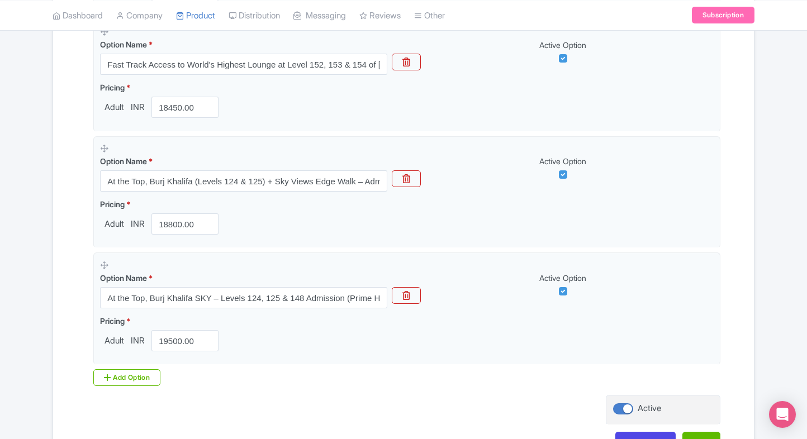
scroll to position [1172, 0]
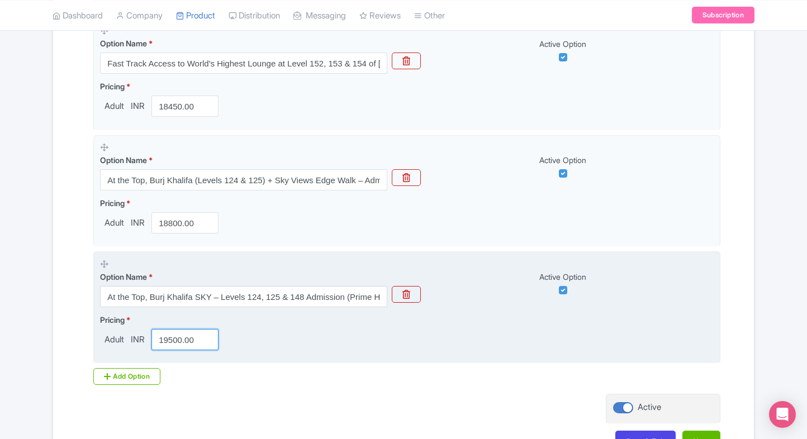
click at [171, 330] on input "19500.00" at bounding box center [184, 339] width 67 height 21
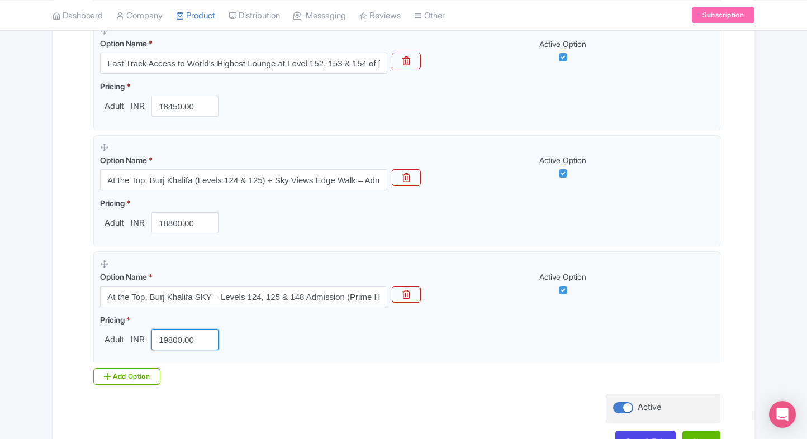
type input "19800.00"
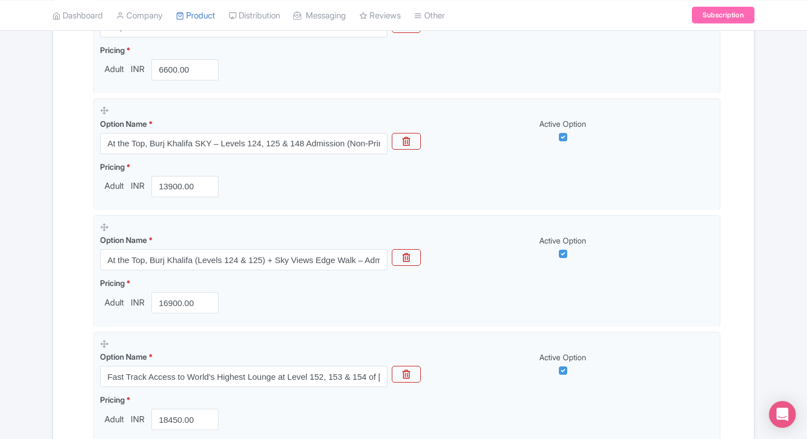
scroll to position [856, 0]
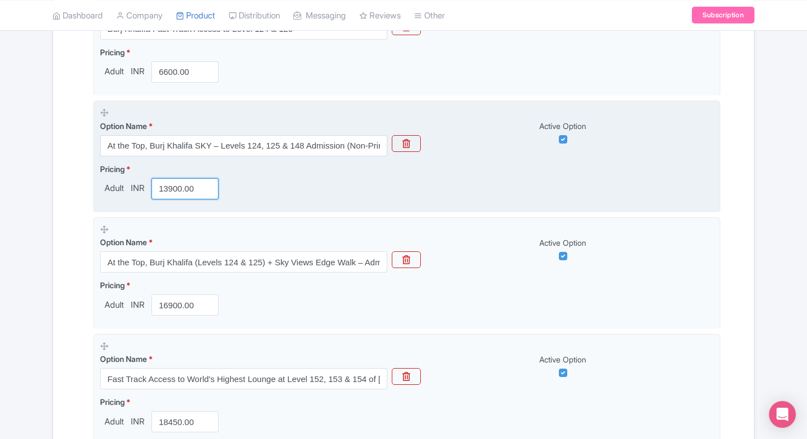
click at [159, 191] on input "13900.00" at bounding box center [184, 188] width 67 height 21
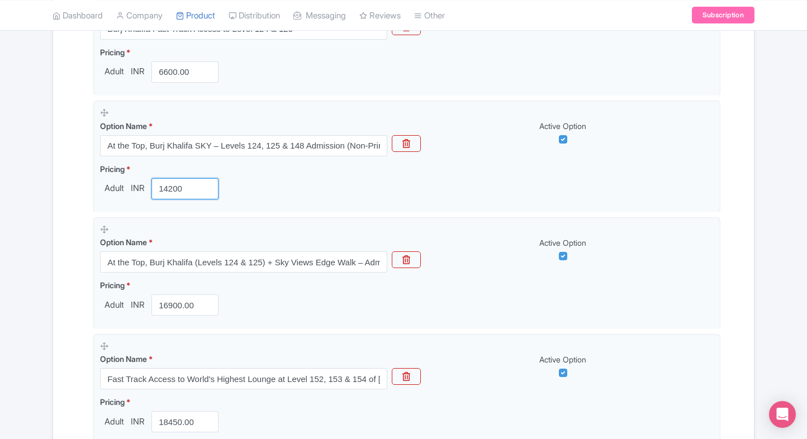
type input "14200"
click at [49, 251] on div "← Back to Products Burj Khalifa Dubai ID# YLSNEK Content Distribution Google Th…" at bounding box center [403, 5] width 715 height 1562
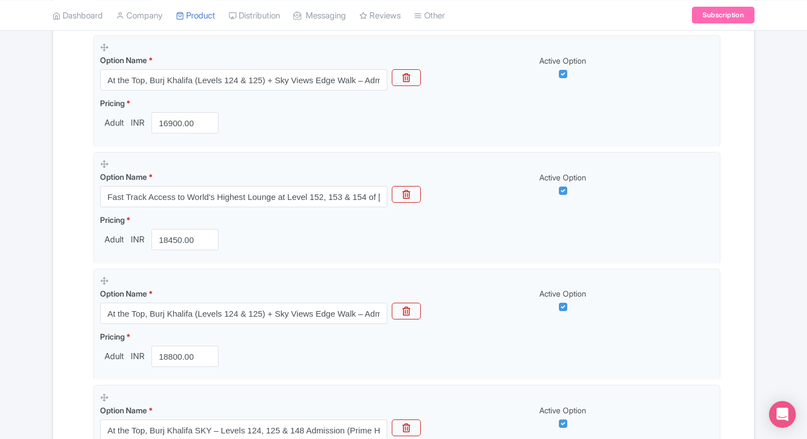
scroll to position [1038, 0]
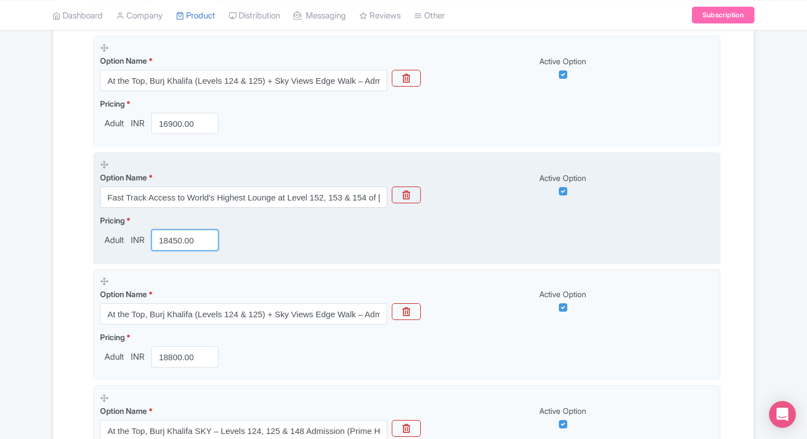
click at [172, 241] on input "18450.00" at bounding box center [184, 240] width 67 height 21
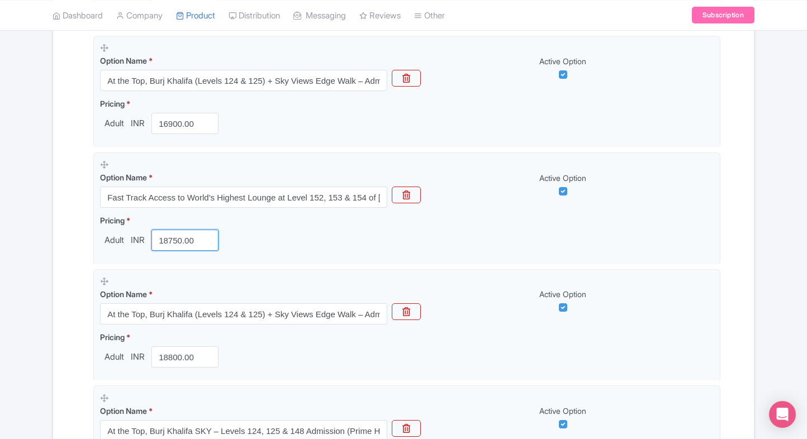
type input "18750.00"
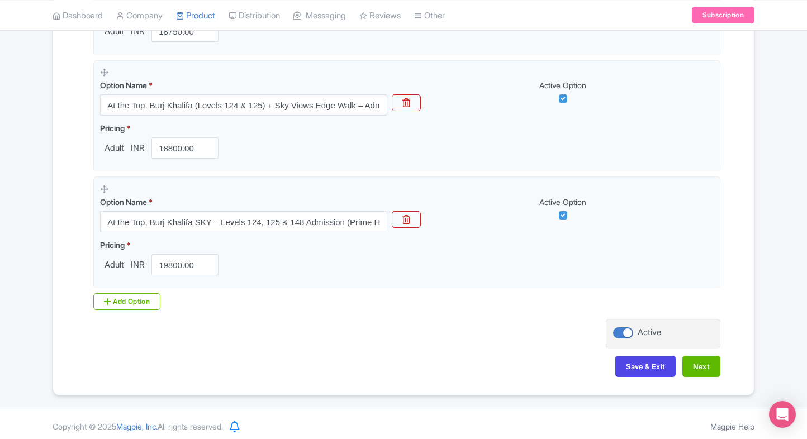
scroll to position [1248, 0]
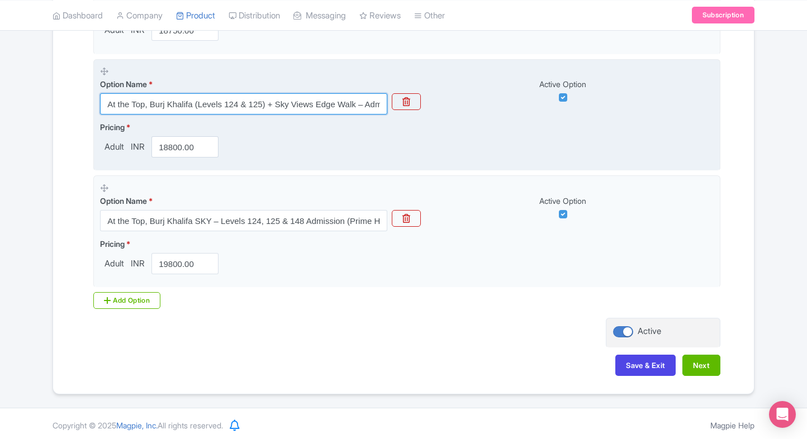
click at [277, 103] on input "At the Top, Burj Khalifa (Levels 124 & 125) + Sky Views Edge Walk – Admission (…" at bounding box center [243, 103] width 287 height 21
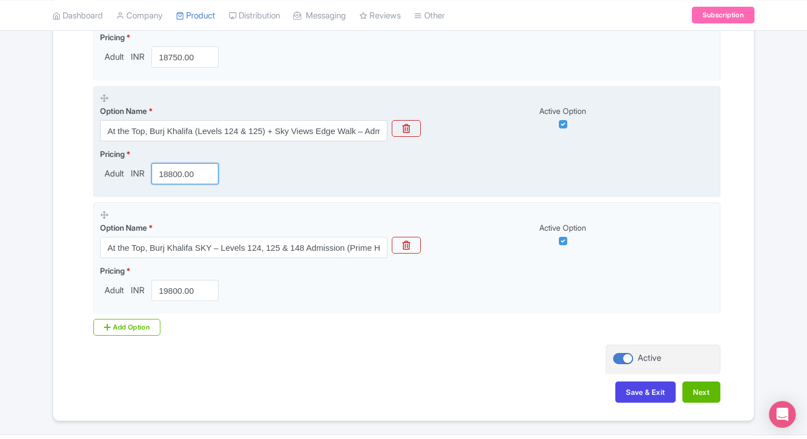
click at [171, 180] on input "18800.00" at bounding box center [184, 173] width 67 height 21
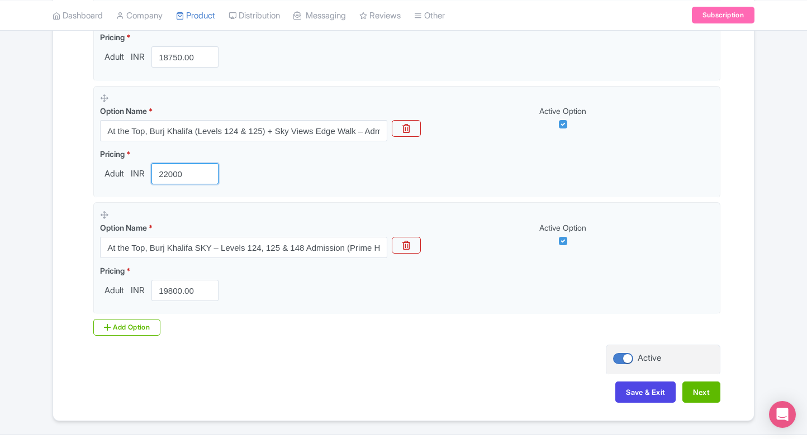
type input "22000"
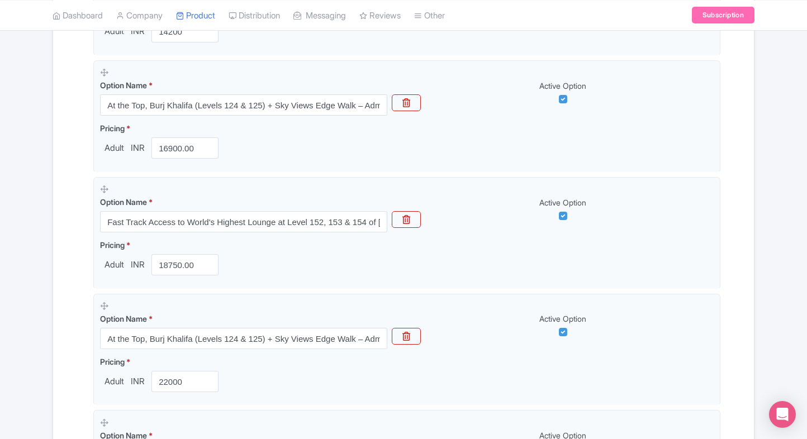
scroll to position [1007, 0]
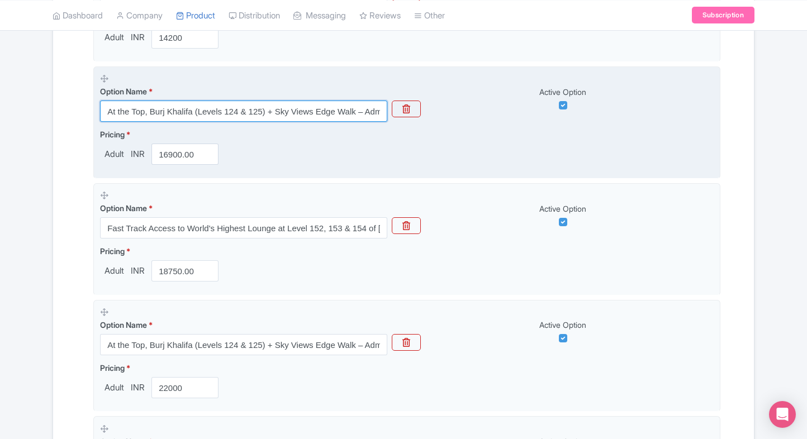
click at [318, 107] on input "At the Top, Burj Khalifa (Levels 124 & 125) + Sky Views Edge Walk – Admission (…" at bounding box center [243, 111] width 287 height 21
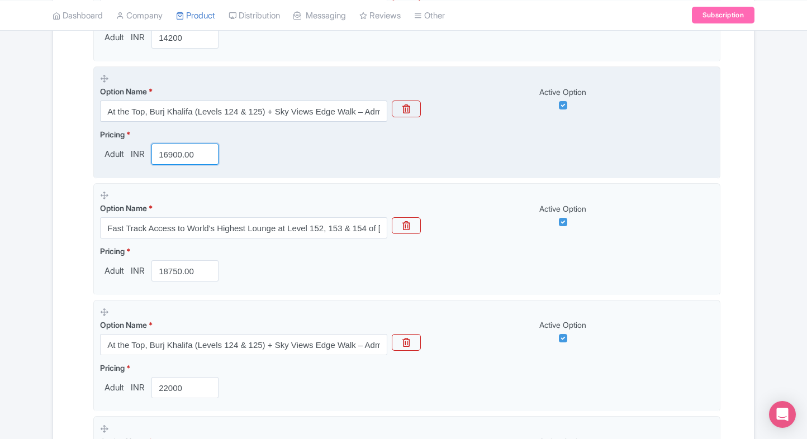
click at [164, 152] on input "16900.00" at bounding box center [184, 154] width 67 height 21
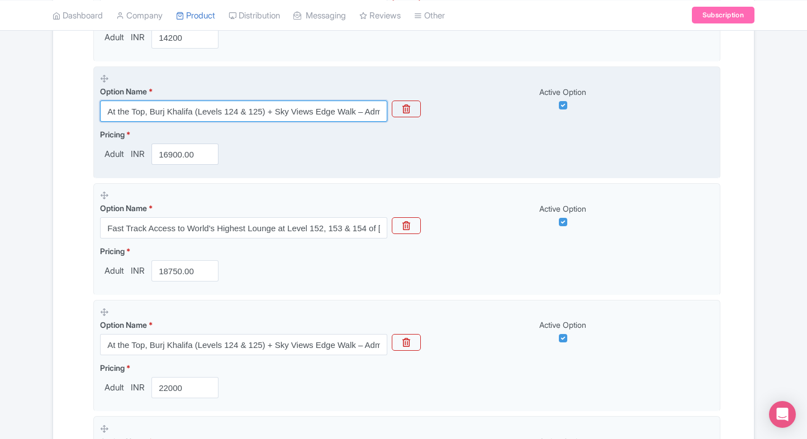
click at [192, 115] on input "At the Top, Burj Khalifa (Levels 124 & 125) + Sky Views Edge Walk – Admission (…" at bounding box center [243, 111] width 287 height 21
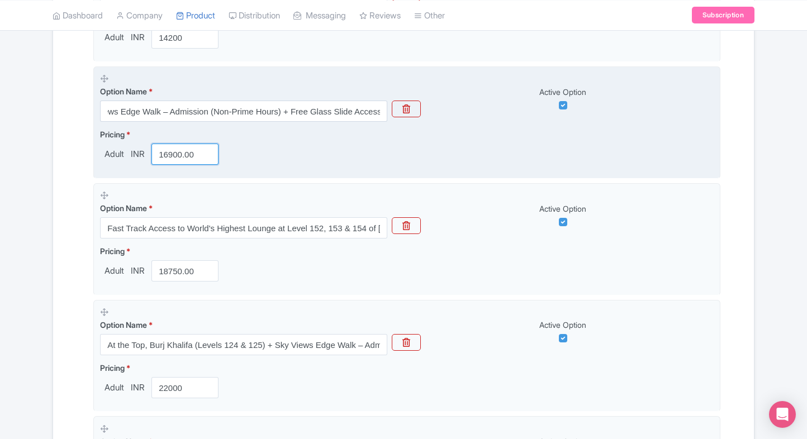
click at [174, 151] on input "16900.00" at bounding box center [184, 154] width 67 height 21
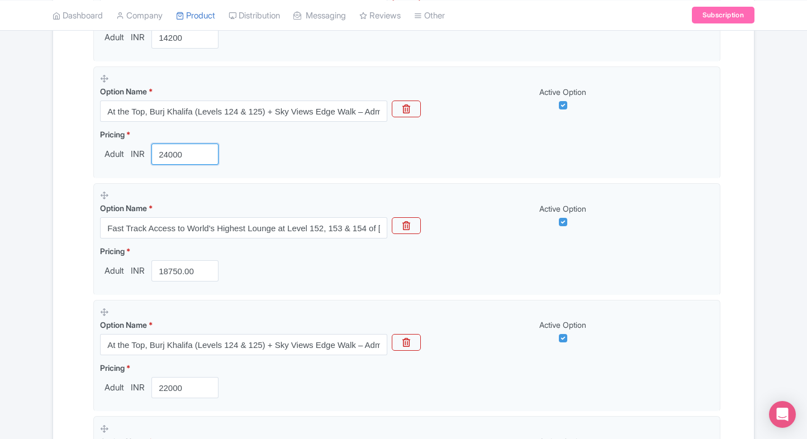
type input "24000"
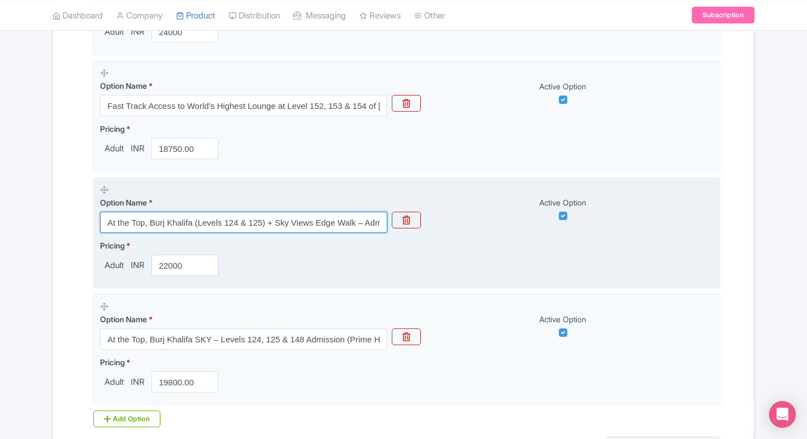
click at [154, 220] on input "At the Top, Burj Khalifa (Levels 124 & 125) + Sky Views Edge Walk – Admission (…" at bounding box center [243, 222] width 287 height 21
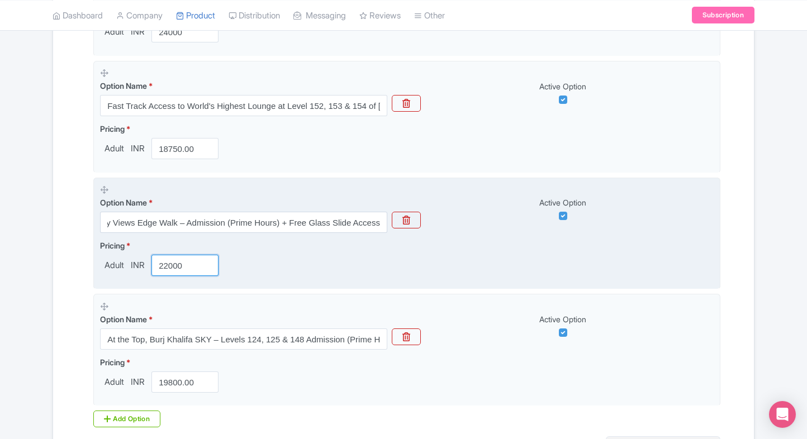
scroll to position [0, 0]
click at [192, 265] on input "22000" at bounding box center [184, 265] width 67 height 21
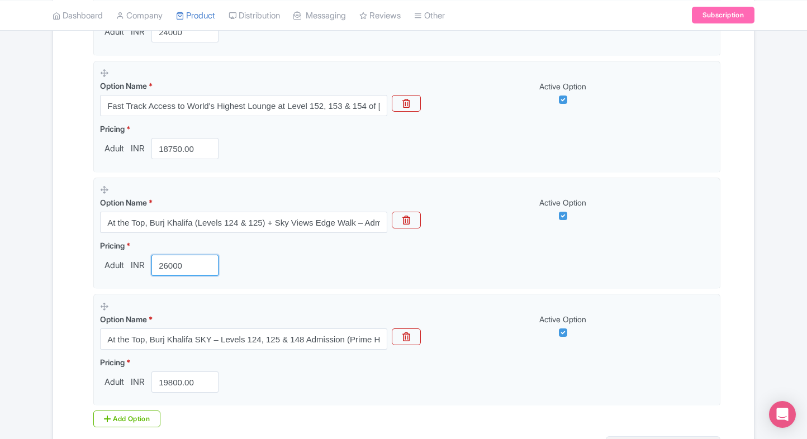
type input "26000"
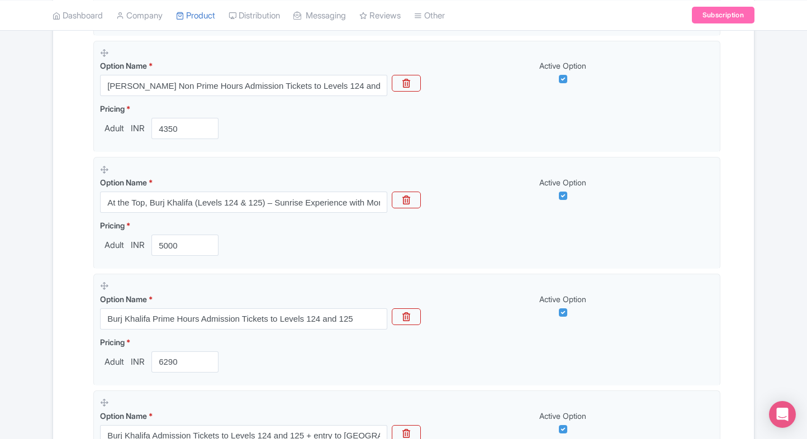
scroll to position [397, 0]
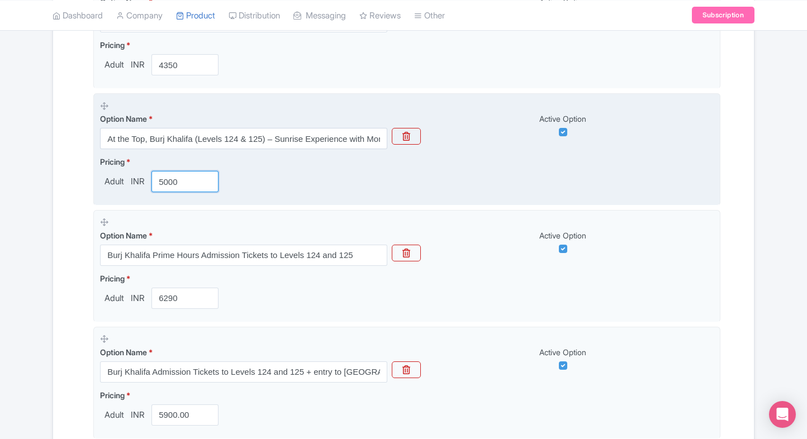
click at [165, 182] on input "5000" at bounding box center [184, 181] width 67 height 21
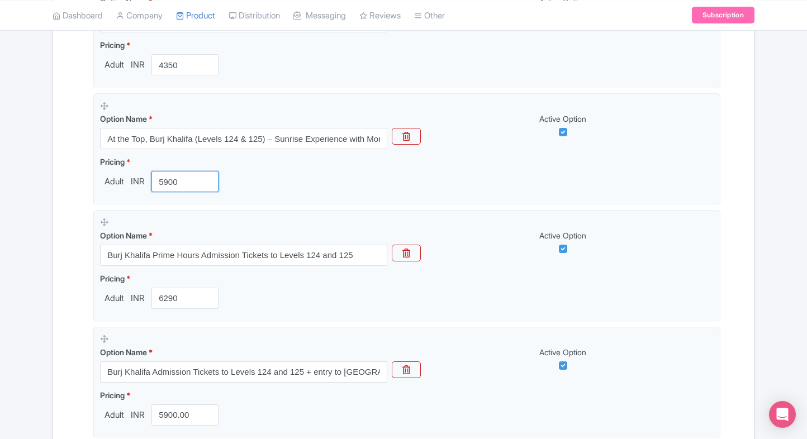
type input "5900"
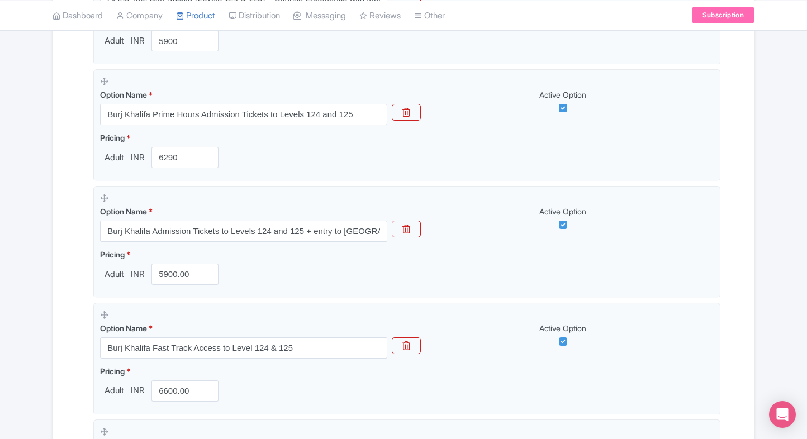
scroll to position [538, 0]
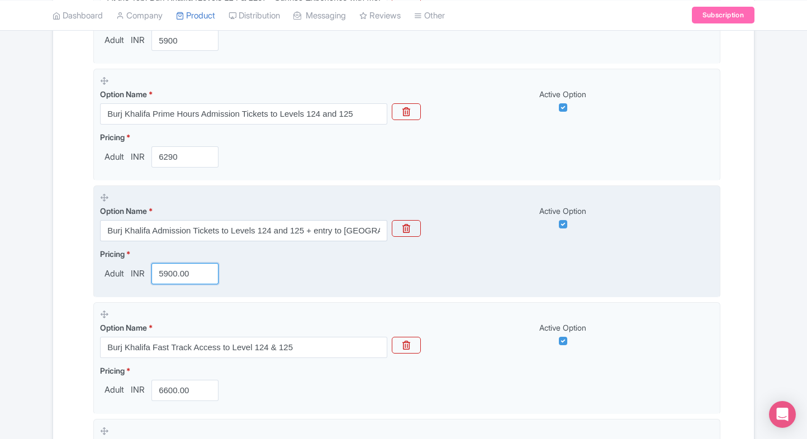
click at [168, 277] on input "5900.00" at bounding box center [184, 273] width 67 height 21
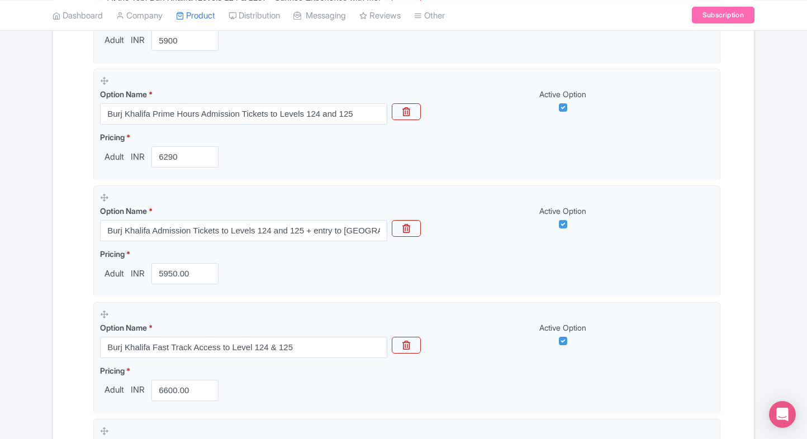
click at [63, 301] on div "Name & Price Locations Description & Reviews Images & Categories Complete Burj …" at bounding box center [403, 367] width 687 height 1459
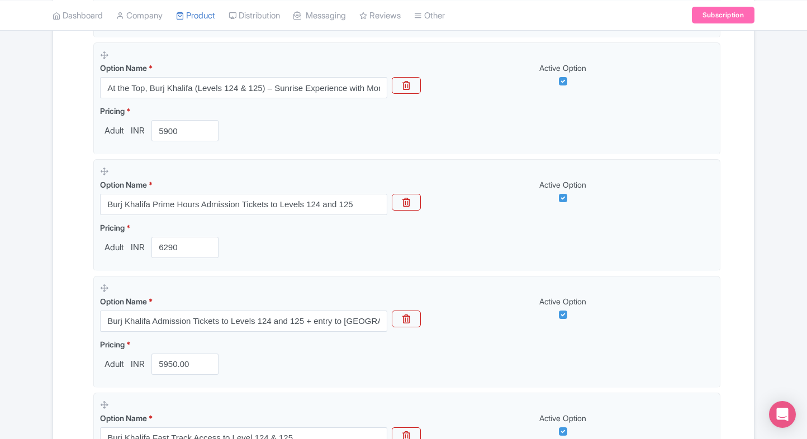
scroll to position [438, 0]
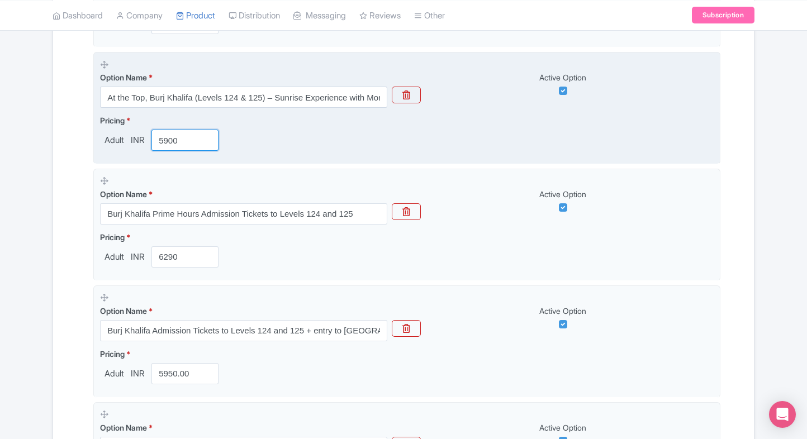
drag, startPoint x: 182, startPoint y: 144, endPoint x: 142, endPoint y: 146, distance: 39.1
click at [142, 146] on div "Adult INR 5900" at bounding box center [161, 140] width 123 height 21
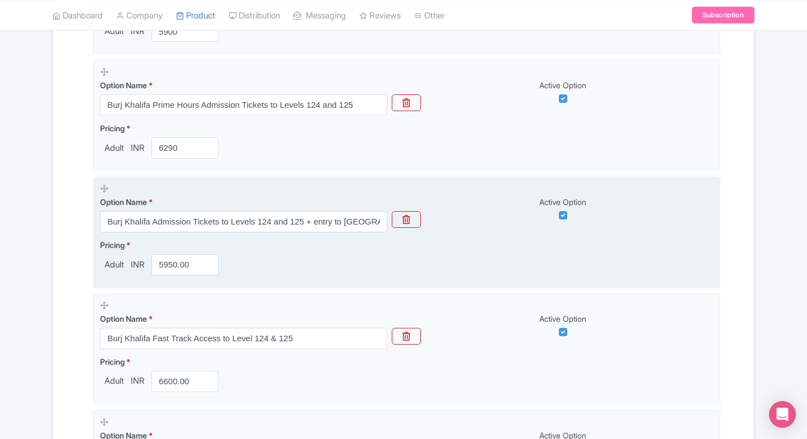
scroll to position [547, 0]
drag, startPoint x: 198, startPoint y: 264, endPoint x: 140, endPoint y: 265, distance: 58.7
click at [140, 265] on div "Adult INR 5950.00" at bounding box center [161, 264] width 123 height 21
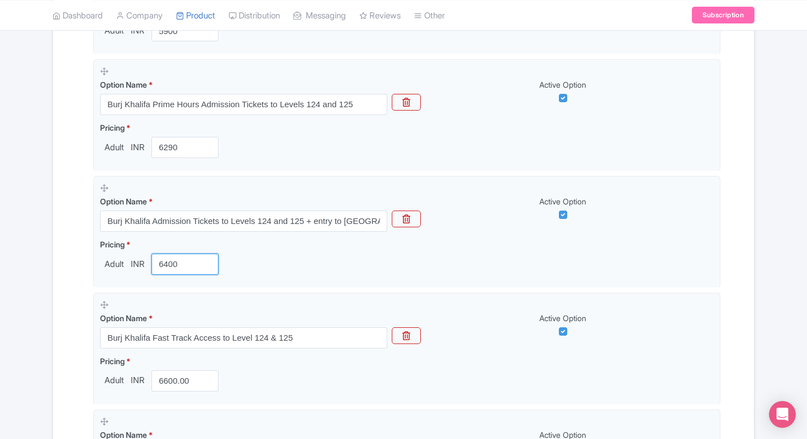
type input "6400"
click at [34, 298] on div "← Back to Products Burj Khalifa Dubai ID# YLSNEK Content Distribution Google Th…" at bounding box center [403, 313] width 807 height 1562
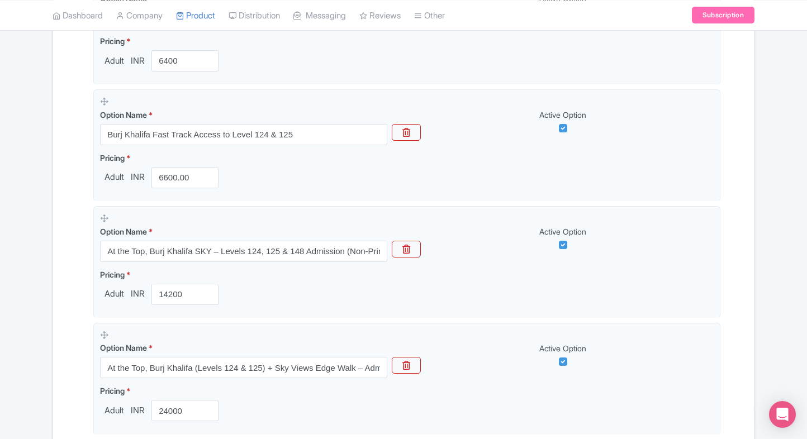
scroll to position [0, 0]
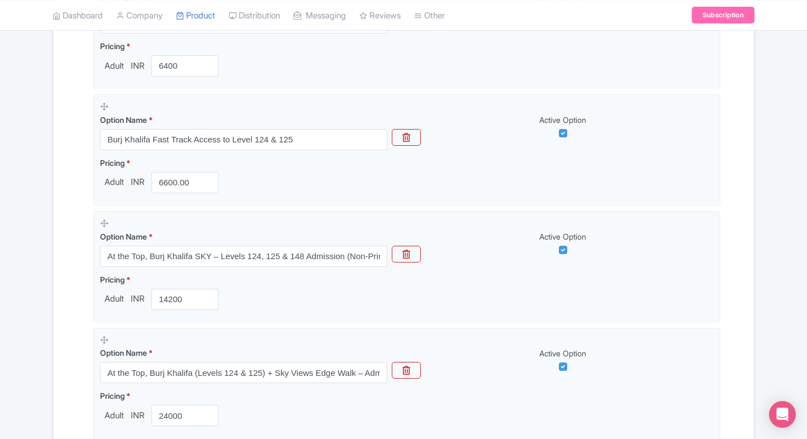
scroll to position [746, 0]
click at [47, 230] on div "← Back to Products Burj Khalifa Dubai ID# YLSNEK Content Distribution Google Th…" at bounding box center [403, 115] width 715 height 1562
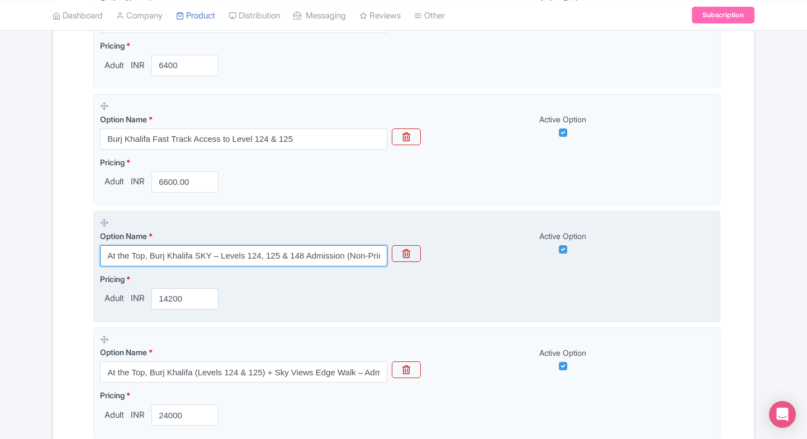
click at [322, 247] on input "At the Top, Burj Khalifa SKY – Levels 124, 125 & 148 Admission (Non-Prime Hours)" at bounding box center [243, 255] width 287 height 21
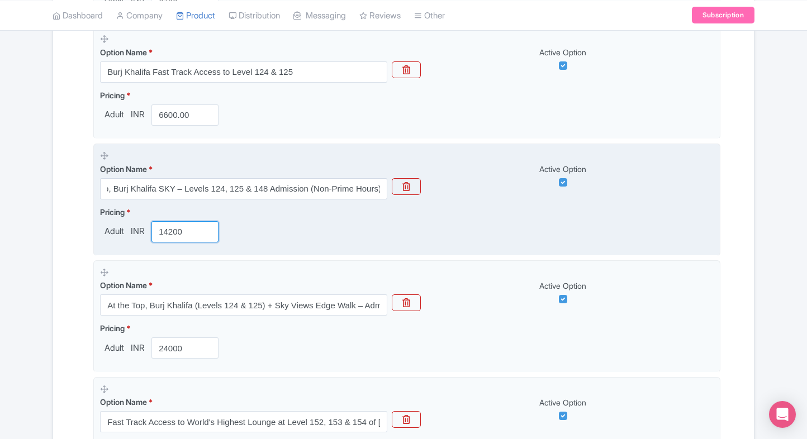
scroll to position [0, 0]
click at [169, 227] on input "14200" at bounding box center [184, 231] width 67 height 21
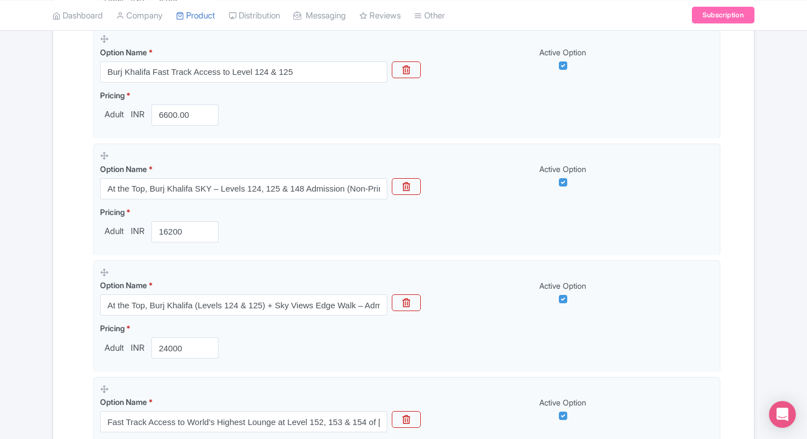
click at [88, 272] on div "Options Product landing page link * https://www.ticketex.co/activity/362/burj-k…" at bounding box center [403, 114] width 633 height 1260
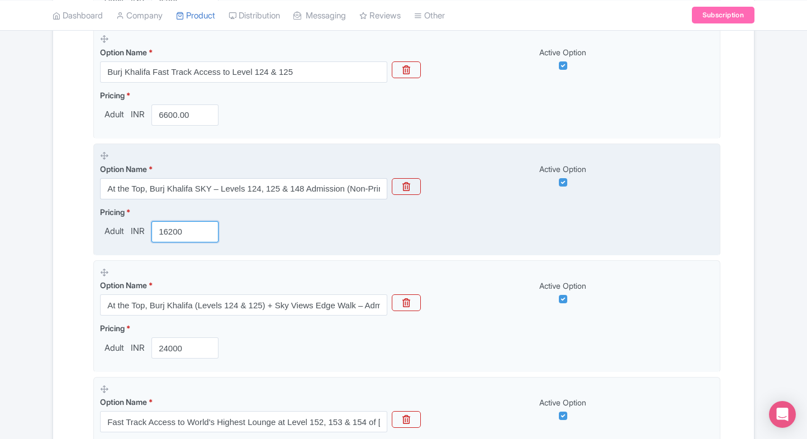
click at [170, 230] on input "16200" at bounding box center [184, 231] width 67 height 21
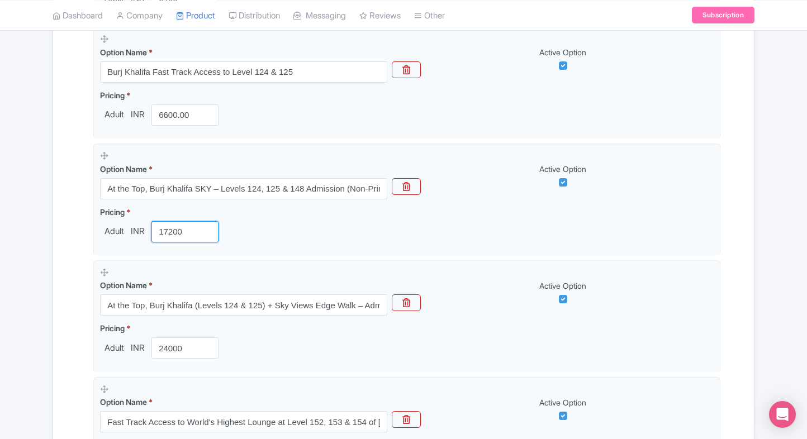
type input "17200"
click at [19, 305] on div "← Back to Products Burj Khalifa Dubai ID# YLSNEK Content Distribution Google Th…" at bounding box center [403, 48] width 807 height 1562
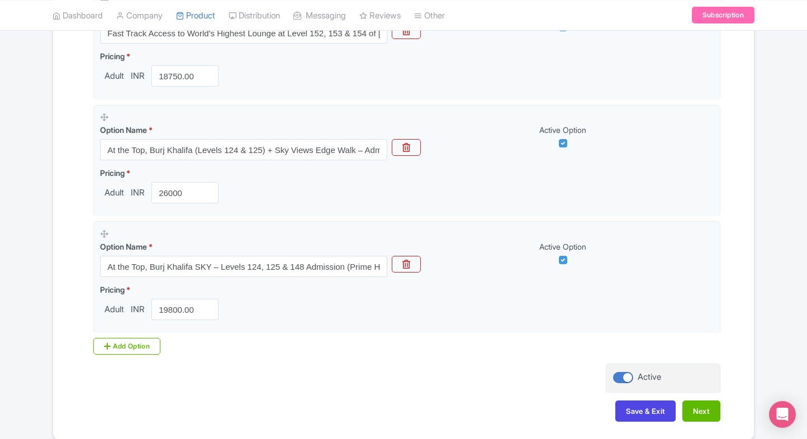
scroll to position [1248, 0]
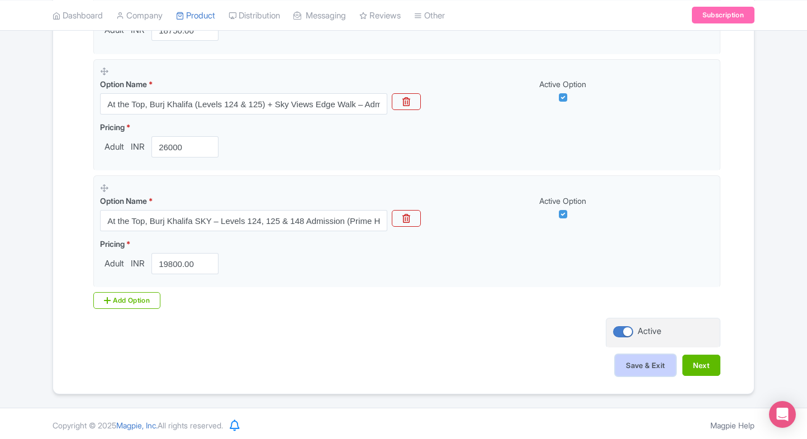
click at [644, 355] on button "Save & Exit" at bounding box center [645, 365] width 60 height 21
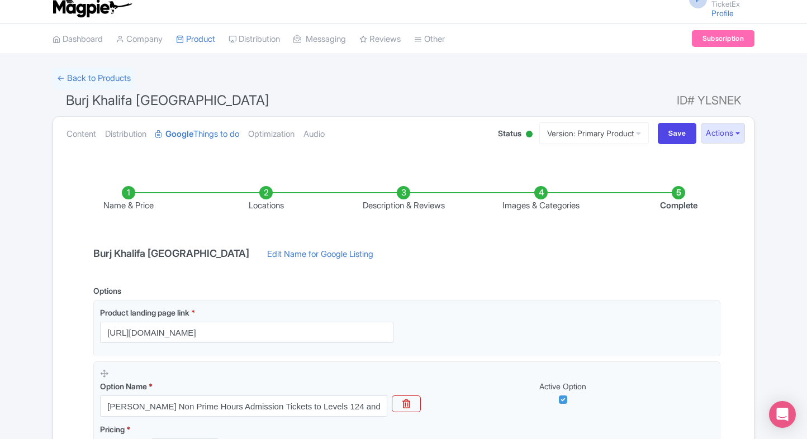
scroll to position [0, 0]
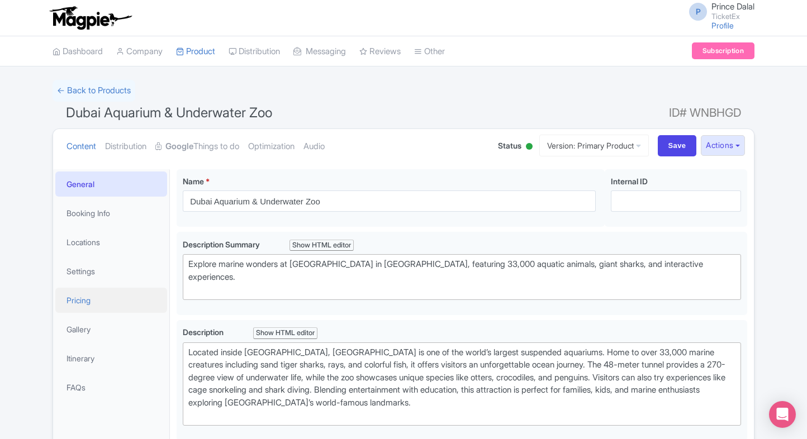
click at [75, 289] on link "Pricing" at bounding box center [111, 300] width 112 height 25
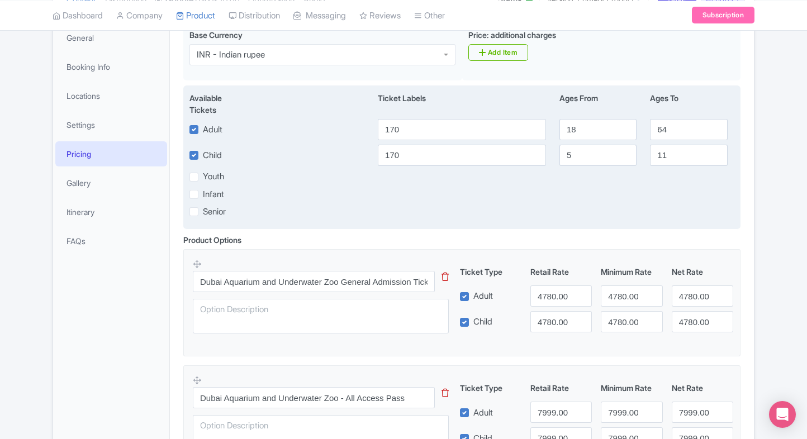
scroll to position [165, 0]
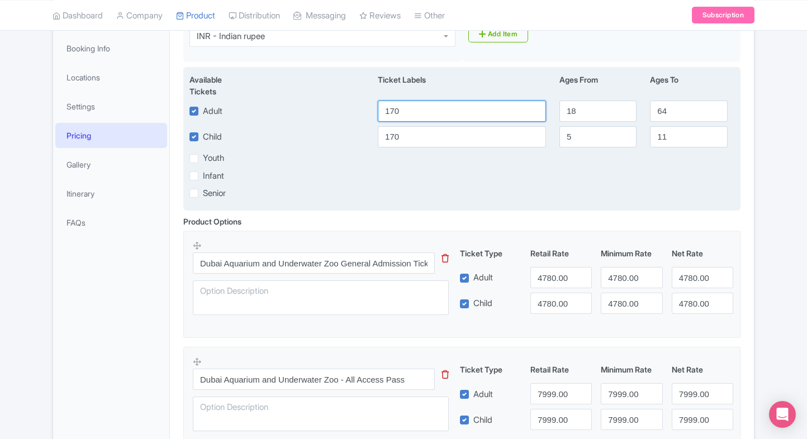
click at [429, 102] on input "170" at bounding box center [462, 111] width 168 height 21
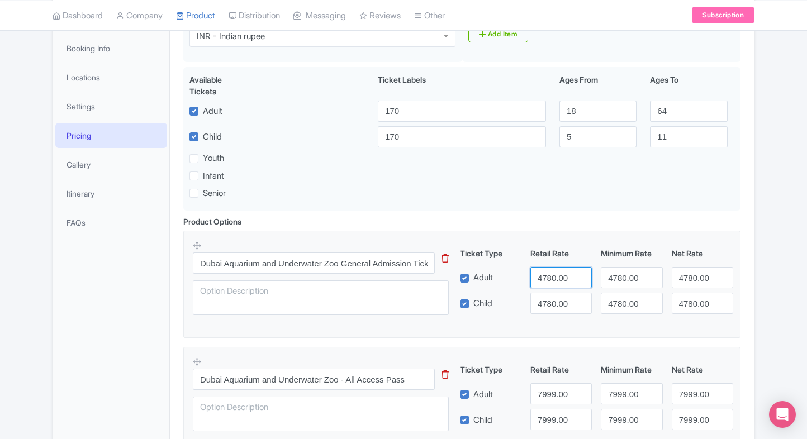
click at [541, 276] on input "4780.00" at bounding box center [560, 277] width 61 height 21
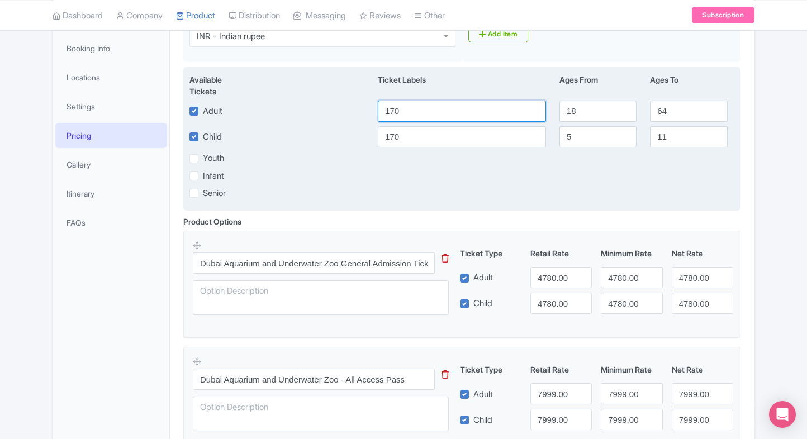
click at [412, 118] on input "170" at bounding box center [462, 111] width 168 height 21
paste input "4780.0"
type input "4780.00"
click at [389, 135] on input "170" at bounding box center [462, 136] width 168 height 21
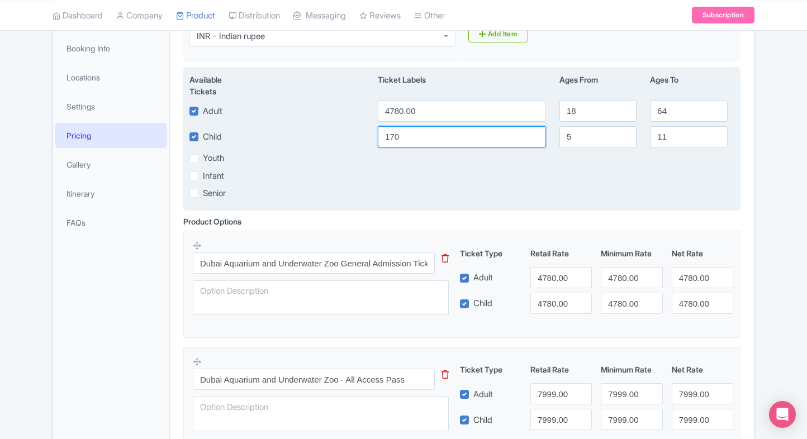
click at [389, 135] on input "170" at bounding box center [462, 136] width 168 height 21
paste input "4780.0"
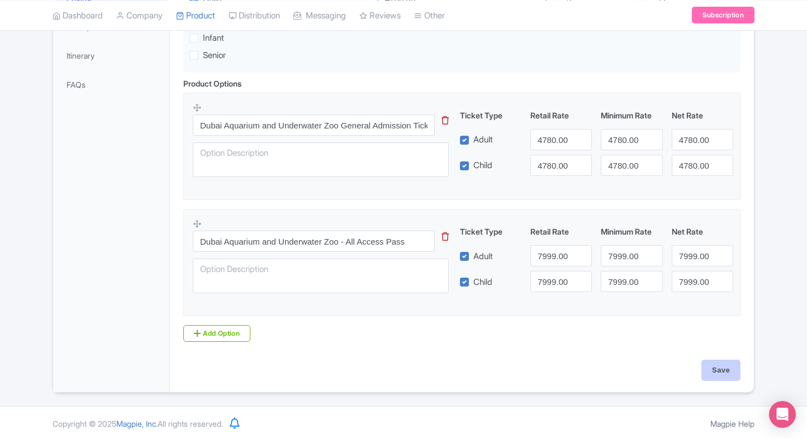
type input "4780.00"
click at [731, 376] on input "Save" at bounding box center [720, 370] width 39 height 21
type input "Saving..."
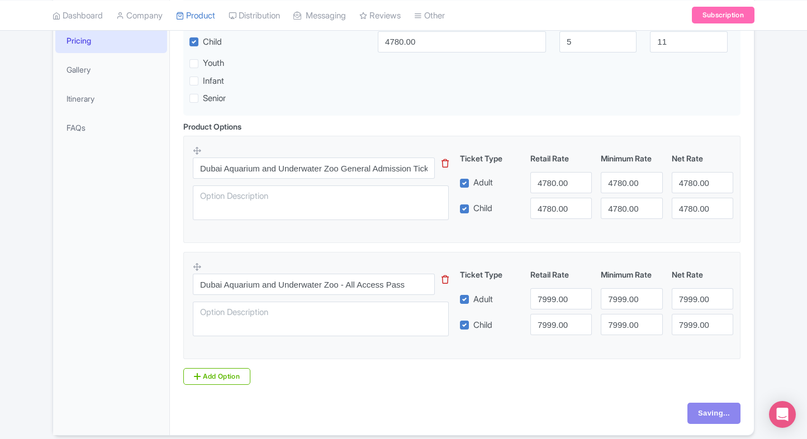
scroll to position [256, 0]
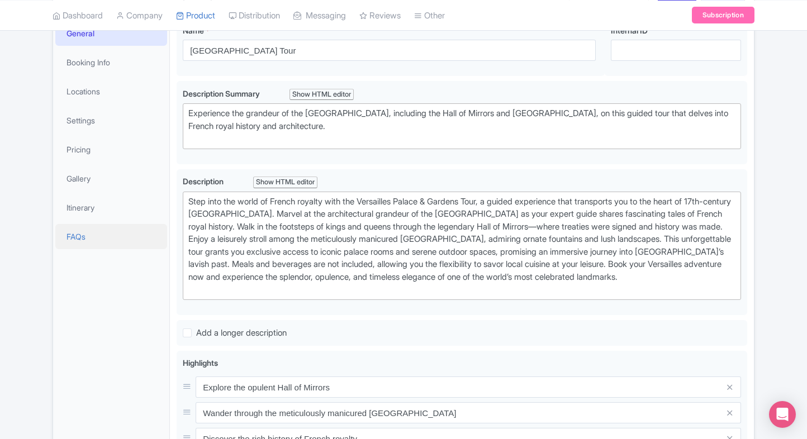
scroll to position [154, 0]
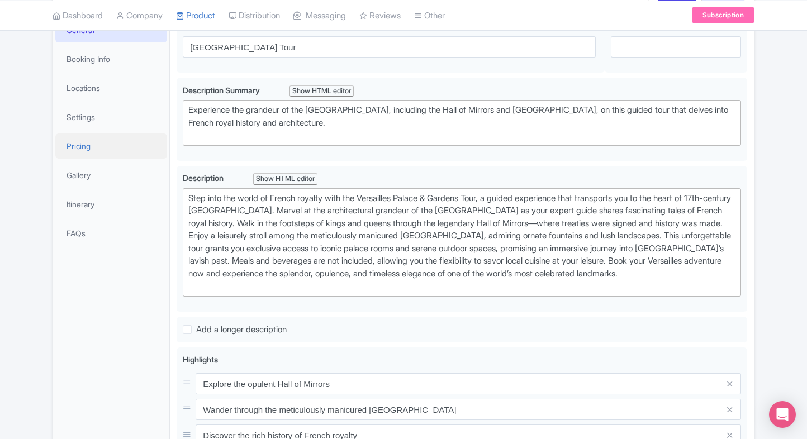
click at [88, 137] on link "Pricing" at bounding box center [111, 146] width 112 height 25
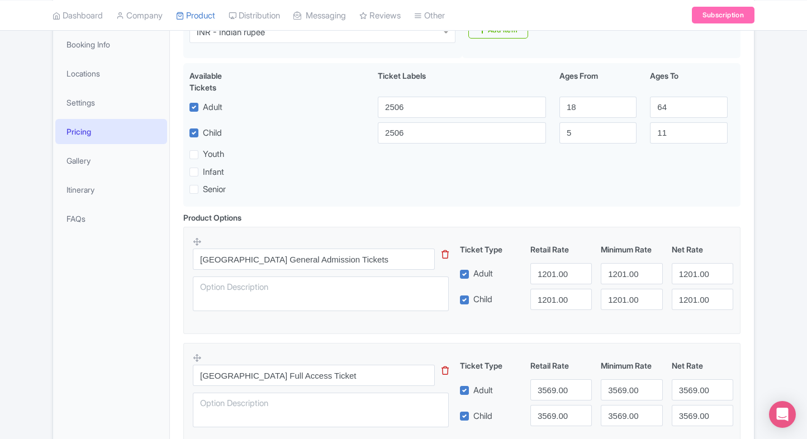
scroll to position [158, 0]
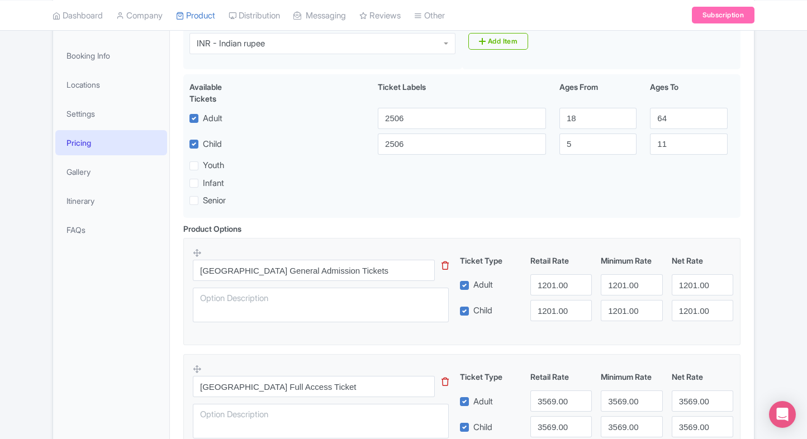
click at [536, 194] on div "Senior" at bounding box center [462, 200] width 558 height 13
click at [552, 278] on input "1201.00" at bounding box center [560, 284] width 61 height 21
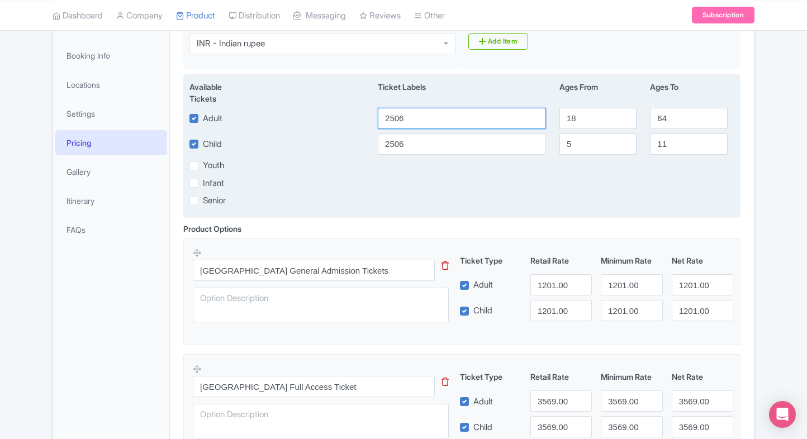
click at [422, 111] on input "2506" at bounding box center [462, 118] width 168 height 21
paste input "1201.00"
type input "1201.00"
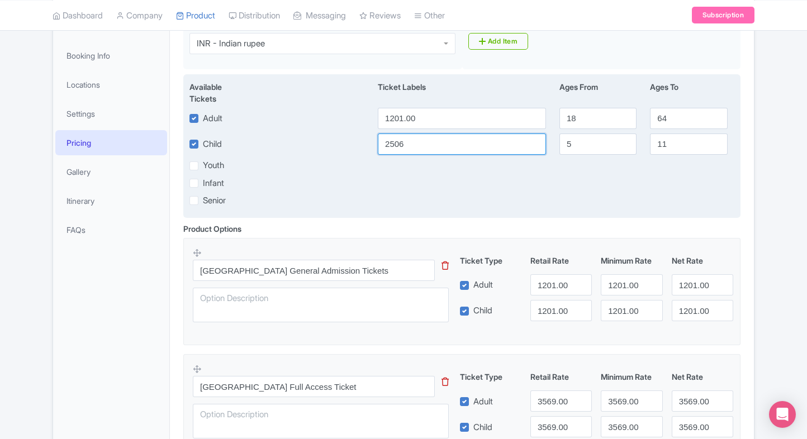
click at [423, 139] on input "2506" at bounding box center [462, 144] width 168 height 21
paste input "1201.00"
type input "1201.00"
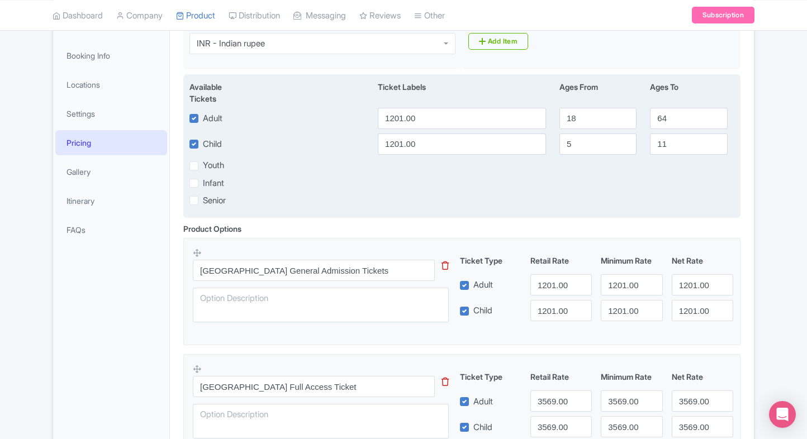
click at [336, 162] on div "Youth" at bounding box center [280, 165] width 182 height 13
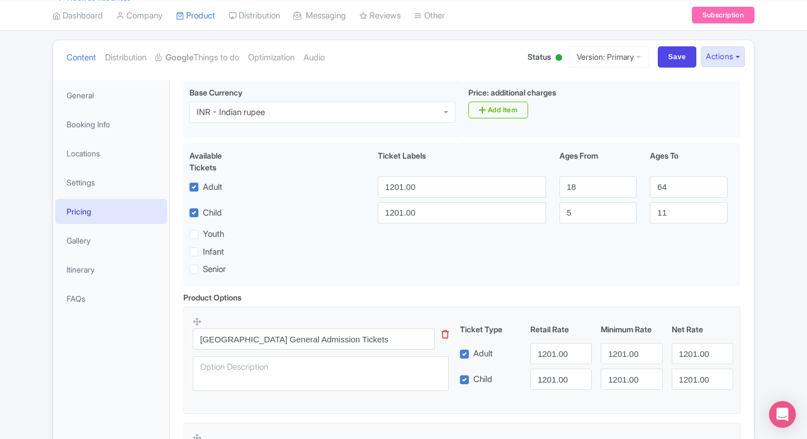
scroll to position [8, 0]
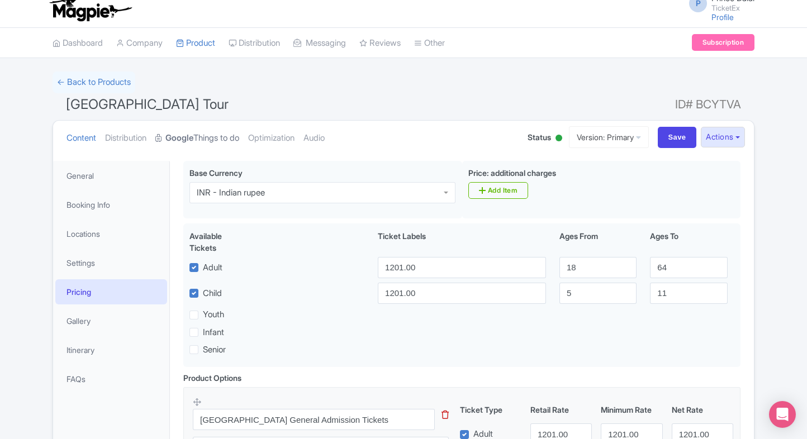
click at [185, 132] on strong "Google" at bounding box center [179, 138] width 28 height 13
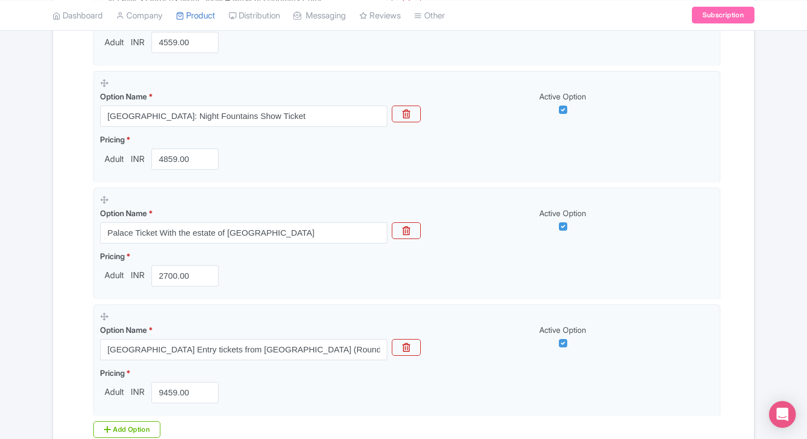
scroll to position [0, 0]
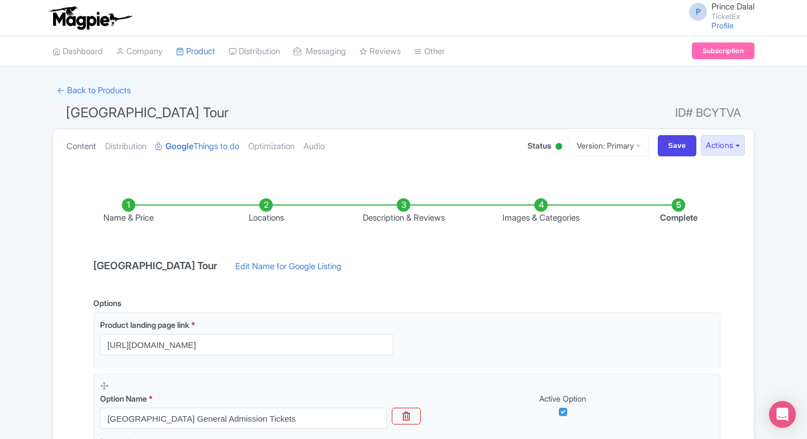
click at [89, 148] on link "Content" at bounding box center [81, 146] width 30 height 35
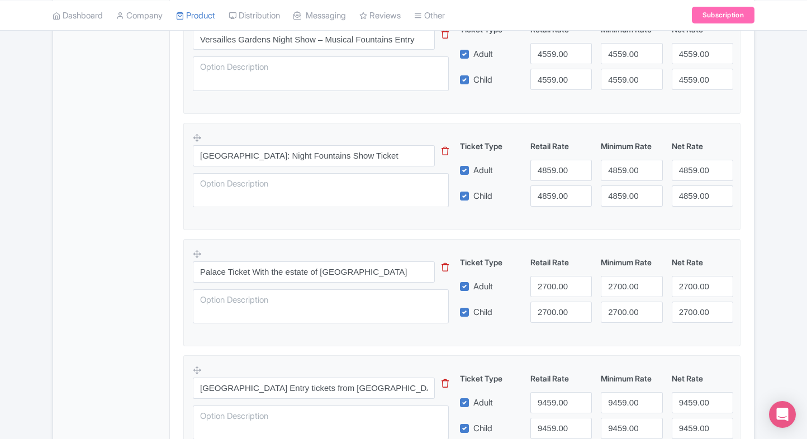
scroll to position [767, 0]
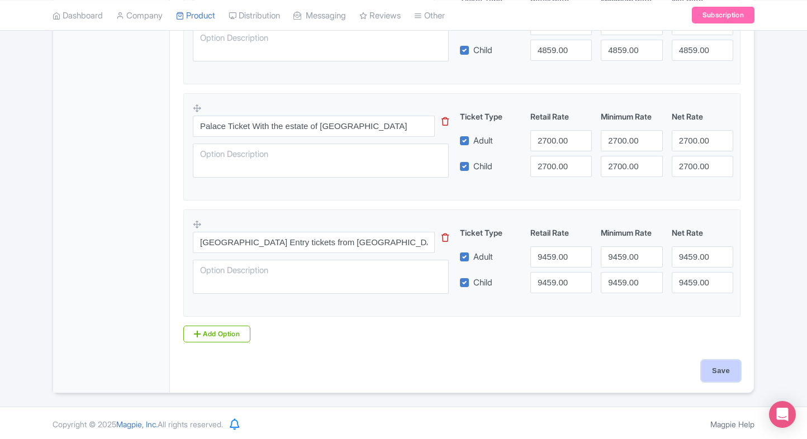
click at [712, 370] on input "Save" at bounding box center [720, 370] width 39 height 21
type input "Saving..."
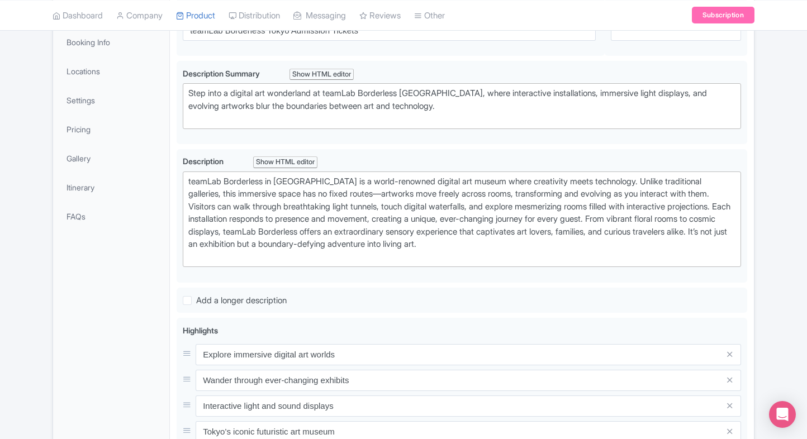
scroll to position [161, 0]
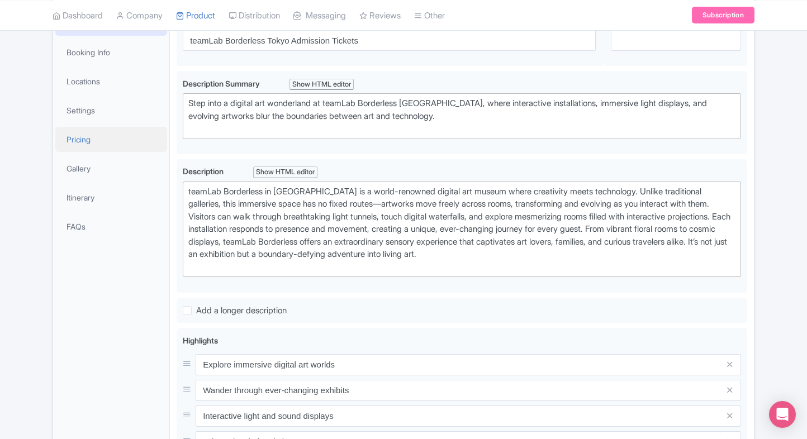
click at [112, 132] on link "Pricing" at bounding box center [111, 139] width 112 height 25
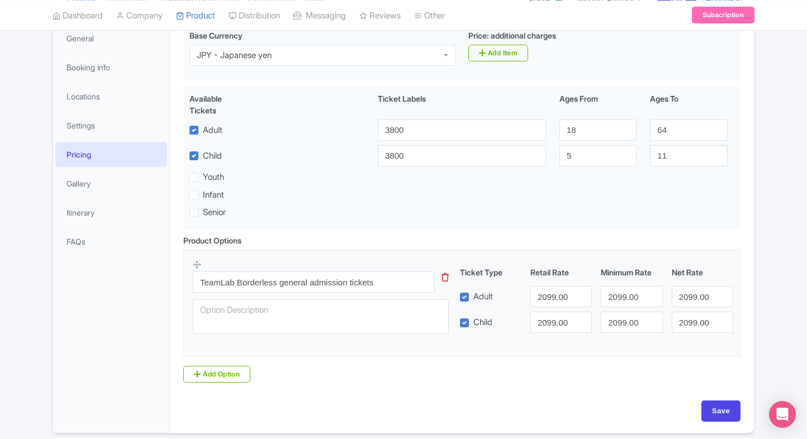
scroll to position [145, 0]
click at [544, 297] on input "2099.00" at bounding box center [560, 297] width 61 height 21
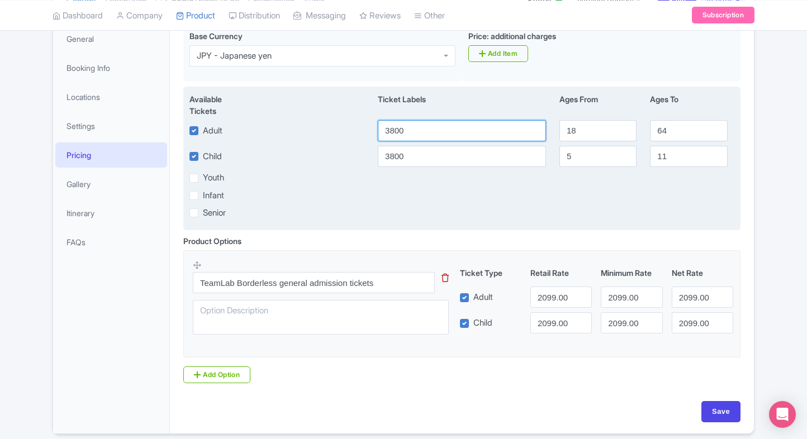
click at [421, 122] on input "3800" at bounding box center [462, 130] width 168 height 21
click at [413, 219] on div "Available Tickets i Ticket Labels Ages From Ages To Adult 3800 18 64 Child [DAT…" at bounding box center [461, 159] width 557 height 144
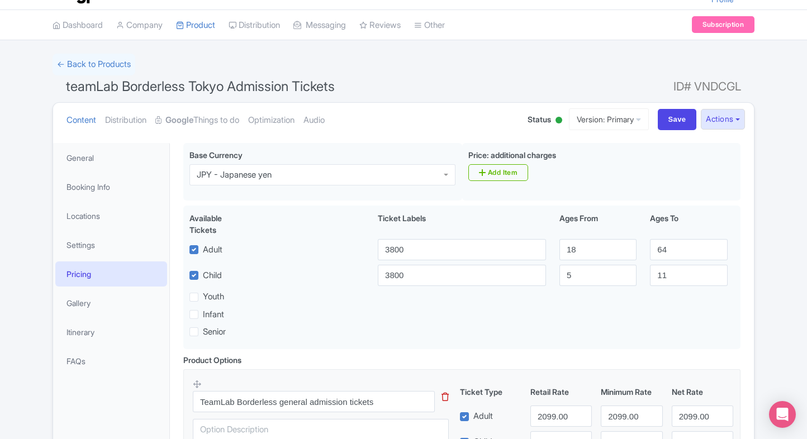
scroll to position [25, 0]
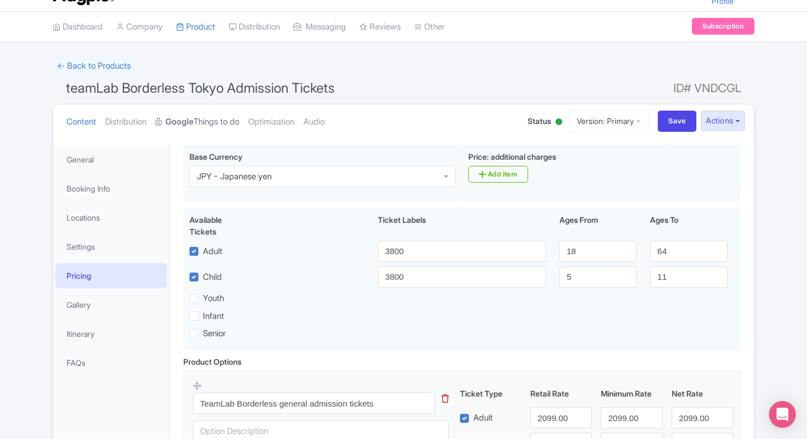
click at [217, 113] on link "Google Things to do" at bounding box center [197, 121] width 84 height 35
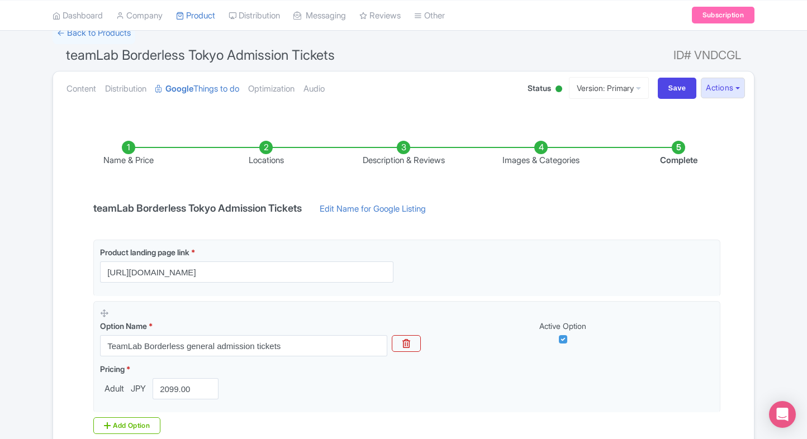
scroll to position [60, 0]
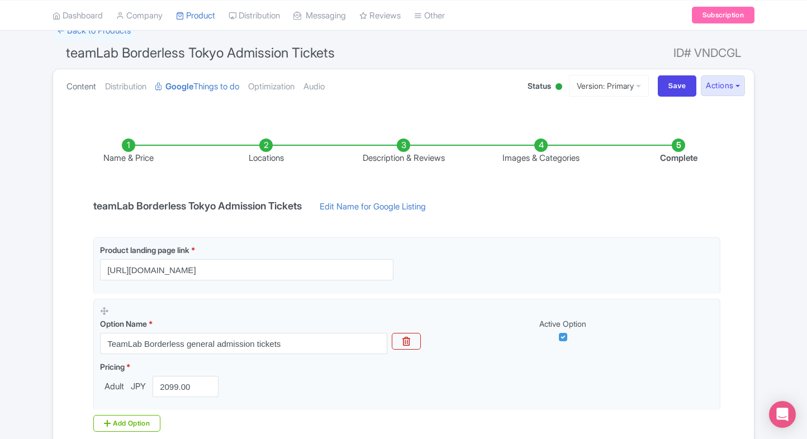
click at [83, 89] on link "Content" at bounding box center [81, 86] width 30 height 35
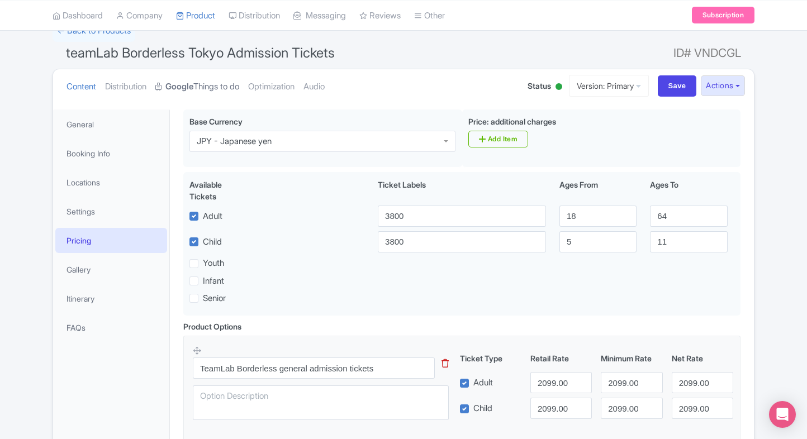
click at [181, 87] on strong "Google" at bounding box center [179, 86] width 28 height 13
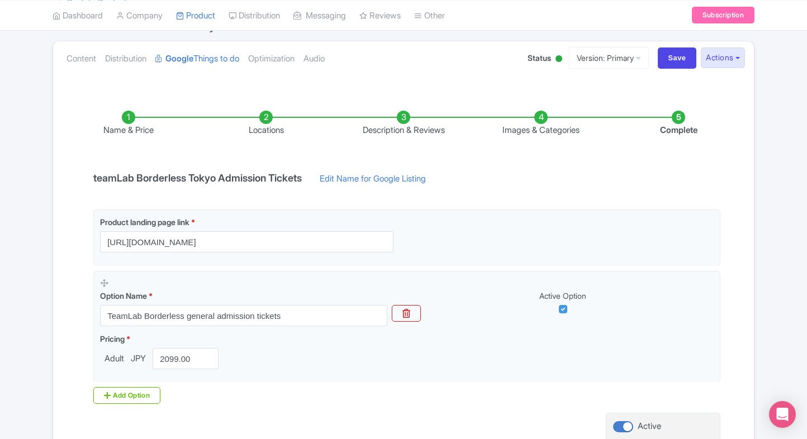
scroll to position [92, 0]
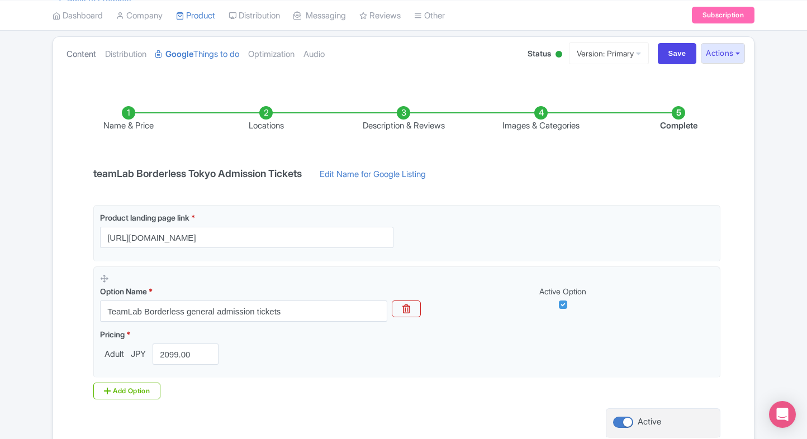
click at [92, 59] on link "Content" at bounding box center [81, 54] width 30 height 35
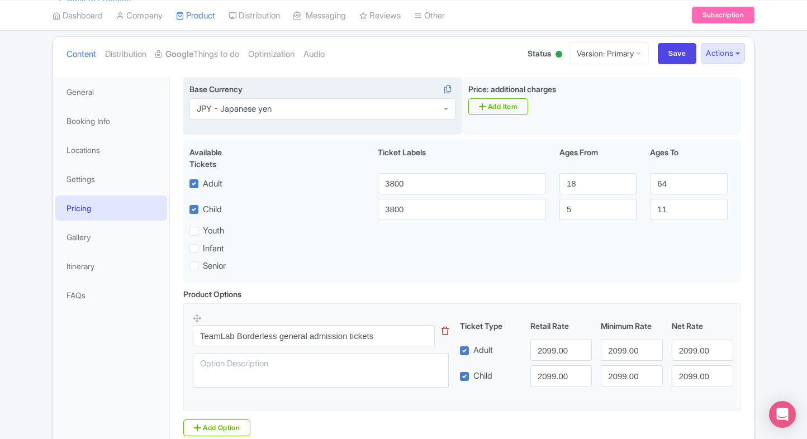
click at [316, 117] on div "JPY - Japanese yen" at bounding box center [322, 108] width 266 height 21
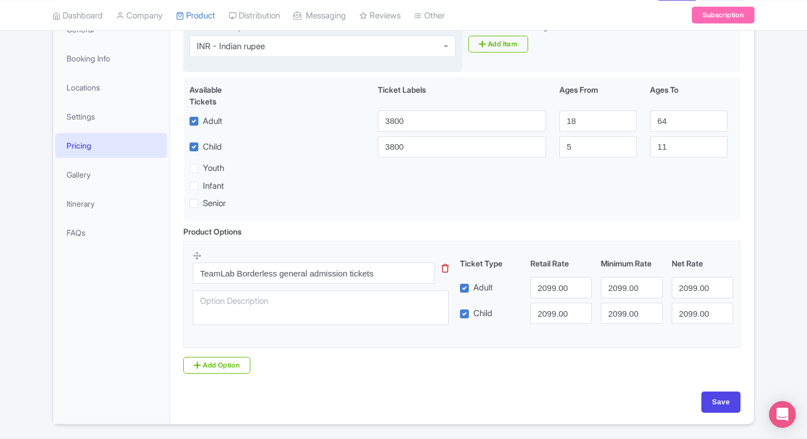
scroll to position [187, 0]
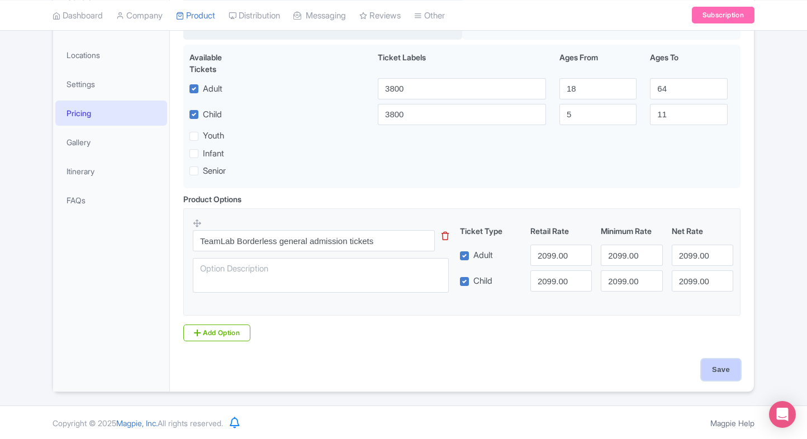
click at [719, 364] on input "Save" at bounding box center [720, 369] width 39 height 21
type input "Saving..."
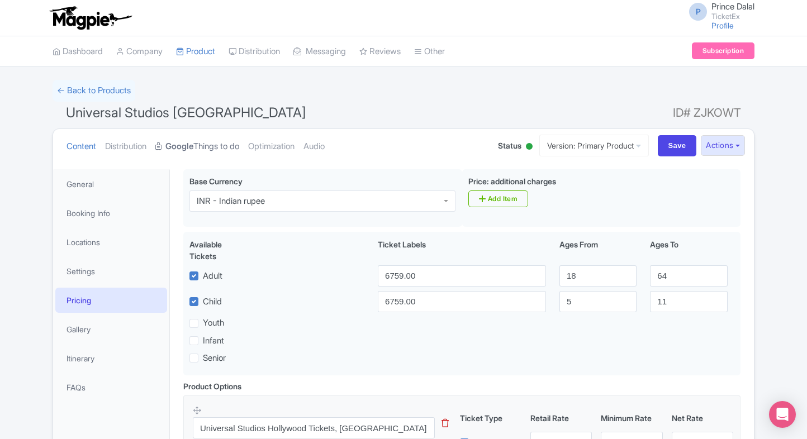
click at [223, 146] on link "Google Things to do" at bounding box center [197, 146] width 84 height 35
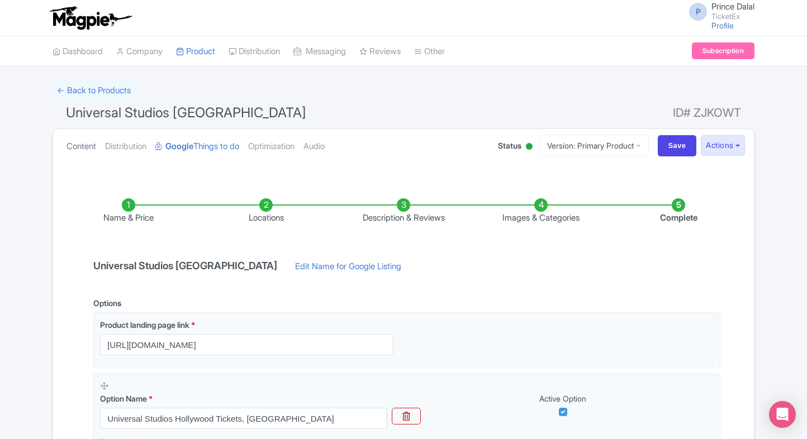
click at [79, 139] on link "Content" at bounding box center [81, 146] width 30 height 35
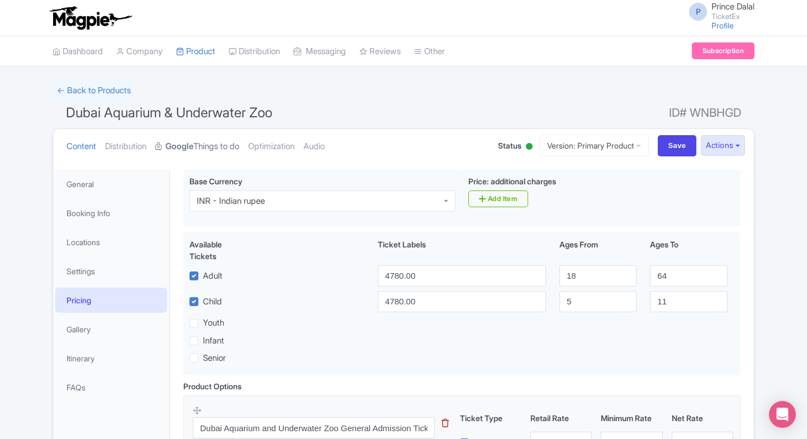
click at [216, 140] on link "Google Things to do" at bounding box center [197, 146] width 84 height 35
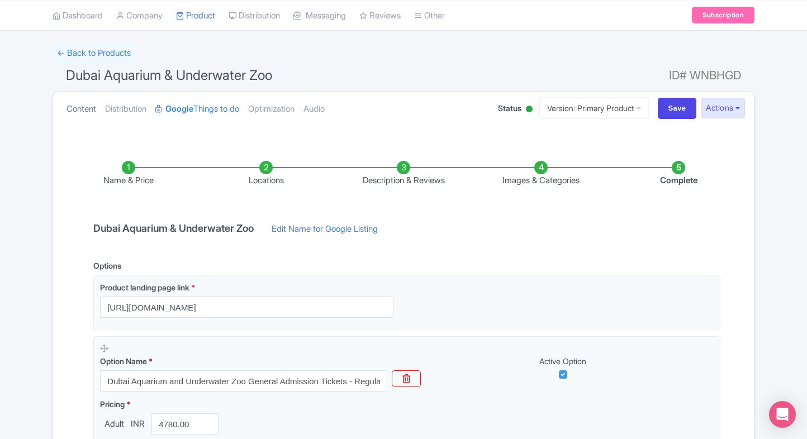
scroll to position [32, 0]
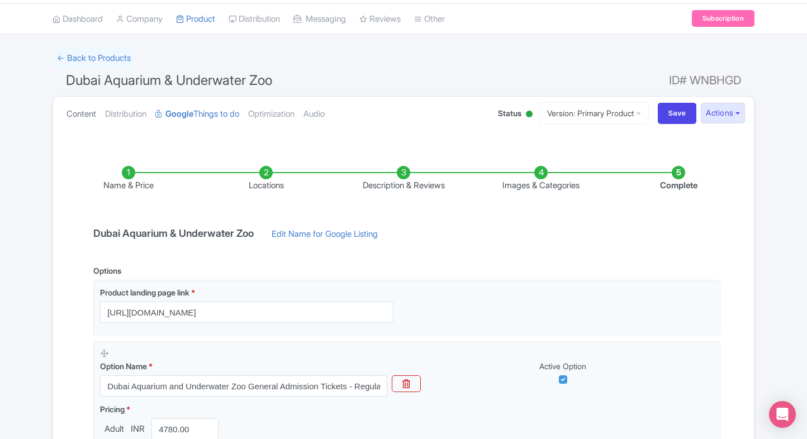
click at [73, 104] on link "Content" at bounding box center [81, 114] width 30 height 35
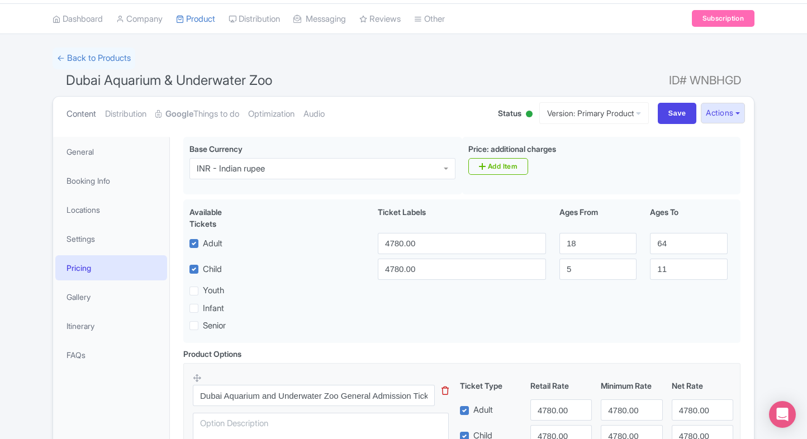
click at [73, 104] on link "Content" at bounding box center [81, 114] width 30 height 35
click at [187, 116] on strong "Google" at bounding box center [179, 114] width 28 height 13
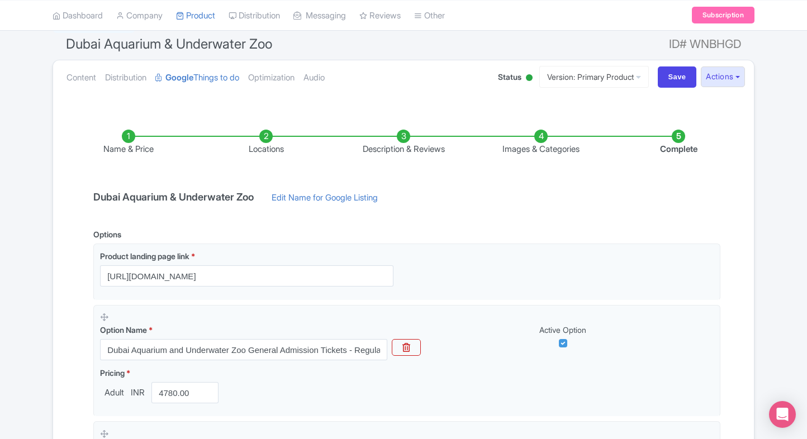
scroll to position [0, 0]
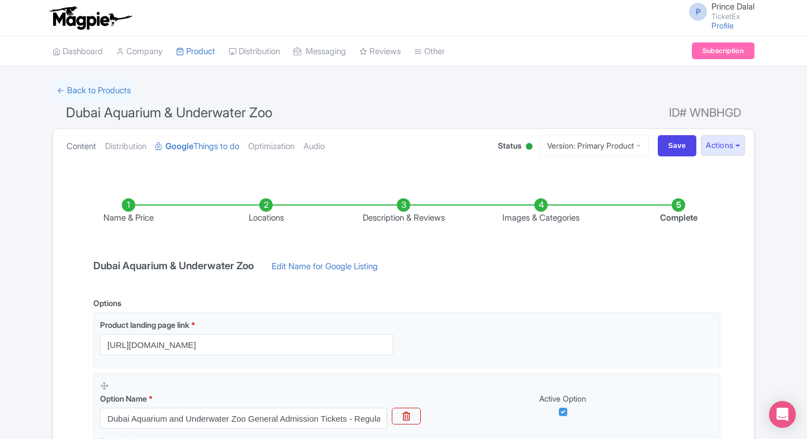
click at [82, 145] on link "Content" at bounding box center [81, 146] width 30 height 35
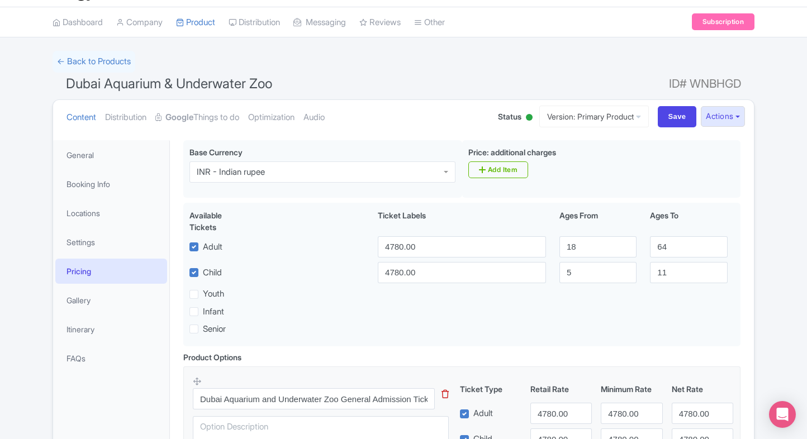
scroll to position [25, 0]
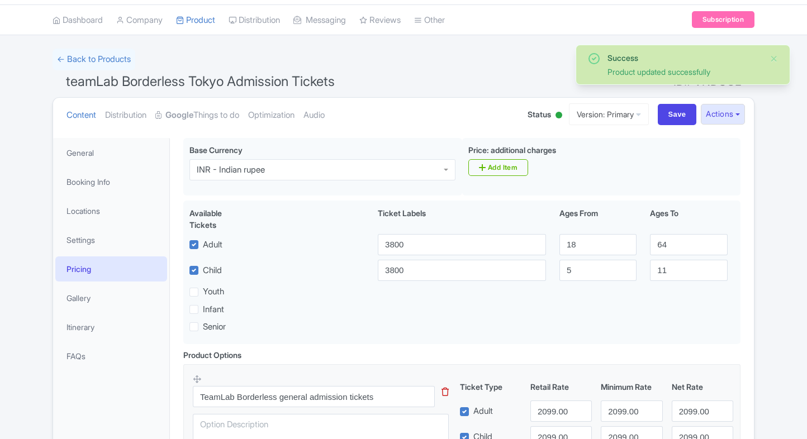
click at [189, 120] on link "Google Things to do" at bounding box center [197, 115] width 84 height 35
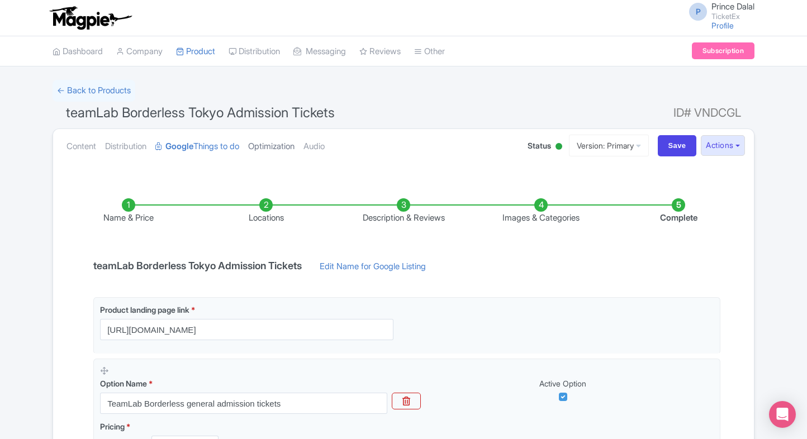
click at [270, 152] on link "Optimization" at bounding box center [271, 146] width 46 height 35
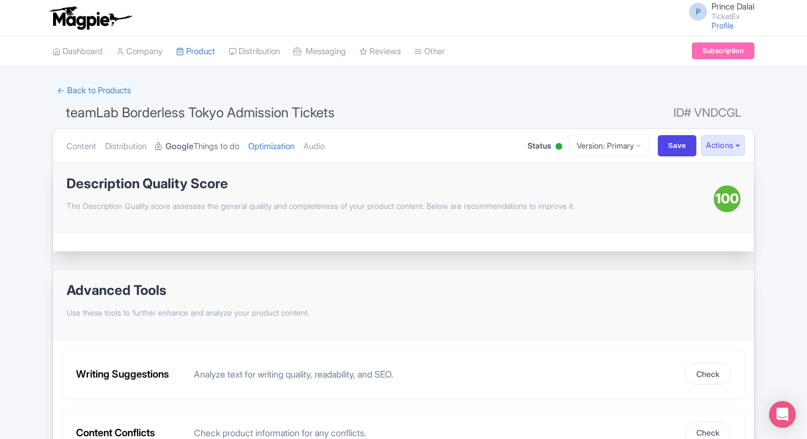
click at [178, 145] on strong "Google" at bounding box center [179, 146] width 28 height 13
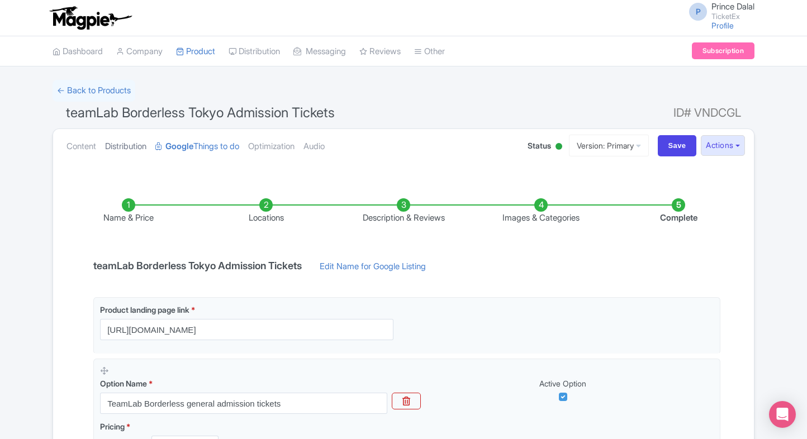
click at [108, 136] on link "Distribution" at bounding box center [125, 146] width 41 height 35
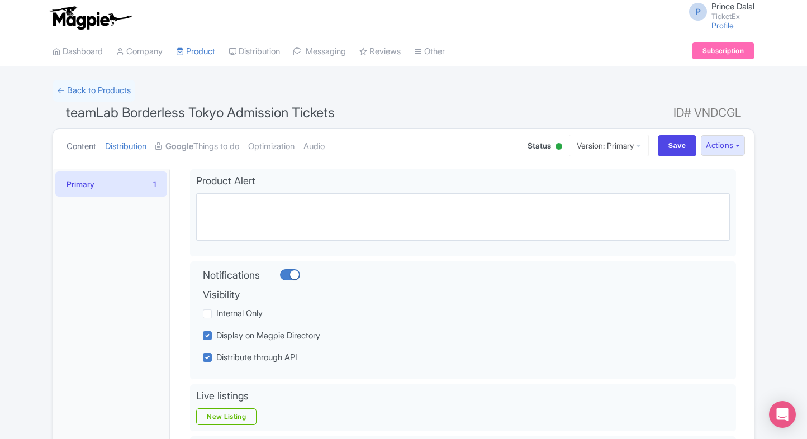
click at [72, 142] on link "Content" at bounding box center [81, 146] width 30 height 35
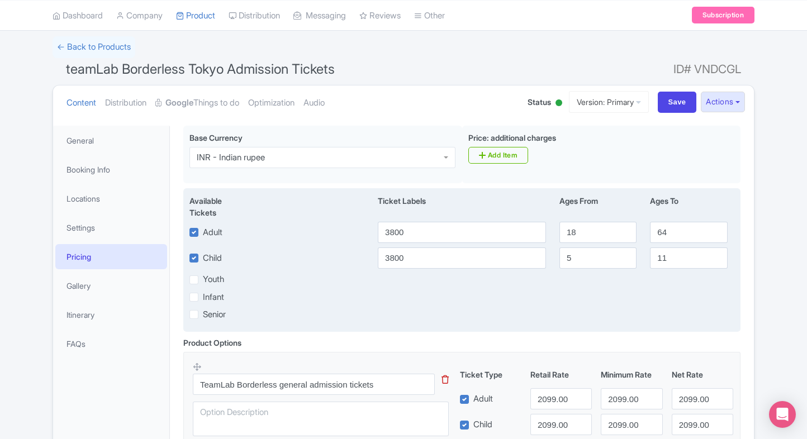
scroll to position [75, 0]
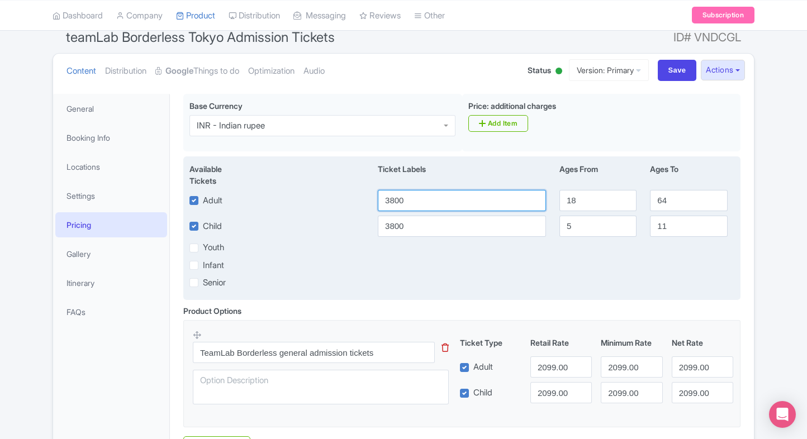
drag, startPoint x: 438, startPoint y: 202, endPoint x: 275, endPoint y: 206, distance: 163.2
click at [275, 206] on div "Adult 3800 18 64" at bounding box center [462, 200] width 558 height 21
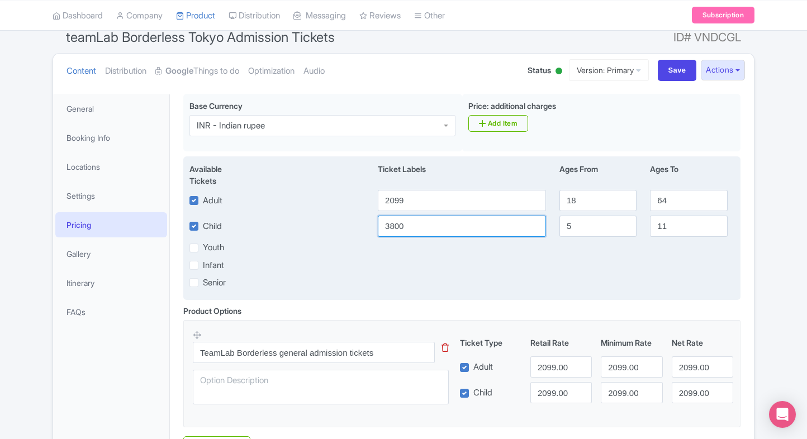
drag, startPoint x: 427, startPoint y: 225, endPoint x: 220, endPoint y: 255, distance: 210.0
click at [220, 255] on div "Available Tickets i Ticket Labels Ages From Ages To Adult 2099 18 64 Child 3800…" at bounding box center [461, 228] width 557 height 144
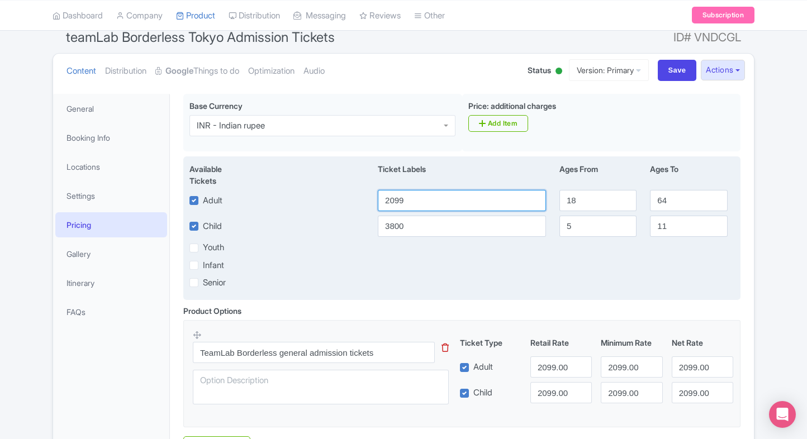
drag, startPoint x: 405, startPoint y: 195, endPoint x: 328, endPoint y: 207, distance: 77.4
click at [328, 207] on div "Adult 2099 18 64" at bounding box center [462, 200] width 558 height 21
type input "3800"
click at [350, 213] on div "Available Tickets i Ticket Labels Ages From Ages To Adult 3800 18 64 Child 3800…" at bounding box center [461, 228] width 557 height 144
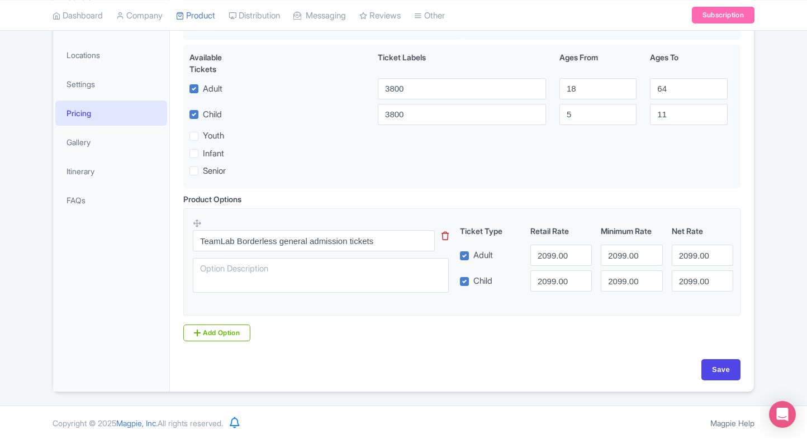
click at [774, 204] on div "Success Product updated successfully ← Back to Products teamLab Borderless Toky…" at bounding box center [403, 142] width 807 height 499
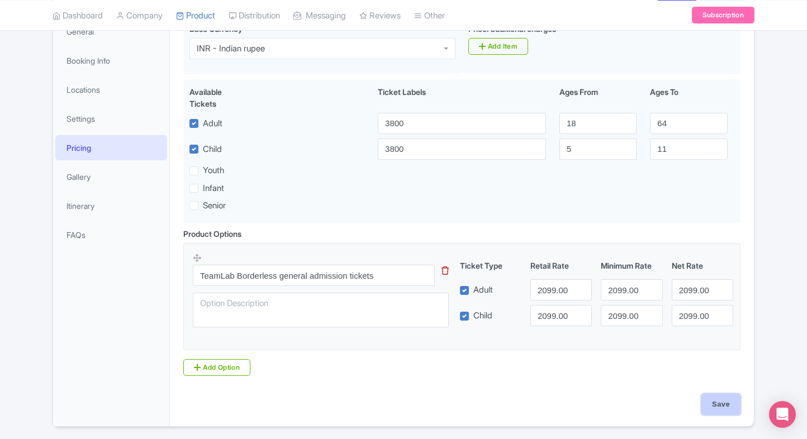
click at [707, 406] on input "Save" at bounding box center [720, 404] width 39 height 21
type input "Saving..."
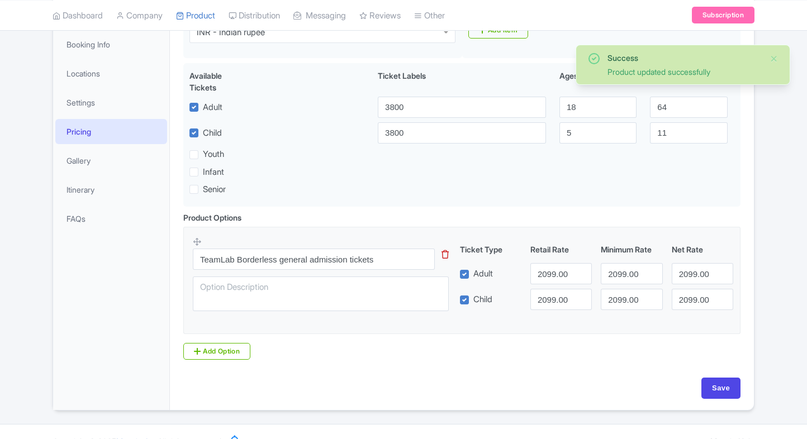
scroll to position [169, 0]
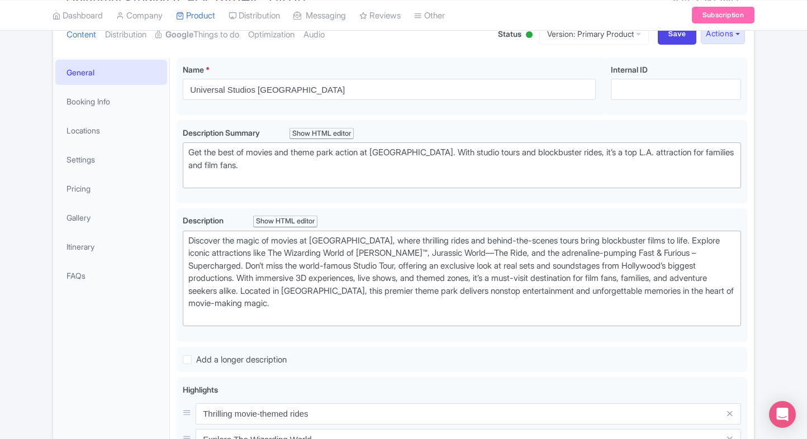
scroll to position [101, 0]
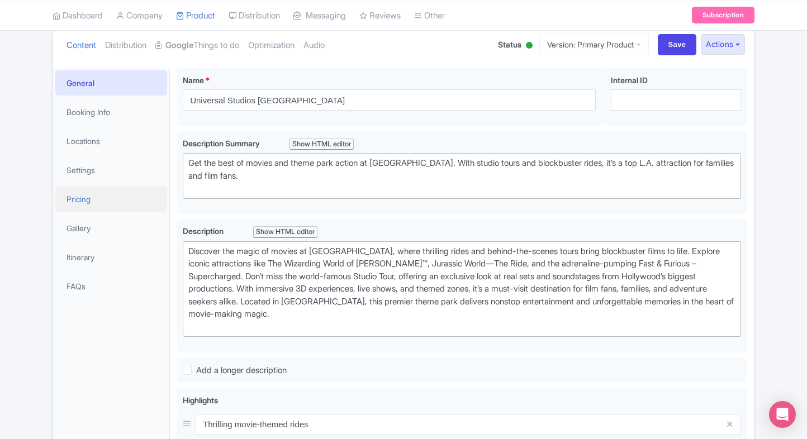
click at [101, 197] on link "Pricing" at bounding box center [111, 199] width 112 height 25
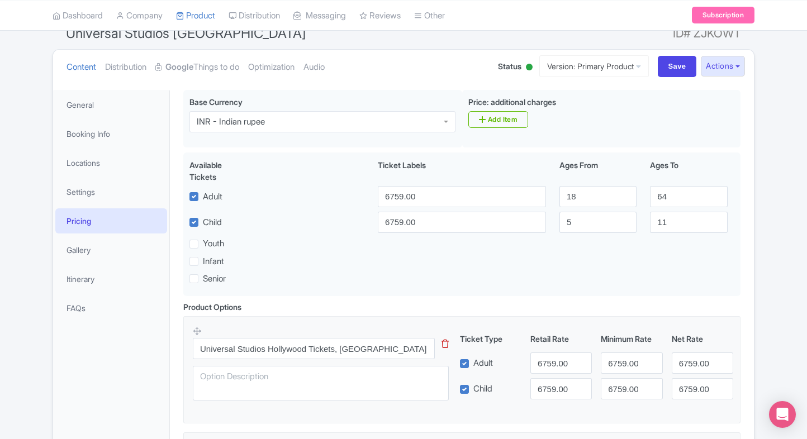
scroll to position [0, 0]
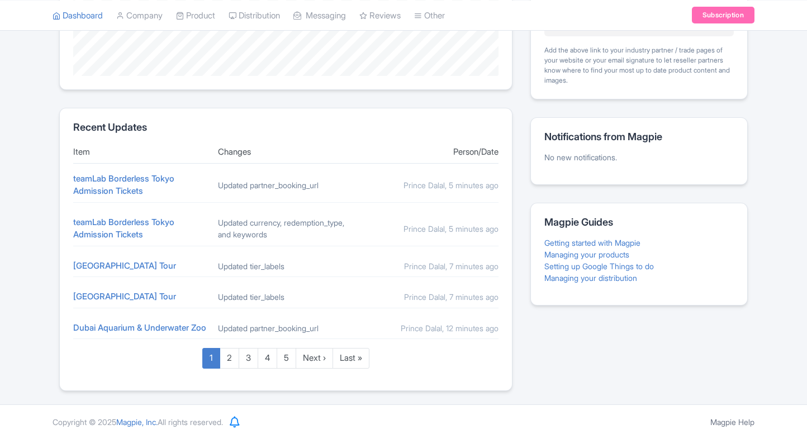
scroll to position [369, 0]
click at [109, 260] on link "[GEOGRAPHIC_DATA] Tour" at bounding box center [124, 265] width 103 height 11
click at [225, 362] on link "2" at bounding box center [230, 358] width 20 height 21
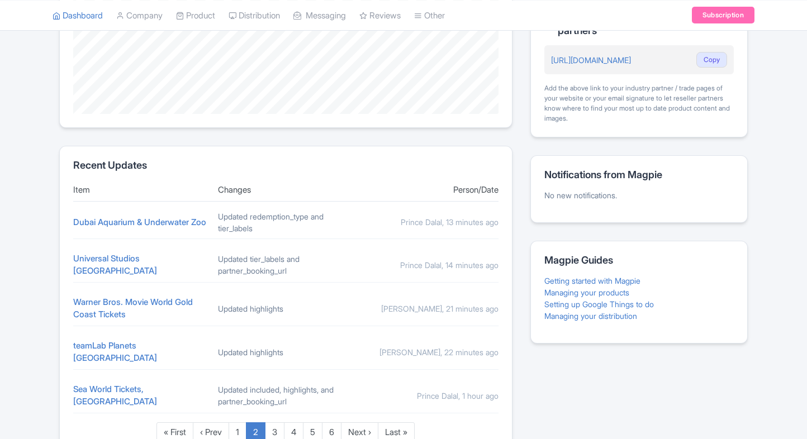
scroll to position [378, 0]
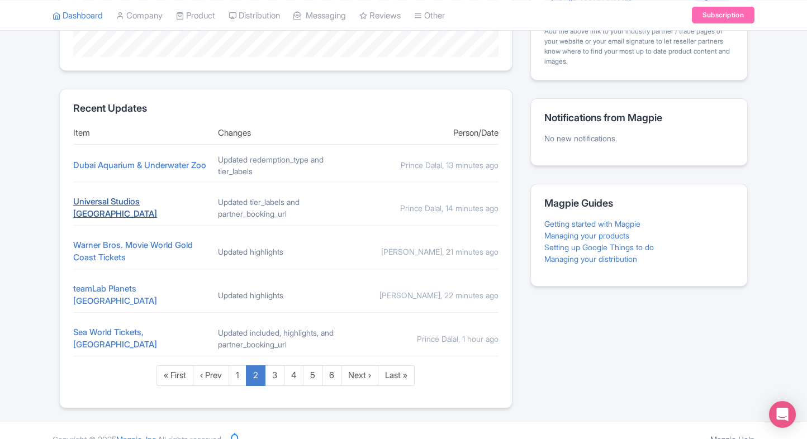
click at [134, 205] on link "Universal Studios [GEOGRAPHIC_DATA]" at bounding box center [115, 207] width 84 height 23
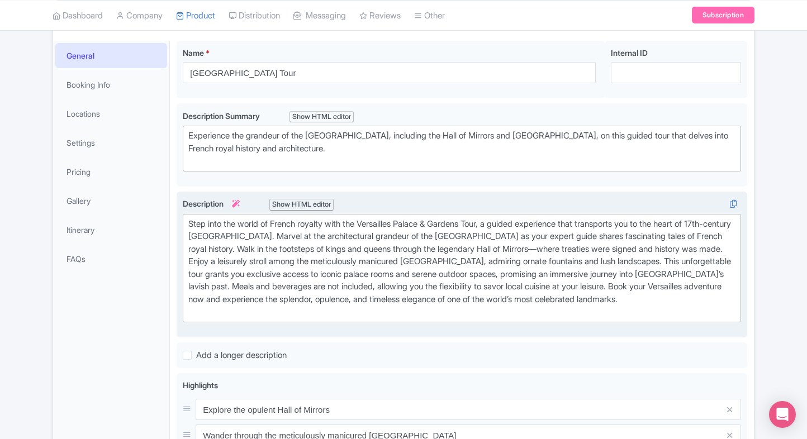
scroll to position [127, 0]
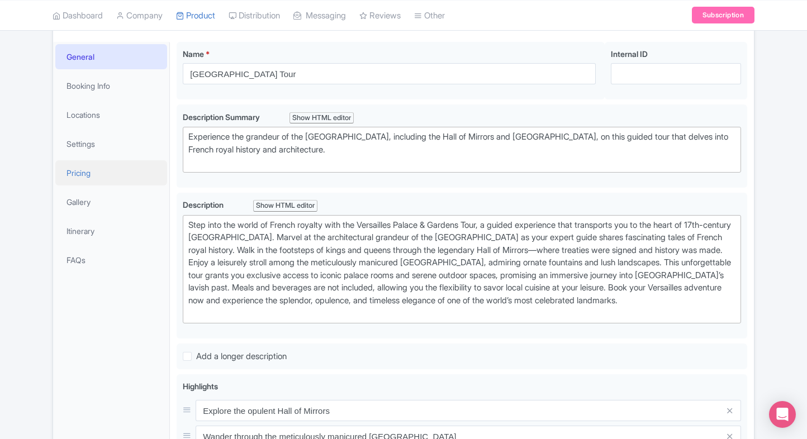
click at [97, 177] on link "Pricing" at bounding box center [111, 172] width 112 height 25
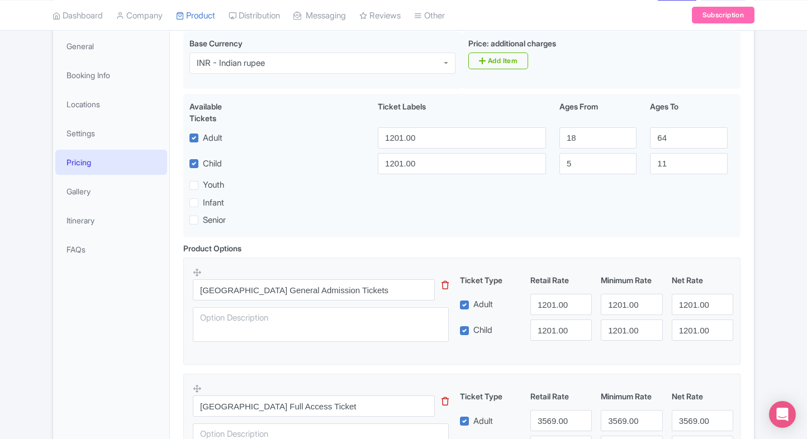
scroll to position [120, 0]
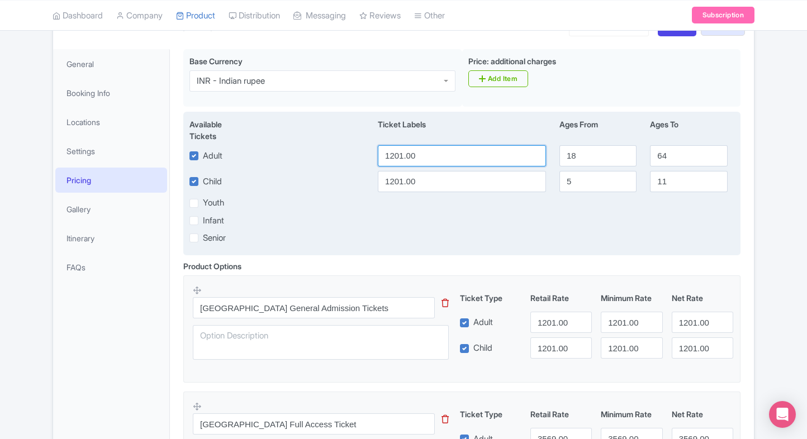
drag, startPoint x: 447, startPoint y: 160, endPoint x: 307, endPoint y: 150, distance: 140.6
click at [307, 150] on div "Adult 1201.00 18 64" at bounding box center [462, 155] width 558 height 21
type input "2506"
click at [385, 179] on input "1201.00" at bounding box center [462, 181] width 168 height 21
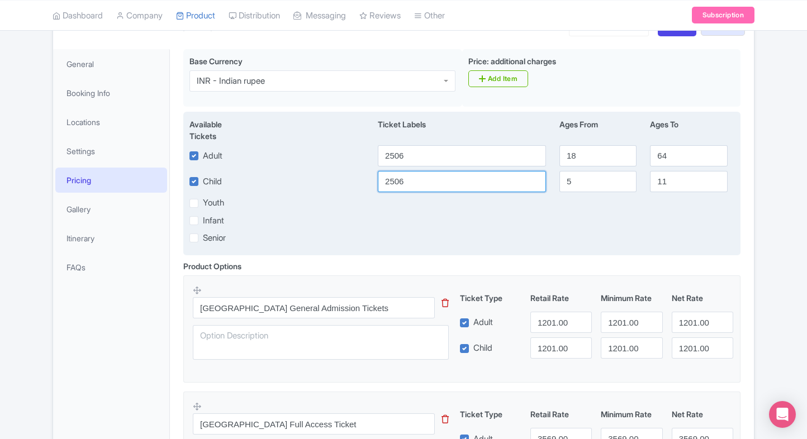
type input "2506"
click at [365, 218] on div "Infant" at bounding box center [280, 220] width 182 height 13
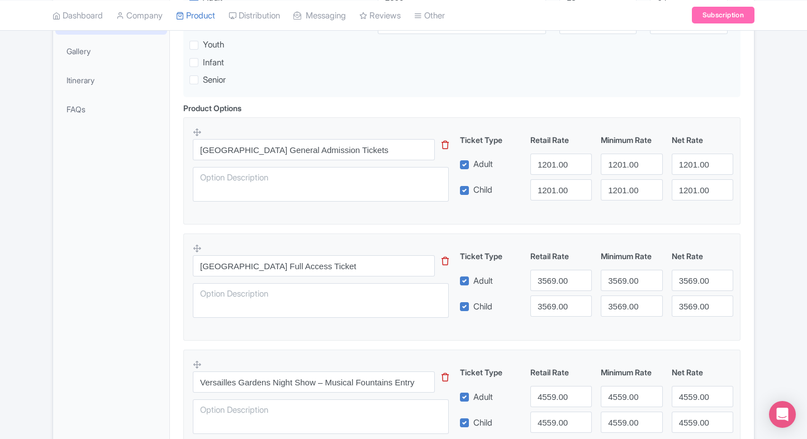
scroll to position [767, 0]
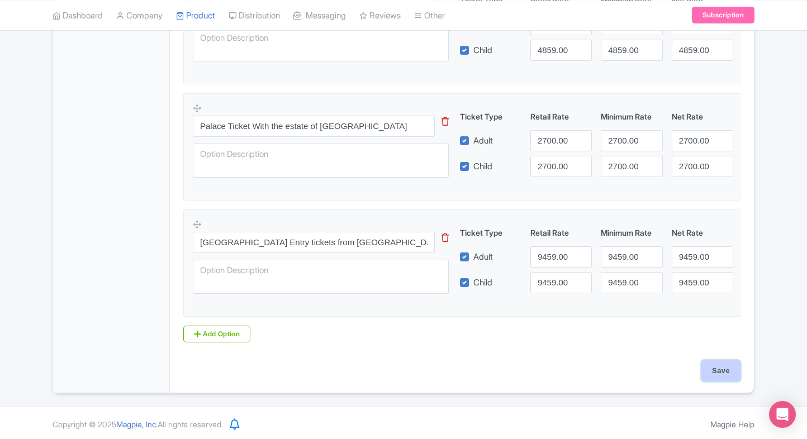
click at [707, 374] on input "Save" at bounding box center [720, 370] width 39 height 21
type input "Saving..."
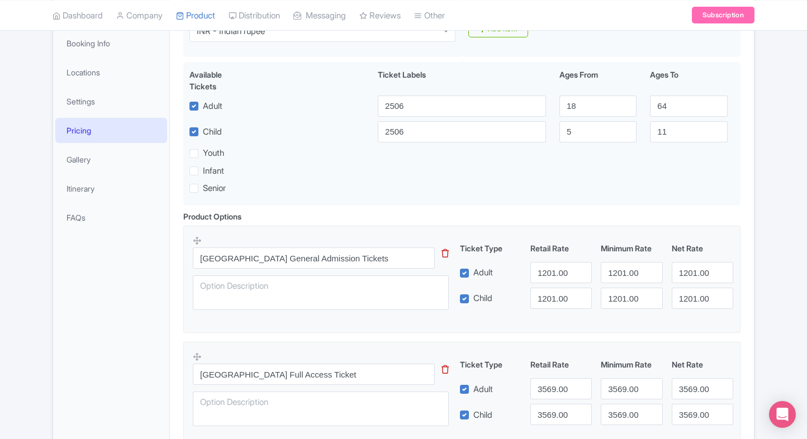
scroll to position [0, 0]
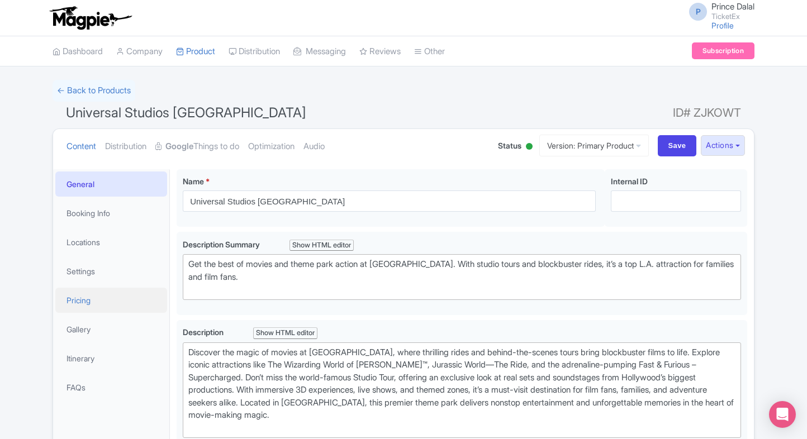
click at [94, 290] on link "Pricing" at bounding box center [111, 300] width 112 height 25
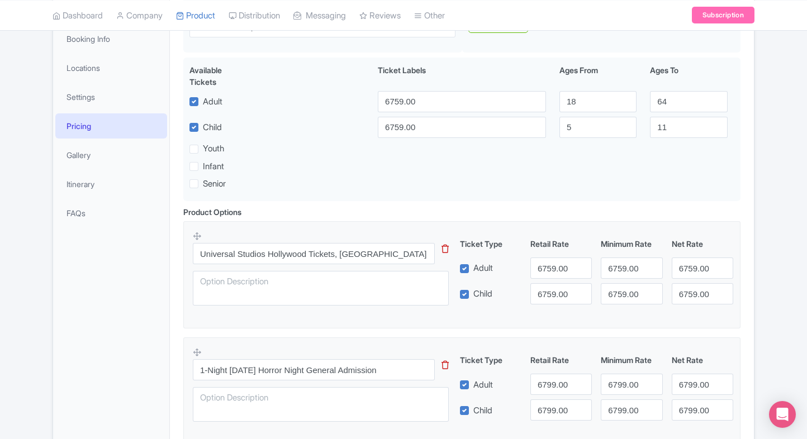
scroll to position [177, 0]
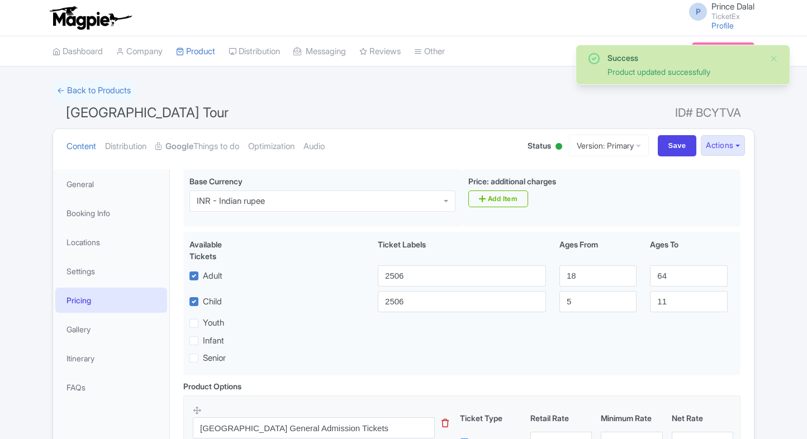
scroll to position [169, 0]
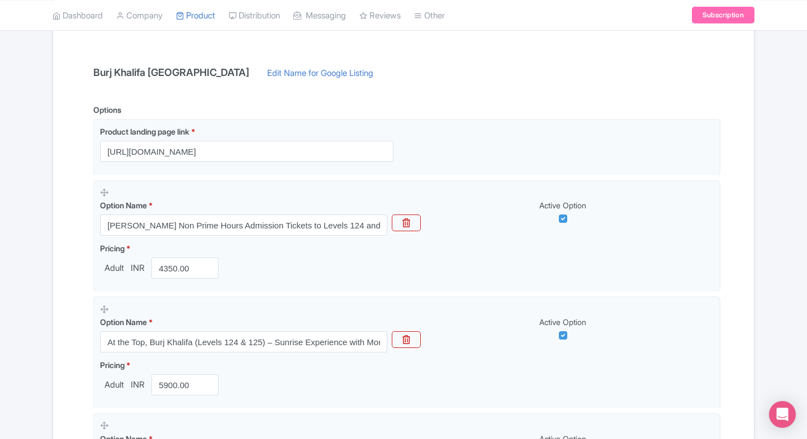
scroll to position [252, 0]
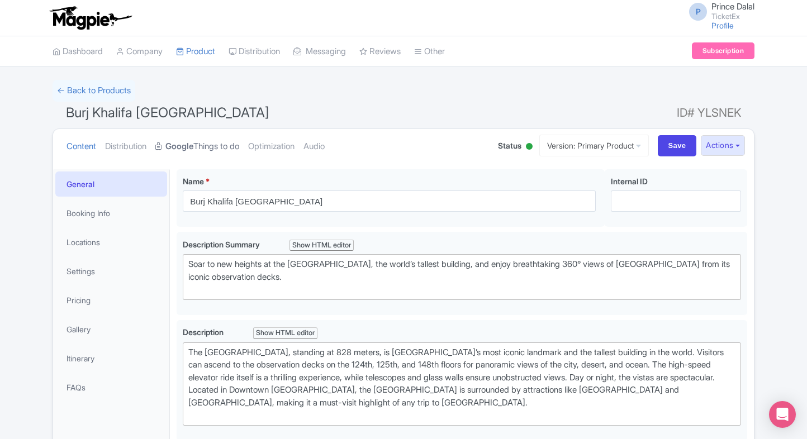
click at [212, 141] on link "Google Things to do" at bounding box center [197, 146] width 84 height 35
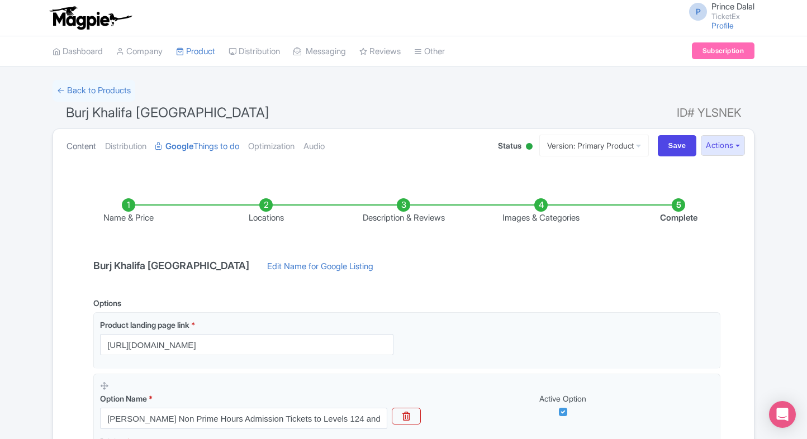
click at [85, 144] on link "Content" at bounding box center [81, 146] width 30 height 35
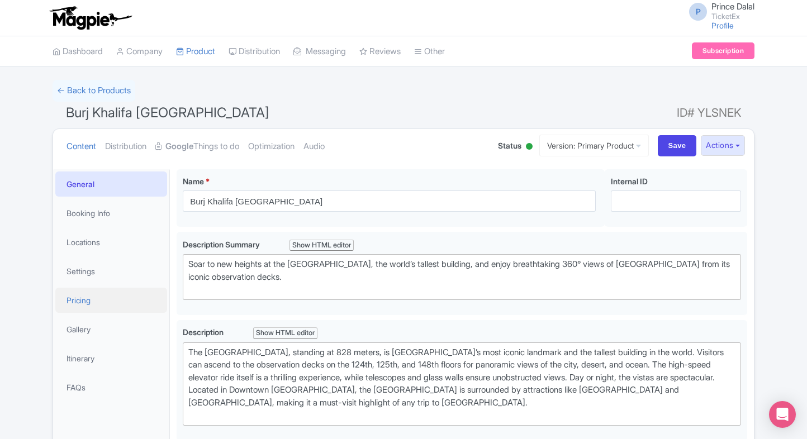
click at [77, 288] on link "Pricing" at bounding box center [111, 300] width 112 height 25
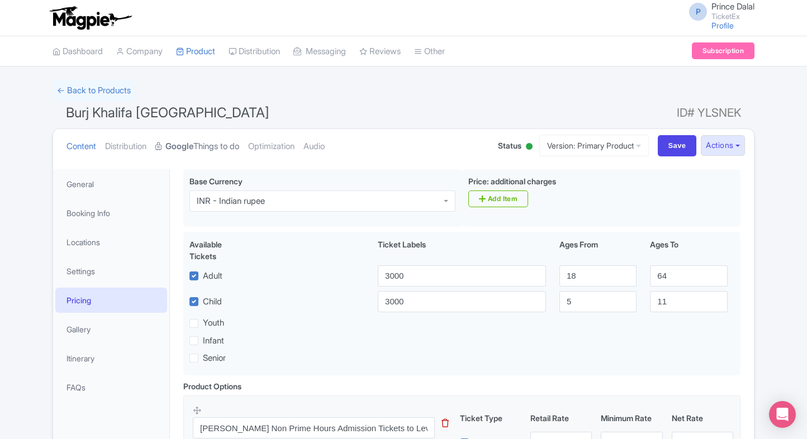
click at [223, 140] on link "Google Things to do" at bounding box center [197, 146] width 84 height 35
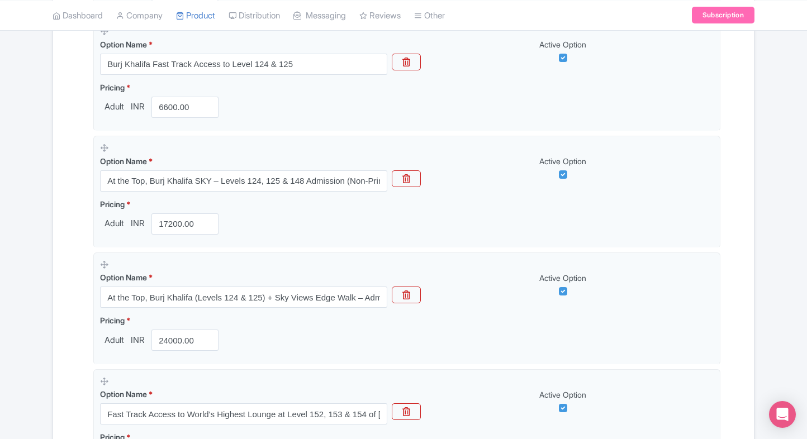
scroll to position [834, 0]
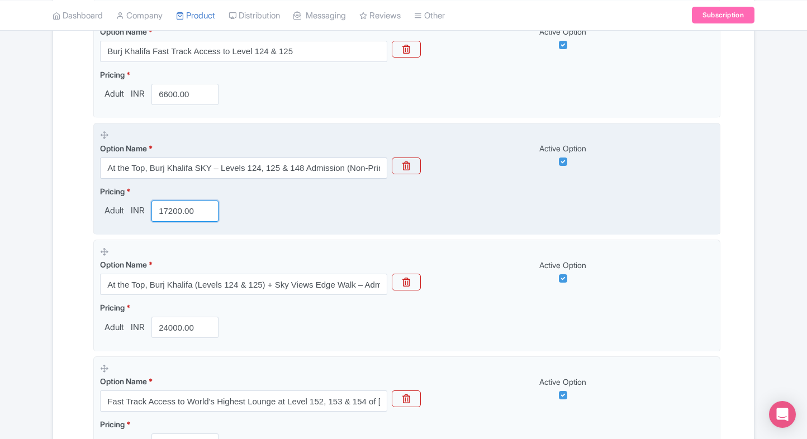
click at [169, 212] on input "17200.00" at bounding box center [184, 211] width 67 height 21
click at [169, 212] on input "14100.00" at bounding box center [184, 211] width 67 height 21
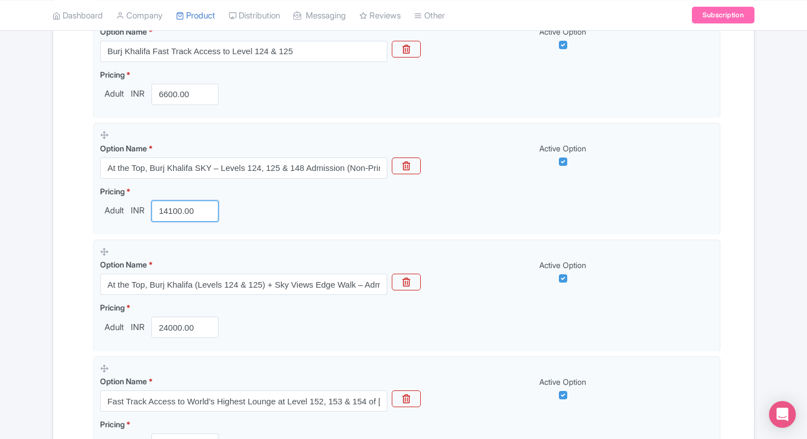
type input "14100.00"
click at [40, 247] on div "← Back to Products Burj Khalifa Dubai ID# YLSNEK Content Distribution Google Th…" at bounding box center [403, 27] width 807 height 1562
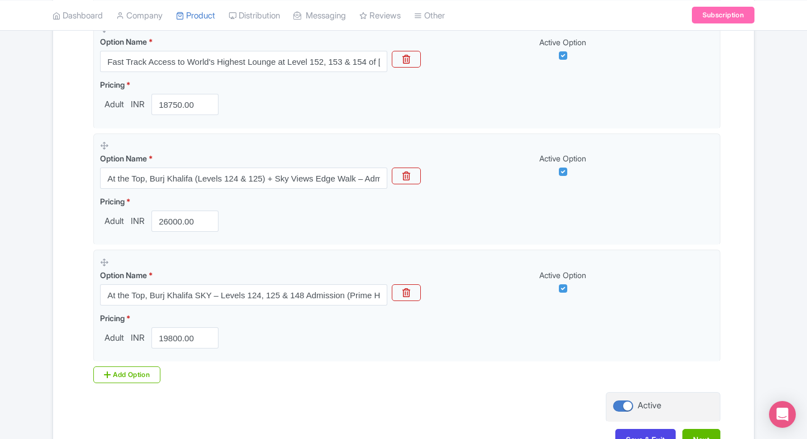
scroll to position [1248, 0]
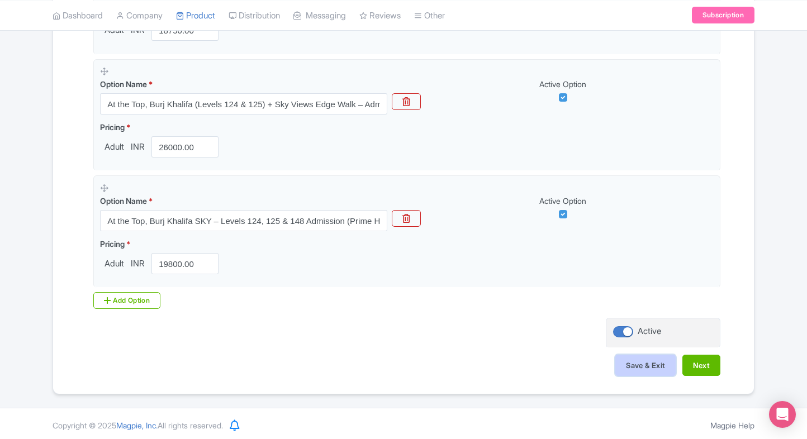
click at [644, 359] on button "Save & Exit" at bounding box center [645, 365] width 60 height 21
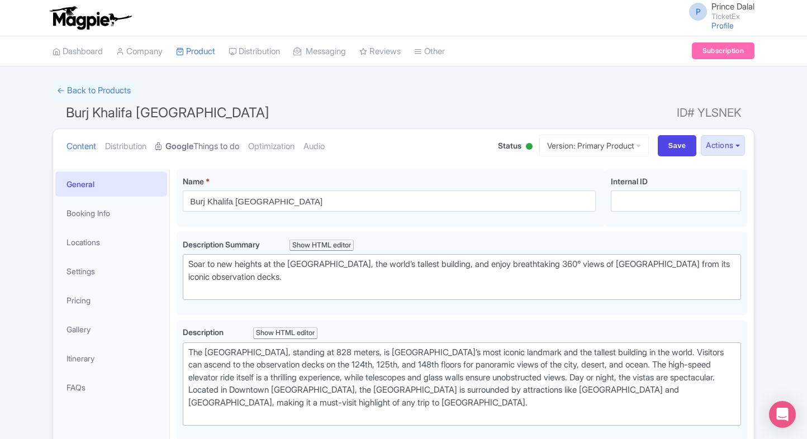
click at [207, 156] on link "Google Things to do" at bounding box center [197, 146] width 84 height 35
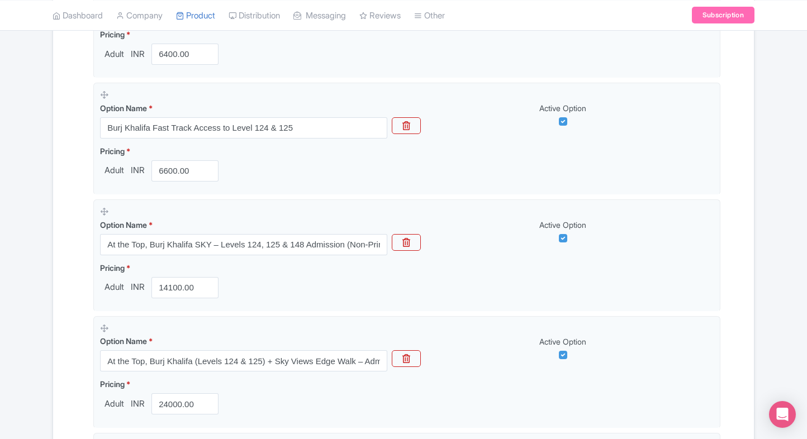
scroll to position [795, 0]
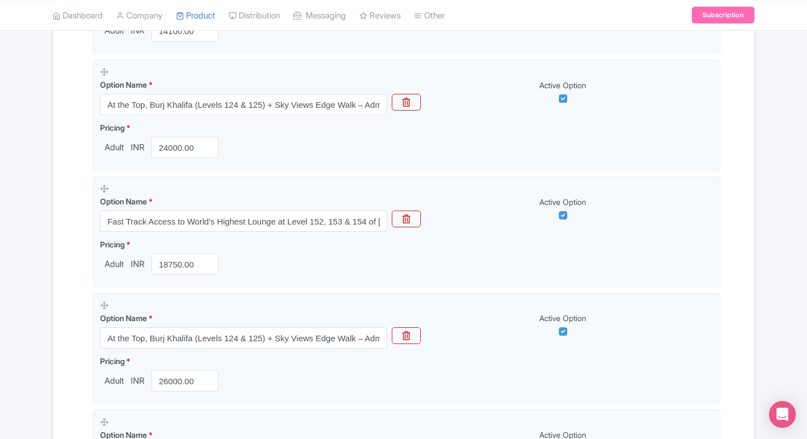
scroll to position [988, 0]
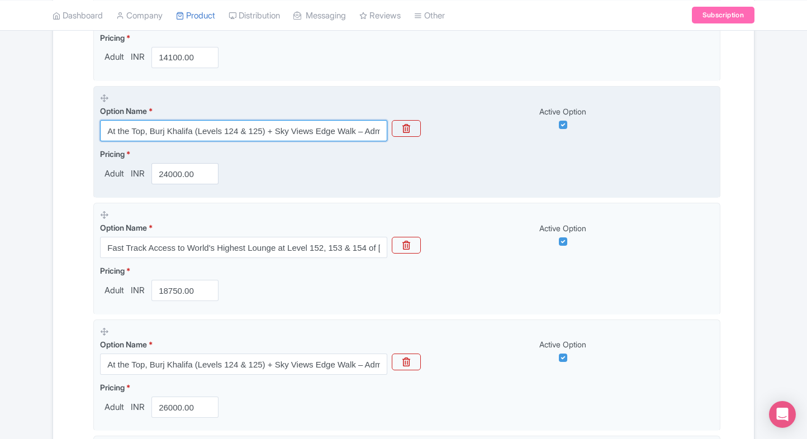
click at [303, 120] on input "At the Top, Burj Khalifa (Levels 124 & 125) + Sky Views Edge Walk – Admission (…" at bounding box center [243, 130] width 287 height 21
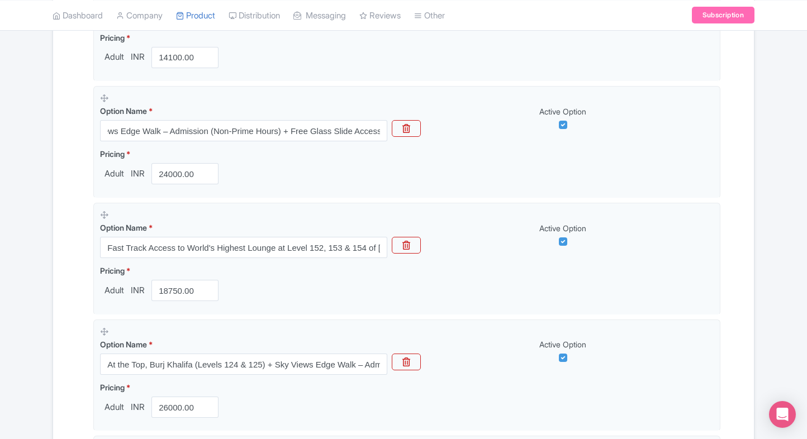
scroll to position [0, 0]
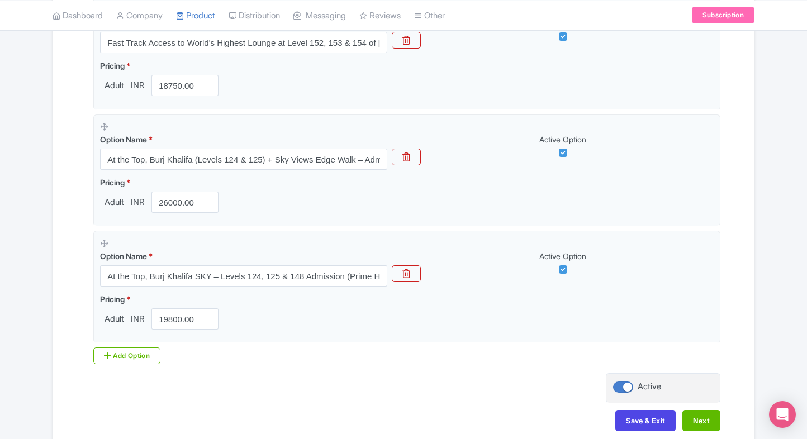
scroll to position [1181, 0]
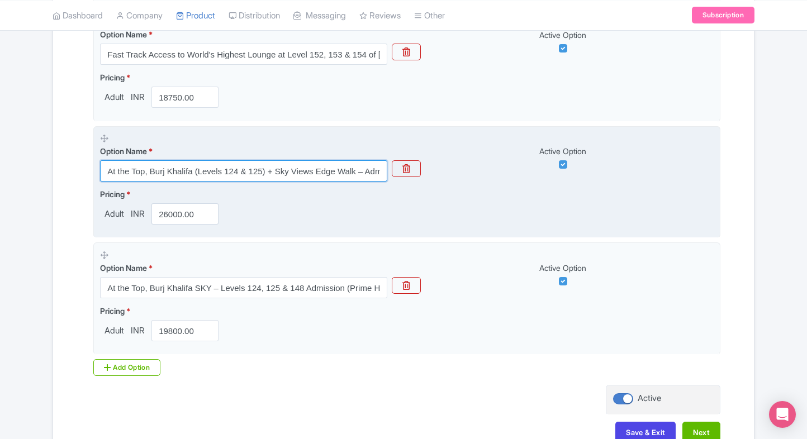
click at [252, 169] on input "At the Top, Burj Khalifa (Levels 124 & 125) + Sky Views Edge Walk – Admission (…" at bounding box center [243, 170] width 287 height 21
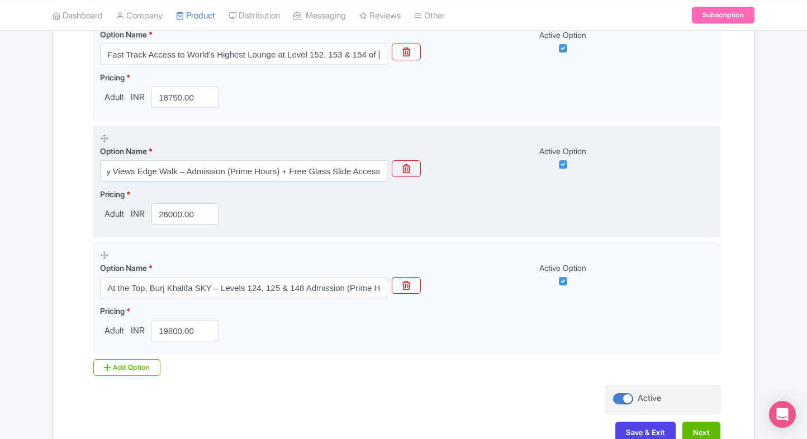
scroll to position [0, 0]
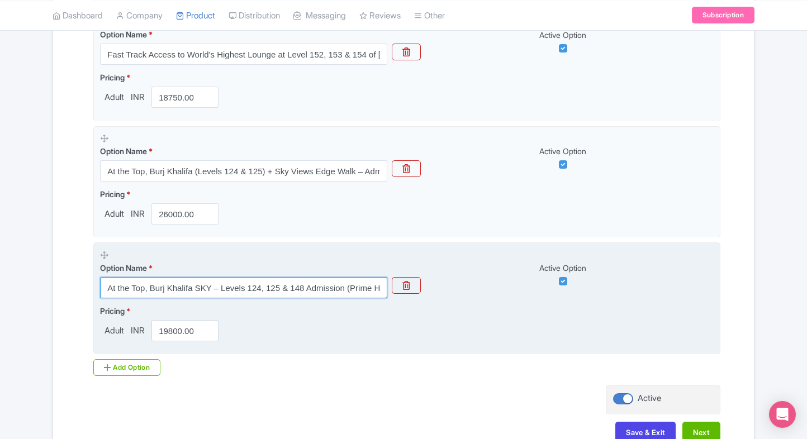
click at [208, 283] on input "At the Top, Burj Khalifa SKY – Levels 124, 125 & 148 Admission (Prime Hours)" at bounding box center [243, 287] width 287 height 21
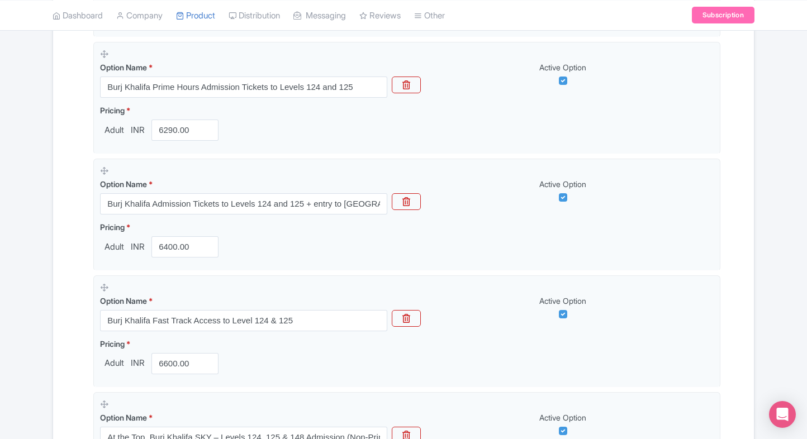
scroll to position [565, 0]
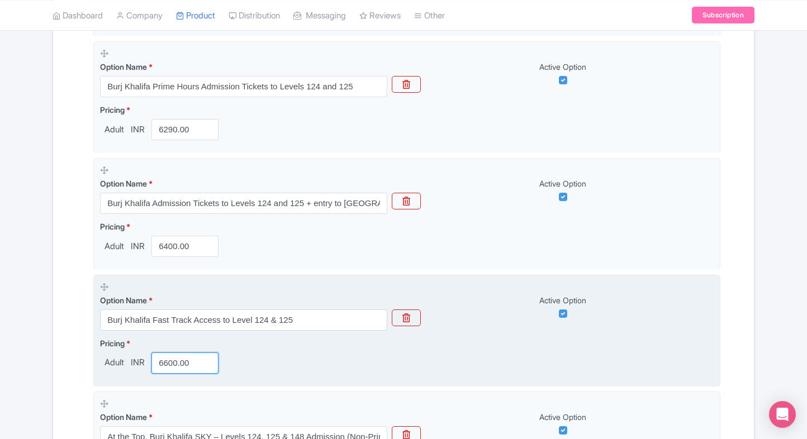
click at [170, 363] on input "6600.00" at bounding box center [184, 362] width 67 height 21
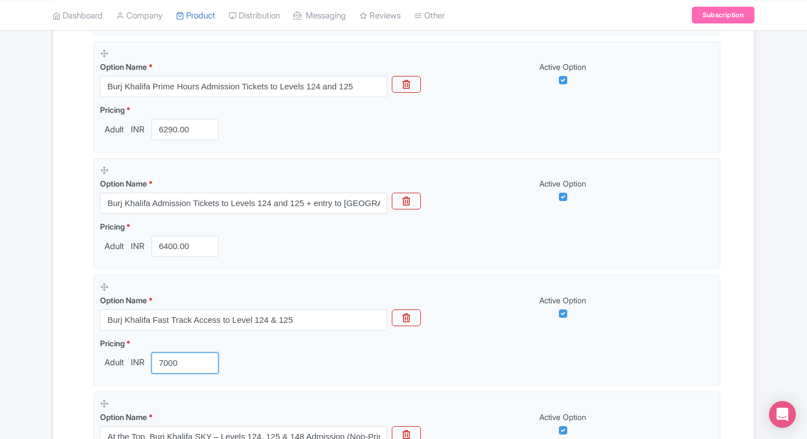
type input "7000"
click at [53, 357] on div "Name & Price Locations Description & Reviews Images & Categories Complete Burj …" at bounding box center [403, 340] width 700 height 1459
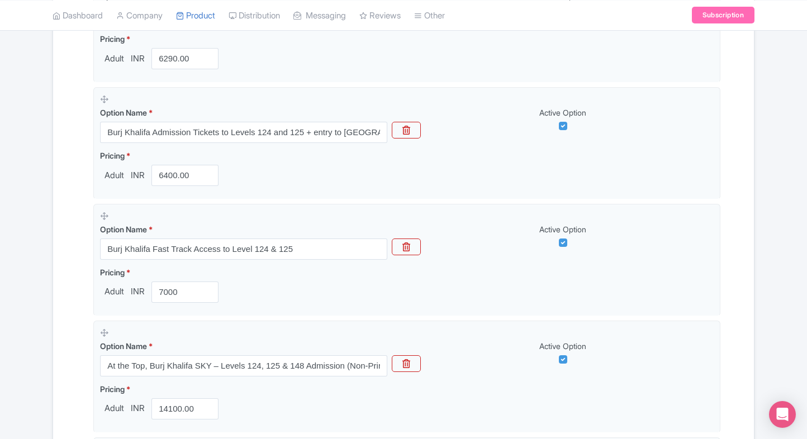
scroll to position [635, 0]
click at [37, 329] on div "← Back to Products Burj Khalifa Dubai ID# YLSNEK Content Distribution Google Th…" at bounding box center [403, 226] width 807 height 1562
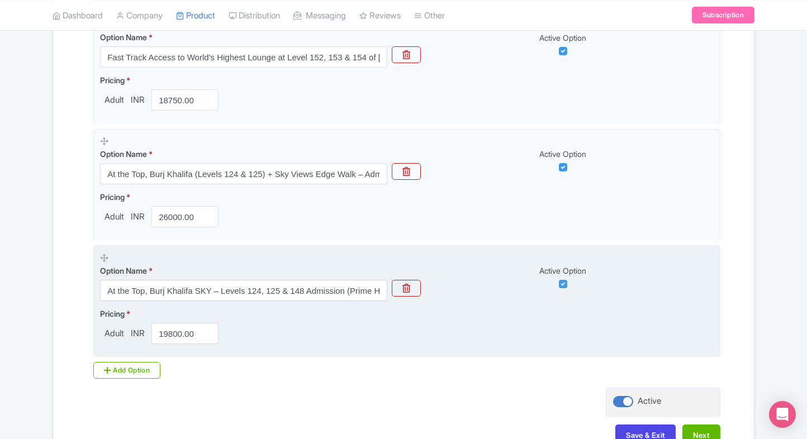
scroll to position [1203, 0]
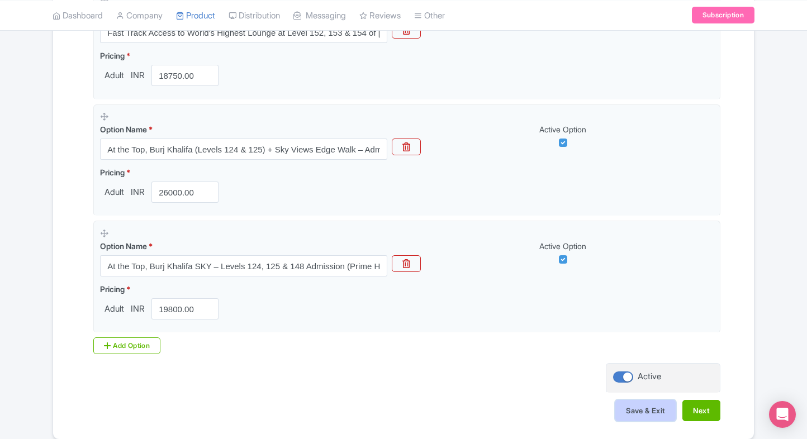
click at [632, 402] on button "Save & Exit" at bounding box center [645, 410] width 60 height 21
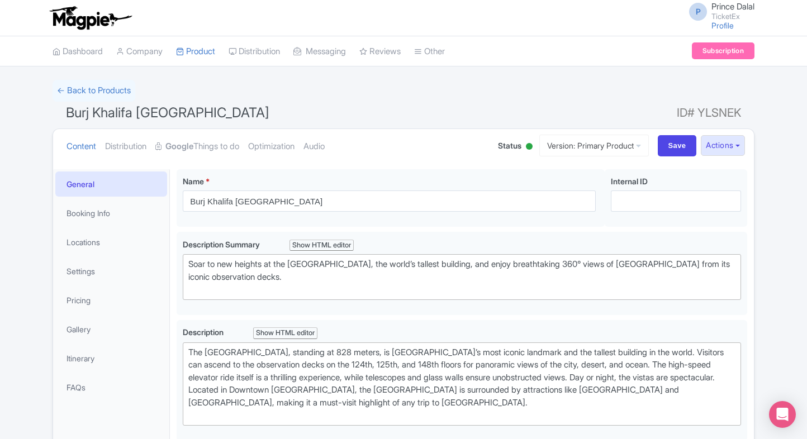
scroll to position [29, 0]
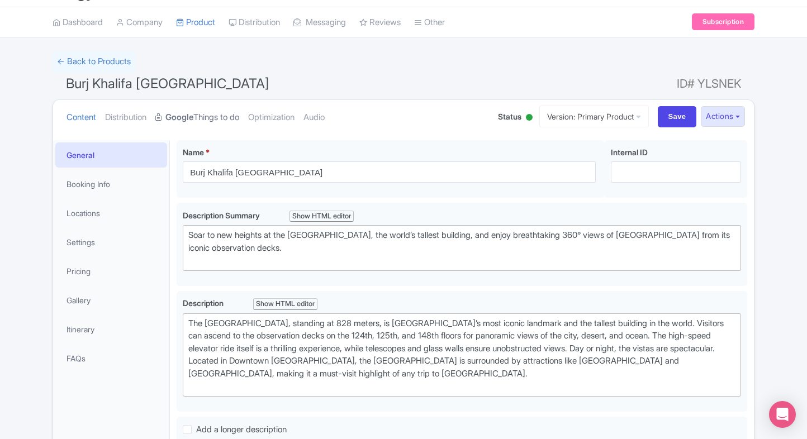
click at [196, 104] on link "Google Things to do" at bounding box center [197, 117] width 84 height 35
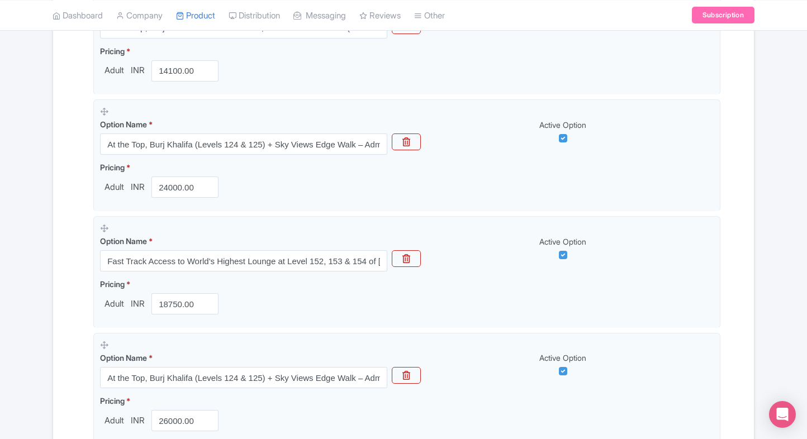
scroll to position [976, 0]
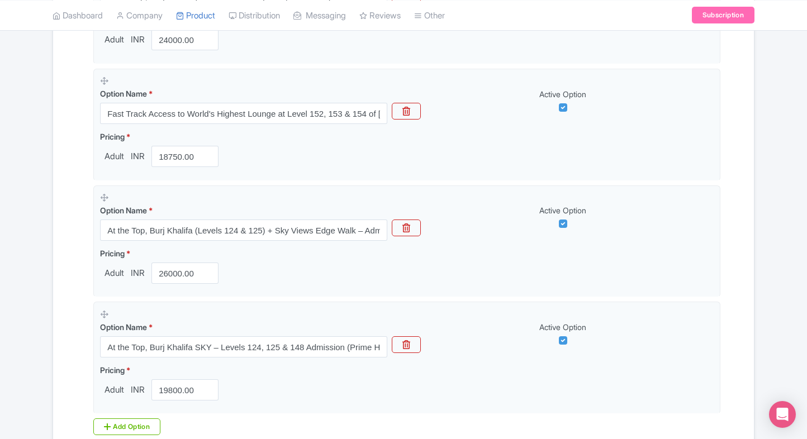
scroll to position [1118, 0]
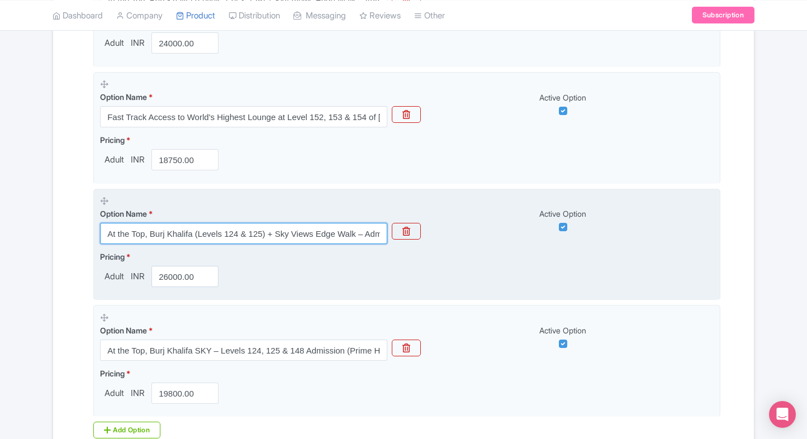
click at [231, 234] on input "At the Top, Burj Khalifa (Levels 124 & 125) + Sky Views Edge Walk – Admission (…" at bounding box center [243, 233] width 287 height 21
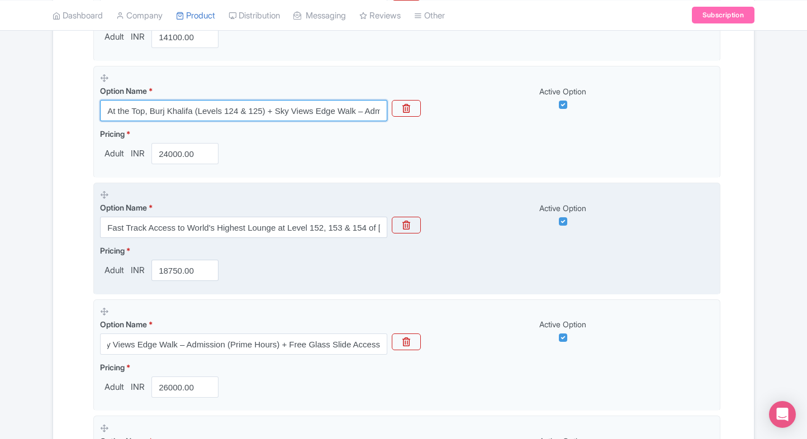
scroll to position [0, 0]
click at [332, 117] on input "At the Top, Burj Khalifa (Levels 124 & 125) + Sky Views Edge Walk – Admission (…" at bounding box center [243, 110] width 287 height 21
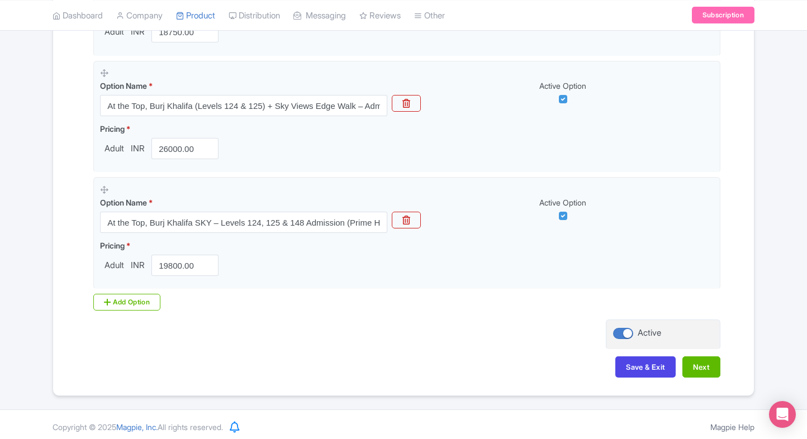
scroll to position [1248, 0]
click at [632, 368] on button "Save & Exit" at bounding box center [645, 365] width 60 height 21
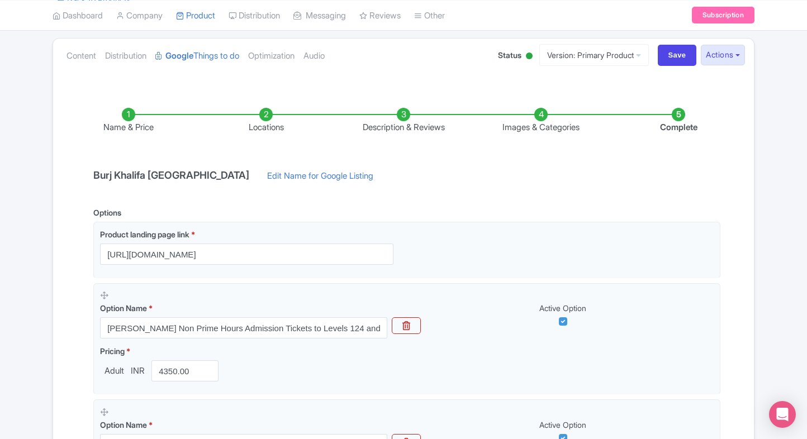
scroll to position [0, 0]
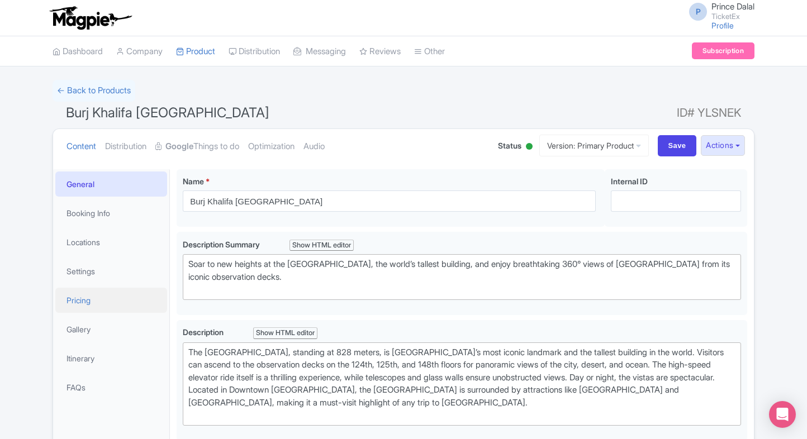
click at [106, 307] on link "Pricing" at bounding box center [111, 300] width 112 height 25
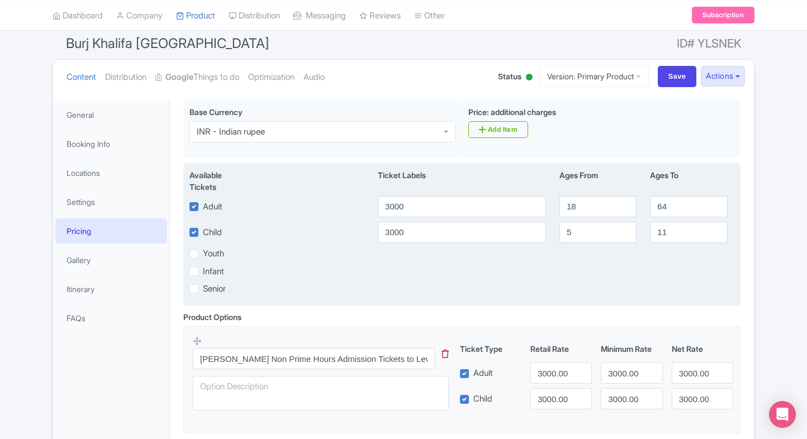
scroll to position [73, 0]
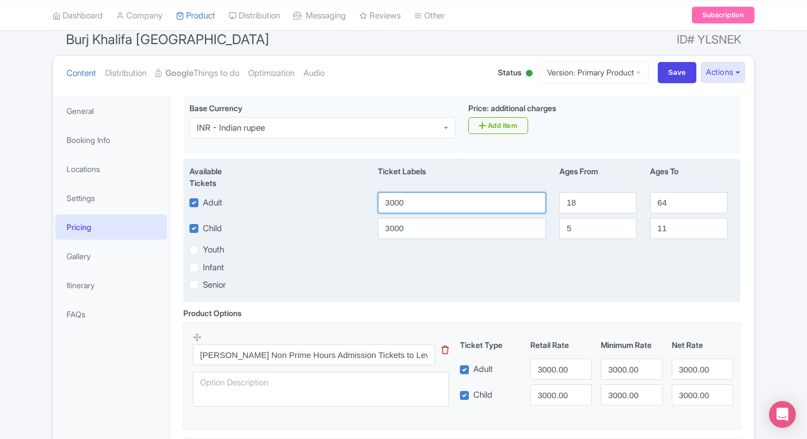
click at [457, 201] on input "3000" at bounding box center [462, 202] width 168 height 21
click at [438, 208] on input "4350" at bounding box center [462, 202] width 168 height 21
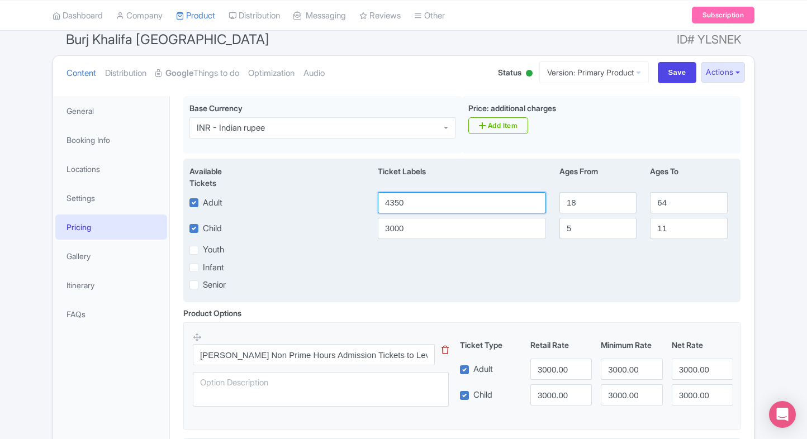
type input "4350"
click at [421, 226] on input "3000" at bounding box center [462, 228] width 168 height 21
paste input "435"
click at [421, 226] on input "4350" at bounding box center [462, 228] width 168 height 21
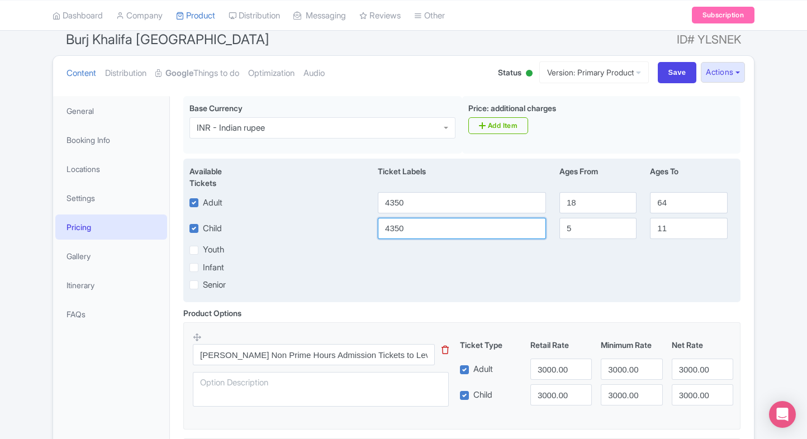
type input "4350"
click at [397, 255] on div "Youth" at bounding box center [462, 250] width 558 height 13
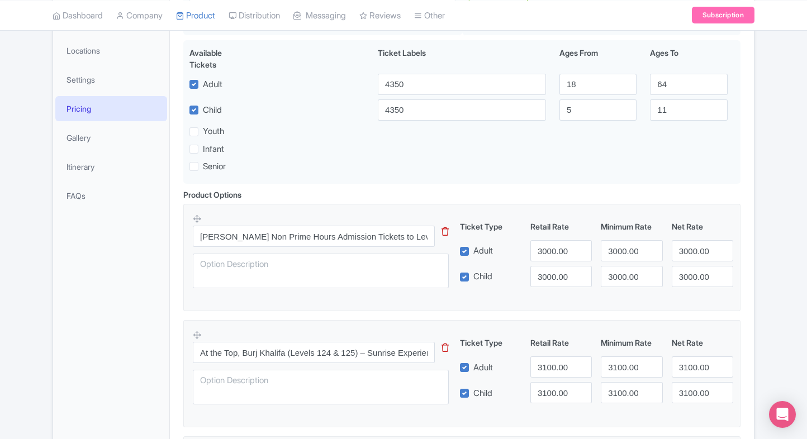
scroll to position [192, 0]
click at [547, 255] on input "3000.00" at bounding box center [560, 250] width 61 height 21
paste input "435"
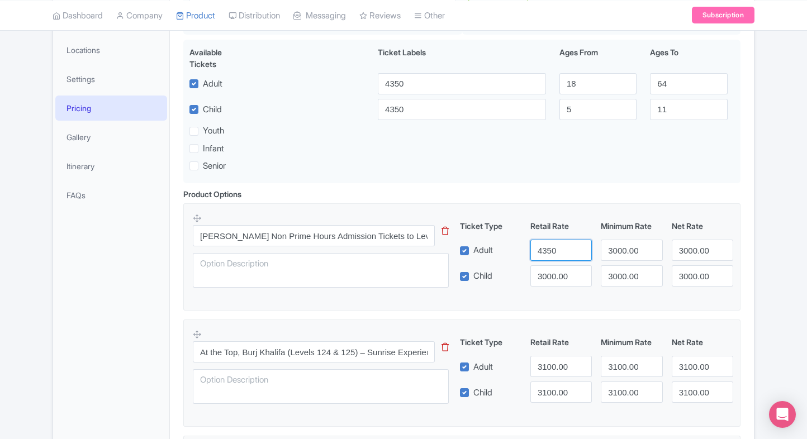
type input "4350"
click at [549, 271] on input "3000.00" at bounding box center [560, 275] width 61 height 21
paste input "435"
click at [549, 271] on input "3000.00" at bounding box center [560, 275] width 61 height 21
type input "4350"
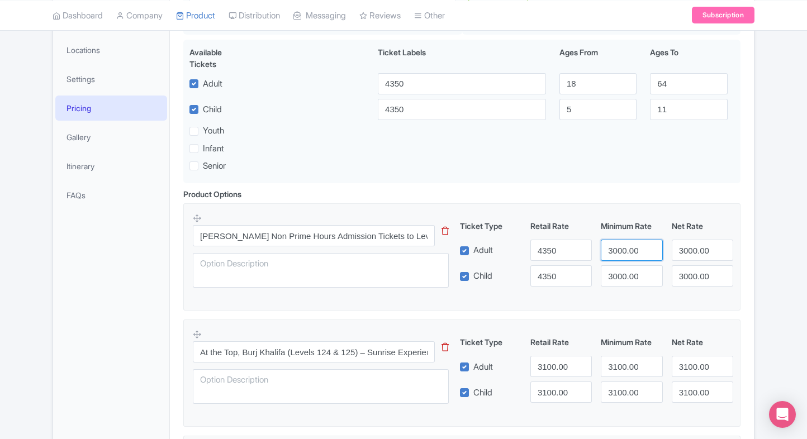
click at [622, 253] on input "3000.00" at bounding box center [630, 250] width 61 height 21
paste input "435"
click at [622, 253] on input "4350" at bounding box center [630, 250] width 61 height 21
type input "4350"
click at [622, 266] on input "3000.00" at bounding box center [630, 275] width 61 height 21
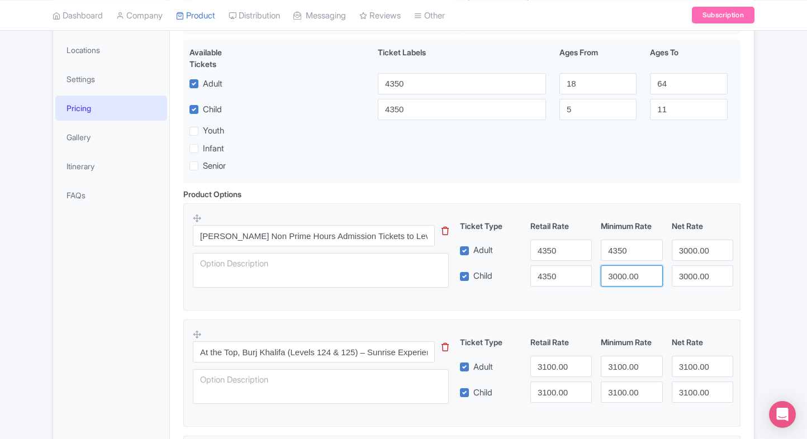
paste input "435"
click at [622, 266] on input "4350" at bounding box center [630, 275] width 61 height 21
type input "4350"
click at [692, 246] on input "3000.00" at bounding box center [701, 250] width 61 height 21
paste input "435"
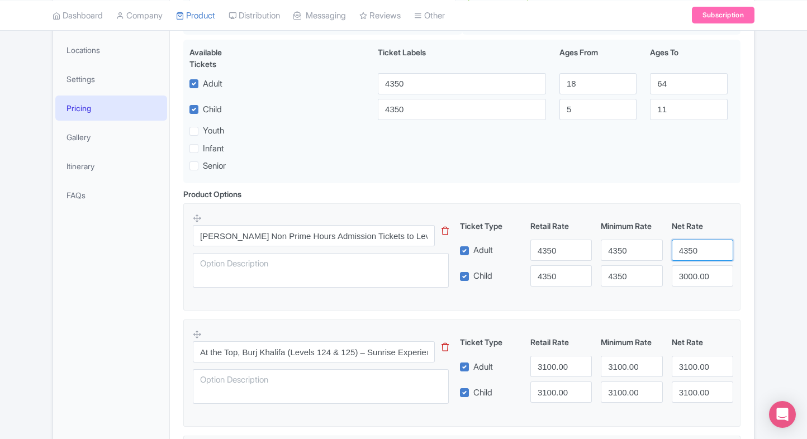
click at [692, 246] on input "4350" at bounding box center [701, 250] width 61 height 21
type input "4350"
click at [697, 278] on input "3000.00" at bounding box center [701, 275] width 61 height 21
paste input "435"
click at [697, 278] on input "4350" at bounding box center [701, 275] width 61 height 21
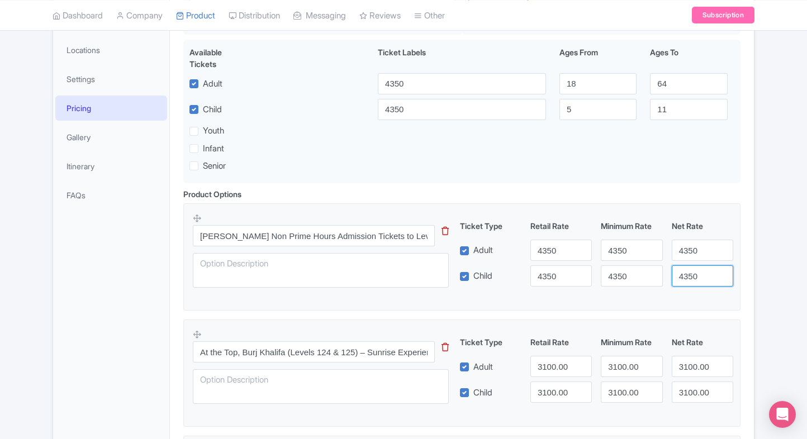
type input "4350"
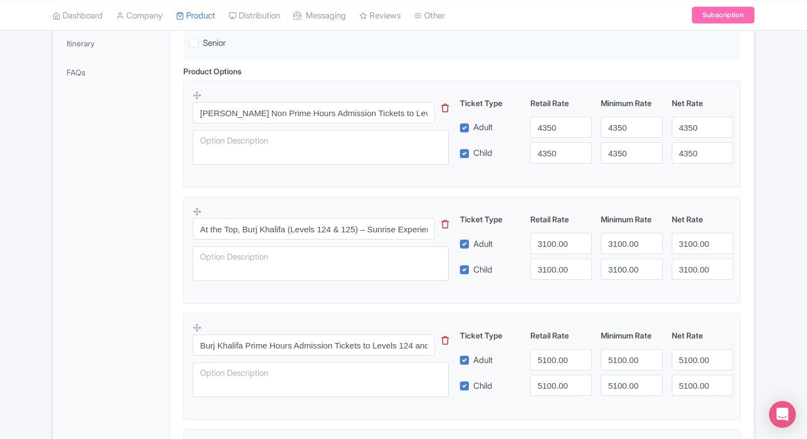
scroll to position [336, 0]
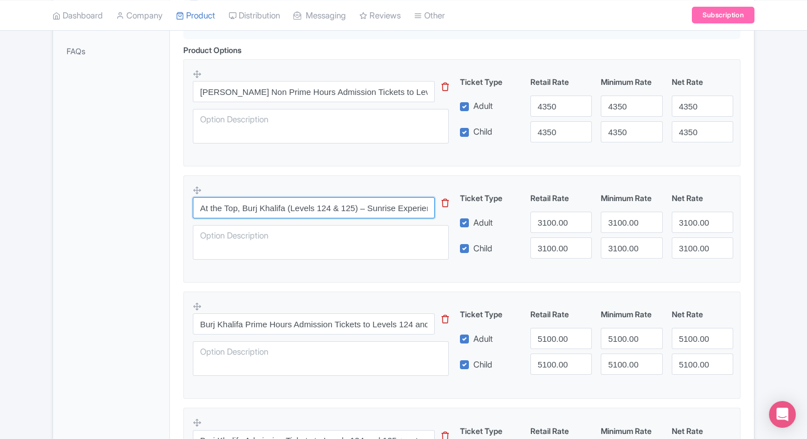
click at [395, 204] on input "At the Top, Burj Khalifa (Levels 124 & 125) – Sunrise Experience with Morning T…" at bounding box center [314, 207] width 242 height 21
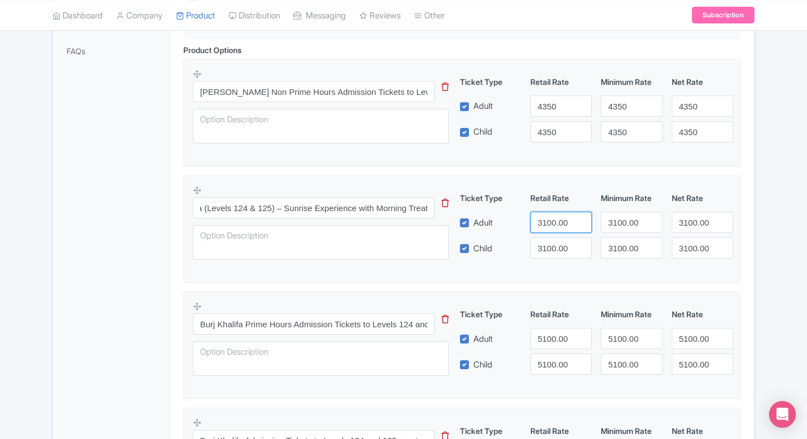
scroll to position [0, 0]
click at [557, 228] on input "3100.00" at bounding box center [560, 222] width 61 height 21
type input "5900"
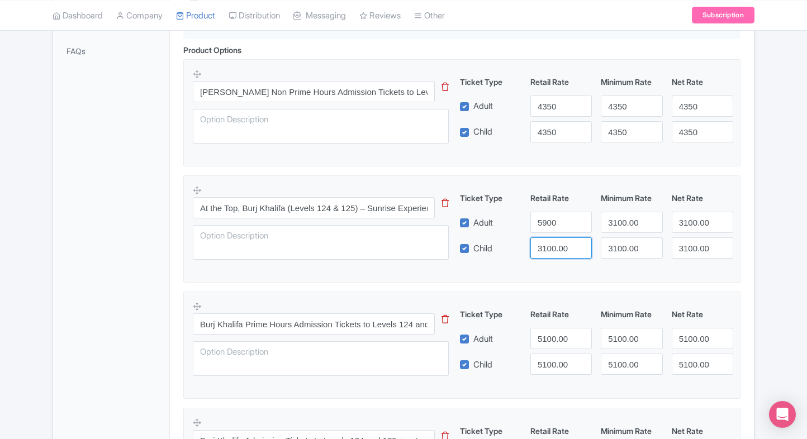
click at [555, 242] on input "3100.00" at bounding box center [560, 247] width 61 height 21
paste input "59"
click at [555, 242] on input "3100.00" at bounding box center [560, 247] width 61 height 21
type input "5900"
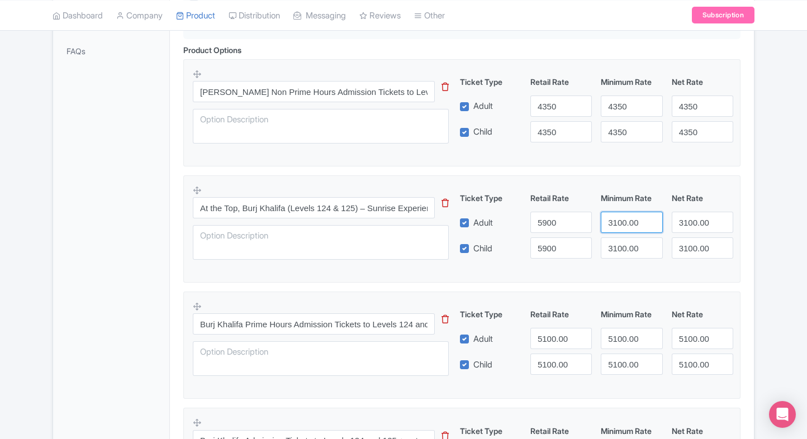
click at [613, 227] on input "3100.00" at bounding box center [630, 222] width 61 height 21
paste input "59"
click at [613, 227] on input "5900" at bounding box center [630, 222] width 61 height 21
type input "5900"
click at [626, 246] on input "3100.00" at bounding box center [630, 247] width 61 height 21
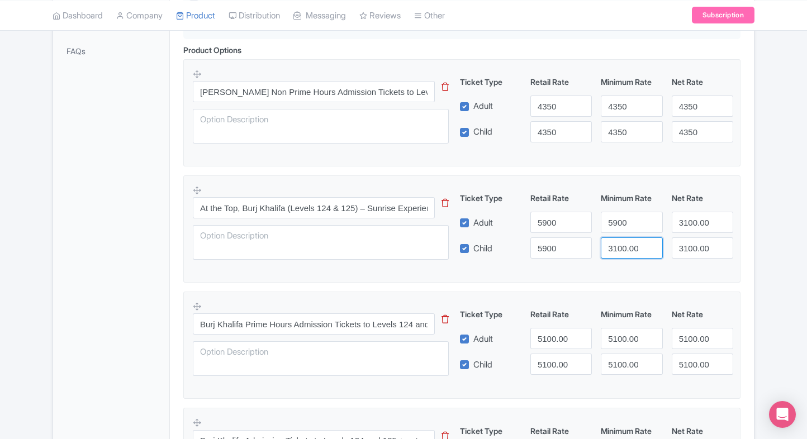
click at [626, 246] on input "3100.00" at bounding box center [630, 247] width 61 height 21
paste input "59"
type input "5900"
click at [684, 226] on input "3100.00" at bounding box center [701, 222] width 61 height 21
paste input "59"
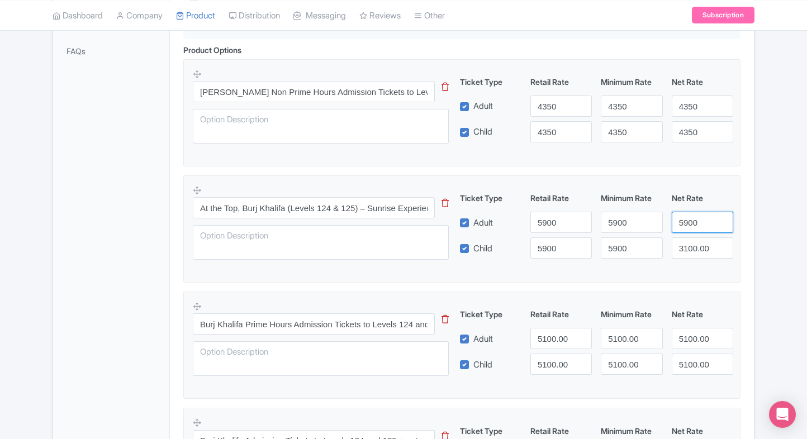
click at [684, 226] on input "5900" at bounding box center [701, 222] width 61 height 21
type input "5900"
click at [693, 249] on input "3100.00" at bounding box center [701, 247] width 61 height 21
paste input "59"
click at [693, 249] on input "5900" at bounding box center [701, 247] width 61 height 21
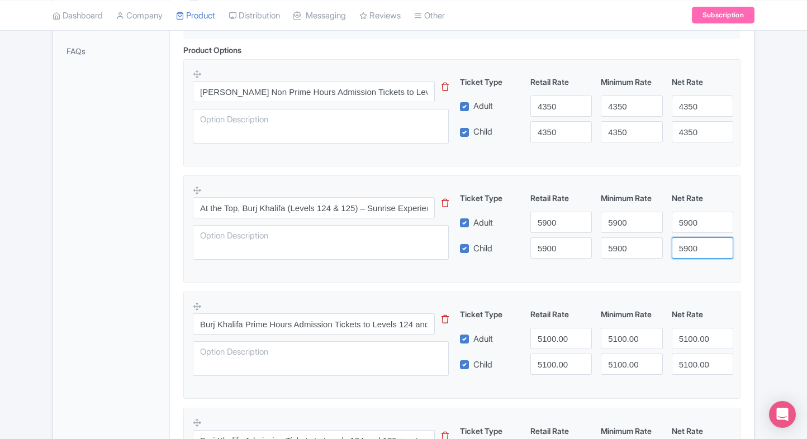
type input "5900"
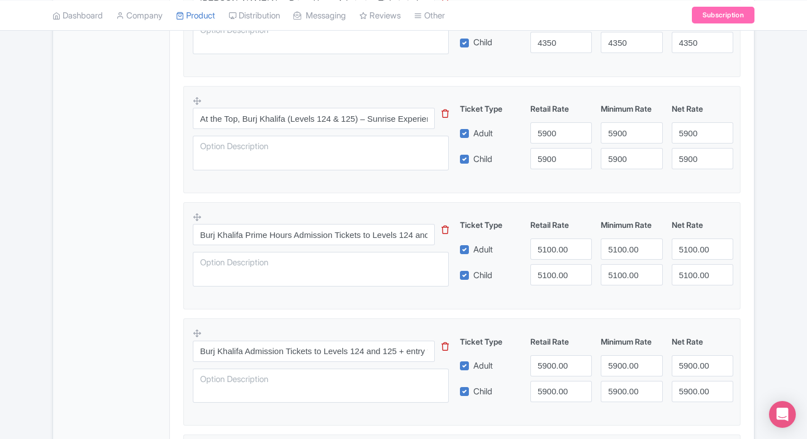
scroll to position [426, 0]
click at [550, 244] on input "5100.00" at bounding box center [560, 248] width 61 height 21
type input "6290"
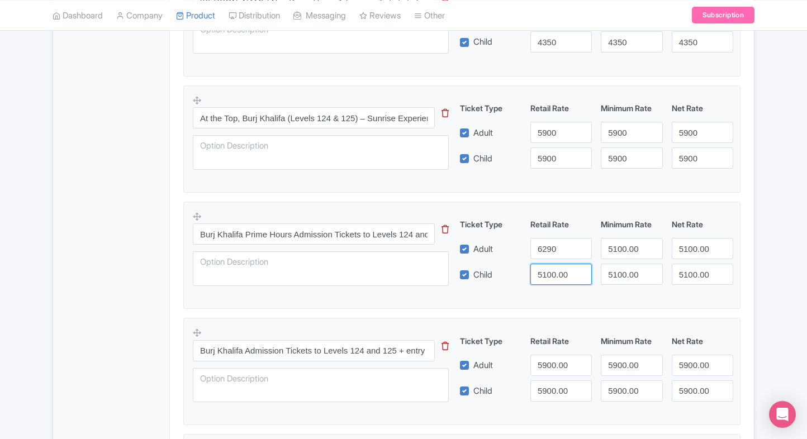
click at [554, 278] on input "5100.00" at bounding box center [560, 274] width 61 height 21
paste input "629"
click at [554, 278] on input "6290" at bounding box center [560, 274] width 61 height 21
type input "6290"
click at [602, 254] on input "5100.00" at bounding box center [630, 248] width 61 height 21
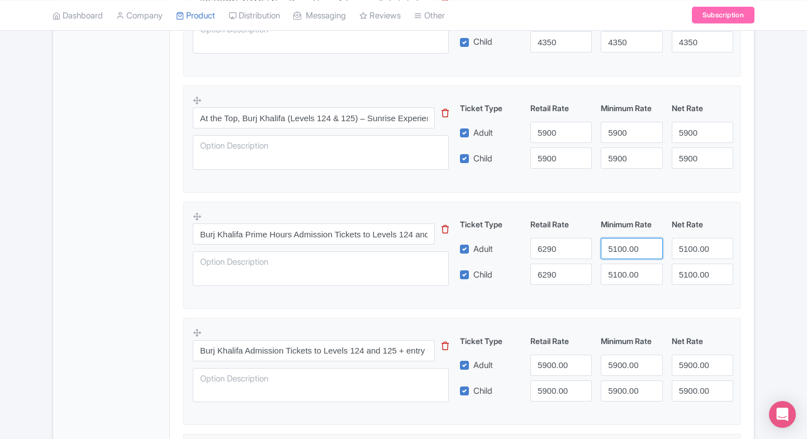
paste input "629"
drag, startPoint x: 602, startPoint y: 254, endPoint x: 628, endPoint y: 283, distance: 38.8
click at [628, 283] on div "Ticket Type Retail Rate Minimum Rate Net Rate Adult 6290 6290 5100.00 Child 629…" at bounding box center [596, 251] width 269 height 66
type input "6290"
click at [628, 283] on input "5100.00" at bounding box center [630, 274] width 61 height 21
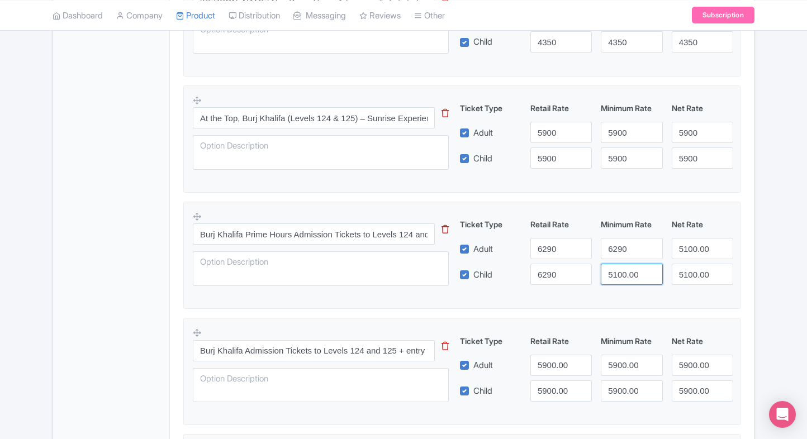
paste input "629"
click at [628, 283] on input "6290" at bounding box center [630, 274] width 61 height 21
type input "6290"
click at [678, 249] on input "5100.00" at bounding box center [701, 248] width 61 height 21
paste input "629"
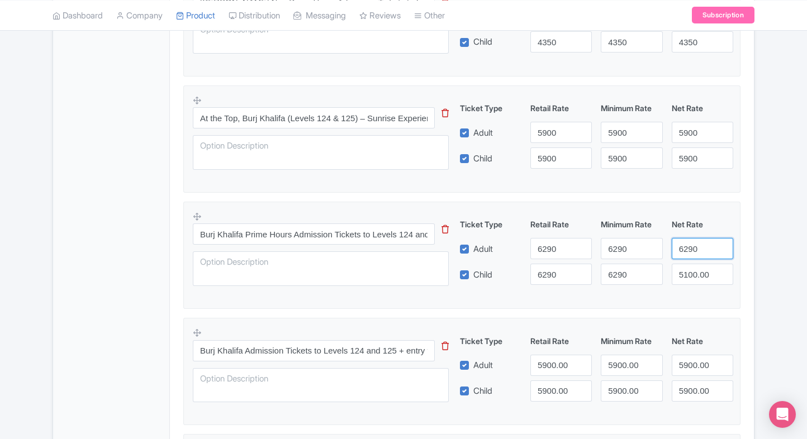
click at [678, 249] on input "6290" at bounding box center [701, 248] width 61 height 21
type input "6290"
click at [696, 272] on input "5100.00" at bounding box center [701, 274] width 61 height 21
paste input "629"
click at [696, 272] on input "6290" at bounding box center [701, 274] width 61 height 21
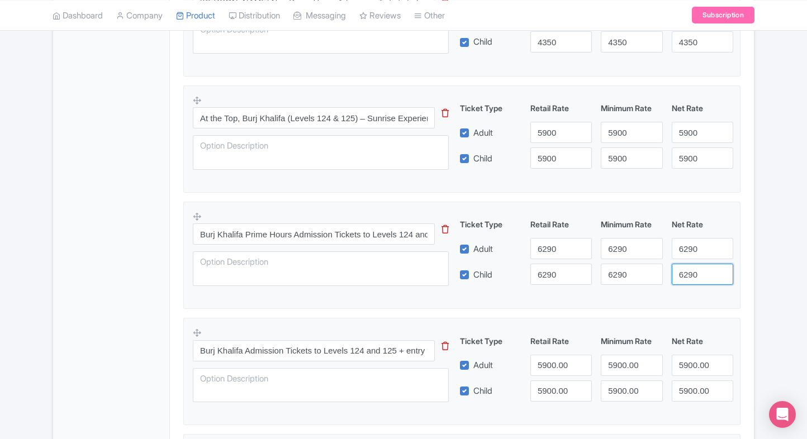
type input "6290"
click at [733, 251] on div "6290" at bounding box center [702, 248] width 70 height 21
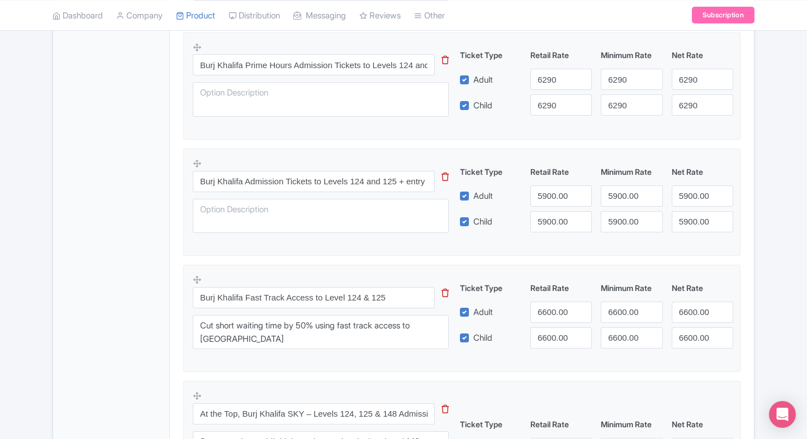
scroll to position [596, 0]
click at [395, 188] on input "Burj Khalifa Admission Tickets to Levels 124 and 125 + entry to [GEOGRAPHIC_DAT…" at bounding box center [314, 180] width 242 height 21
click at [554, 200] on input "5900.00" at bounding box center [560, 195] width 61 height 21
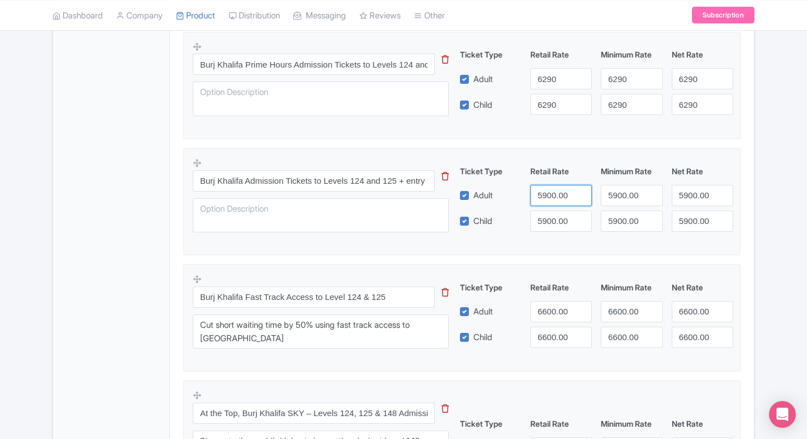
click at [554, 200] on input "5900.00" at bounding box center [560, 195] width 61 height 21
type input "6400"
click at [552, 216] on input "5900.00" at bounding box center [560, 221] width 61 height 21
paste input "64"
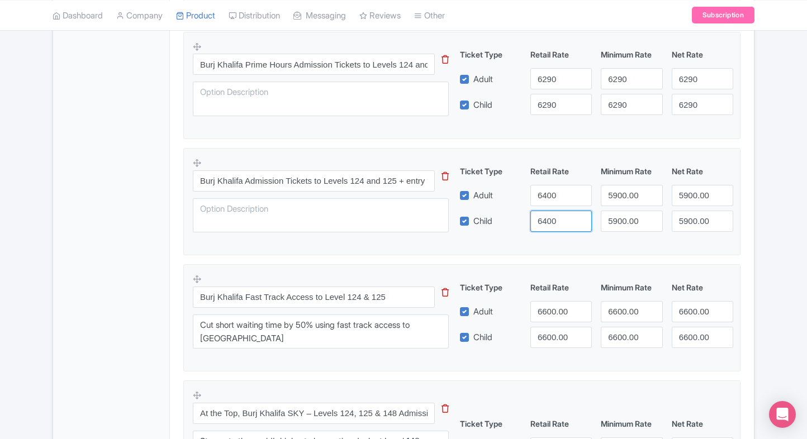
type input "6400"
click at [612, 194] on input "5900.00" at bounding box center [630, 195] width 61 height 21
paste input "64"
click at [612, 194] on input "6400" at bounding box center [630, 195] width 61 height 21
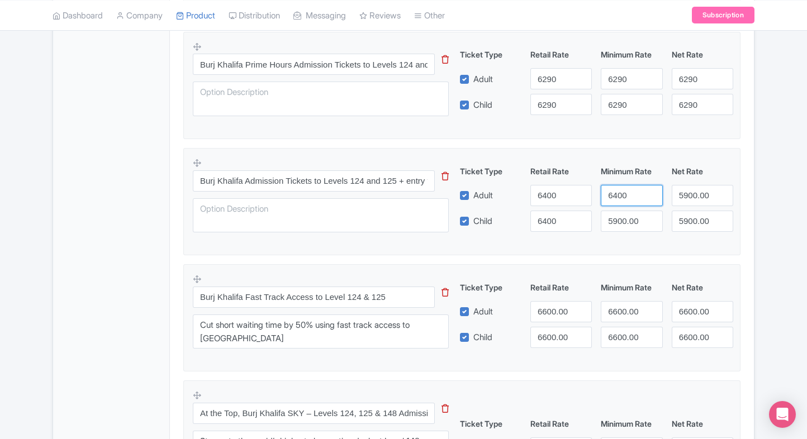
type input "6400"
click at [628, 226] on div "Burj Khalifa Admission Tickets to Levels 124 and 125 + entry to [GEOGRAPHIC_DAT…" at bounding box center [462, 199] width 538 height 82
click at [628, 226] on input "5900.00" at bounding box center [630, 221] width 61 height 21
paste input "64"
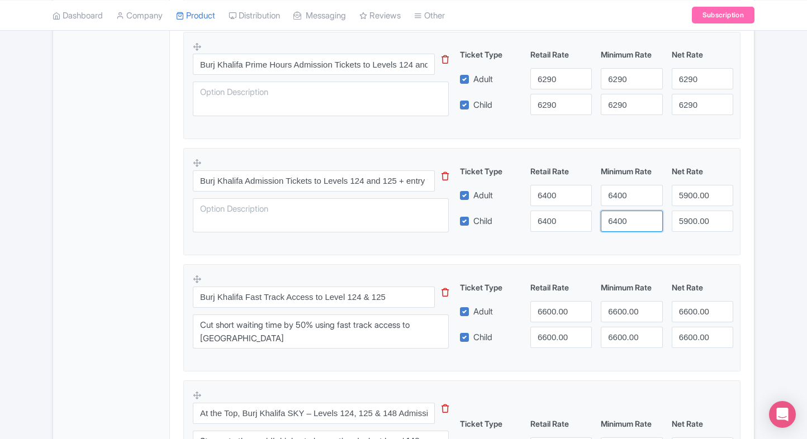
click at [628, 226] on input "6400" at bounding box center [630, 221] width 61 height 21
type input "6400"
click at [693, 199] on input "5900.00" at bounding box center [701, 195] width 61 height 21
paste input "64"
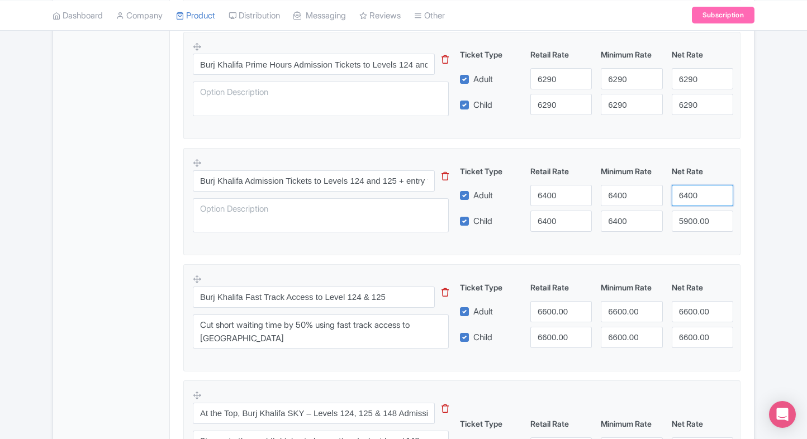
drag, startPoint x: 693, startPoint y: 199, endPoint x: 691, endPoint y: 221, distance: 21.3
click at [691, 221] on div "Ticket Type Retail Rate Minimum Rate Net Rate Adult 6400 6400 6400 Child 6400 6…" at bounding box center [596, 198] width 269 height 66
type input "6400"
click at [691, 221] on input "5900.00" at bounding box center [701, 221] width 61 height 21
paste input "64"
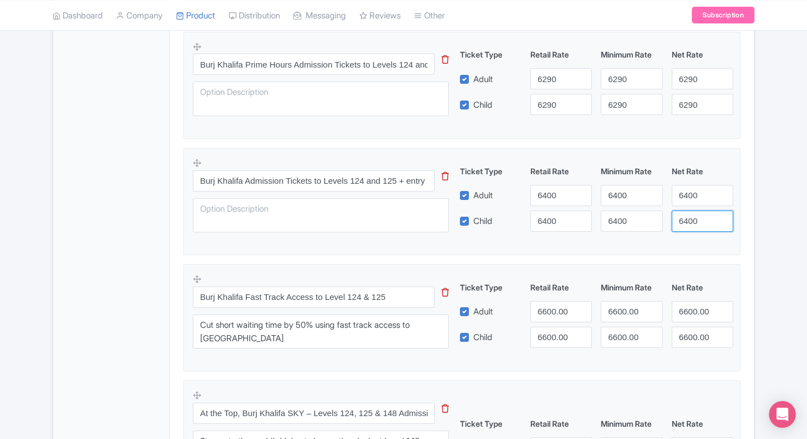
click at [691, 221] on input "6400" at bounding box center [701, 221] width 61 height 21
type input "6400"
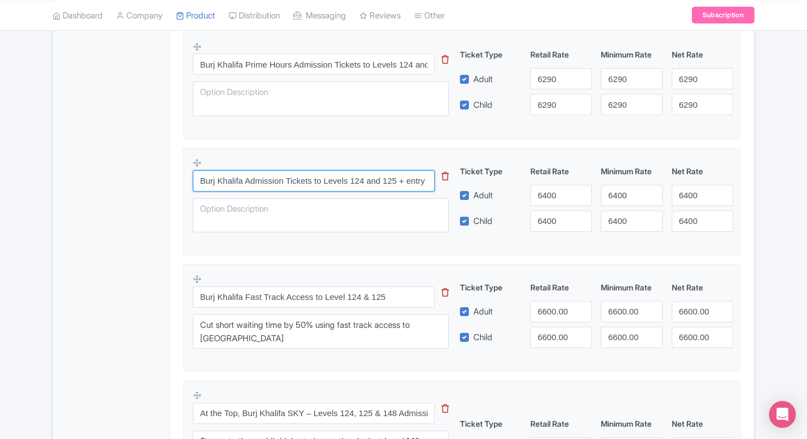
click at [393, 183] on input "Burj Khalifa Admission Tickets to Levels 124 and 125 + entry to [GEOGRAPHIC_DAT…" at bounding box center [314, 180] width 242 height 21
click at [754, 209] on div "Success Data saved automatically ← Back to Products Burj Khalifa Dubai ID# YLSN…" at bounding box center [403, 350] width 715 height 1733
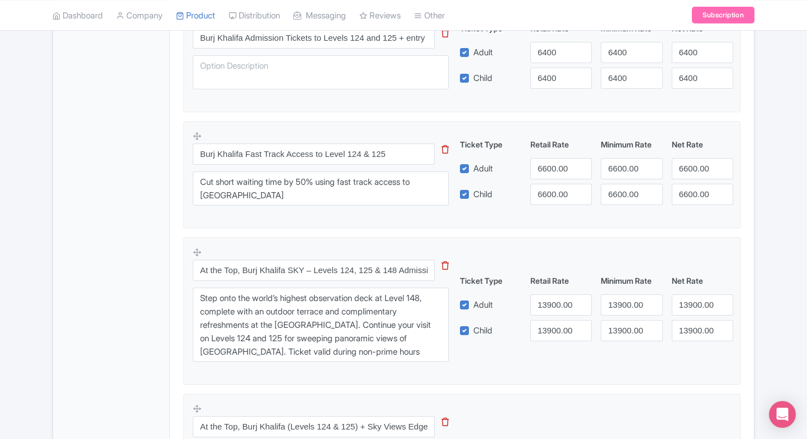
scroll to position [723, 0]
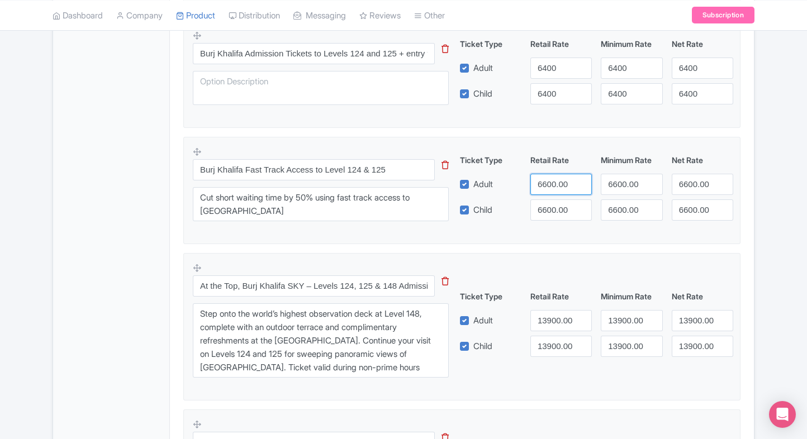
click at [543, 180] on input "6600.00" at bounding box center [560, 184] width 61 height 21
type input "7000"
click at [547, 209] on input "6600.00" at bounding box center [560, 209] width 61 height 21
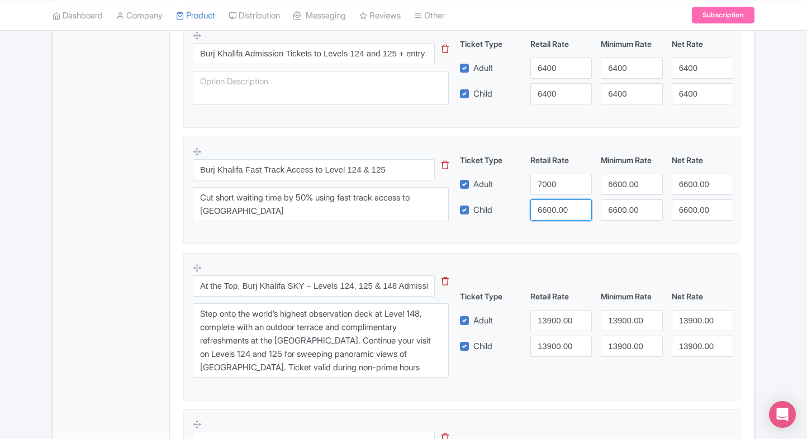
paste input "70"
click at [547, 209] on input "7000" at bounding box center [560, 209] width 61 height 21
type input "7000"
click at [632, 192] on input "6600.00" at bounding box center [630, 184] width 61 height 21
paste input "70"
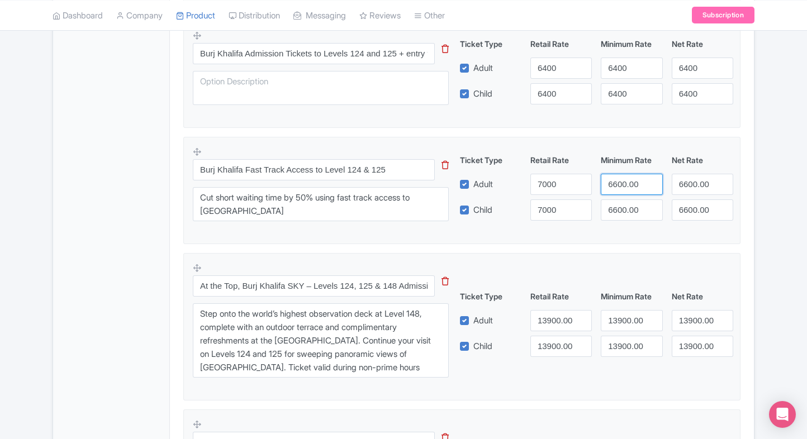
click at [632, 192] on input "6600.00" at bounding box center [630, 184] width 61 height 21
type input "7000"
click at [621, 216] on input "6600.00" at bounding box center [630, 209] width 61 height 21
paste input "70"
click at [621, 216] on input "7000" at bounding box center [630, 209] width 61 height 21
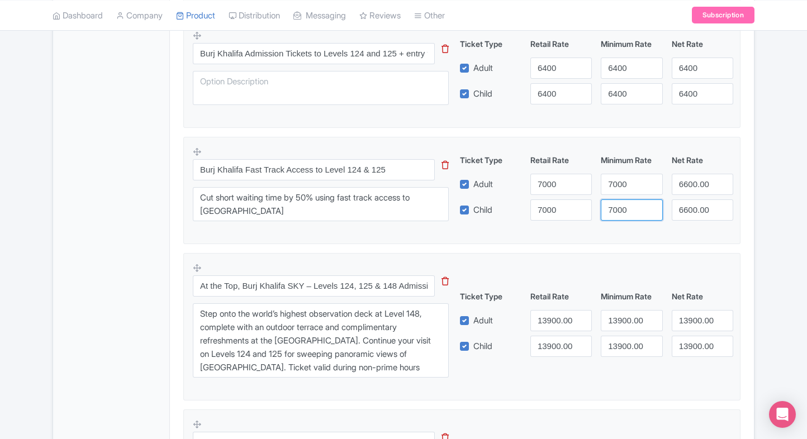
type input "7000"
click at [700, 178] on input "6600.00" at bounding box center [701, 184] width 61 height 21
paste input "70"
click at [700, 178] on input "6600.00" at bounding box center [701, 184] width 61 height 21
type input "7000"
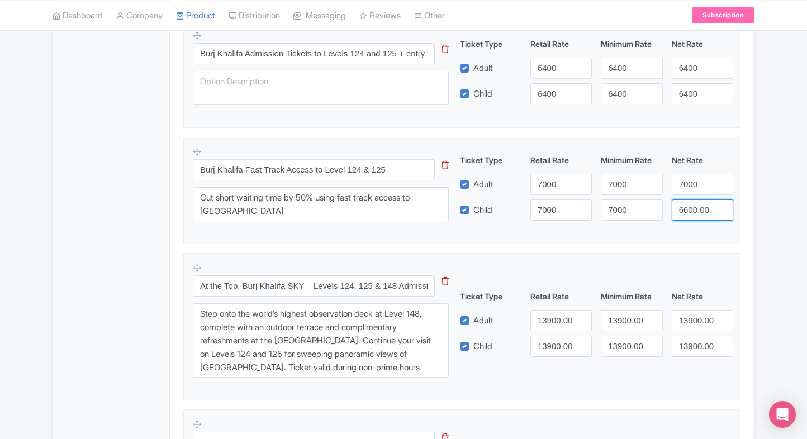
click at [699, 200] on input "6600.00" at bounding box center [701, 209] width 61 height 21
paste input "70"
click at [699, 200] on input "6600.00" at bounding box center [701, 209] width 61 height 21
type input "7000"
click at [746, 194] on div "Product Options i Burj Khalifa Non Prime Hours Admission Tickets to Levels 124 …" at bounding box center [462, 348] width 570 height 1382
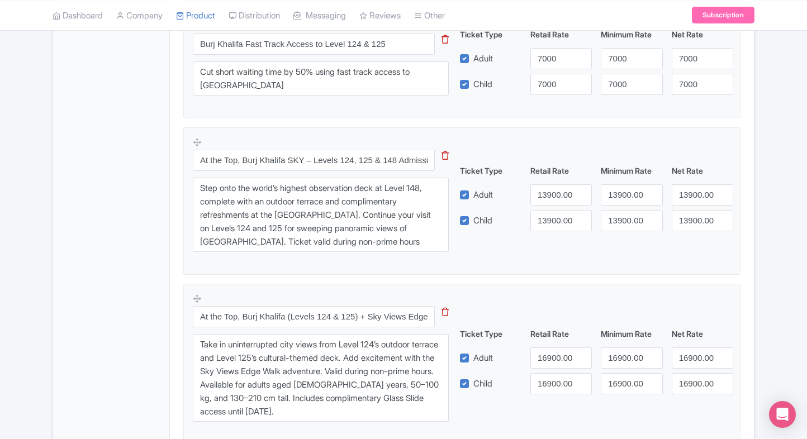
scroll to position [876, 0]
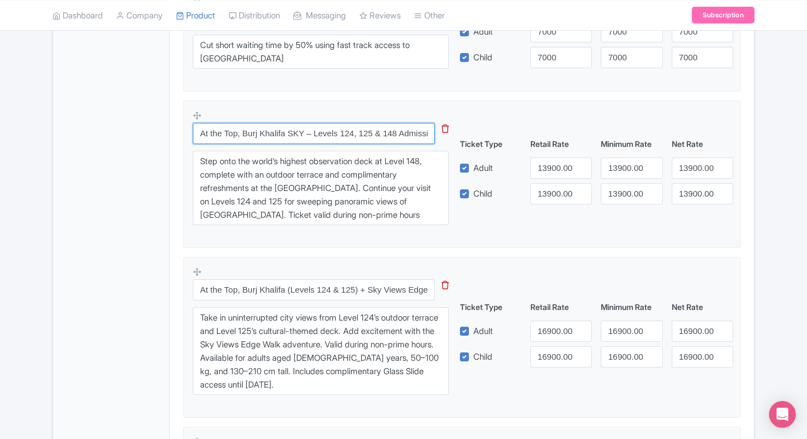
click at [292, 137] on input "At the Top, Burj Khalifa SKY – Levels 124, 125 & 148 Admission (Non-Prime Hours)" at bounding box center [314, 133] width 242 height 21
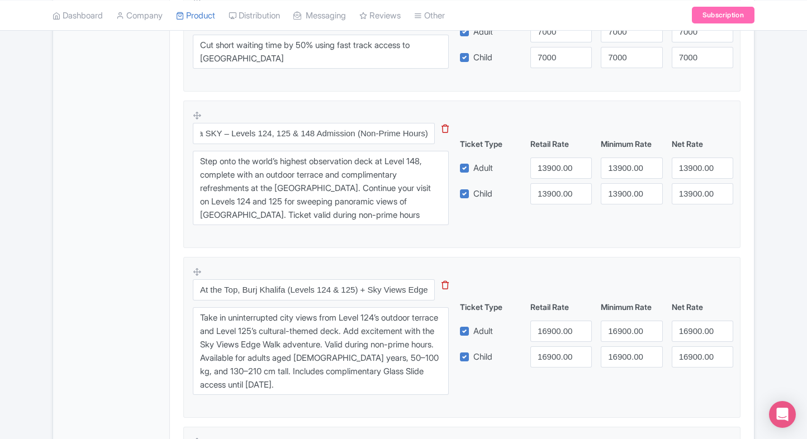
scroll to position [0, 0]
click at [543, 169] on input "13900.00" at bounding box center [560, 168] width 61 height 21
type input "14100"
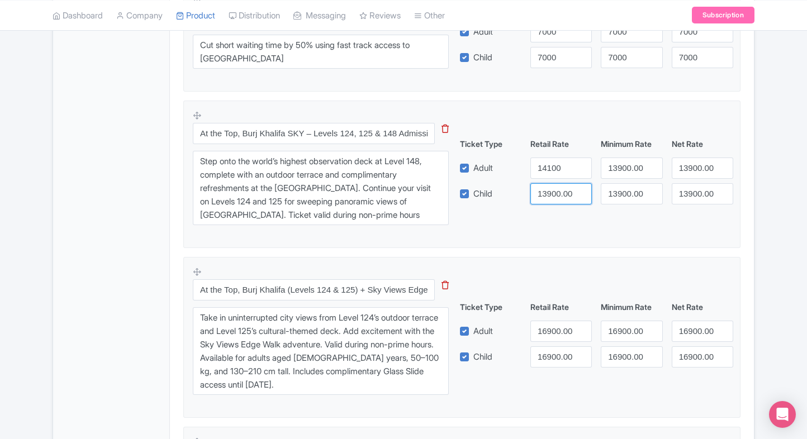
click at [554, 187] on input "13900.00" at bounding box center [560, 193] width 61 height 21
paste input "41"
click at [554, 187] on input "14100" at bounding box center [560, 193] width 61 height 21
type input "14100"
click at [602, 175] on input "13900.00" at bounding box center [630, 168] width 61 height 21
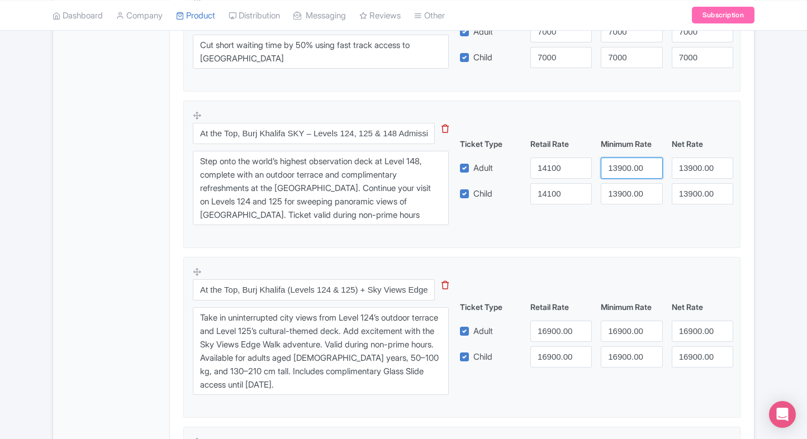
click at [602, 175] on input "13900.00" at bounding box center [630, 168] width 61 height 21
paste input "41"
click at [602, 175] on input "14100" at bounding box center [630, 168] width 61 height 21
type input "14100"
click at [626, 194] on input "13900.00" at bounding box center [630, 193] width 61 height 21
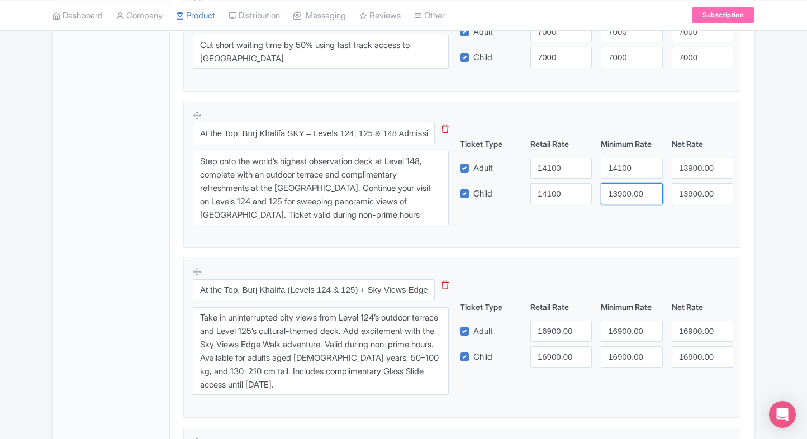
paste input "41"
click at [626, 194] on input "14100" at bounding box center [630, 193] width 61 height 21
type input "14100"
click at [680, 177] on input "13900.00" at bounding box center [701, 168] width 61 height 21
paste input "41"
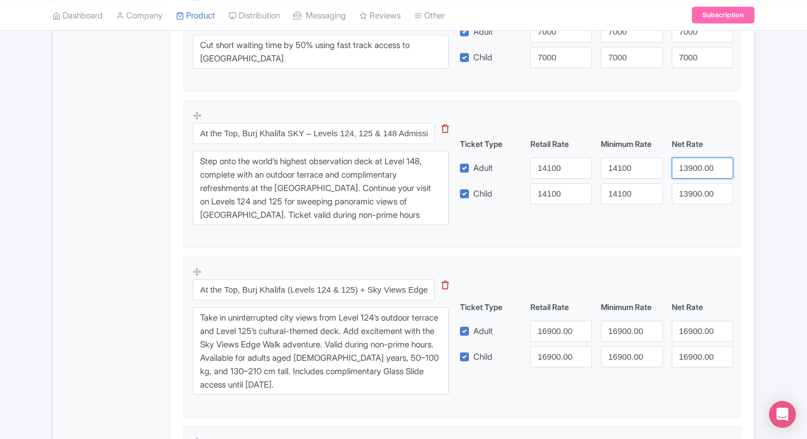
click at [680, 177] on input "13900.00" at bounding box center [701, 168] width 61 height 21
type input "14100"
click at [693, 191] on input "13900.00" at bounding box center [701, 193] width 61 height 21
paste input "41"
click at [693, 191] on input "14100" at bounding box center [701, 193] width 61 height 21
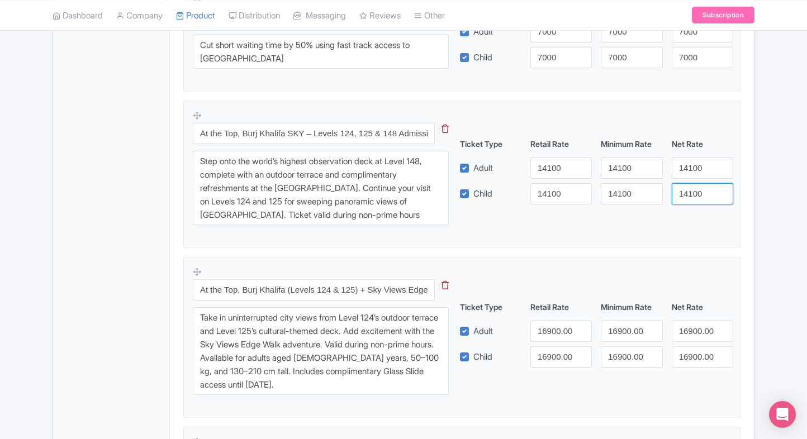
type input "14100"
click at [742, 203] on div "Product Options i Burj Khalifa Non Prime Hours Admission Tickets to Levels 124 …" at bounding box center [462, 196] width 570 height 1382
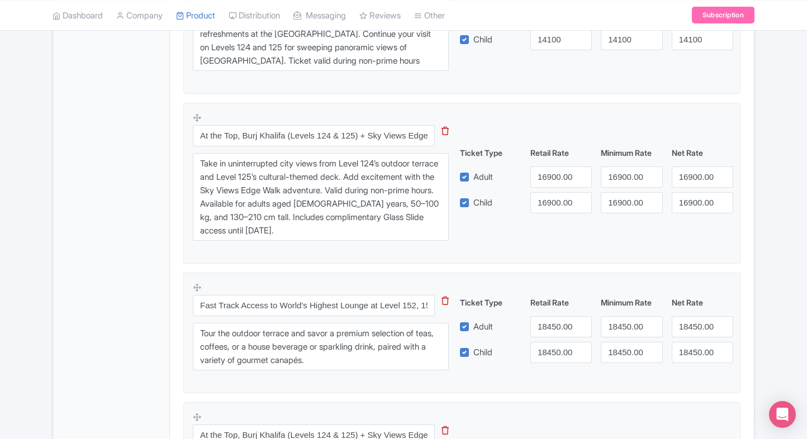
scroll to position [1036, 0]
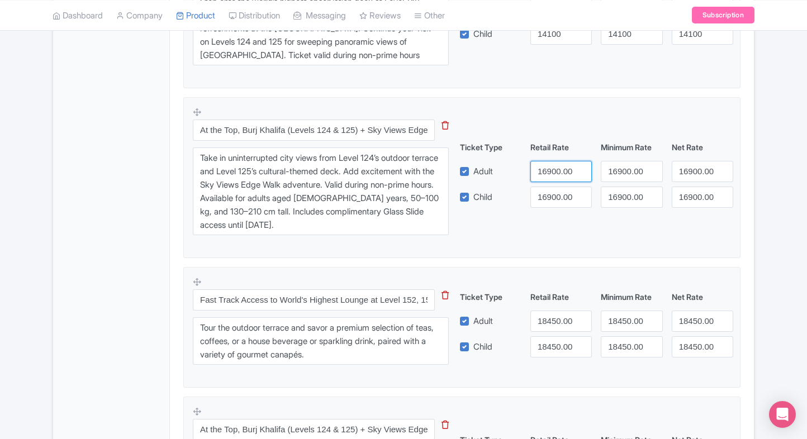
click at [545, 168] on input "16900.00" at bounding box center [560, 171] width 61 height 21
type input "19800"
click at [550, 190] on input "16900.00" at bounding box center [560, 197] width 61 height 21
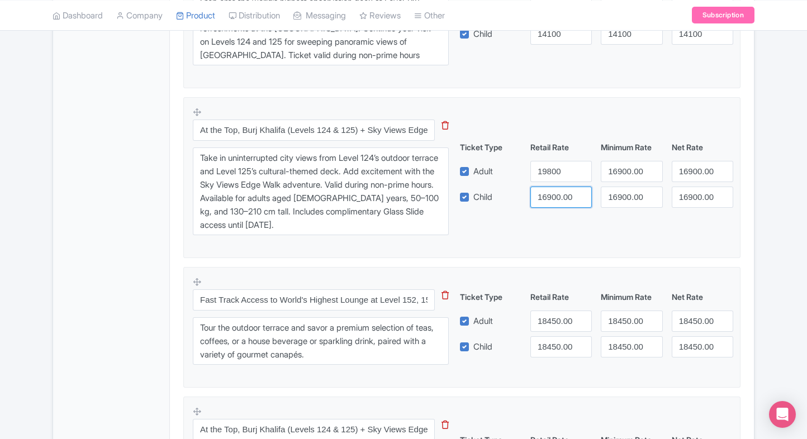
paste input "98"
click at [550, 190] on input "19800" at bounding box center [560, 197] width 61 height 21
type input "19800"
click at [619, 175] on input "16900.00" at bounding box center [630, 171] width 61 height 21
paste input "98"
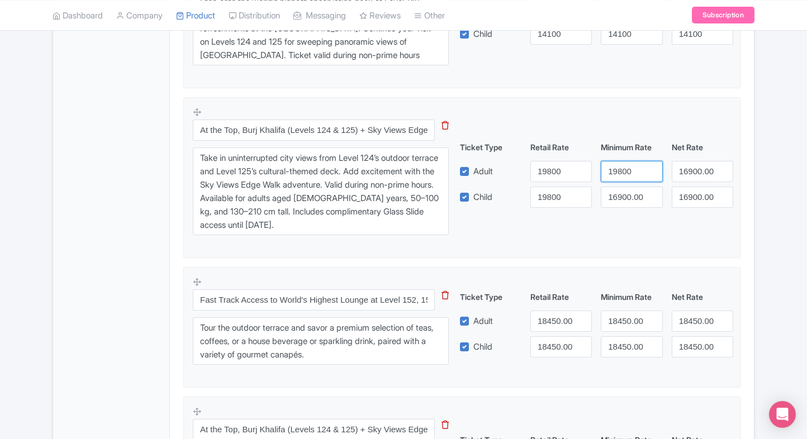
click at [619, 175] on input "19800" at bounding box center [630, 171] width 61 height 21
type input "19800"
click at [623, 196] on input "16900.00" at bounding box center [630, 197] width 61 height 21
paste input "98"
click at [623, 196] on input "19800" at bounding box center [630, 197] width 61 height 21
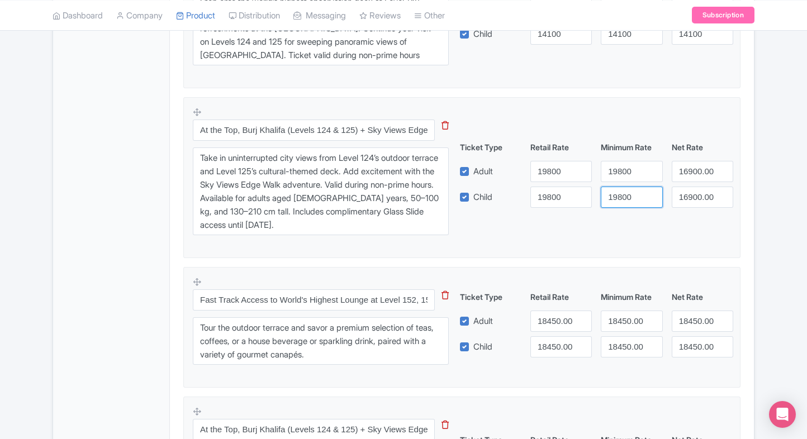
type input "19800"
click at [688, 179] on input "16900.00" at bounding box center [701, 171] width 61 height 21
paste input "98"
click at [688, 179] on input "19800" at bounding box center [701, 171] width 61 height 21
type input "19800"
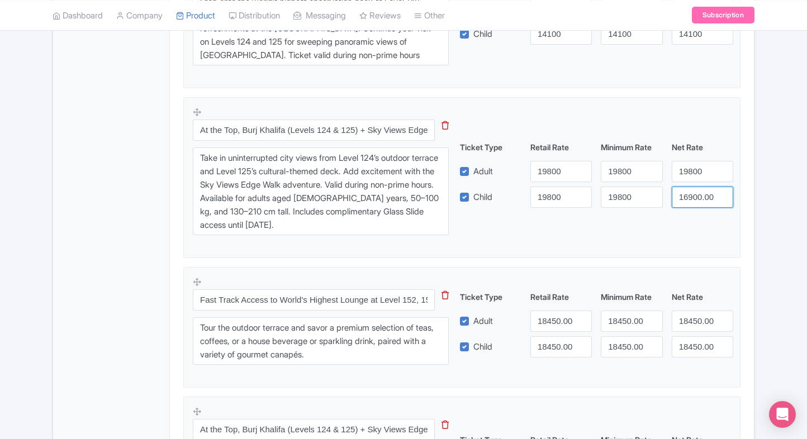
click at [689, 201] on input "16900.00" at bounding box center [701, 197] width 61 height 21
paste input "98"
click at [689, 201] on input "19800" at bounding box center [701, 197] width 61 height 21
type input "19800"
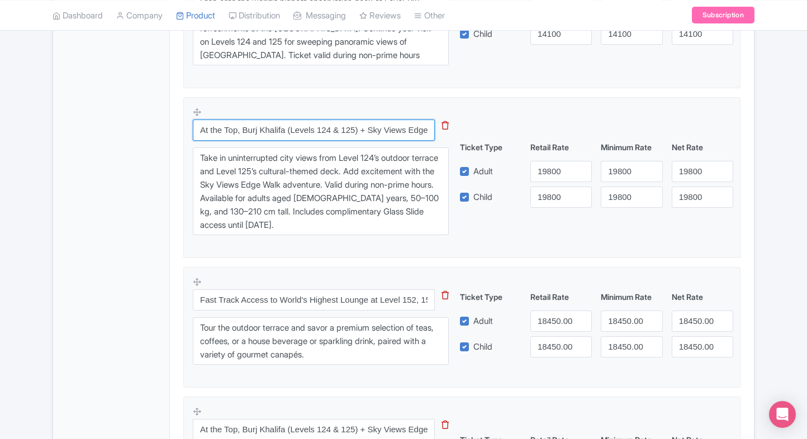
click at [306, 123] on input "At the Top, Burj Khalifa (Levels 124 & 125) + Sky Views Edge Walk – Admission (…" at bounding box center [314, 130] width 242 height 21
click at [311, 126] on input "At the Top, Burj Khalifa (Levels 124 & 125) + Sky Views Edge Walk – Admission (…" at bounding box center [314, 130] width 242 height 21
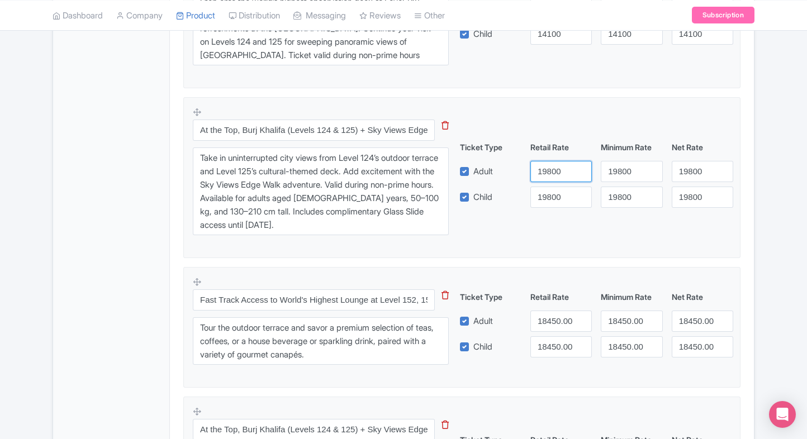
click at [556, 175] on input "19800" at bounding box center [560, 171] width 61 height 21
paste input "69"
type input "16900"
click at [551, 198] on input "19800" at bounding box center [560, 197] width 61 height 21
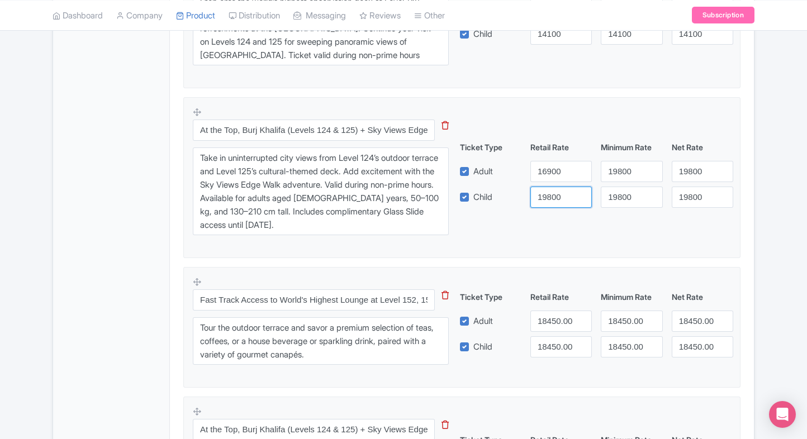
paste input "69"
click at [551, 198] on input "16900" at bounding box center [560, 197] width 61 height 21
type input "16900"
click at [614, 174] on input "19800" at bounding box center [630, 171] width 61 height 21
paste input "69"
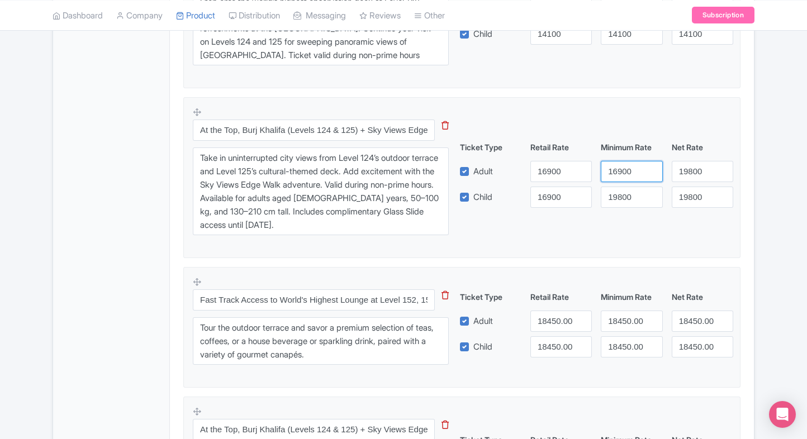
drag, startPoint x: 614, startPoint y: 174, endPoint x: 616, endPoint y: 185, distance: 11.3
click at [616, 185] on div "Ticket Type Retail Rate Minimum Rate Net Rate Adult 16900 16900 19800 Child 169…" at bounding box center [596, 174] width 269 height 66
type input "16900"
click at [616, 187] on input "19800" at bounding box center [630, 197] width 61 height 21
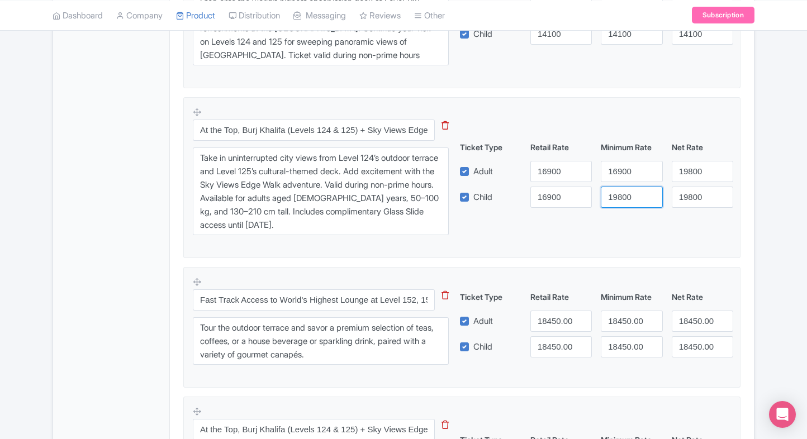
paste input "69"
type input "16900"
click at [680, 169] on input "19800" at bounding box center [701, 171] width 61 height 21
paste input "69"
click at [680, 169] on input "16900" at bounding box center [701, 171] width 61 height 21
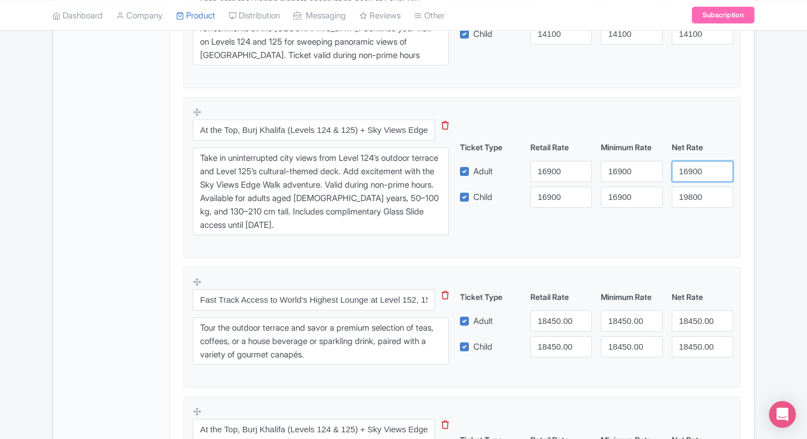
type input "16900"
click at [704, 198] on input "19800" at bounding box center [701, 197] width 61 height 21
paste input "16900"
click at [704, 198] on input "1980016900" at bounding box center [701, 197] width 61 height 21
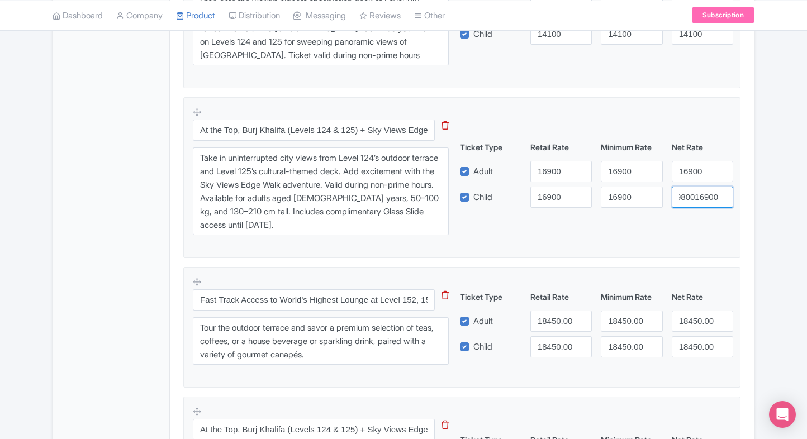
paste input "number"
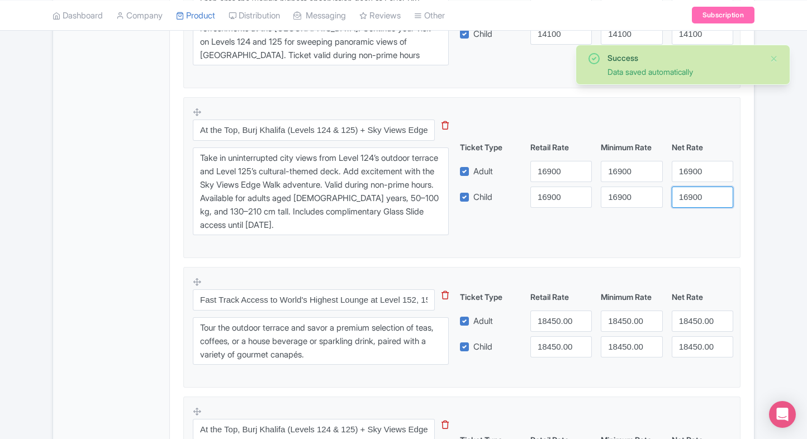
type input "16900"
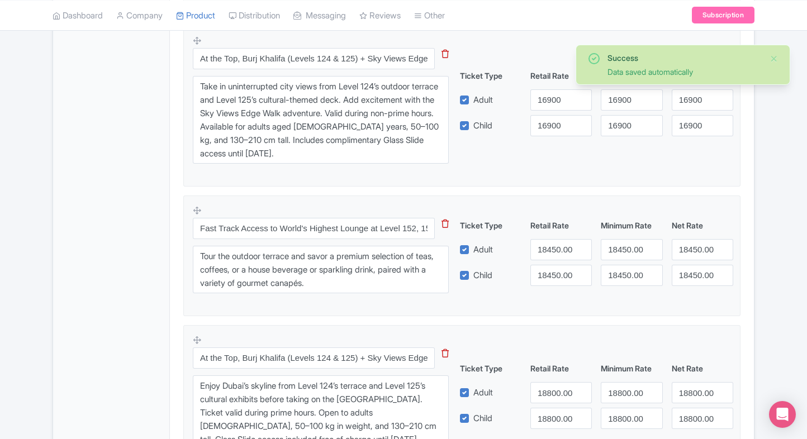
scroll to position [1118, 0]
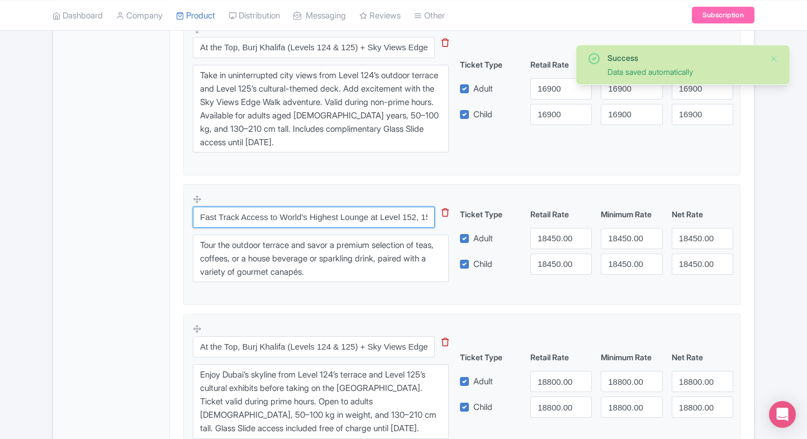
click at [369, 219] on input "Fast Track Access to World's Highest Lounge at Level 152, 153 & 154 of [GEOGRAP…" at bounding box center [314, 217] width 242 height 21
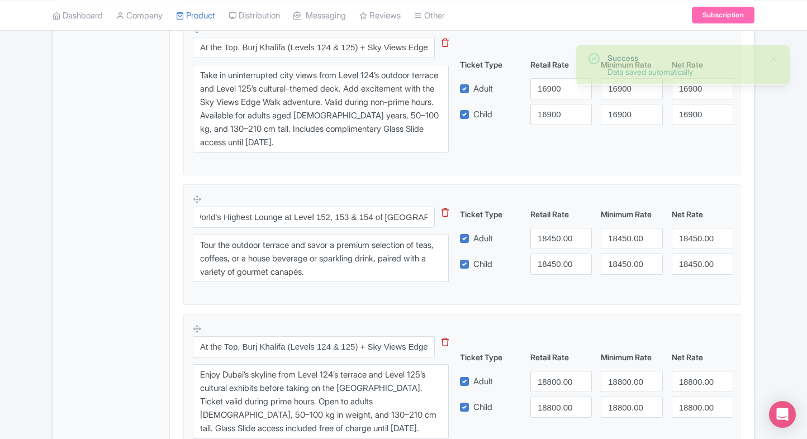
scroll to position [0, 0]
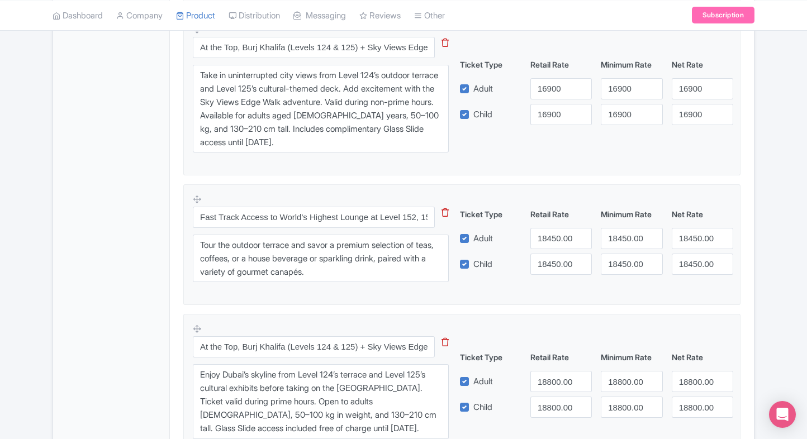
click at [541, 225] on div "Ticket Type Retail Rate Minimum Rate Net Rate Adult 18450.00 18450.00 18450.00 …" at bounding box center [596, 241] width 269 height 66
click at [548, 237] on input "18450.00" at bounding box center [560, 238] width 61 height 21
type input "18750"
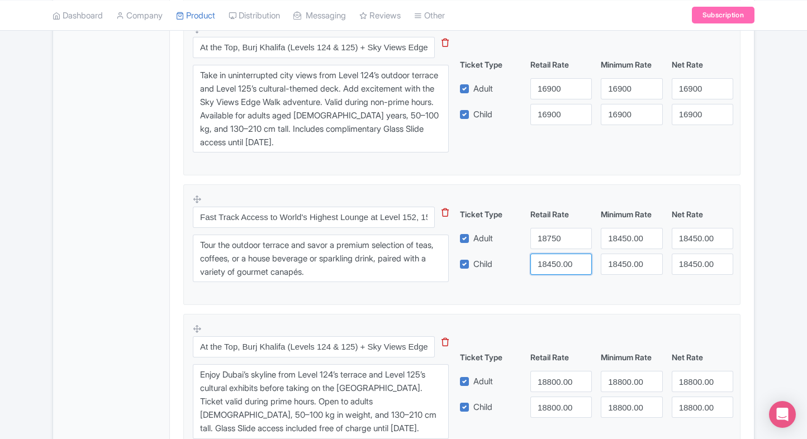
click at [554, 258] on input "18450.00" at bounding box center [560, 264] width 61 height 21
paste input "75"
type input "18750"
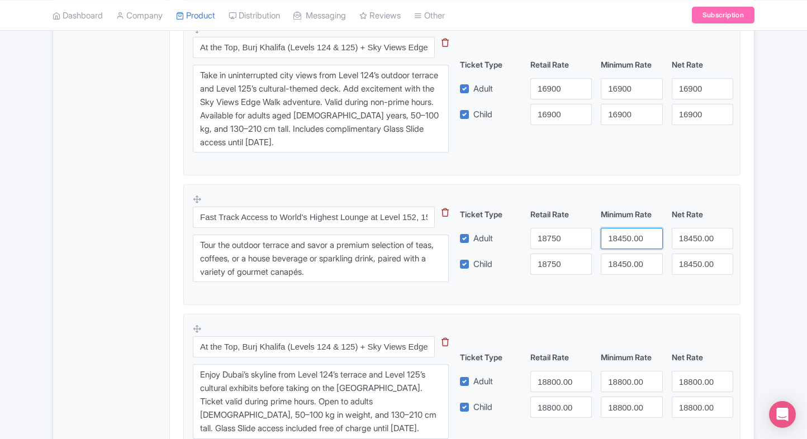
click at [603, 238] on input "18450.00" at bounding box center [630, 238] width 61 height 21
paste input "75"
click at [603, 238] on input "18750" at bounding box center [630, 238] width 61 height 21
type input "18750"
click at [639, 266] on input "18450.00" at bounding box center [630, 264] width 61 height 21
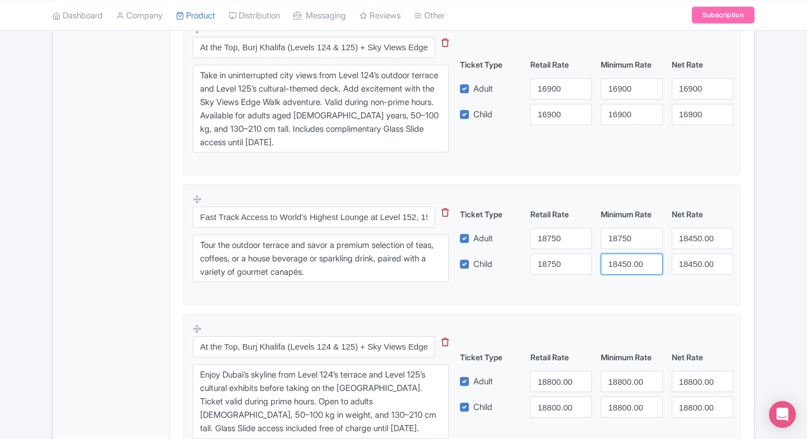
paste input "75"
click at [639, 266] on input "18750" at bounding box center [630, 264] width 61 height 21
type input "18750"
click at [700, 233] on input "18450.00" at bounding box center [701, 238] width 61 height 21
paste input "75"
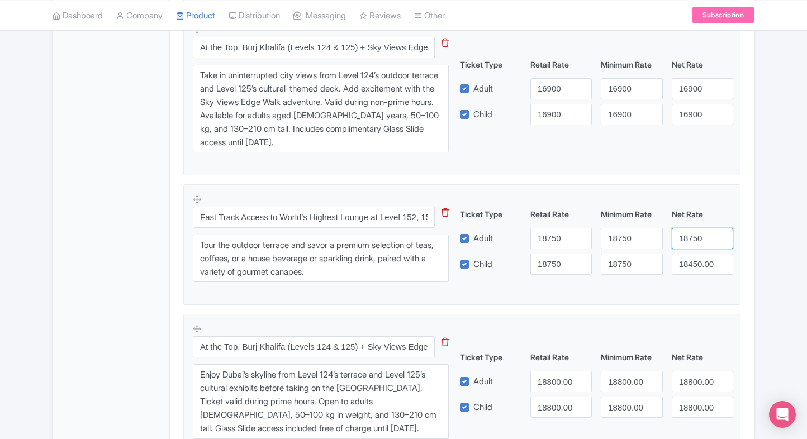
drag, startPoint x: 700, startPoint y: 233, endPoint x: 693, endPoint y: 260, distance: 27.8
click at [693, 260] on div "Ticket Type Retail Rate Minimum Rate Net Rate Adult 18750 18750 18750 Child 187…" at bounding box center [596, 241] width 269 height 66
type input "18750"
click at [693, 260] on input "18450.00" at bounding box center [701, 264] width 61 height 21
paste input "75"
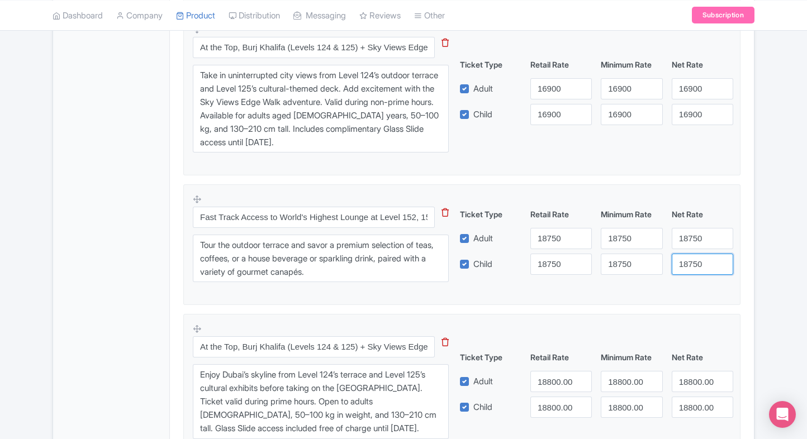
click at [693, 260] on input "18750" at bounding box center [701, 264] width 61 height 21
type input "18750"
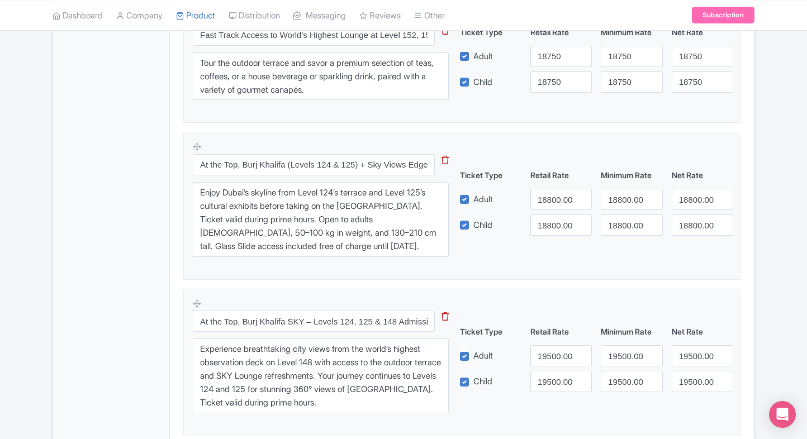
scroll to position [1303, 0]
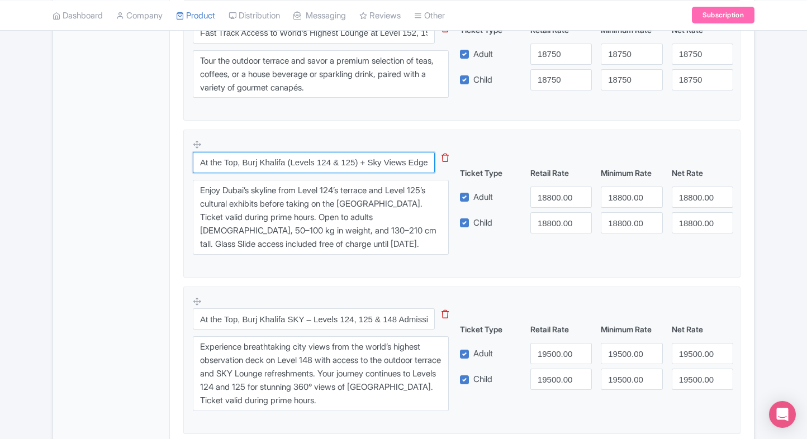
click at [319, 160] on input "At the Top, Burj Khalifa (Levels 124 & 125) + Sky Views Edge Walk – Admission (…" at bounding box center [314, 162] width 242 height 21
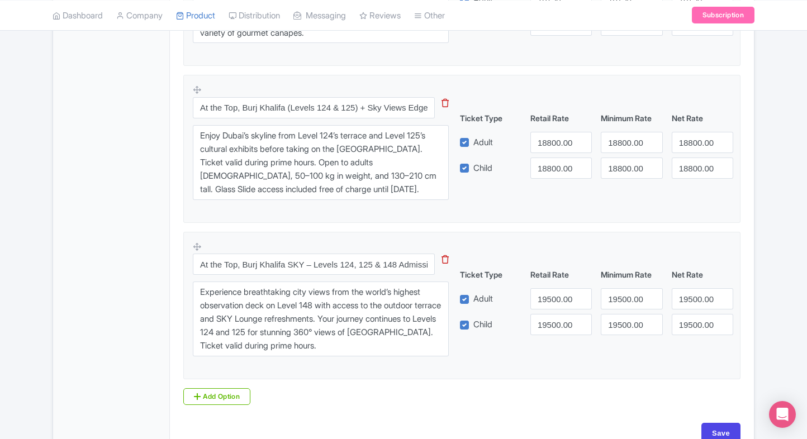
scroll to position [1354, 0]
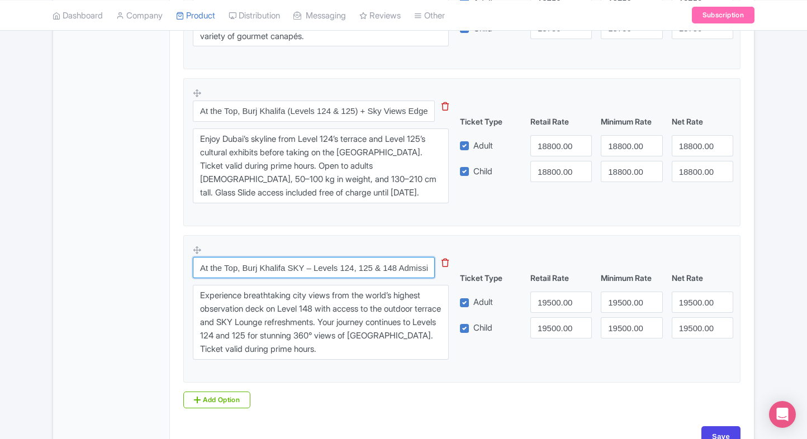
click at [326, 265] on input "At the Top, Burj Khalifa SKY – Levels 124, 125 & 148 Admission (Prime Hours)" at bounding box center [314, 267] width 242 height 21
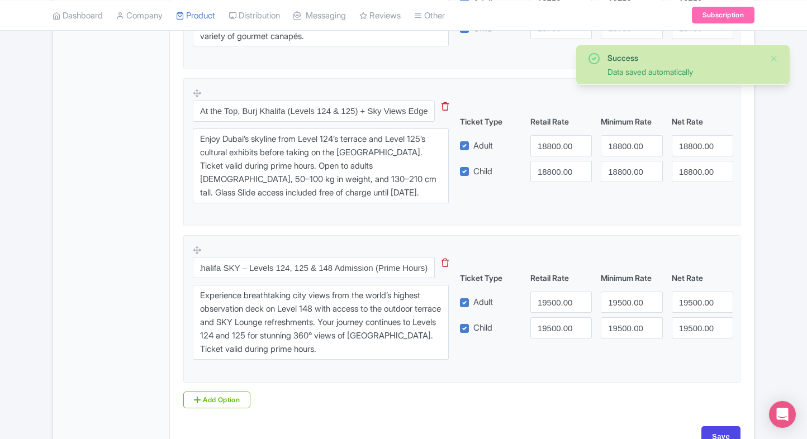
scroll to position [0, 0]
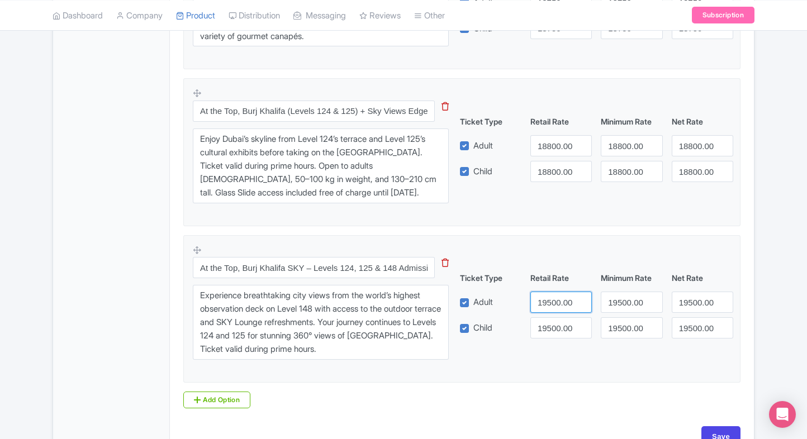
click at [531, 297] on input "19500.00" at bounding box center [560, 302] width 61 height 21
type input "19800"
click at [561, 331] on input "19500.00" at bounding box center [560, 327] width 61 height 21
paste input "8"
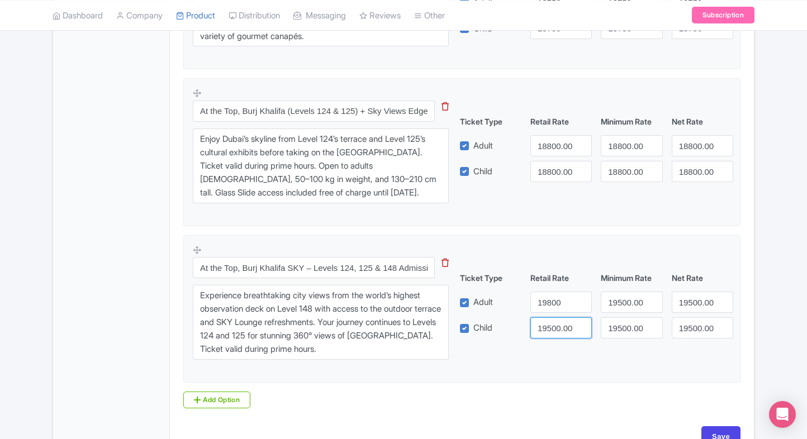
click at [561, 331] on input "19500.00" at bounding box center [560, 327] width 61 height 21
type input "19800"
click at [620, 312] on div "Ticket Type Retail Rate Minimum Rate Net Rate Adult 19800 19500.00 19500.00 Chi…" at bounding box center [596, 305] width 269 height 66
click at [621, 322] on input "19500.00" at bounding box center [630, 327] width 61 height 21
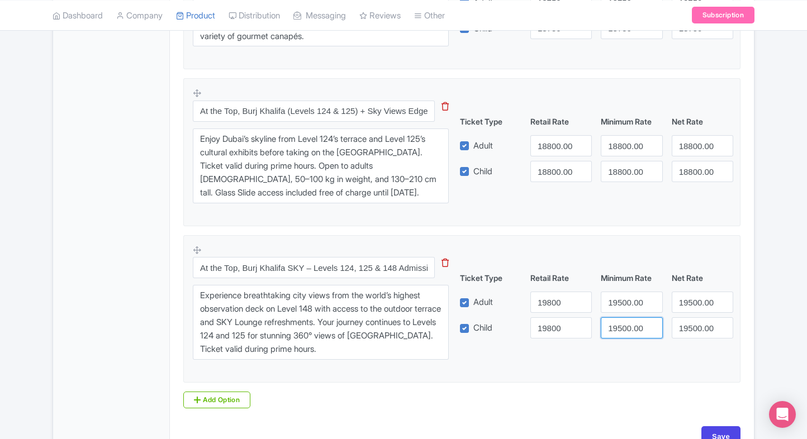
click at [621, 322] on input "19500.00" at bounding box center [630, 327] width 61 height 21
paste input "8"
click at [621, 322] on input "19800" at bounding box center [630, 327] width 61 height 21
type input "19800"
click at [632, 295] on input "19500.00" at bounding box center [630, 302] width 61 height 21
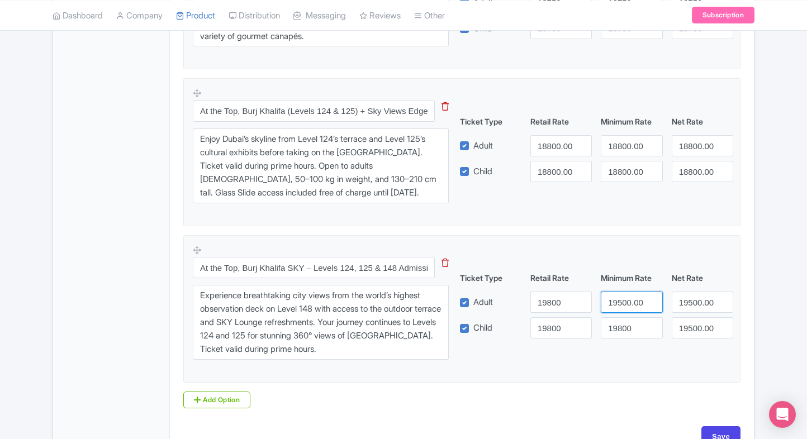
click at [632, 295] on input "19500.00" at bounding box center [630, 302] width 61 height 21
paste input "8"
click at [632, 295] on input "19800" at bounding box center [630, 302] width 61 height 21
type input "19800"
click at [695, 302] on input "19500.00" at bounding box center [701, 302] width 61 height 21
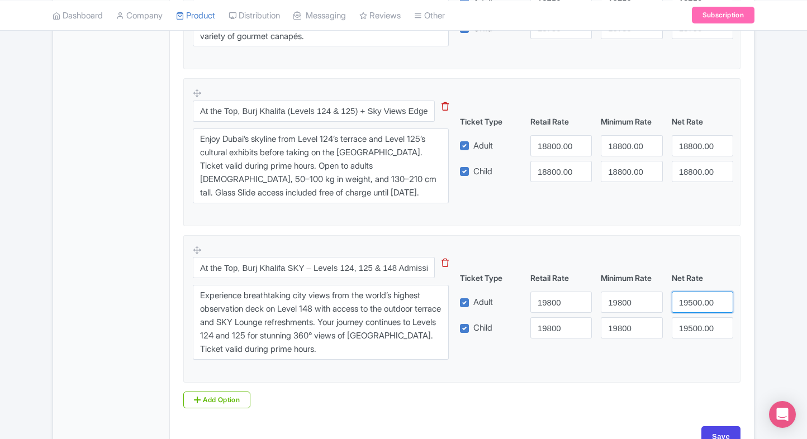
click at [695, 302] on input "19500.00" at bounding box center [701, 302] width 61 height 21
paste input "8"
drag, startPoint x: 695, startPoint y: 302, endPoint x: 695, endPoint y: 322, distance: 20.7
click at [695, 322] on div "Ticket Type Retail Rate Minimum Rate Net Rate Adult 19800 19800 19800 Child 198…" at bounding box center [596, 305] width 269 height 66
type input "19800"
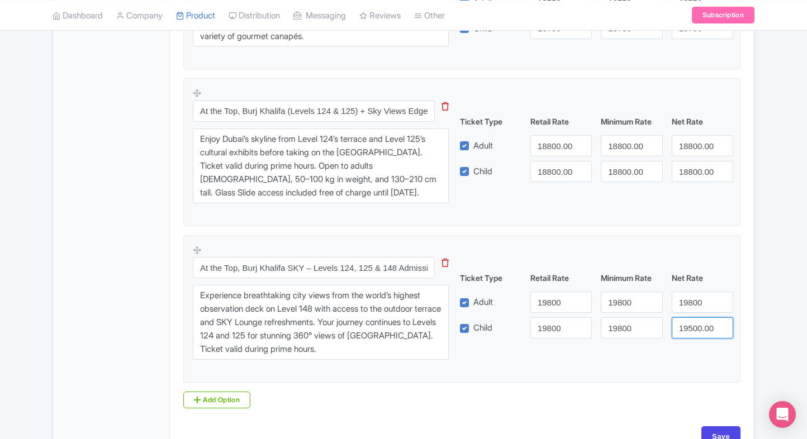
click at [695, 322] on input "19500.00" at bounding box center [701, 327] width 61 height 21
paste input "8"
click at [695, 322] on input "19800" at bounding box center [701, 327] width 61 height 21
type input "19800"
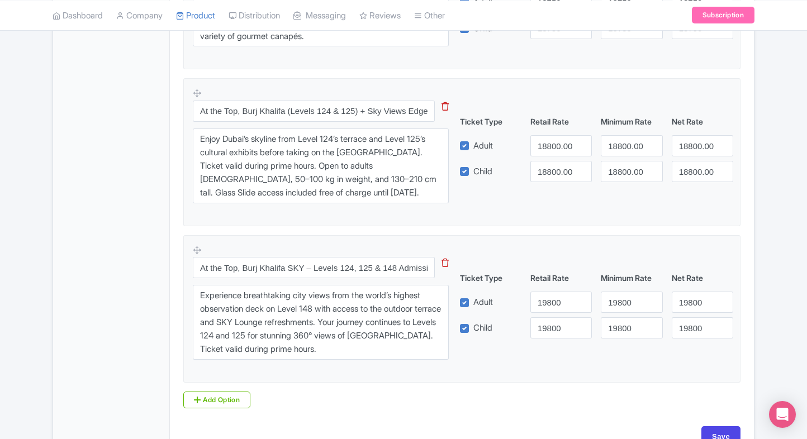
scroll to position [1419, 0]
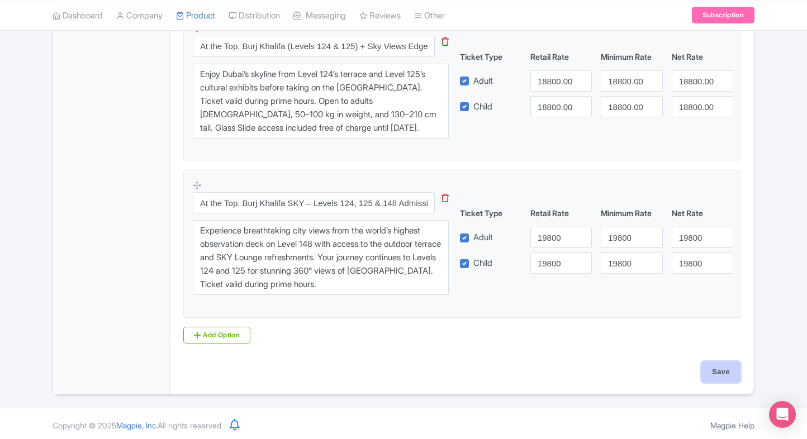
click at [731, 373] on input "Save" at bounding box center [720, 371] width 39 height 21
type input "Saving..."
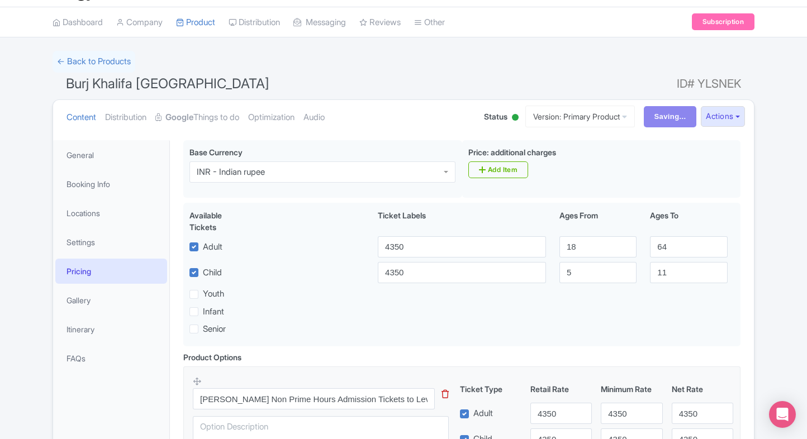
scroll to position [0, 0]
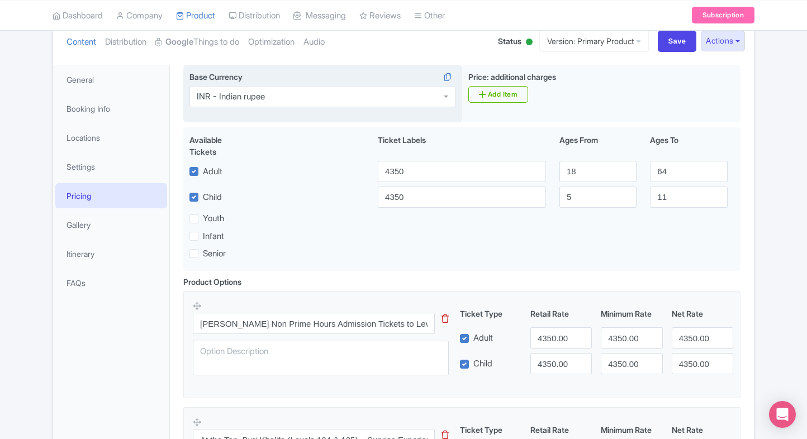
scroll to position [99, 0]
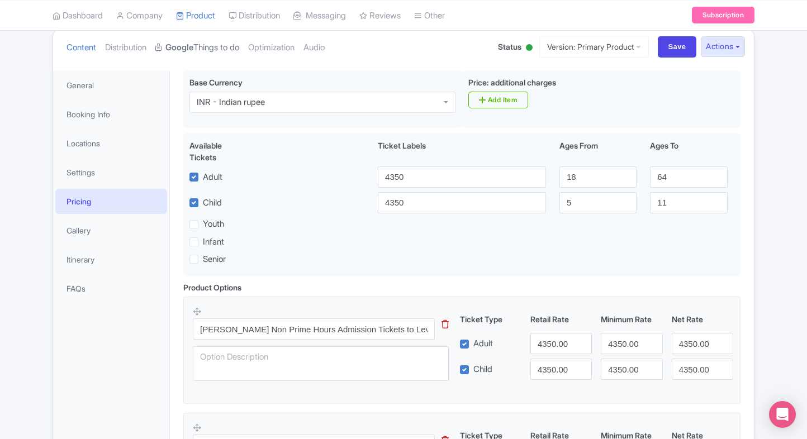
click at [227, 57] on link "Google Things to do" at bounding box center [197, 47] width 84 height 35
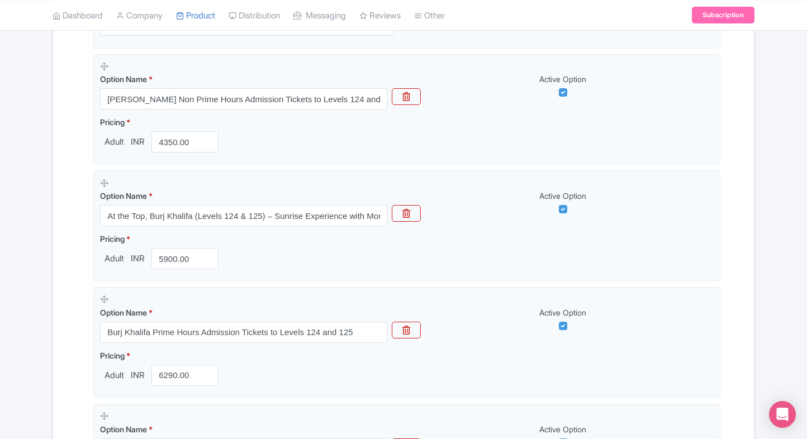
scroll to position [0, 0]
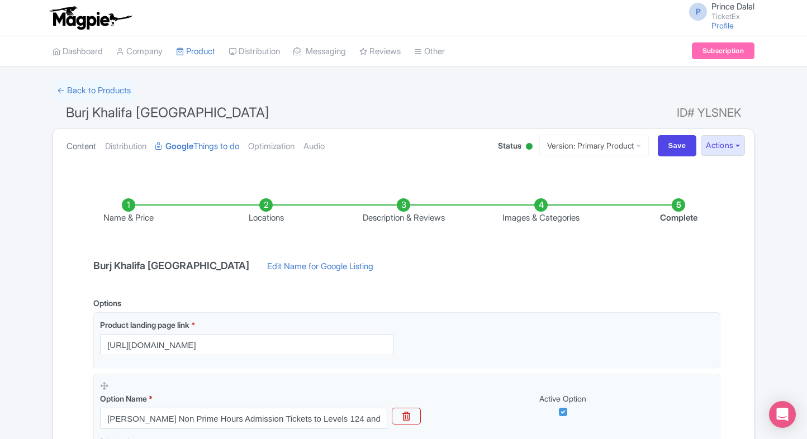
click at [74, 161] on link "Content" at bounding box center [81, 146] width 30 height 35
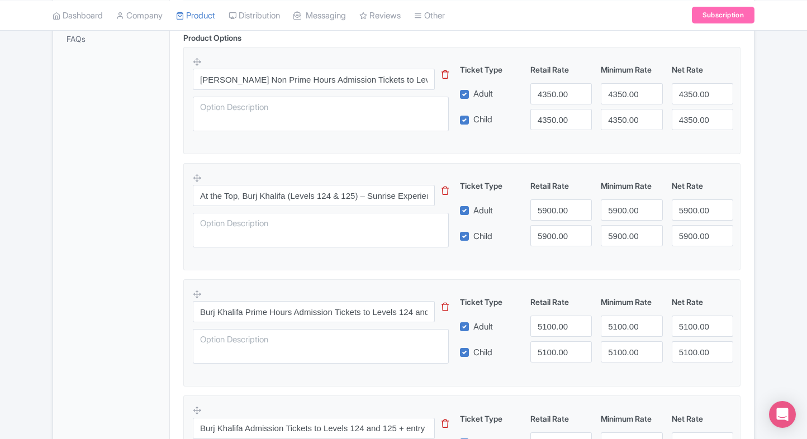
scroll to position [417, 0]
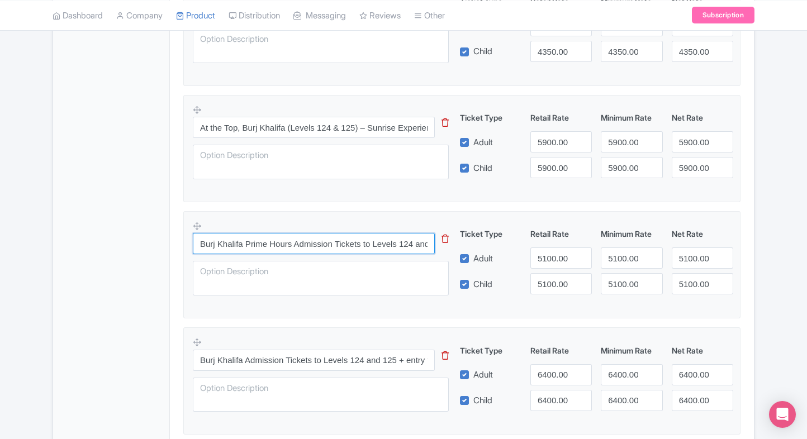
click at [250, 236] on input "Burj Khalifa Prime Hours Admission Tickets to Levels 124 and 125" at bounding box center [314, 243] width 242 height 21
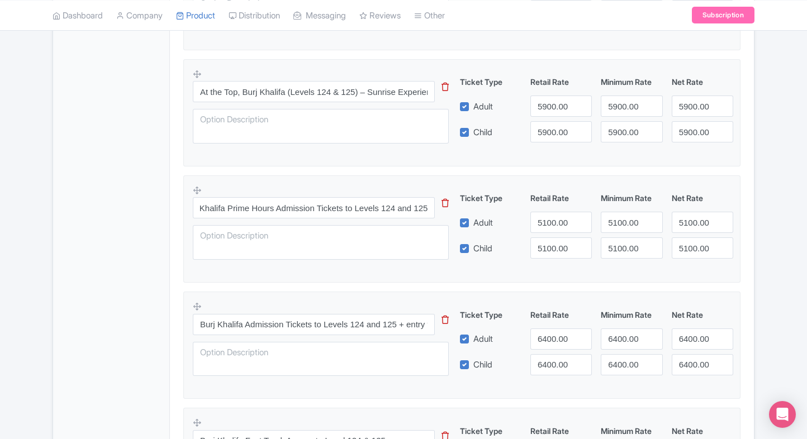
scroll to position [0, 0]
click at [277, 208] on input "Burj Khalifa Prime Hours Admission Tickets to Levels 124 and 125" at bounding box center [314, 207] width 242 height 21
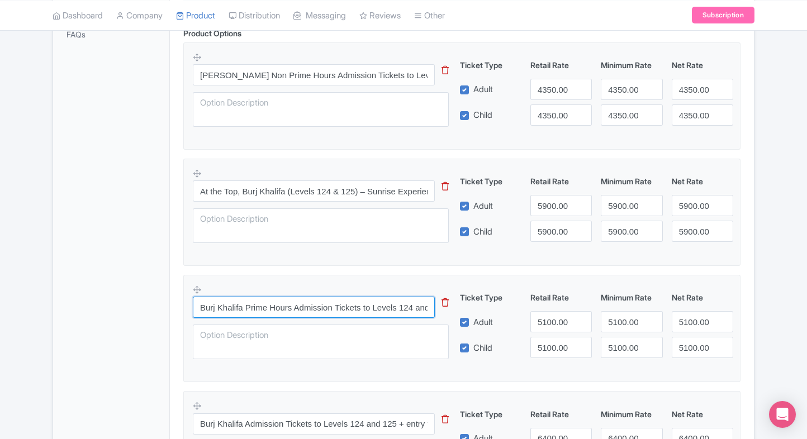
scroll to position [355, 0]
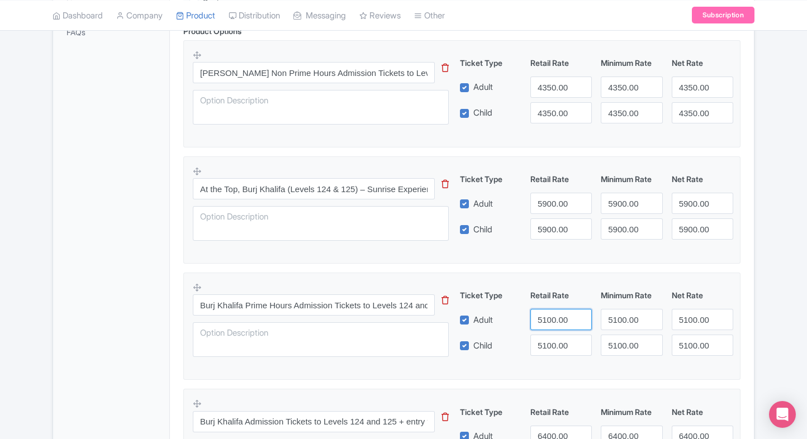
click at [551, 323] on input "5100.00" at bounding box center [560, 319] width 61 height 21
type input "6290"
click at [551, 335] on input "5100.00" at bounding box center [560, 345] width 61 height 21
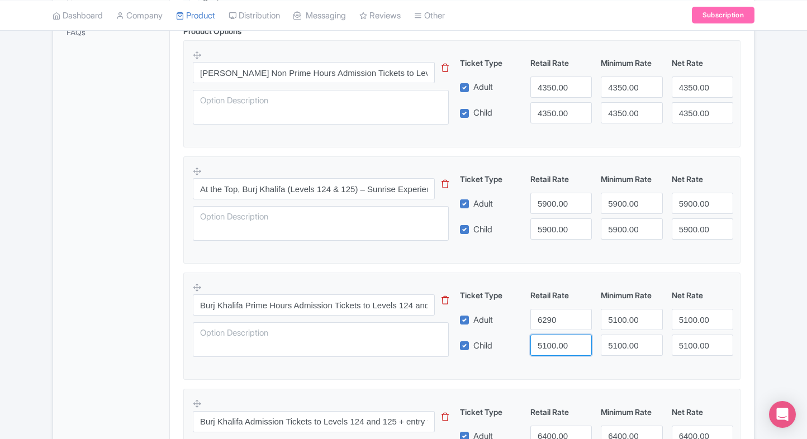
click at [551, 335] on input "5100.00" at bounding box center [560, 345] width 61 height 21
paste input "629"
type input "6290"
click at [641, 313] on input "5100.00" at bounding box center [630, 319] width 61 height 21
paste input "6290"
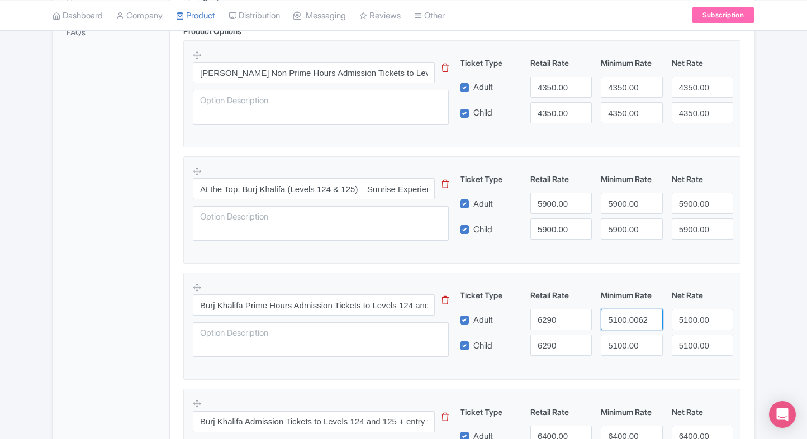
click at [641, 313] on input "5100.006290" at bounding box center [630, 319] width 61 height 21
type input "5100.006290"
click at [617, 345] on input "5100.00" at bounding box center [630, 345] width 61 height 21
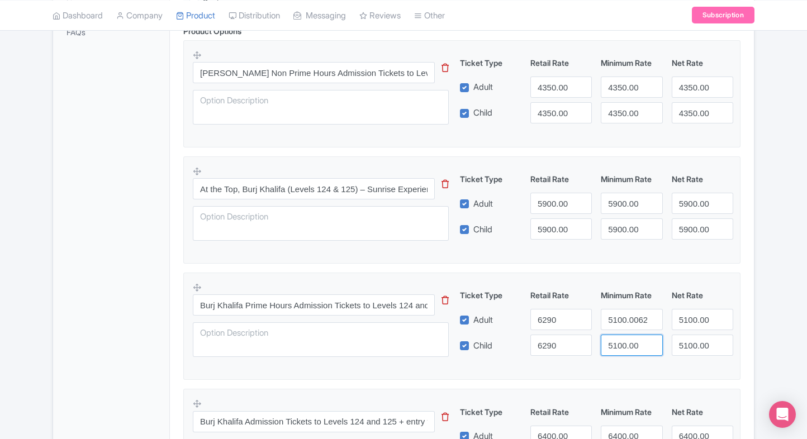
click at [617, 345] on input "5100.00" at bounding box center [630, 345] width 61 height 21
paste input "629"
type input "6290"
click at [622, 320] on input "5100.006290" at bounding box center [630, 319] width 61 height 21
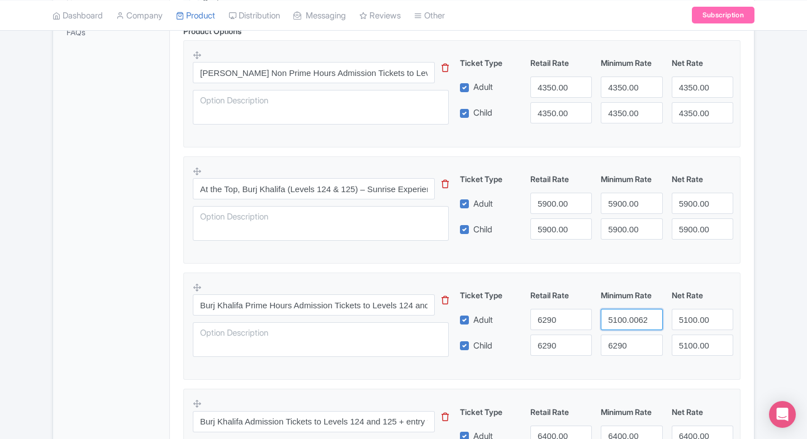
paste input "number"
type input "6290"
click at [679, 318] on input "5100.00" at bounding box center [701, 319] width 61 height 21
paste input "629"
click at [679, 318] on input "6290" at bounding box center [701, 319] width 61 height 21
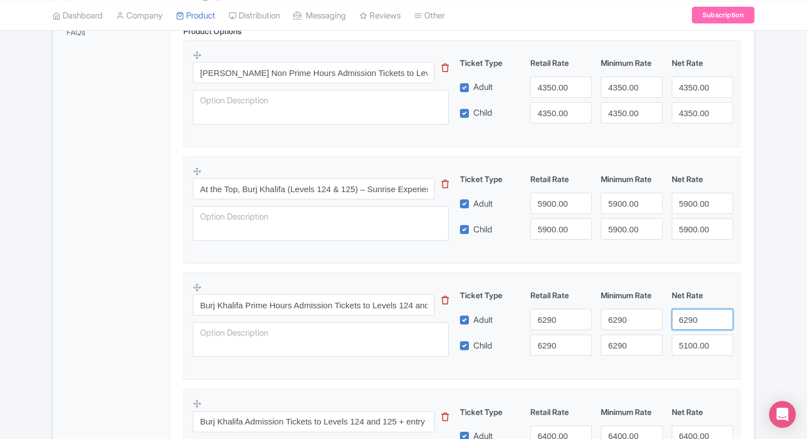
type input "6290"
click at [688, 337] on input "5100.00" at bounding box center [701, 345] width 61 height 21
paste input "629"
click at [688, 337] on input "6290" at bounding box center [701, 345] width 61 height 21
type input "6290"
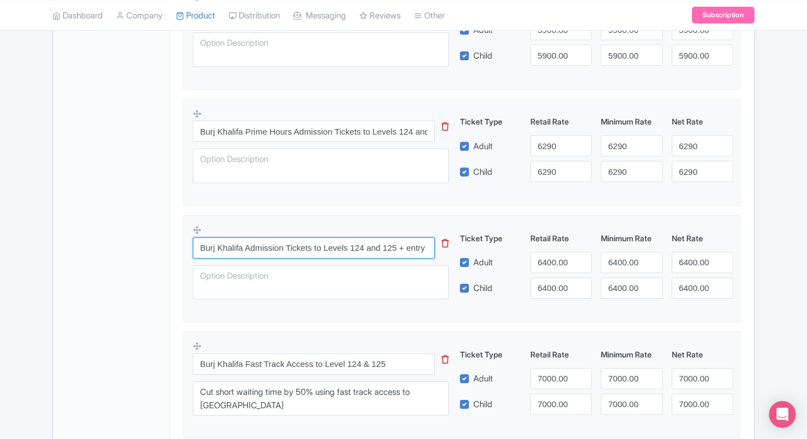
click at [302, 245] on input "Burj Khalifa Admission Tickets to Levels 124 and 125 + entry to Creek Park" at bounding box center [314, 247] width 242 height 21
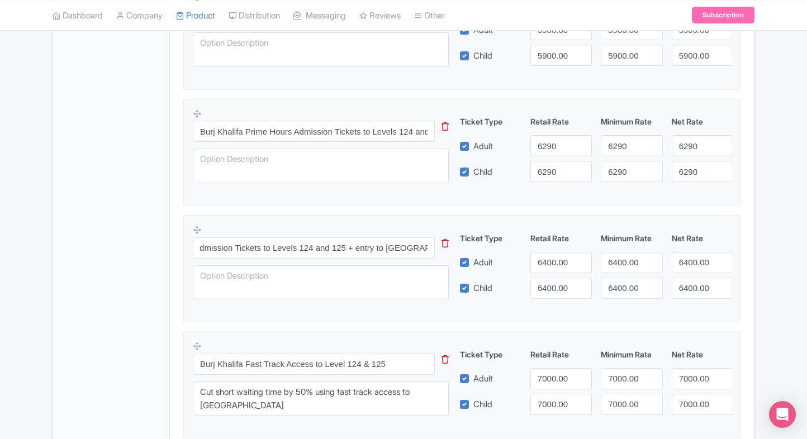
scroll to position [0, 0]
click at [183, 278] on fieldset "Burj Khalifa Admission Tickets to Levels 124 and 125 + entry to Creek Park This…" at bounding box center [461, 268] width 557 height 107
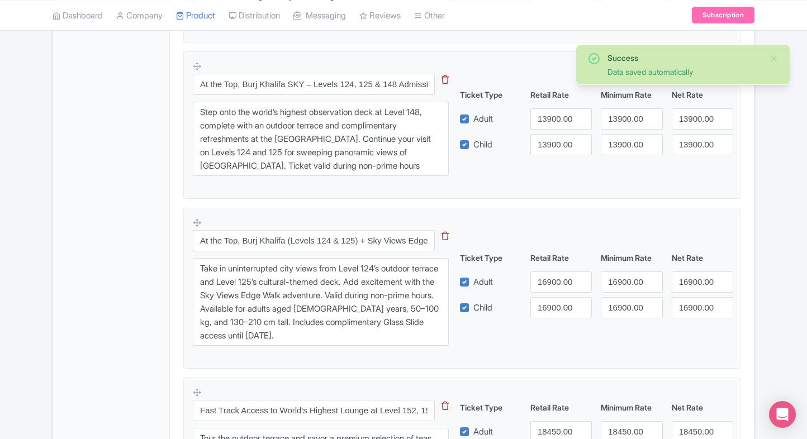
scroll to position [1419, 0]
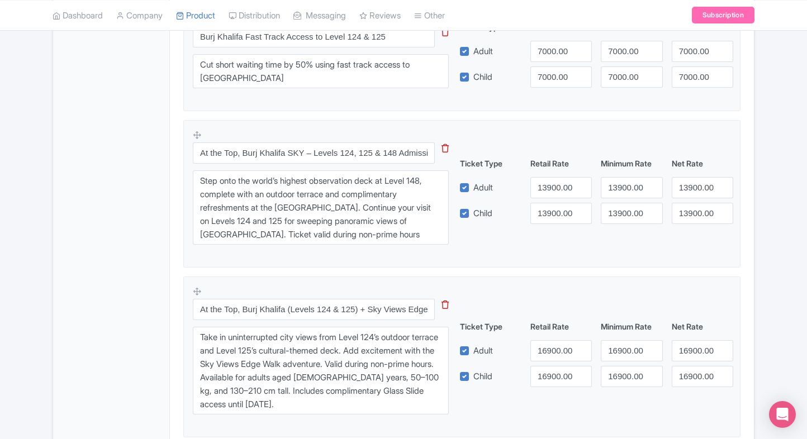
scroll to position [851, 0]
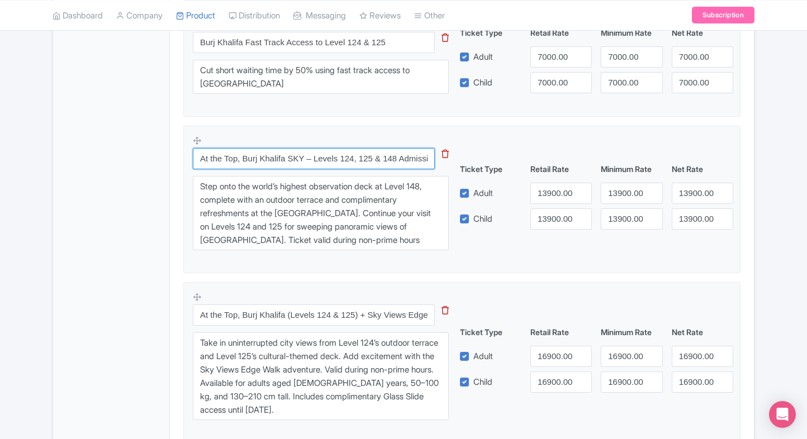
click at [269, 153] on input "At the Top, Burj Khalifa SKY – Levels 124, 125 & 148 Admission (Non-Prime Hours)" at bounding box center [314, 158] width 242 height 21
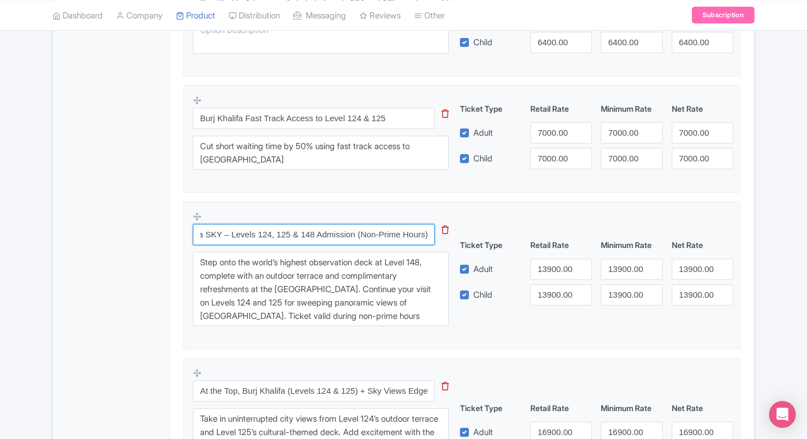
scroll to position [774, 0]
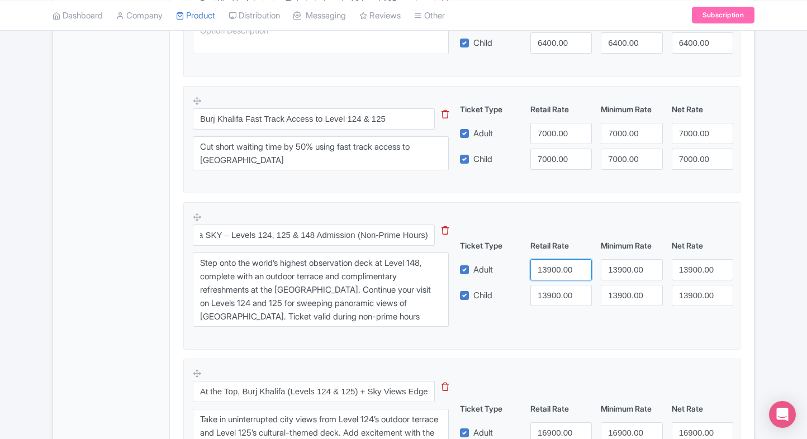
click at [544, 263] on input "13900.00" at bounding box center [560, 269] width 61 height 21
type input "14100"
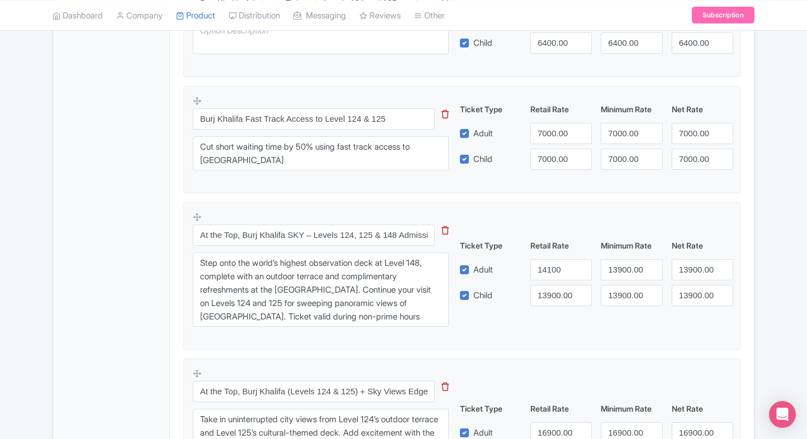
click at [543, 283] on div "Ticket Type Retail Rate Minimum Rate Net Rate Adult 14100 13900.00 13900.00 Chi…" at bounding box center [596, 273] width 269 height 66
click at [544, 285] on input "13900.00" at bounding box center [560, 295] width 61 height 21
paste input "41"
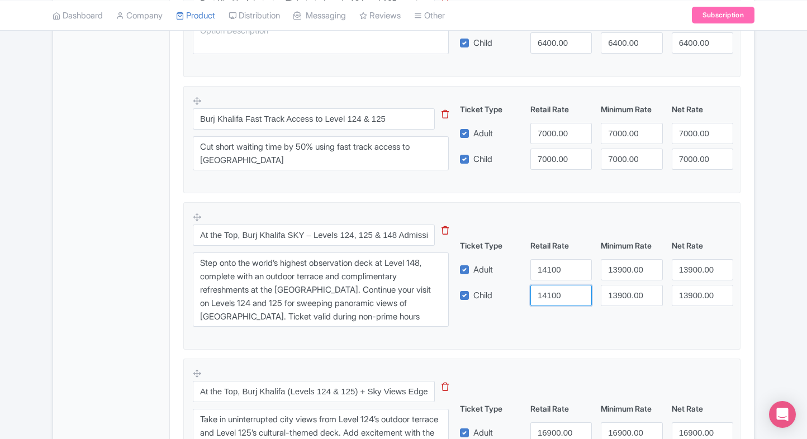
type input "14100"
click at [615, 268] on input "13900.00" at bounding box center [630, 269] width 61 height 21
paste input "41"
click at [615, 268] on input "13900.00" at bounding box center [630, 269] width 61 height 21
type input "14100"
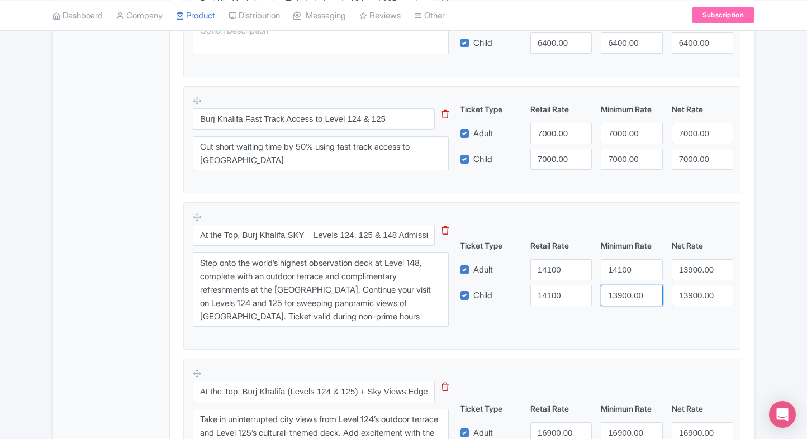
click at [626, 286] on input "13900.00" at bounding box center [630, 295] width 61 height 21
paste input "41"
click at [626, 286] on input "14100" at bounding box center [630, 295] width 61 height 21
type input "14100"
drag, startPoint x: 666, startPoint y: 277, endPoint x: 685, endPoint y: 270, distance: 20.1
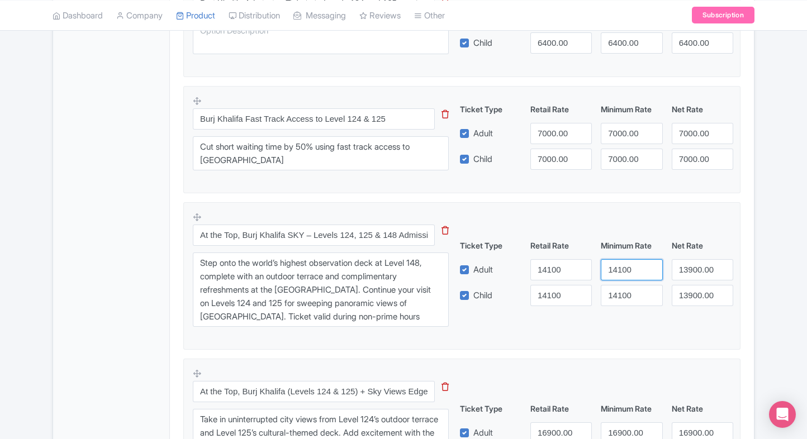
click at [685, 270] on div "Adult 14100 14100 13900.00" at bounding box center [596, 269] width 283 height 21
click at [685, 270] on input "13900.00" at bounding box center [701, 269] width 61 height 21
paste input "41"
click at [685, 270] on input "13900.00" at bounding box center [701, 269] width 61 height 21
type input "14100"
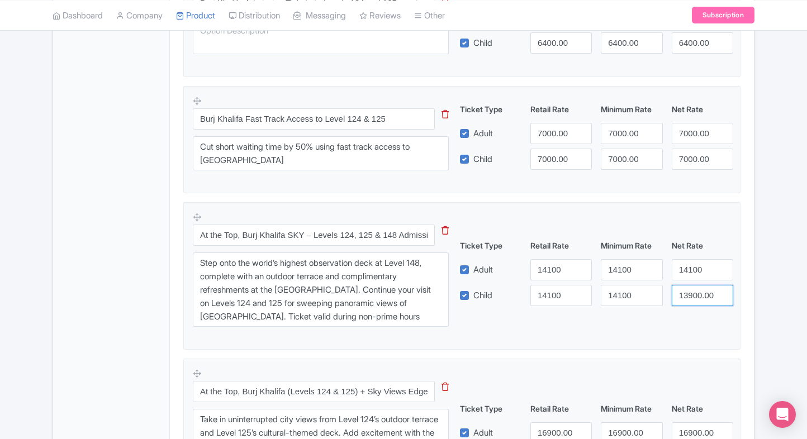
click at [689, 303] on input "13900.00" at bounding box center [701, 295] width 61 height 21
paste input "41"
click at [689, 303] on input "14100" at bounding box center [701, 295] width 61 height 21
type input "14100"
click at [752, 280] on div "Carry your ticket voucher along with a passport copy or Emirates ID and present…" at bounding box center [462, 213] width 584 height 1650
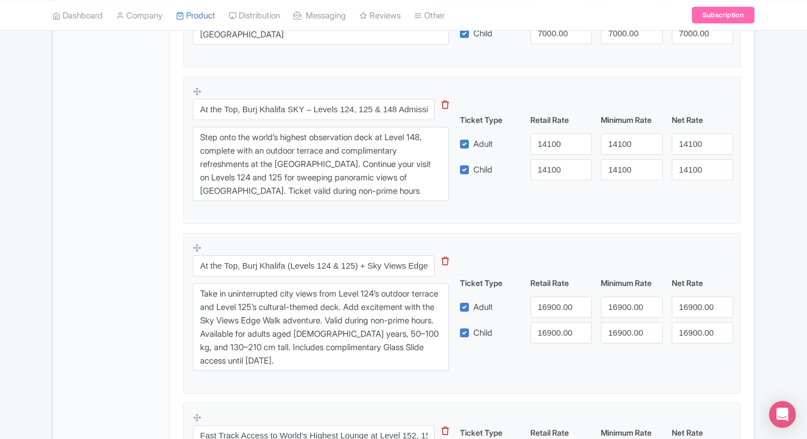
scroll to position [931, 0]
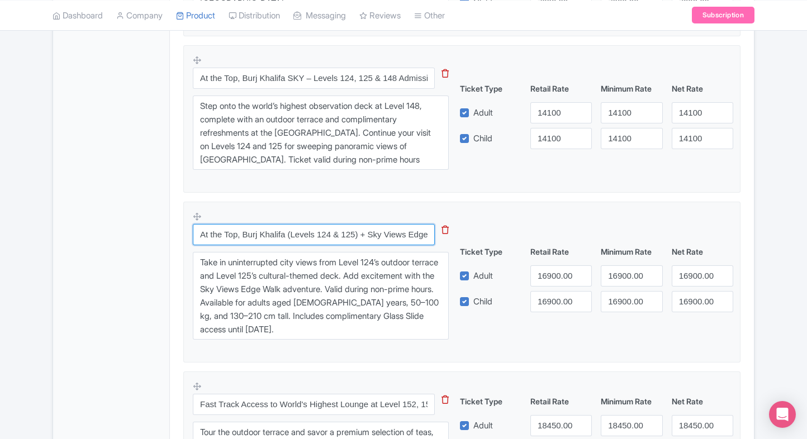
click at [398, 236] on input "At the Top, Burj Khalifa (Levels 124 & 125) + Sky Views Edge Walk – Admission (…" at bounding box center [314, 234] width 242 height 21
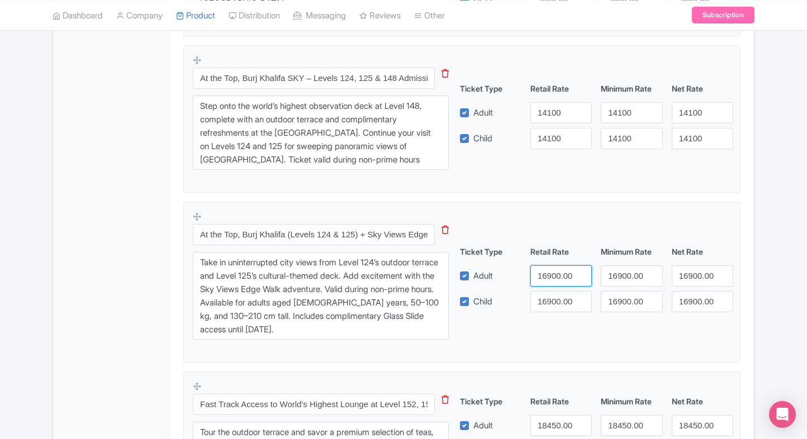
click at [572, 274] on input "16900.00" at bounding box center [560, 275] width 61 height 21
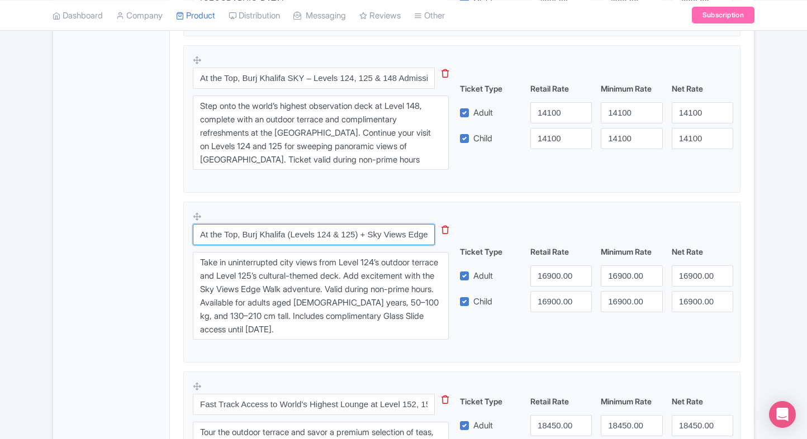
click at [412, 231] on input "At the Top, Burj Khalifa (Levels 124 & 125) + Sky Views Edge Walk – Admission (…" at bounding box center [314, 234] width 242 height 21
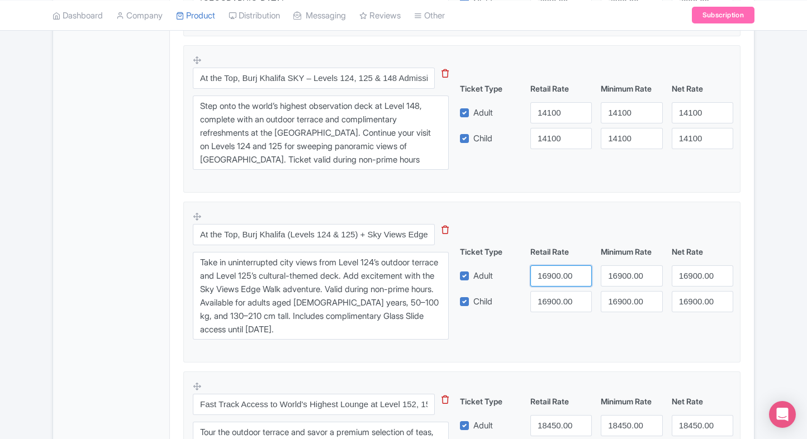
click at [545, 270] on input "16900.00" at bounding box center [560, 275] width 61 height 21
type input "24000"
click at [546, 291] on input "16900.00" at bounding box center [560, 301] width 61 height 21
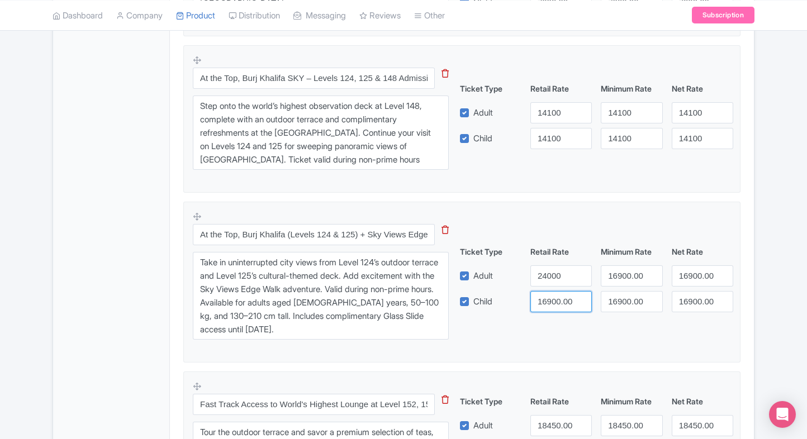
paste input "240"
click at [546, 291] on input "16900.00" at bounding box center [560, 301] width 61 height 21
type input "24000"
click at [611, 278] on input "16900.00" at bounding box center [630, 275] width 61 height 21
paste input "240"
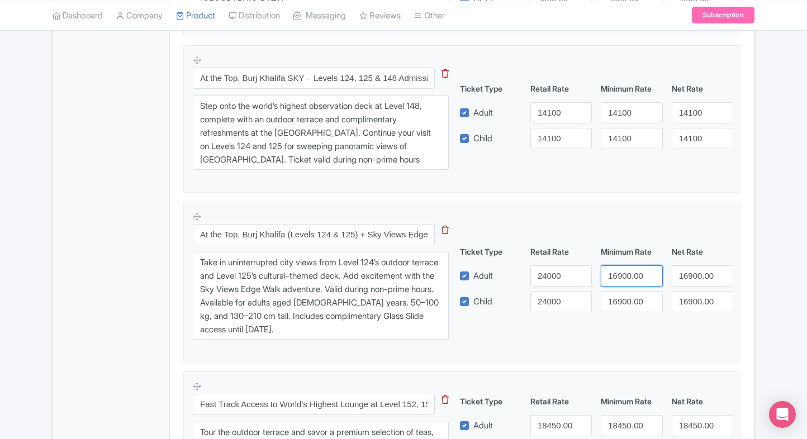
click at [611, 278] on input "16900.00" at bounding box center [630, 275] width 61 height 21
type input "24000"
click at [623, 296] on input "16900.00" at bounding box center [630, 301] width 61 height 21
paste input "240"
click at [623, 296] on input "16900.00" at bounding box center [630, 301] width 61 height 21
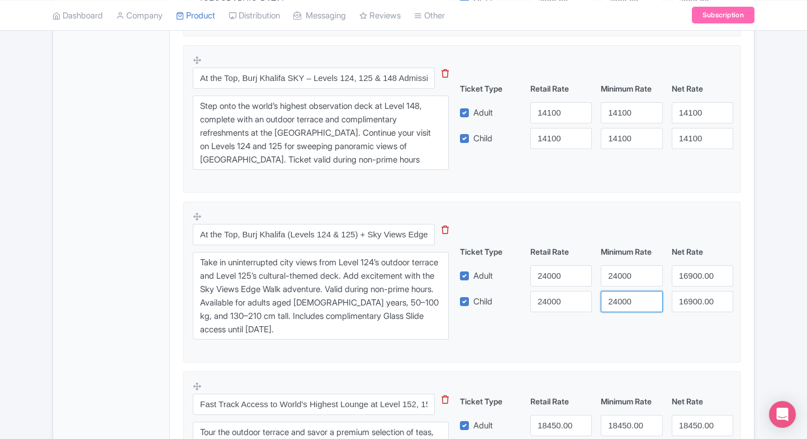
type input "24000"
click at [679, 284] on input "16900.00" at bounding box center [701, 275] width 61 height 21
paste input "240"
drag, startPoint x: 679, startPoint y: 284, endPoint x: 685, endPoint y: 298, distance: 15.6
click at [679, 284] on input "16900.00" at bounding box center [701, 275] width 61 height 21
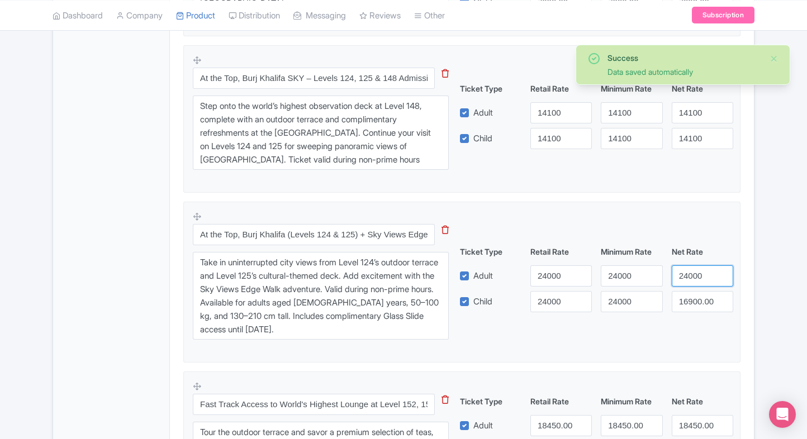
type input "24000"
click at [685, 299] on input "16900.00" at bounding box center [701, 301] width 61 height 21
paste input "240"
click at [685, 299] on input "24000" at bounding box center [701, 301] width 61 height 21
type input "24000"
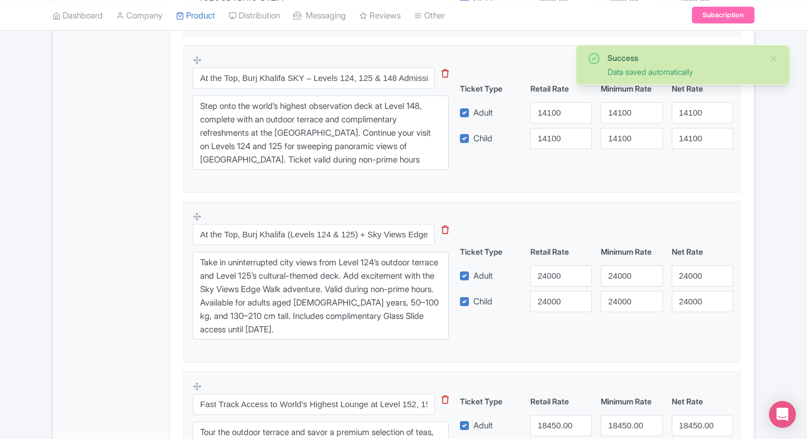
click at [755, 287] on div "Success Data saved automatically ← Back to Products Burj Khalifa Dubai ID# YLSN…" at bounding box center [403, 15] width 715 height 1733
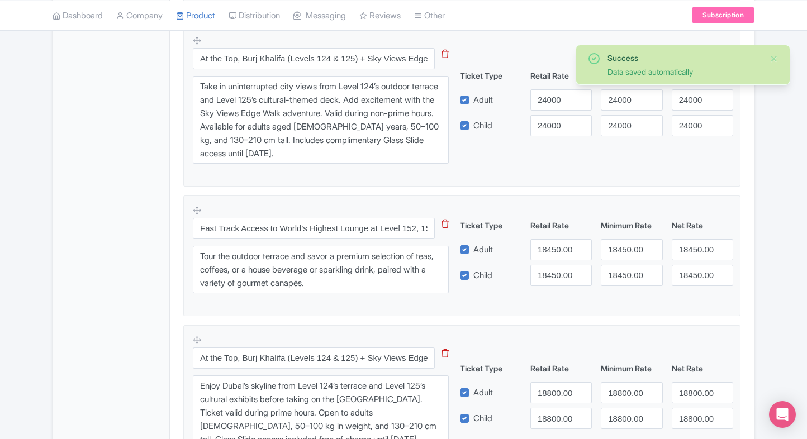
scroll to position [1111, 0]
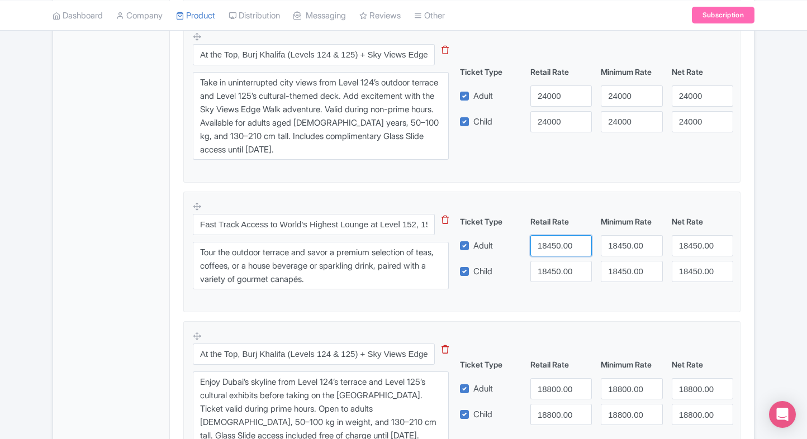
click at [546, 246] on input "18450.00" at bounding box center [560, 245] width 61 height 21
type input "18750"
click at [554, 271] on input "18450.00" at bounding box center [560, 271] width 61 height 21
paste input "75"
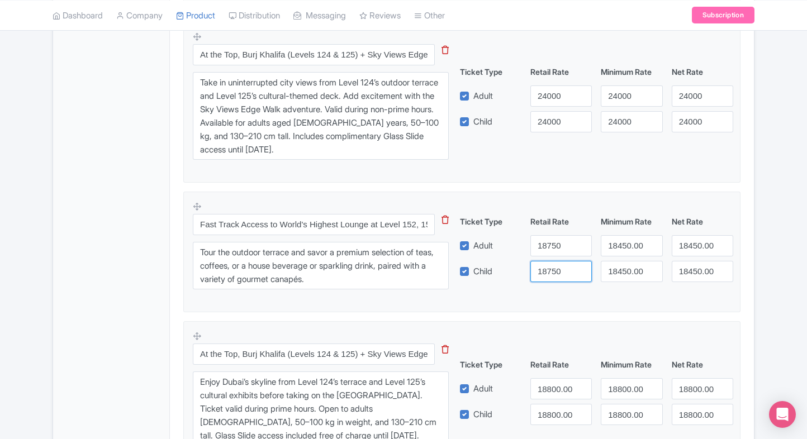
click at [554, 271] on input "18750" at bounding box center [560, 271] width 61 height 21
type input "18750"
click at [612, 247] on input "18450.00" at bounding box center [630, 245] width 61 height 21
paste input "75"
drag, startPoint x: 612, startPoint y: 247, endPoint x: 622, endPoint y: 267, distance: 22.5
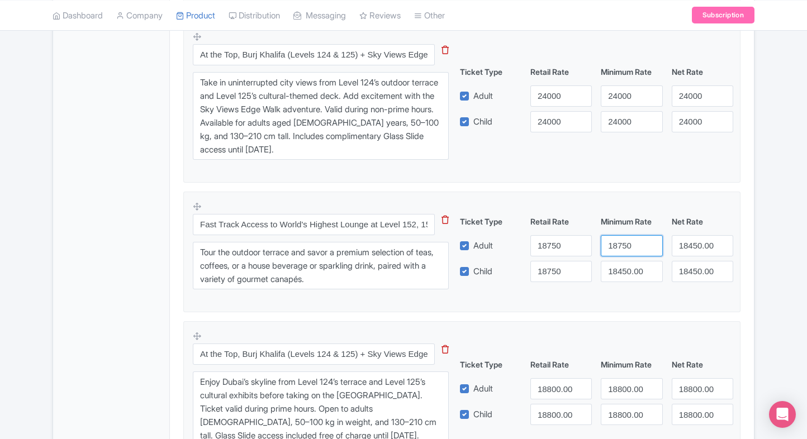
click at [622, 267] on div "Ticket Type Retail Rate Minimum Rate Net Rate Adult 18750 18750 18450.00 Child …" at bounding box center [596, 249] width 269 height 66
type input "18750"
click at [622, 267] on input "18450.00" at bounding box center [630, 271] width 61 height 21
paste input "75"
click at [622, 267] on input "18750" at bounding box center [630, 271] width 61 height 21
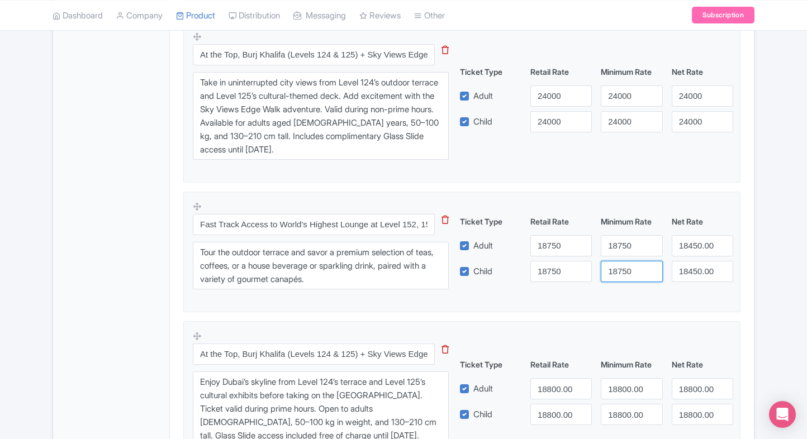
type input "18750"
click at [676, 245] on input "18450.00" at bounding box center [701, 245] width 61 height 21
paste input "75"
drag, startPoint x: 676, startPoint y: 245, endPoint x: 692, endPoint y: 261, distance: 22.5
click at [692, 261] on div "Ticket Type Retail Rate Minimum Rate Net Rate Adult 18750 18750 18750 Child 187…" at bounding box center [596, 249] width 269 height 66
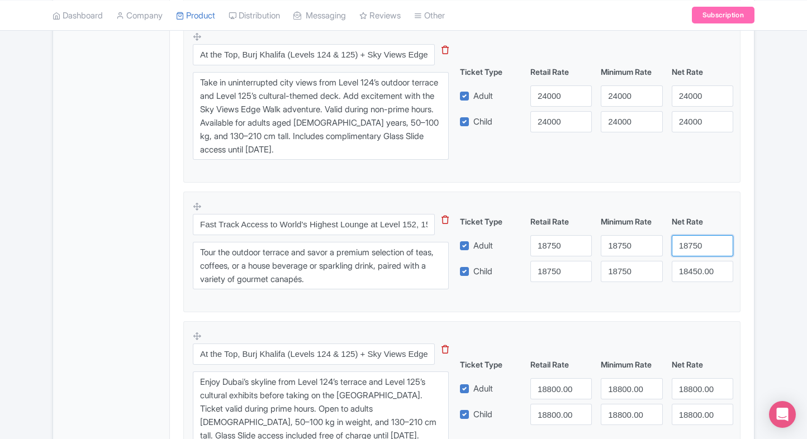
type input "18750"
click at [692, 261] on input "18450.00" at bounding box center [701, 271] width 61 height 21
paste input "75"
click at [692, 261] on input "18750" at bounding box center [701, 271] width 61 height 21
type input "18750"
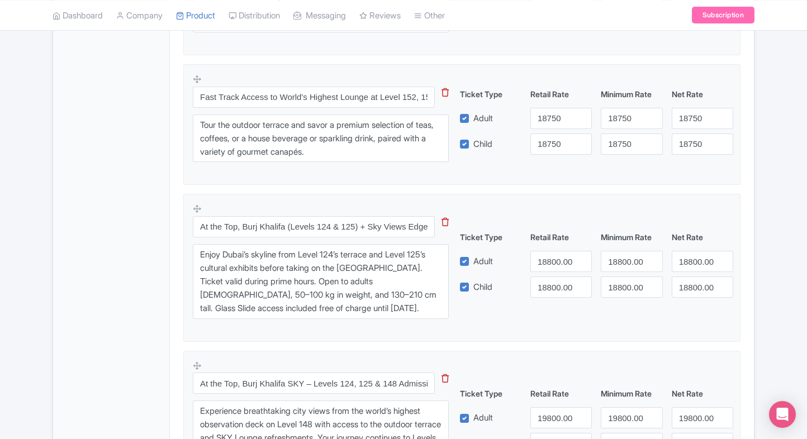
scroll to position [1256, 0]
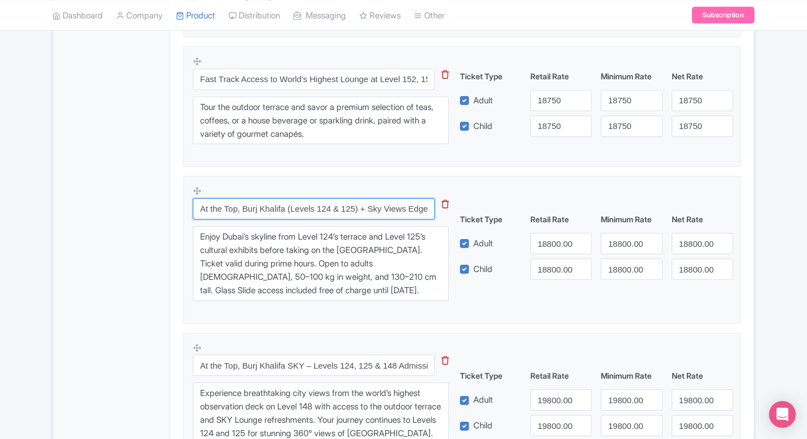
click at [345, 213] on input "At the Top, Burj Khalifa (Levels 124 & 125) + Sky Views Edge Walk – Admission (…" at bounding box center [314, 208] width 242 height 21
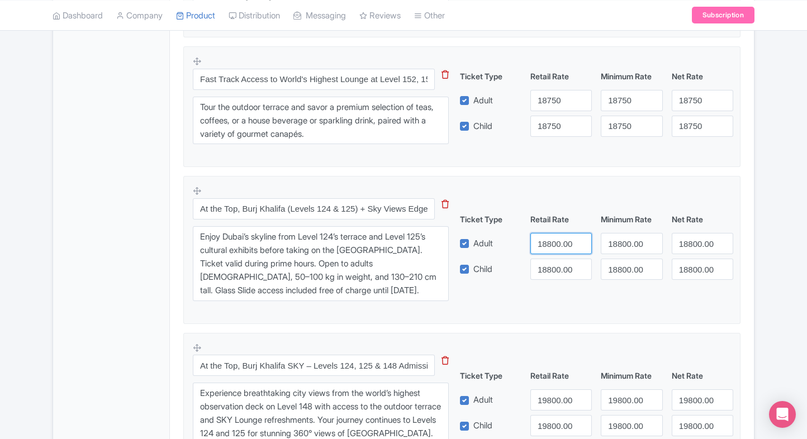
click at [557, 246] on input "18800.00" at bounding box center [560, 243] width 61 height 21
type input "26000"
click at [554, 264] on input "18800.00" at bounding box center [560, 269] width 61 height 21
paste input "260"
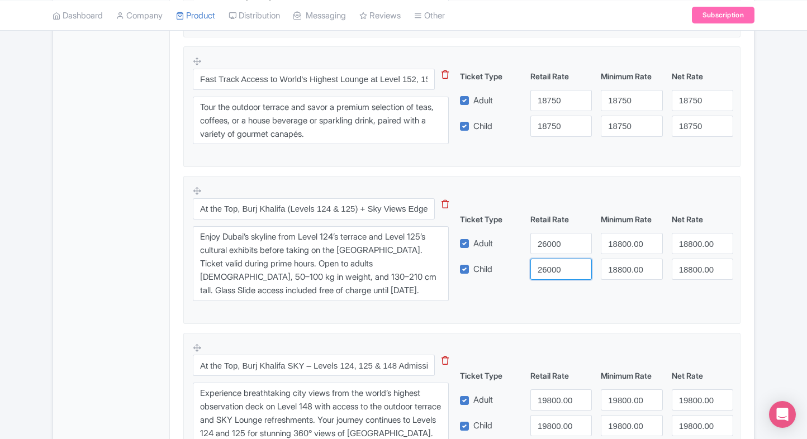
click at [554, 264] on input "26000" at bounding box center [560, 269] width 61 height 21
type input "26000"
click at [621, 239] on input "18800.00" at bounding box center [630, 243] width 61 height 21
paste input "260"
drag, startPoint x: 621, startPoint y: 239, endPoint x: 627, endPoint y: 278, distance: 40.1
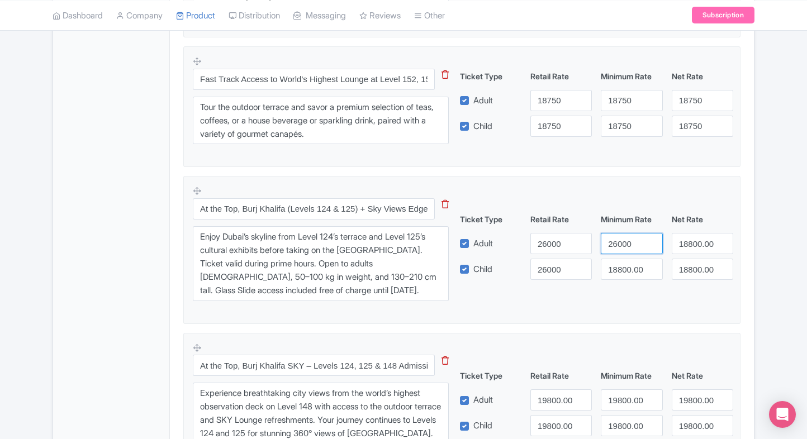
click at [627, 278] on div "At the Top, Burj Khalifa (Levels 124 & 125) + Sky Views Edge Walk – Admission (…" at bounding box center [462, 246] width 538 height 122
type input "26000"
click at [627, 278] on div "At the Top, Burj Khalifa (Levels 124 & 125) + Sky Views Edge Walk – Admission (…" at bounding box center [462, 246] width 538 height 122
click at [631, 270] on input "18800.00" at bounding box center [630, 269] width 61 height 21
paste input "260"
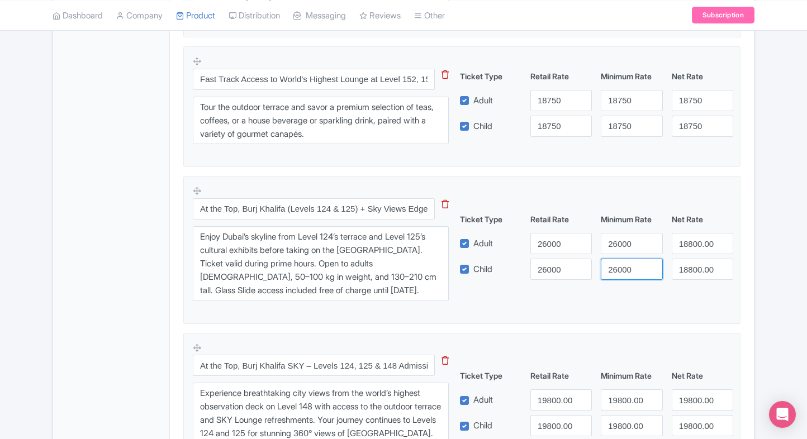
click at [631, 270] on input "26000" at bounding box center [630, 269] width 61 height 21
type input "26000"
click at [684, 247] on input "18800.00" at bounding box center [701, 243] width 61 height 21
paste input "260"
drag, startPoint x: 684, startPoint y: 247, endPoint x: 690, endPoint y: 265, distance: 19.3
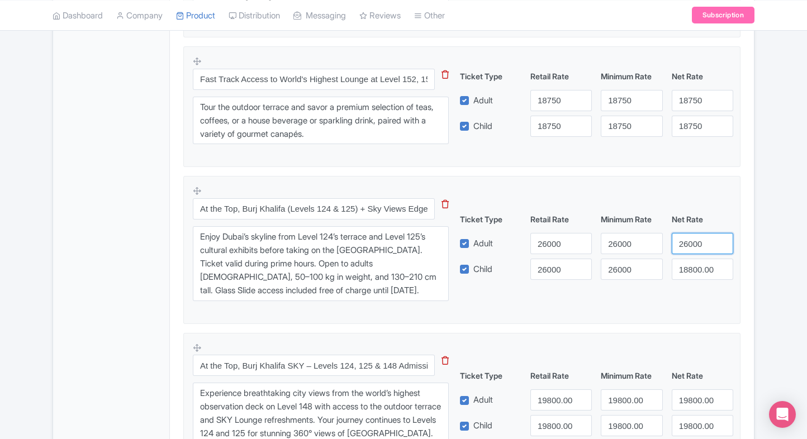
click at [690, 265] on div "Ticket Type Retail Rate Minimum Rate Net Rate Adult 26000 26000 26000 Child 260…" at bounding box center [596, 246] width 269 height 66
type input "26000"
click at [690, 265] on input "18800.00" at bounding box center [701, 269] width 61 height 21
paste input "260"
click at [690, 265] on input "26000" at bounding box center [701, 269] width 61 height 21
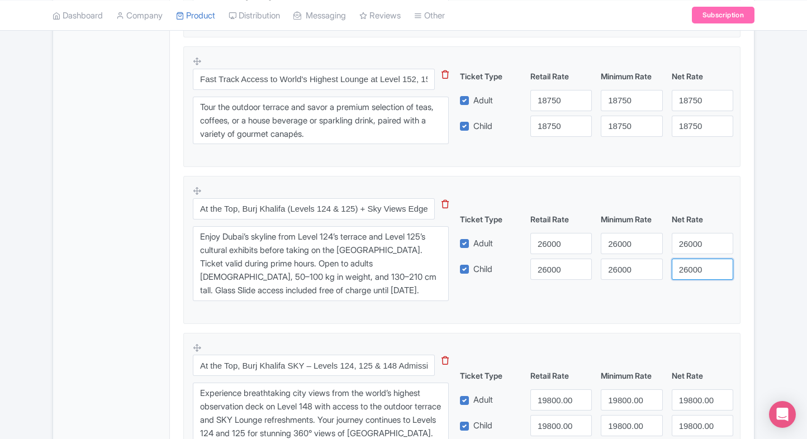
type input "26000"
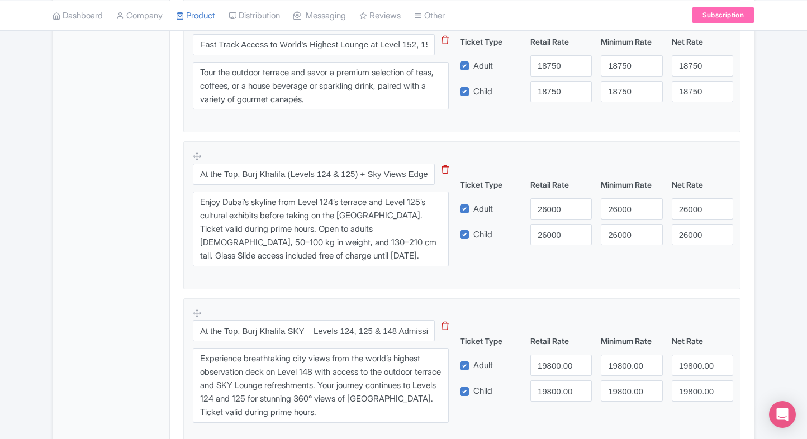
scroll to position [1419, 0]
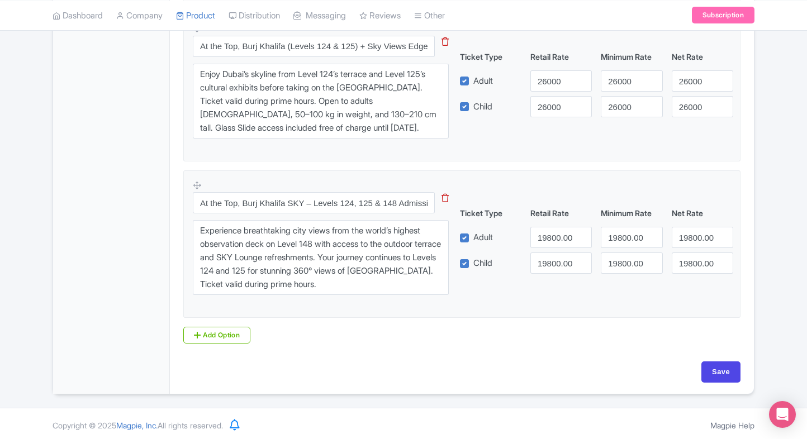
click at [716, 371] on input "Save" at bounding box center [720, 371] width 39 height 21
type input "Saving..."
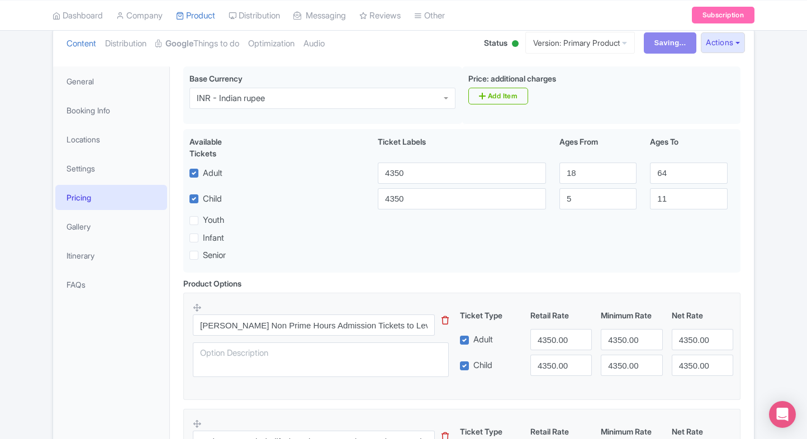
scroll to position [93, 0]
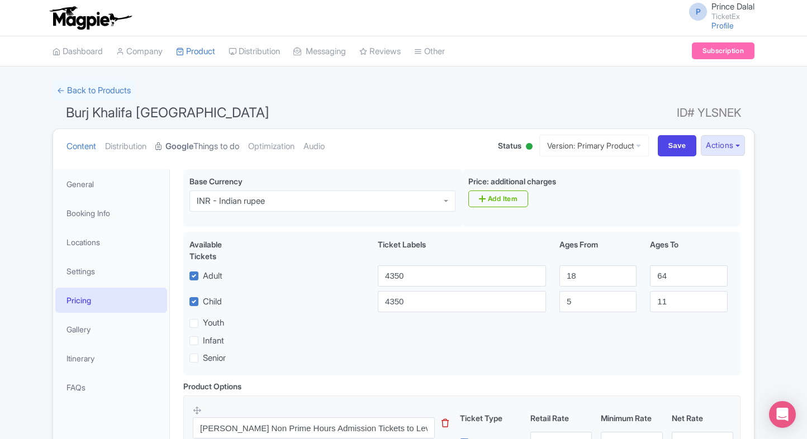
click at [203, 131] on link "Google Things to do" at bounding box center [197, 146] width 84 height 35
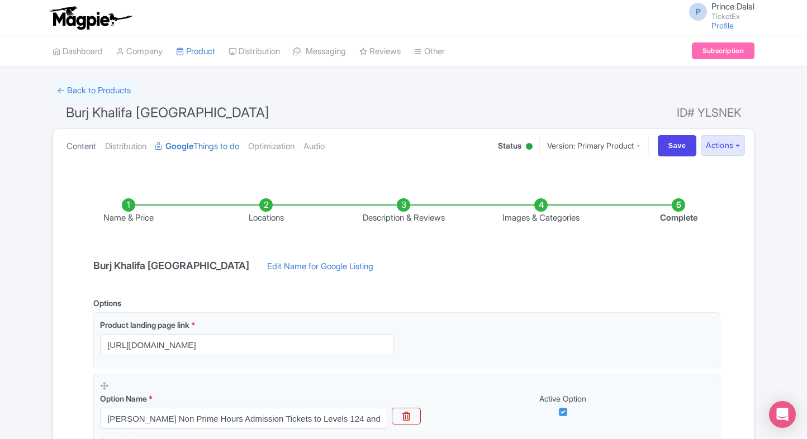
click at [68, 140] on link "Content" at bounding box center [81, 146] width 30 height 35
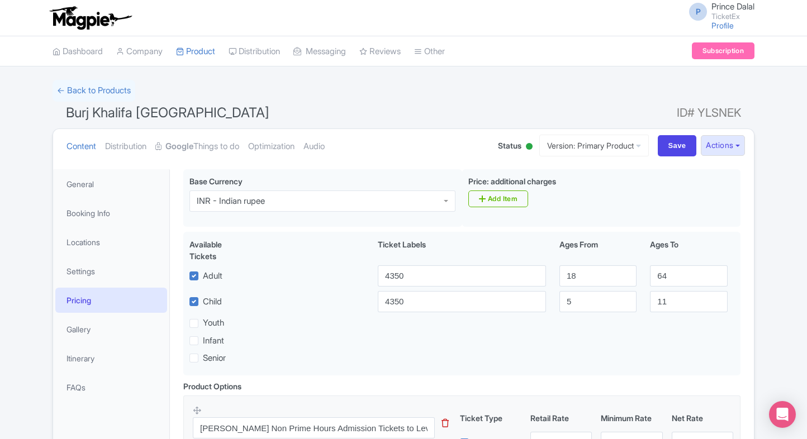
click at [197, 83] on link "My Products" at bounding box center [230, 79] width 106 height 17
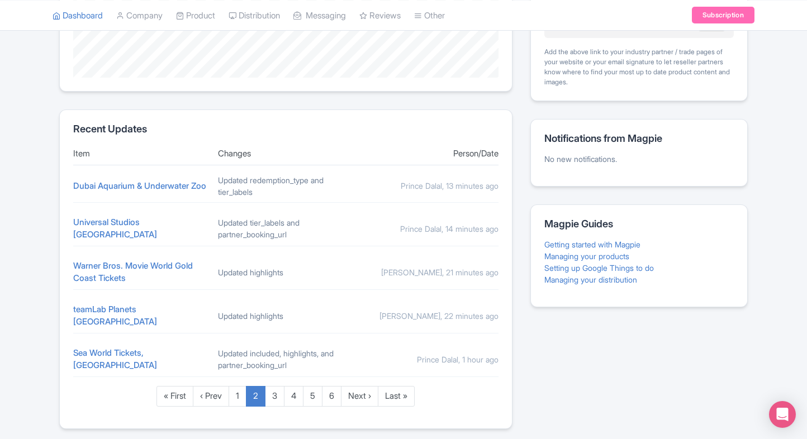
scroll to position [378, 0]
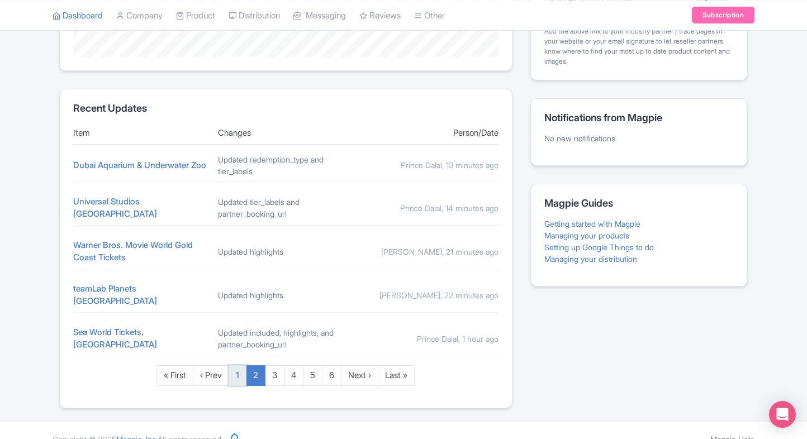
click at [241, 365] on link "1" at bounding box center [237, 375] width 18 height 21
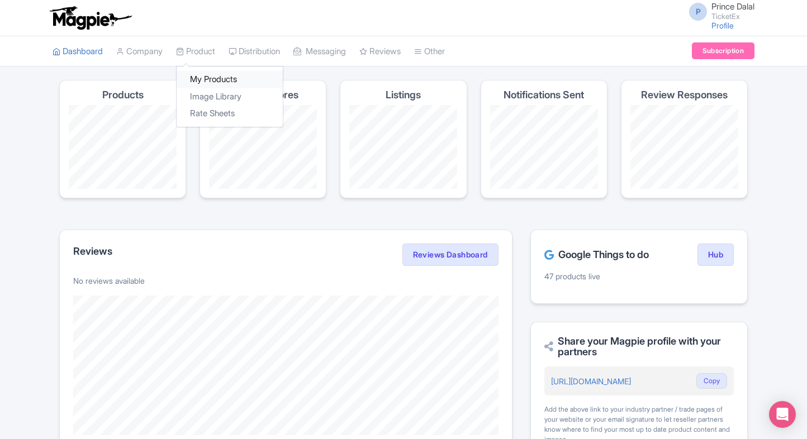
click at [205, 82] on link "My Products" at bounding box center [230, 79] width 106 height 17
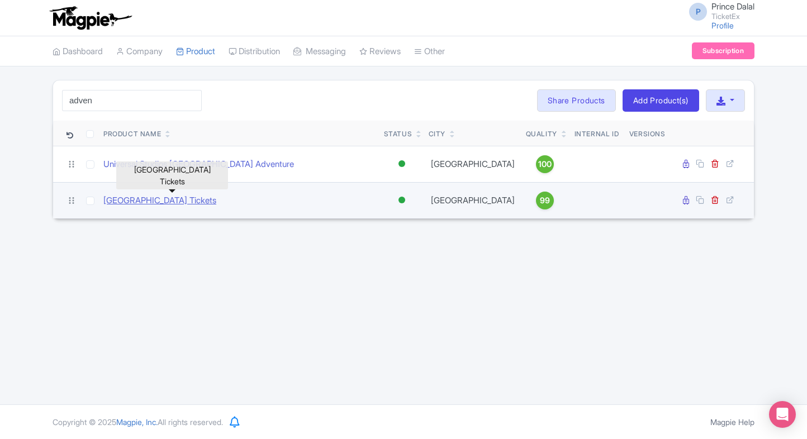
type input "adven"
click at [165, 200] on link "[GEOGRAPHIC_DATA] Tickets" at bounding box center [159, 200] width 113 height 13
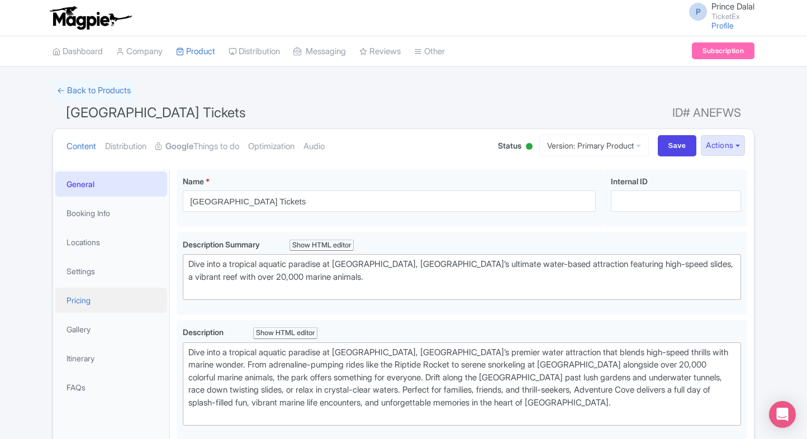
click at [95, 294] on link "Pricing" at bounding box center [111, 300] width 112 height 25
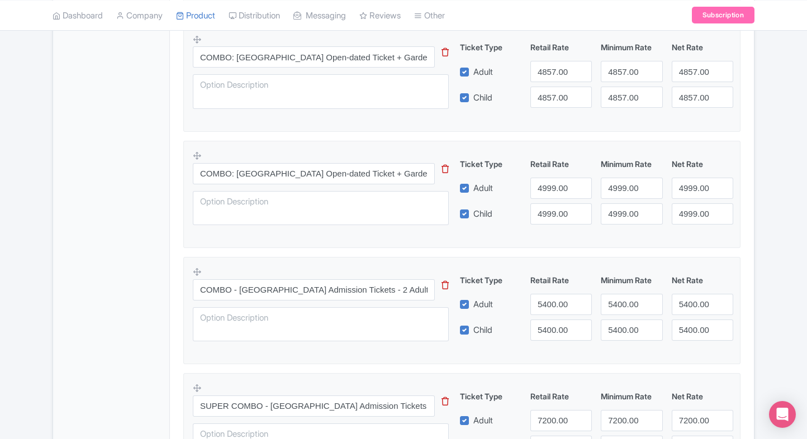
scroll to position [603, 0]
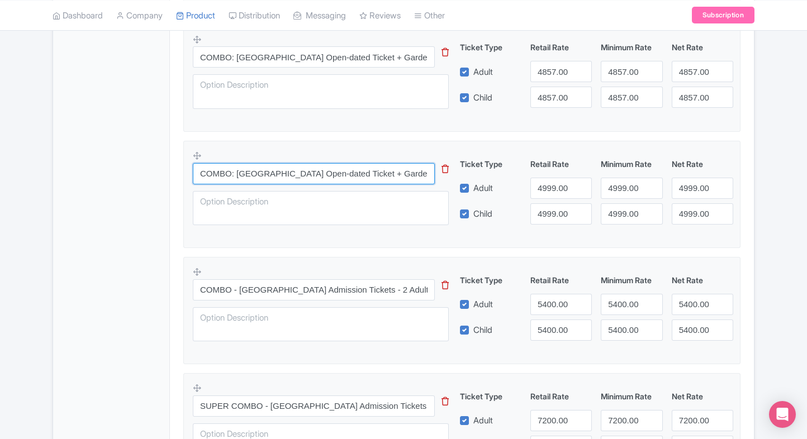
click at [394, 171] on input "COMBO: [GEOGRAPHIC_DATA] Open-dated Ticket + Gardens by the Bay" at bounding box center [314, 173] width 242 height 21
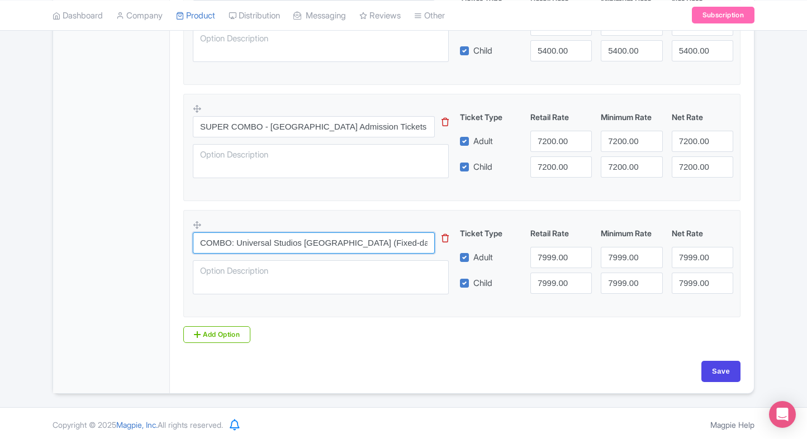
scroll to position [0, 0]
click at [390, 238] on input "COMBO: Universal Studios [GEOGRAPHIC_DATA] (Fixed-dated) + [GEOGRAPHIC_DATA] (O…" at bounding box center [314, 242] width 242 height 21
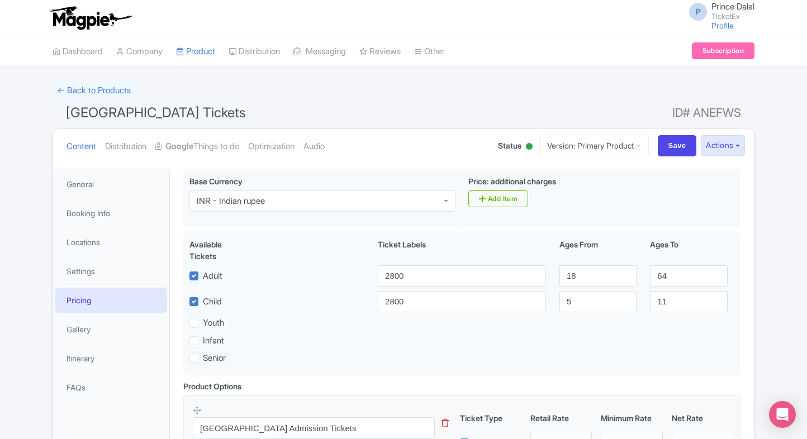
click at [73, 54] on link "Dashboard" at bounding box center [78, 51] width 50 height 31
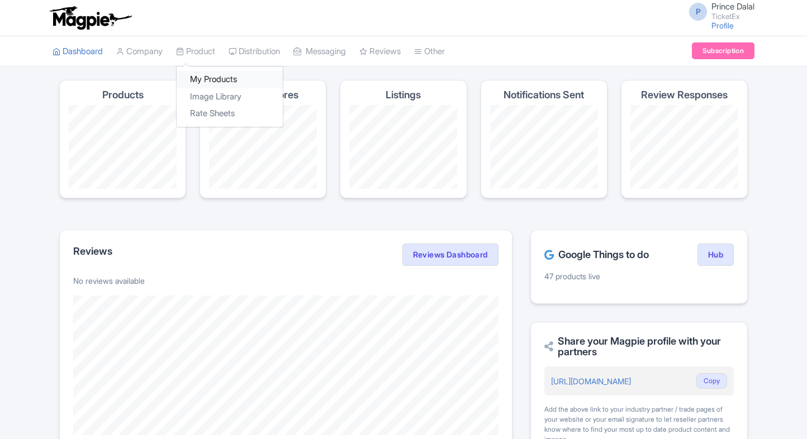
click at [211, 84] on link "My Products" at bounding box center [230, 79] width 106 height 17
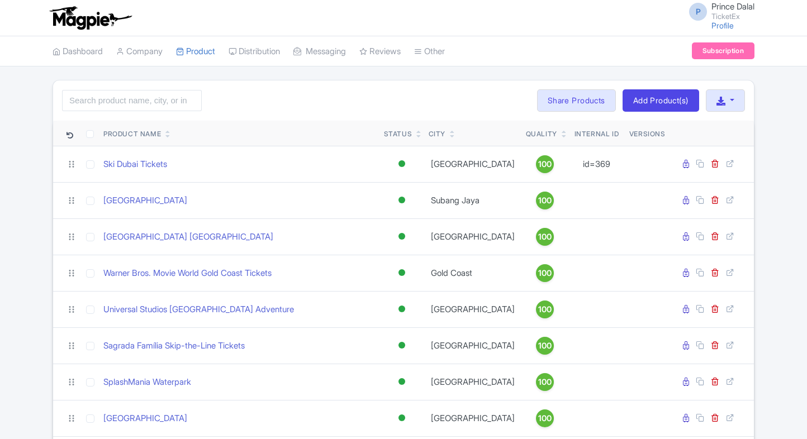
click at [161, 98] on input "search" at bounding box center [132, 100] width 140 height 21
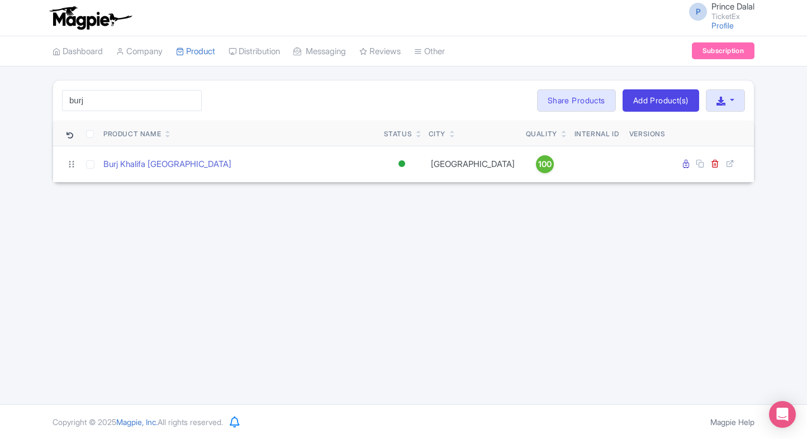
type input "burj"
drag, startPoint x: 137, startPoint y: 113, endPoint x: 146, endPoint y: 106, distance: 11.6
click at [146, 106] on div "burj Search Bulk Actions [GEOGRAPHIC_DATA] Add to Collection Share Products Add…" at bounding box center [403, 100] width 700 height 40
click at [146, 106] on input "burj" at bounding box center [132, 100] width 140 height 21
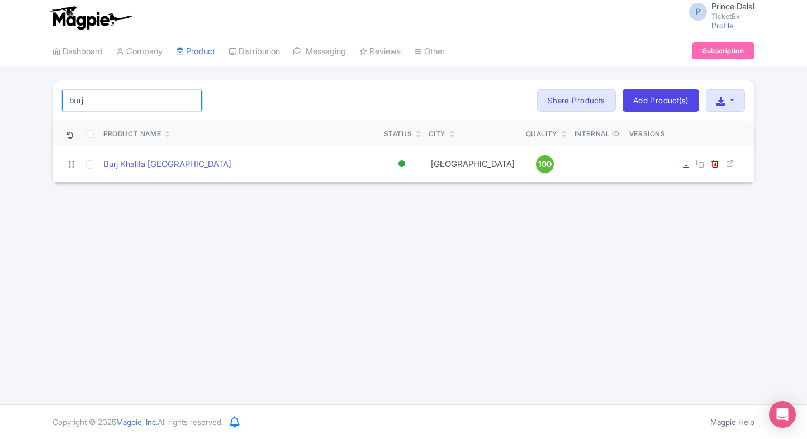
click at [146, 106] on input "burj" at bounding box center [132, 100] width 140 height 21
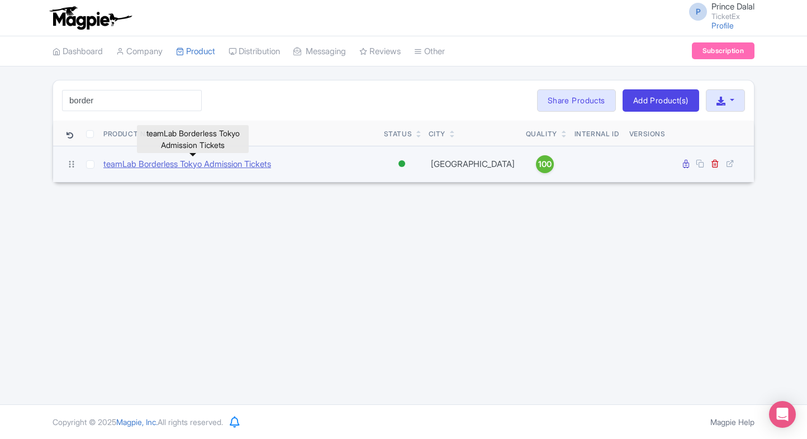
type input "border"
click at [147, 159] on link "teamLab Borderless Tokyo Admission Tickets" at bounding box center [187, 164] width 168 height 13
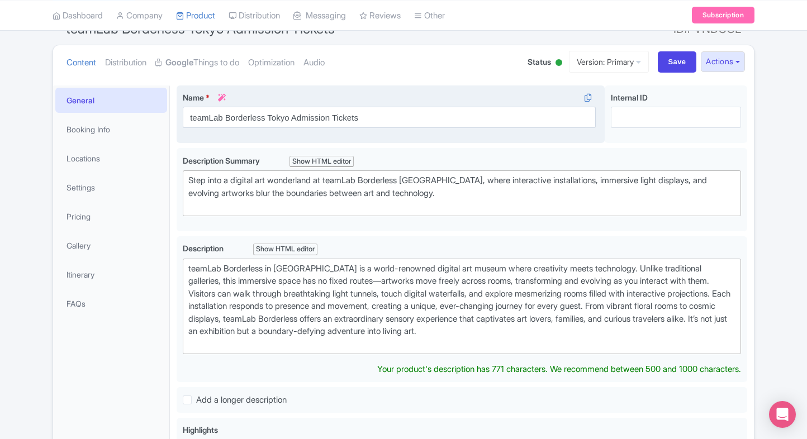
scroll to position [78, 0]
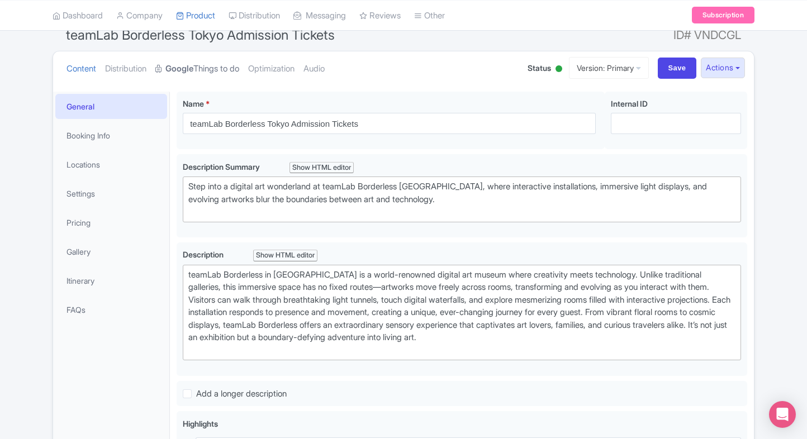
click at [189, 70] on strong "Google" at bounding box center [179, 69] width 28 height 13
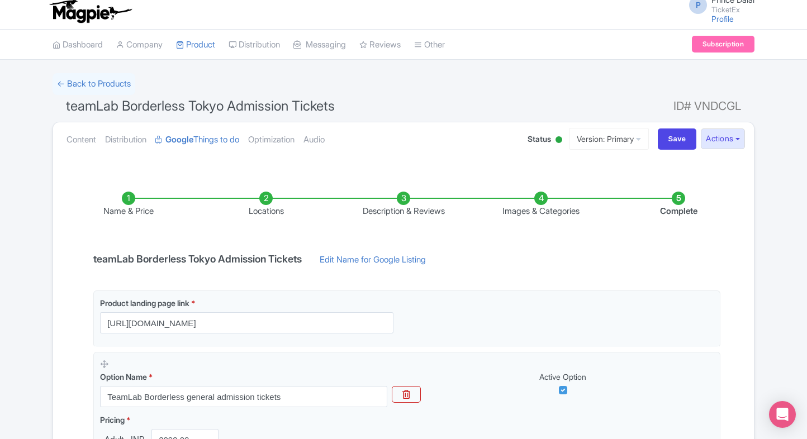
scroll to position [0, 0]
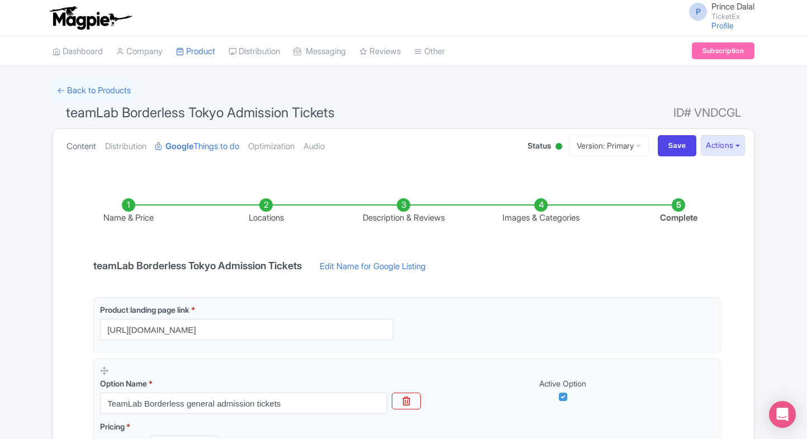
click at [69, 135] on link "Content" at bounding box center [81, 146] width 30 height 35
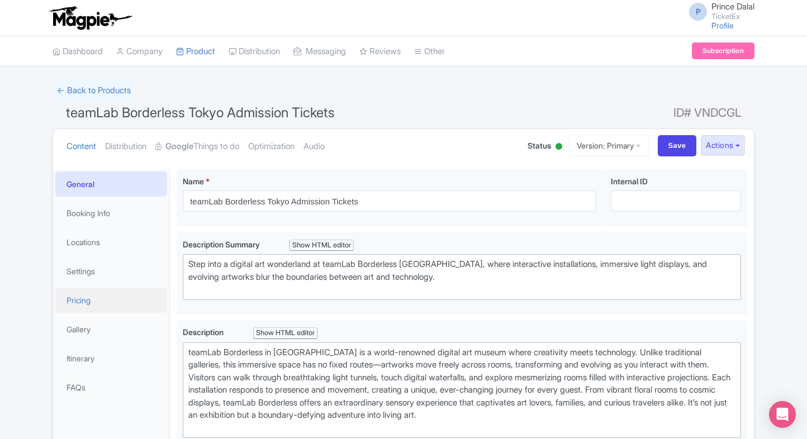
click at [91, 308] on link "Pricing" at bounding box center [111, 300] width 112 height 25
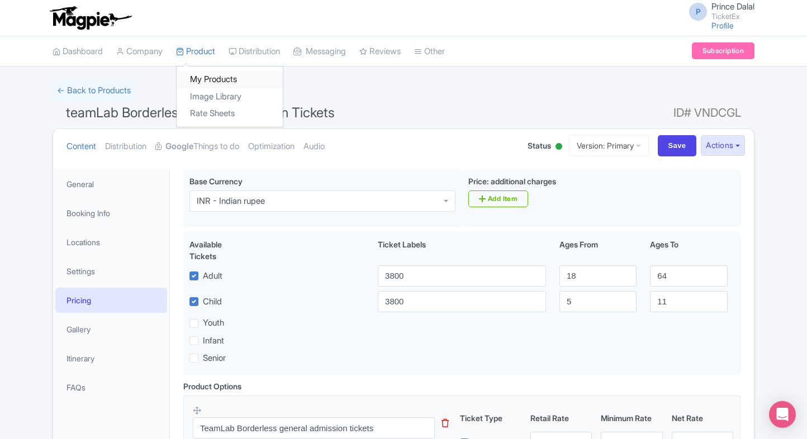
click at [202, 77] on link "My Products" at bounding box center [230, 79] width 106 height 17
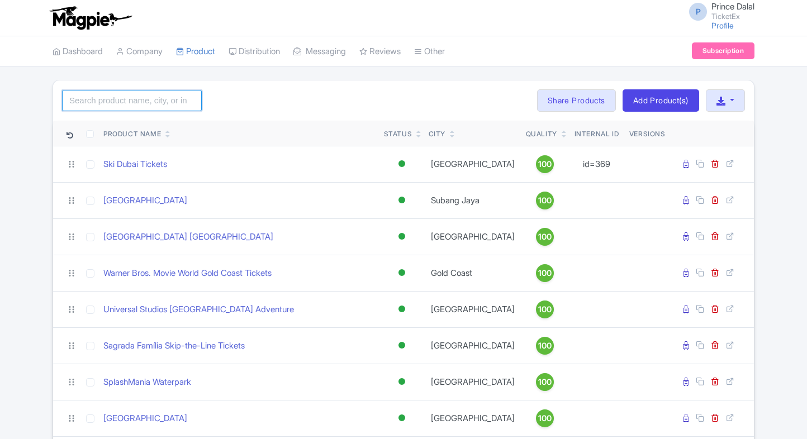
drag, startPoint x: 0, startPoint y: 0, endPoint x: 130, endPoint y: 97, distance: 162.0
click at [130, 97] on input "search" at bounding box center [132, 100] width 140 height 21
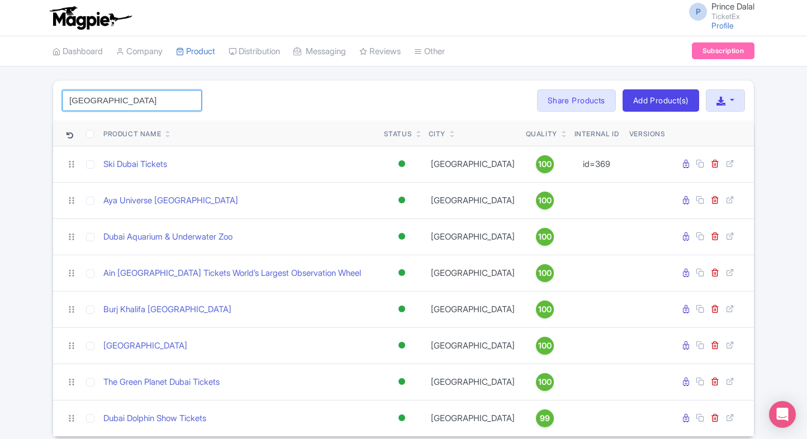
type input "[GEOGRAPHIC_DATA]"
click at [6, 160] on div "[GEOGRAPHIC_DATA] Search Bulk Actions [GEOGRAPHIC_DATA] Add to Collection Share…" at bounding box center [403, 258] width 807 height 357
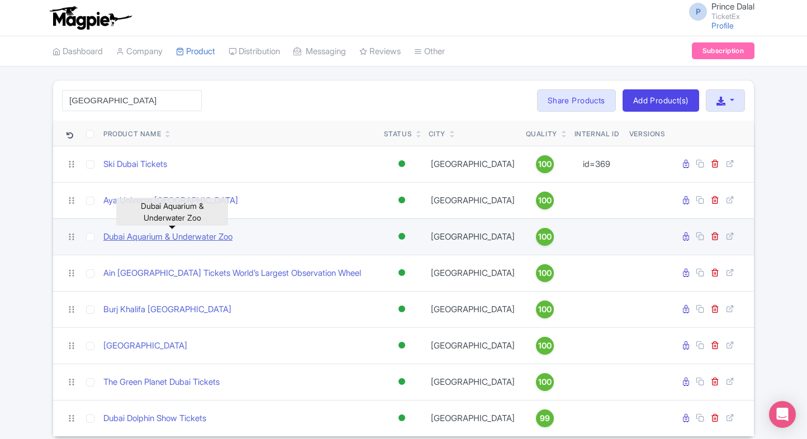
click at [147, 232] on link "Dubai Aquarium & Underwater Zoo" at bounding box center [167, 237] width 129 height 13
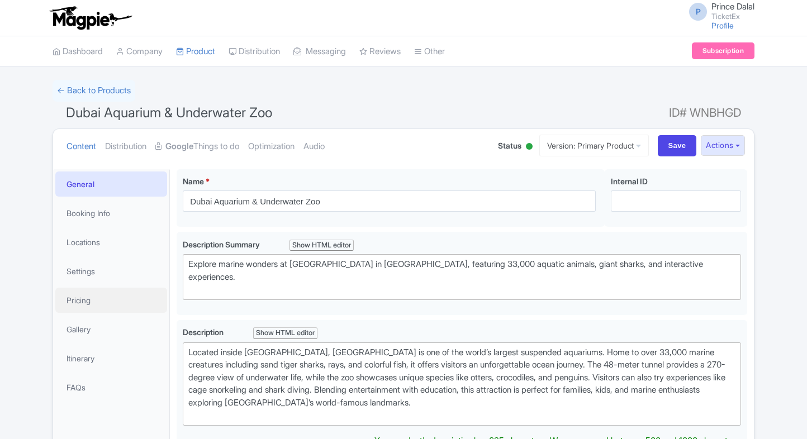
click at [92, 298] on link "Pricing" at bounding box center [111, 300] width 112 height 25
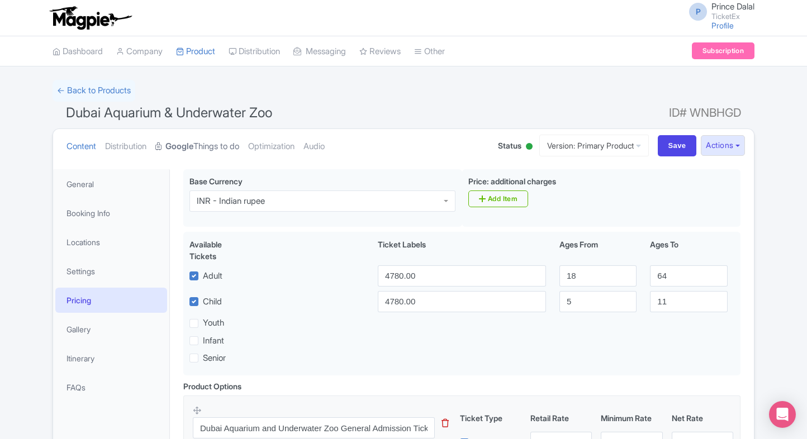
click at [193, 141] on strong "Google" at bounding box center [179, 146] width 28 height 13
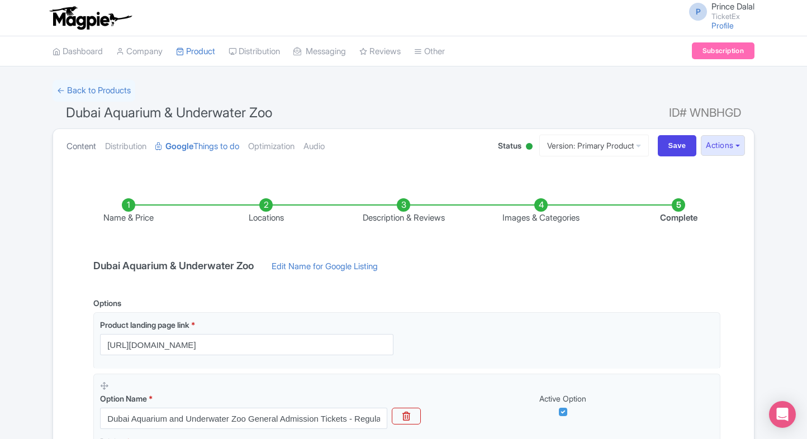
click at [73, 134] on link "Content" at bounding box center [81, 146] width 30 height 35
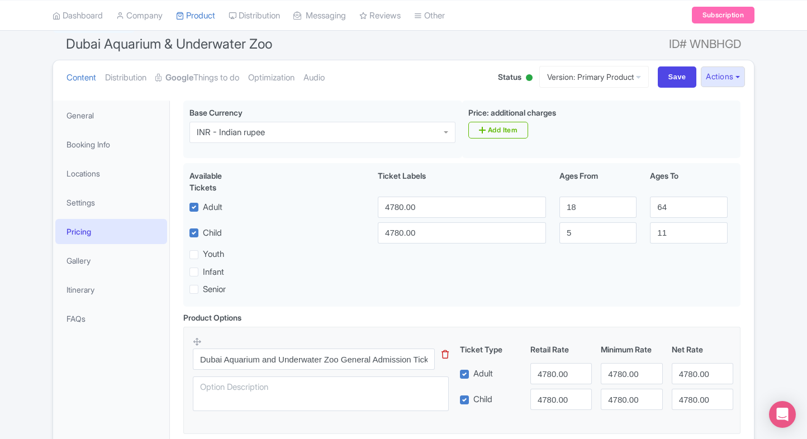
scroll to position [69, 0]
click at [317, 354] on input "Dubai Aquarium and Underwater Zoo General Admission Tickets - Regular Pass" at bounding box center [314, 358] width 242 height 21
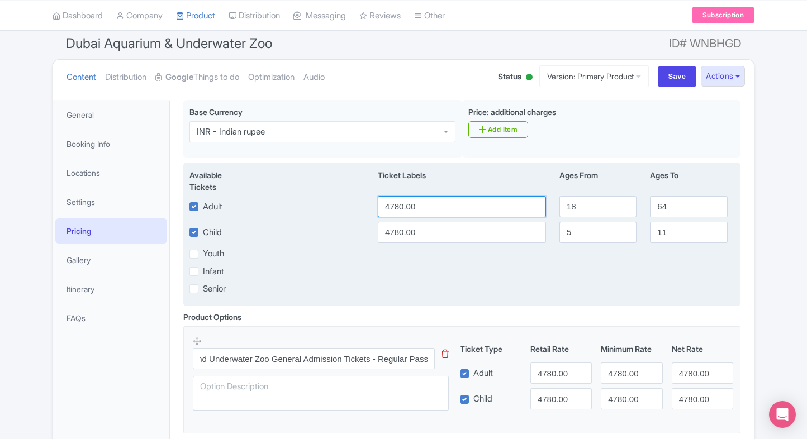
click at [502, 201] on input "4780.00" at bounding box center [462, 206] width 168 height 21
paste input "550"
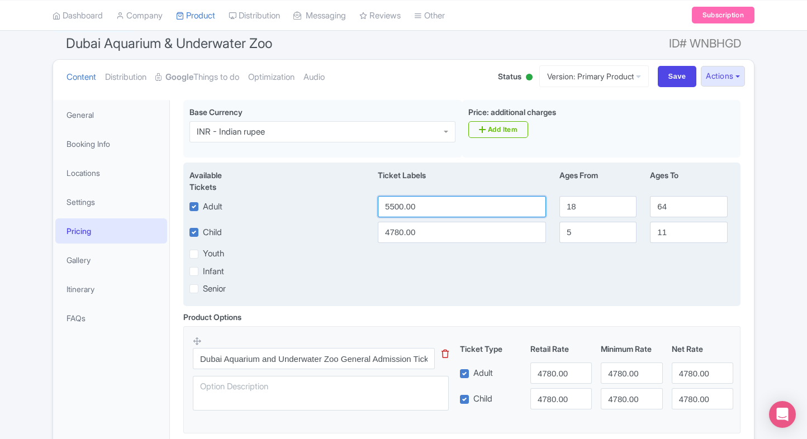
type input "5500.00"
click at [427, 236] on input "4780.00" at bounding box center [462, 232] width 168 height 21
paste input "550"
click at [427, 236] on input "5500.00" at bounding box center [462, 232] width 168 height 21
type input "5500.00"
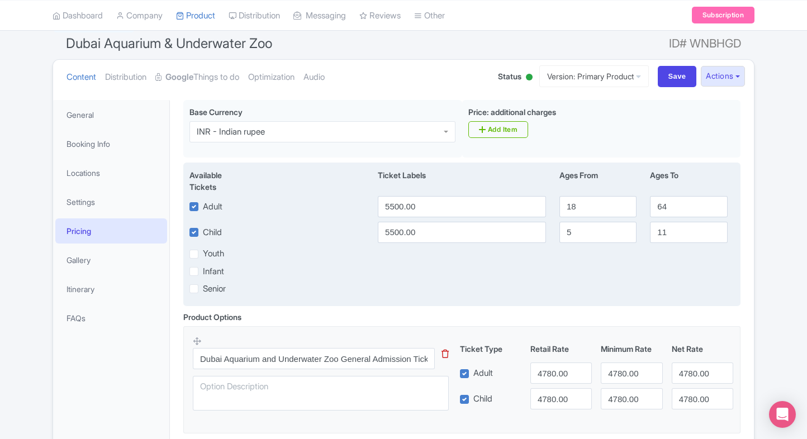
click at [297, 304] on div "Available Tickets i Ticket Labels Ages From Ages To Adult 5500.00 18 64 Child 5…" at bounding box center [461, 235] width 557 height 144
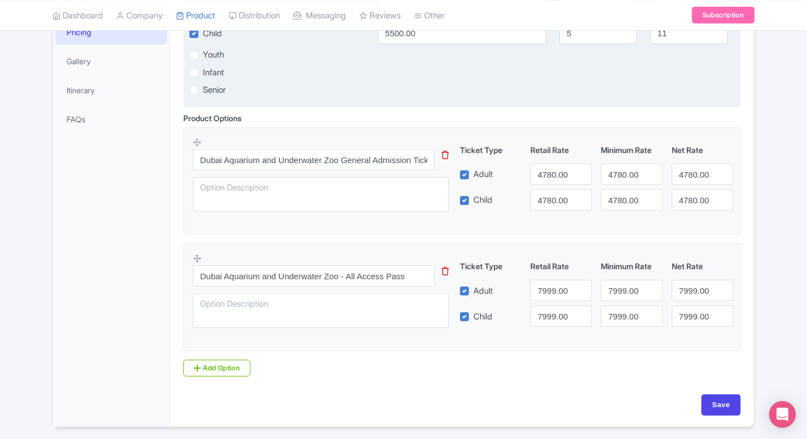
scroll to position [303, 0]
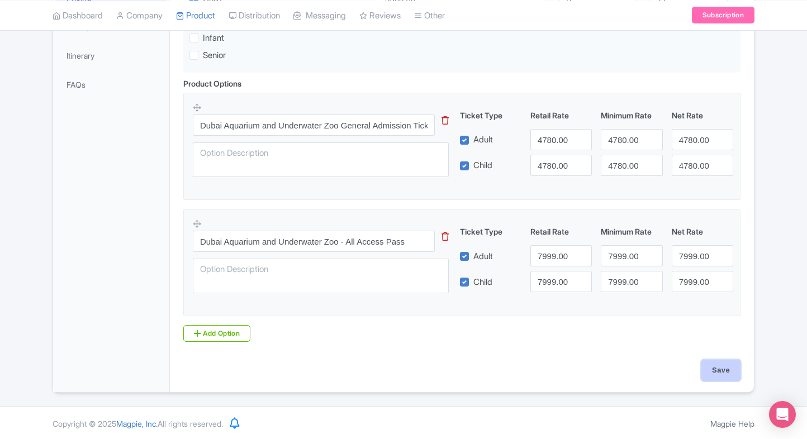
click at [706, 361] on input "Save" at bounding box center [720, 370] width 39 height 21
type input "Saving..."
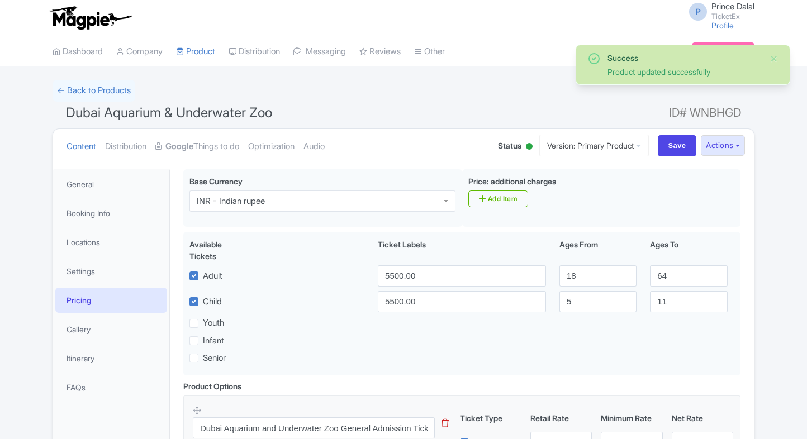
scroll to position [169, 0]
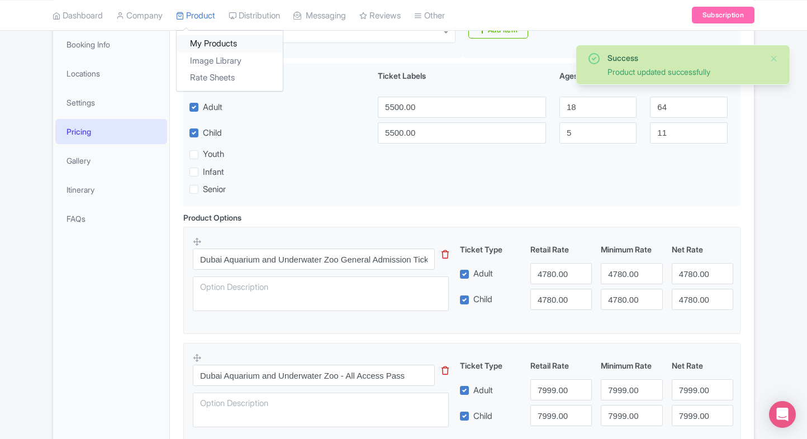
click at [194, 44] on link "My Products" at bounding box center [230, 43] width 106 height 17
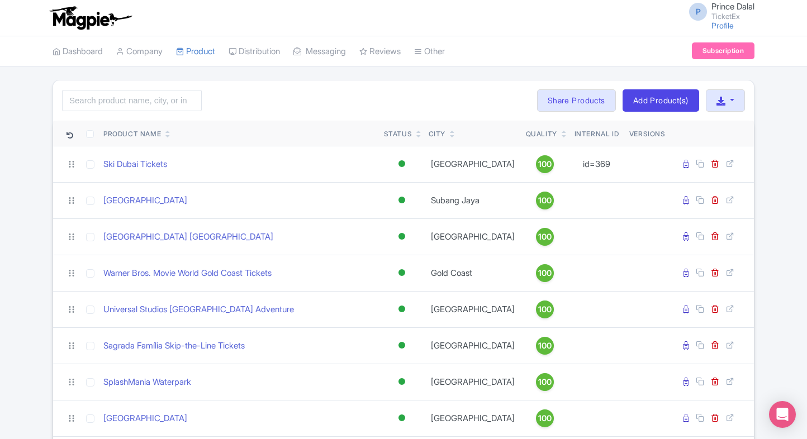
click at [171, 103] on input "search" at bounding box center [132, 100] width 140 height 21
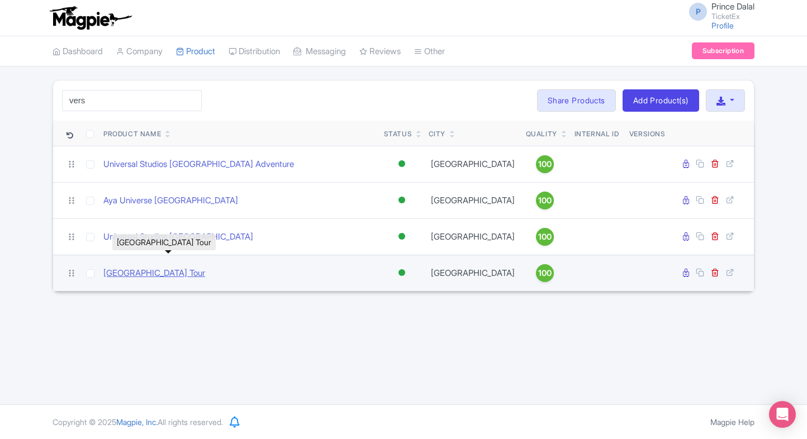
type input "vers"
click at [131, 271] on link "[GEOGRAPHIC_DATA] Tour" at bounding box center [154, 273] width 102 height 13
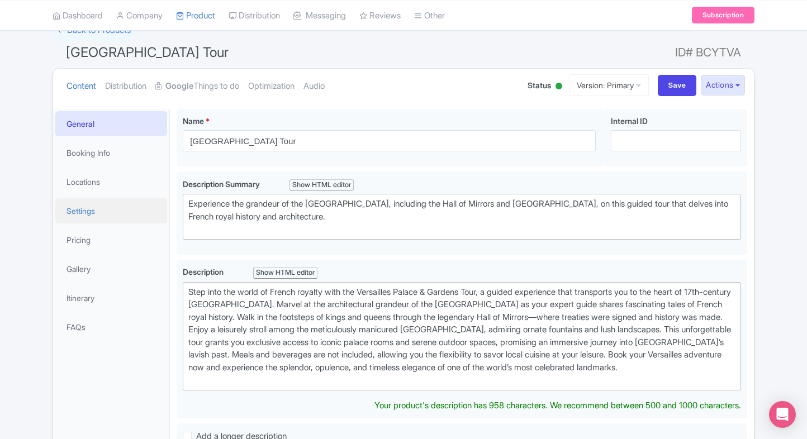
scroll to position [18, 0]
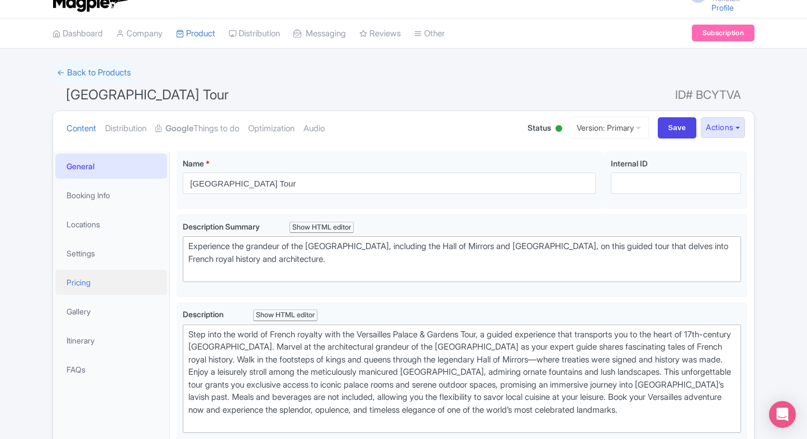
click at [73, 270] on link "Pricing" at bounding box center [111, 282] width 112 height 25
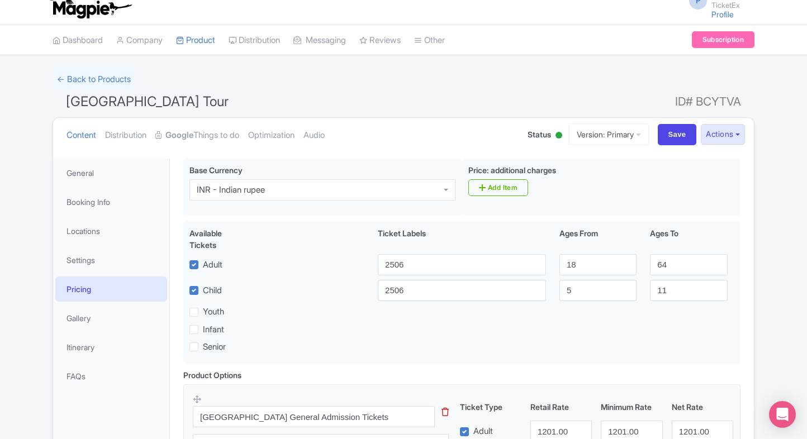
scroll to position [0, 0]
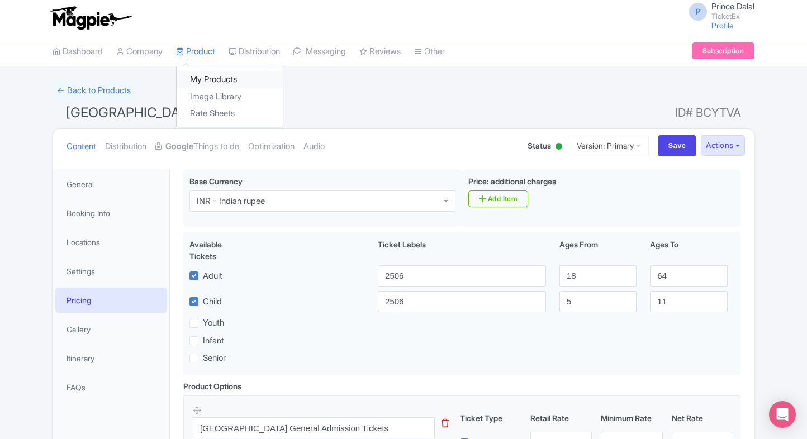
click at [204, 79] on link "My Products" at bounding box center [230, 79] width 106 height 17
click at [196, 79] on link "My Products" at bounding box center [230, 79] width 106 height 17
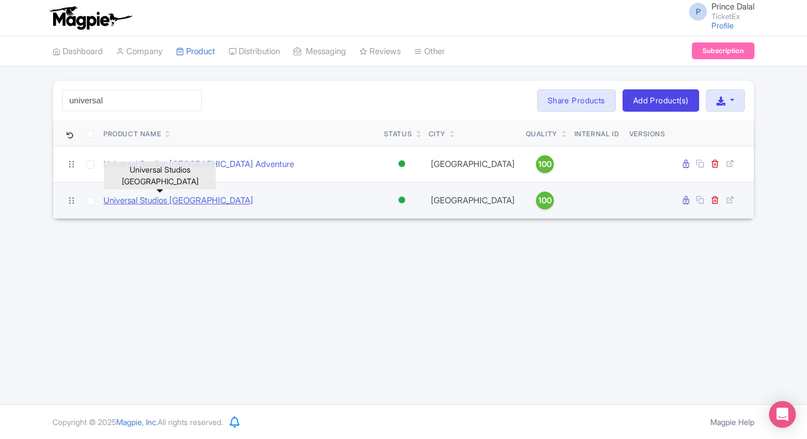
type input "universal"
click at [144, 196] on link "Universal Studios [GEOGRAPHIC_DATA]" at bounding box center [178, 200] width 150 height 13
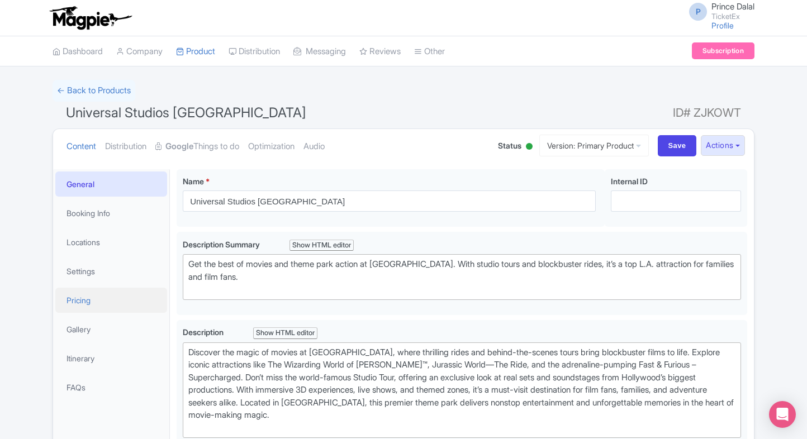
click at [76, 295] on link "Pricing" at bounding box center [111, 300] width 112 height 25
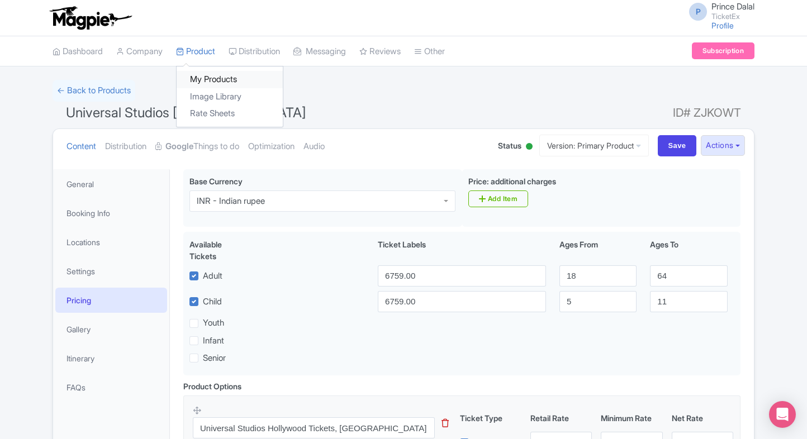
click at [207, 72] on link "My Products" at bounding box center [230, 79] width 106 height 17
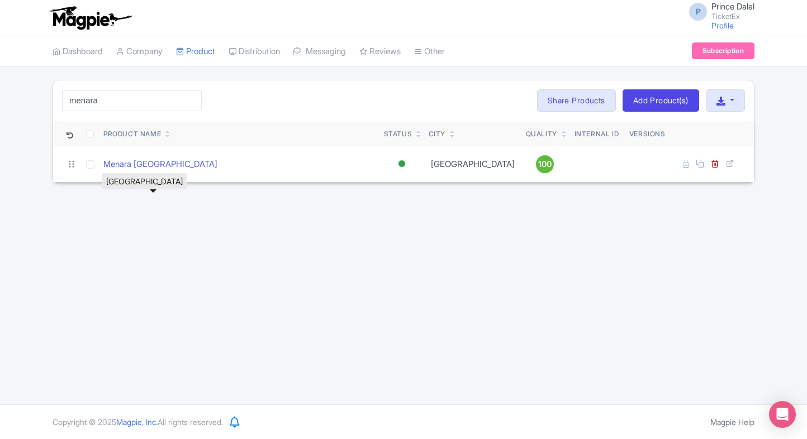
type input "menara"
click at [125, 99] on input "menara" at bounding box center [132, 100] width 140 height 21
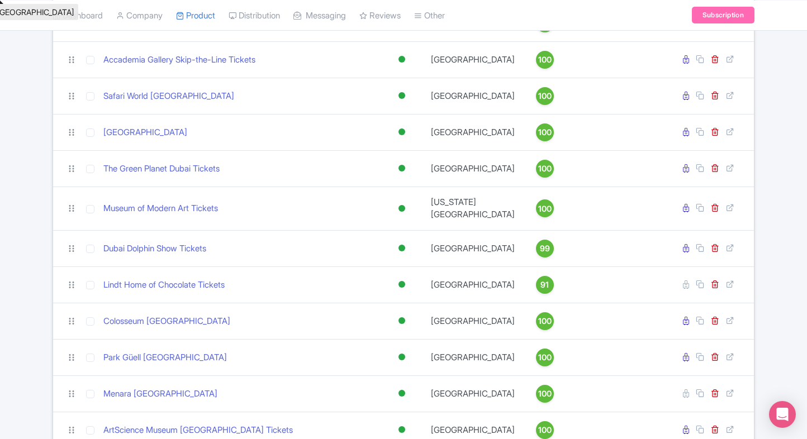
scroll to position [1159, 0]
click at [188, 177] on td "The Green Planet Dubai Tickets" at bounding box center [239, 167] width 280 height 36
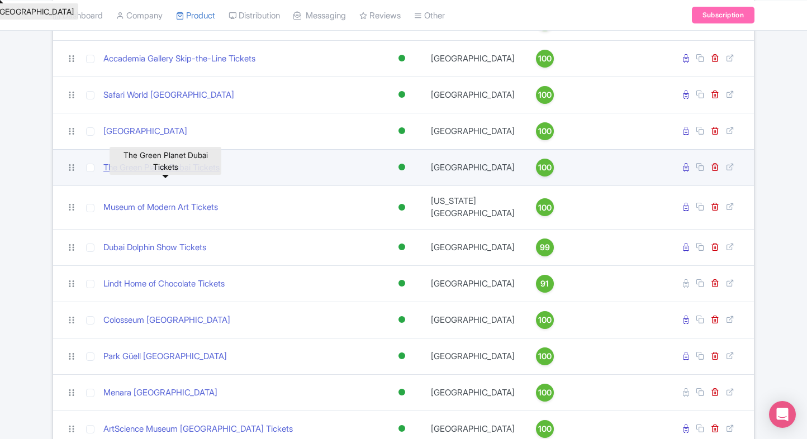
click at [170, 174] on link "The Green Planet Dubai Tickets" at bounding box center [161, 167] width 116 height 13
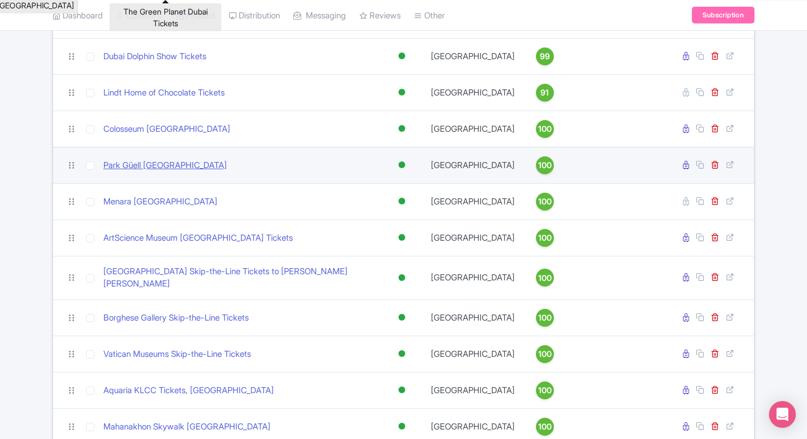
scroll to position [1343, 0]
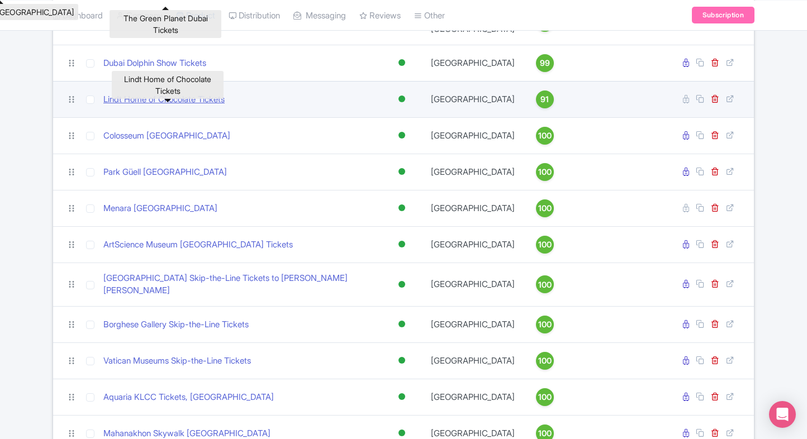
click at [139, 106] on link "Lindt Home of Chocolate Tickets" at bounding box center [163, 99] width 121 height 13
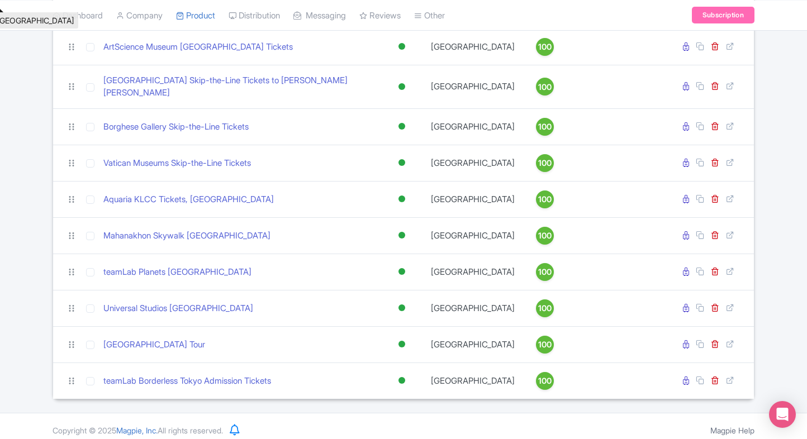
scroll to position [1550, 0]
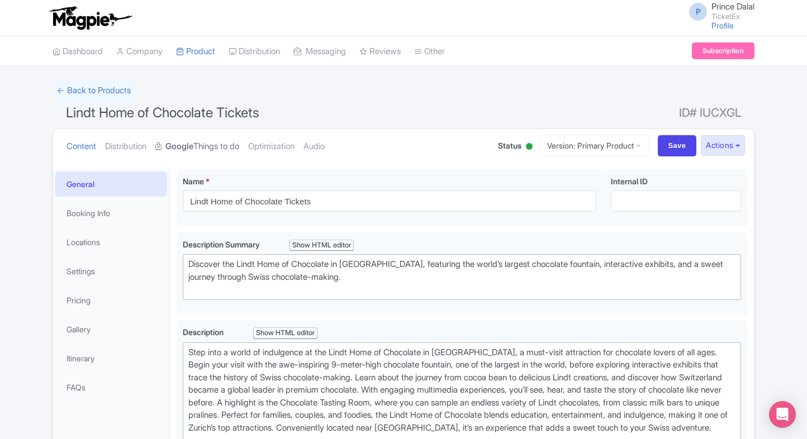
click at [171, 140] on strong "Google" at bounding box center [179, 146] width 28 height 13
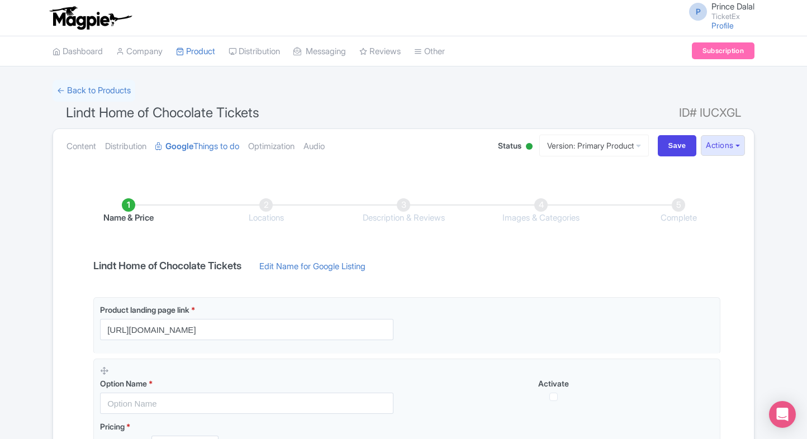
click at [84, 102] on h1 "Lindt Home of Chocolate Tickets ID# IUCXGL" at bounding box center [404, 115] width 702 height 27
click at [88, 58] on link "Dashboard" at bounding box center [78, 51] width 50 height 31
click at [204, 71] on link "My Products" at bounding box center [230, 79] width 106 height 17
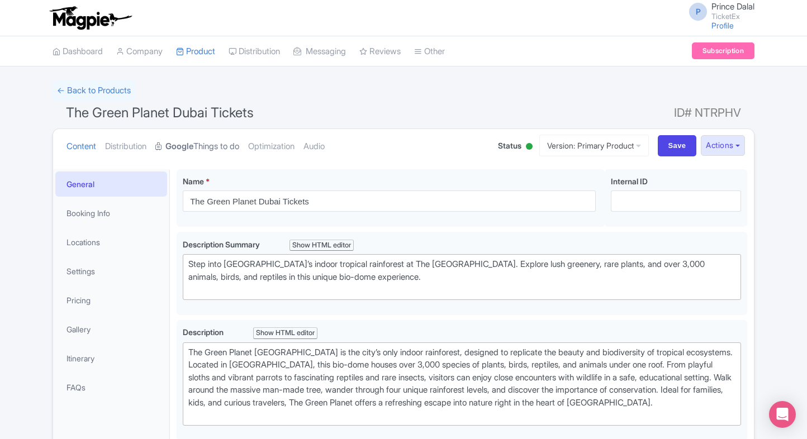
click at [193, 141] on strong "Google" at bounding box center [179, 146] width 28 height 13
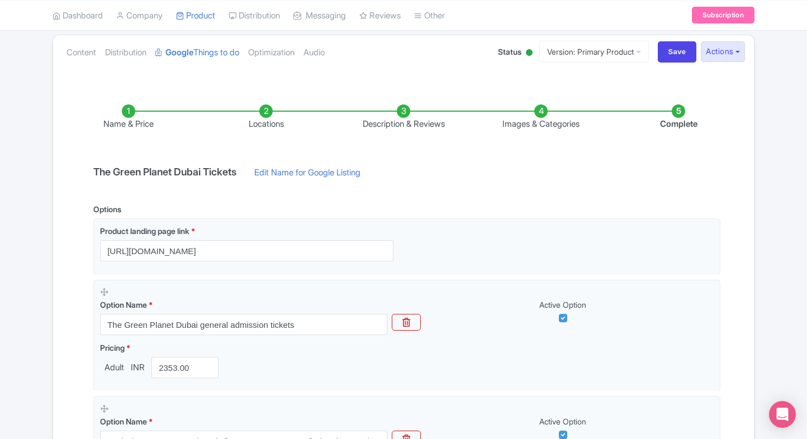
scroll to position [77, 0]
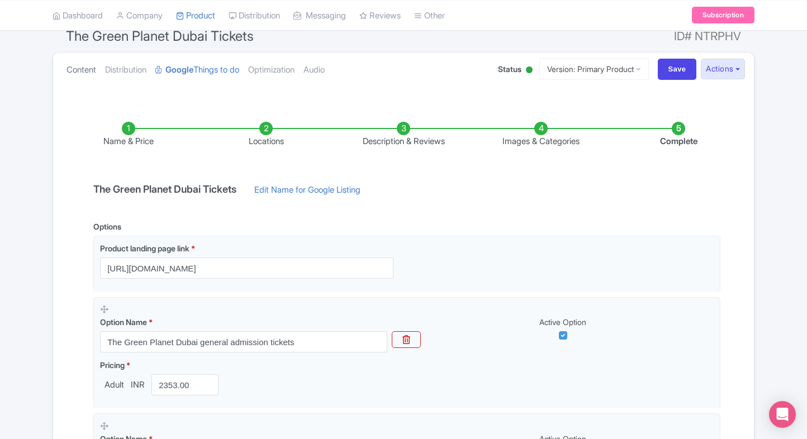
click at [87, 72] on link "Content" at bounding box center [81, 70] width 30 height 35
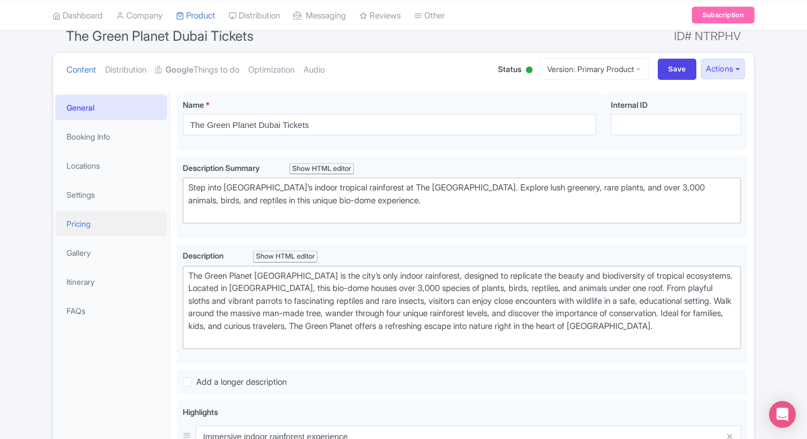
click at [87, 231] on link "Pricing" at bounding box center [111, 223] width 112 height 25
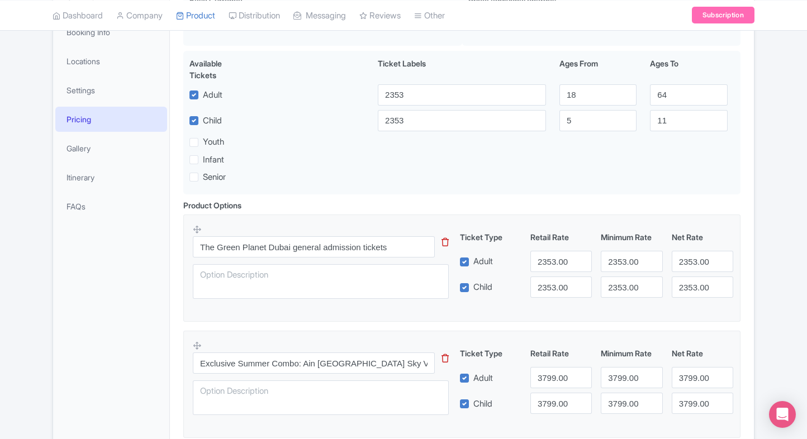
scroll to position [0, 0]
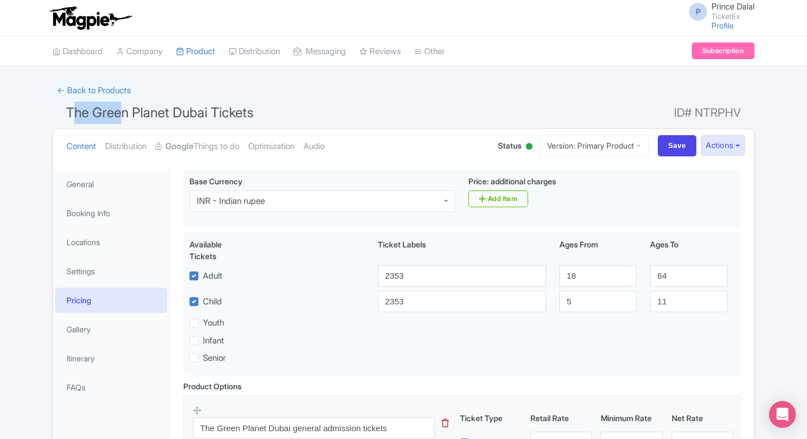
drag, startPoint x: 72, startPoint y: 120, endPoint x: 125, endPoint y: 117, distance: 53.1
click at [125, 117] on span "The Green Planet Dubai Tickets" at bounding box center [160, 112] width 188 height 16
click at [65, 110] on h1 "The Green Planet Dubai Tickets ID# NTRPHV" at bounding box center [404, 115] width 702 height 27
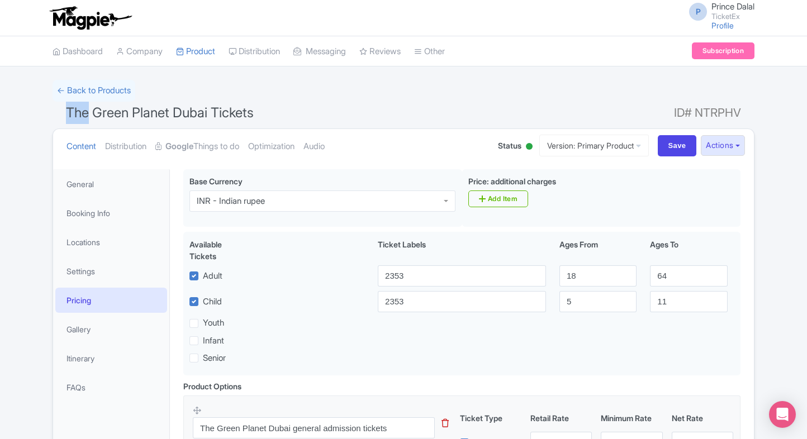
click at [65, 110] on h1 "The Green Planet Dubai Tickets ID# NTRPHV" at bounding box center [404, 115] width 702 height 27
click at [69, 110] on span "The Green Planet Dubai Tickets" at bounding box center [160, 112] width 188 height 16
copy h1 "The Green Planet Dubai Tickets"
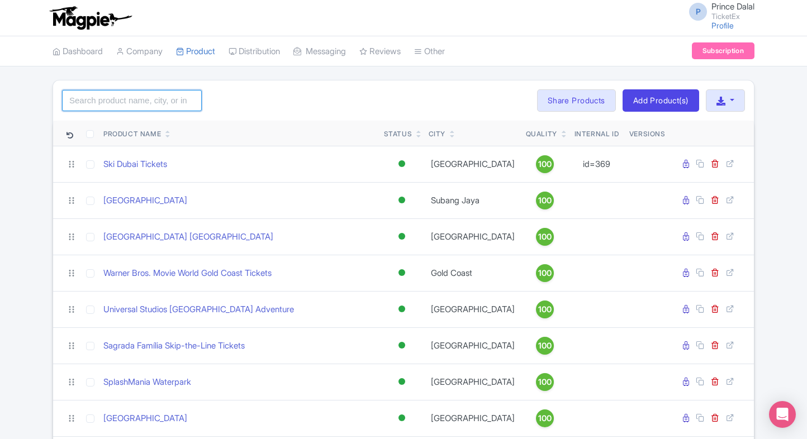
click at [118, 102] on input "search" at bounding box center [132, 100] width 140 height 21
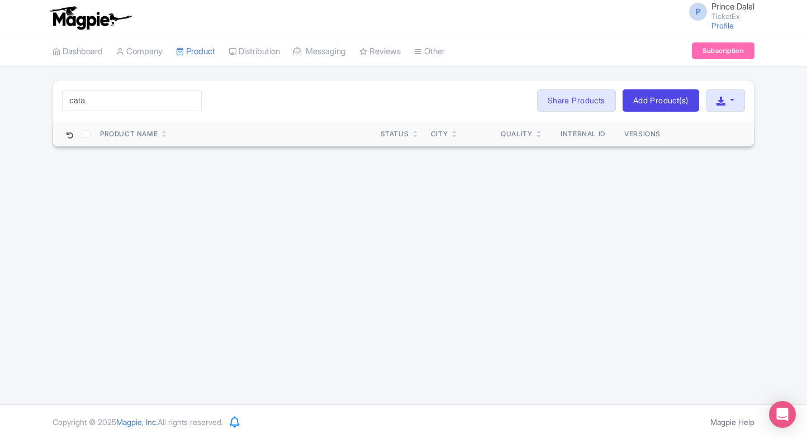
click at [0, 187] on html "P Prince Dalal TicketEx Profile Users Settings Sign out Dashboard Company Produ…" at bounding box center [403, 219] width 807 height 439
click at [99, 101] on input "cata" at bounding box center [132, 100] width 140 height 21
type input "summit"
click at [190, 102] on input "summit" at bounding box center [132, 100] width 140 height 21
